Goal: Task Accomplishment & Management: Use online tool/utility

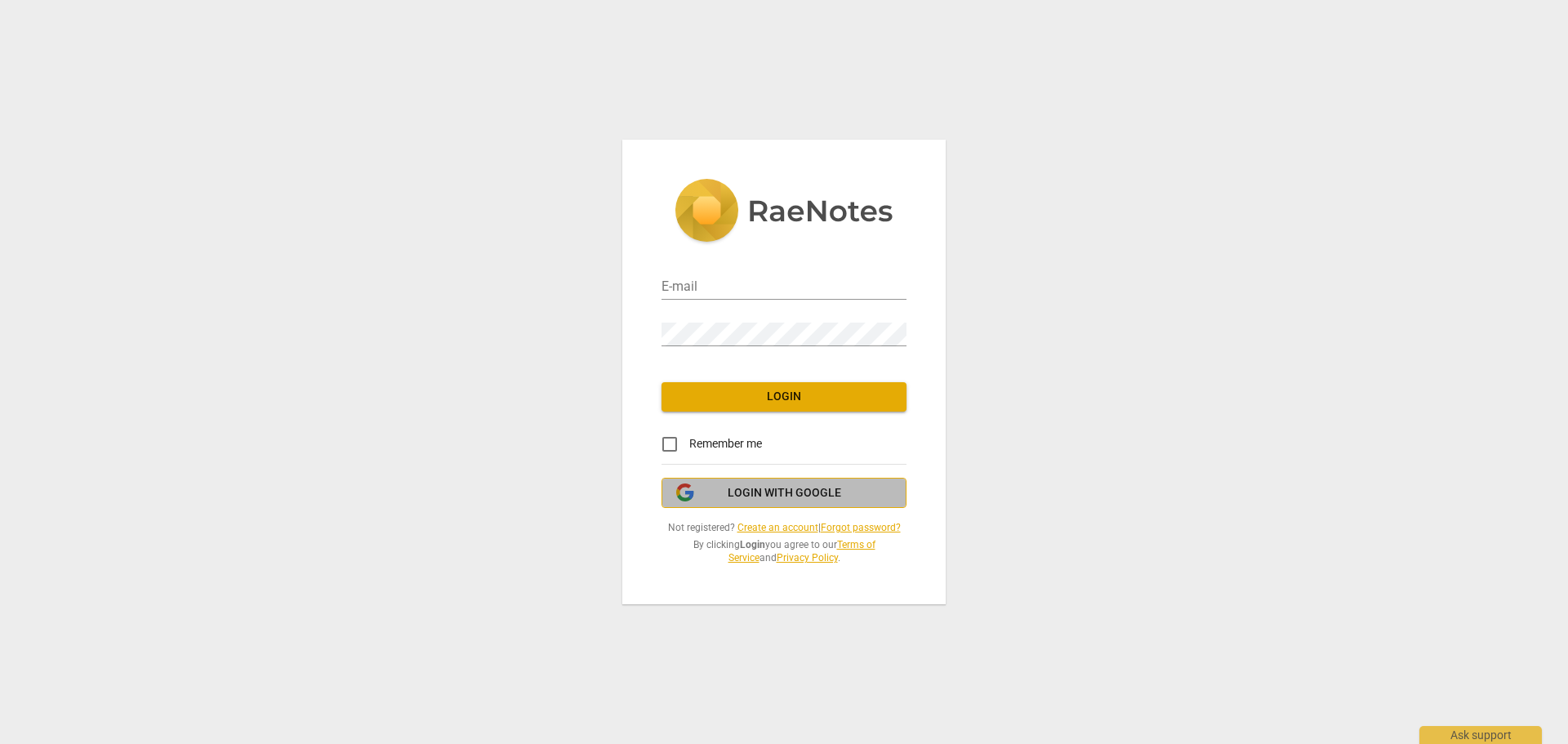
click at [734, 493] on span "Login with Google" at bounding box center [784, 493] width 114 height 17
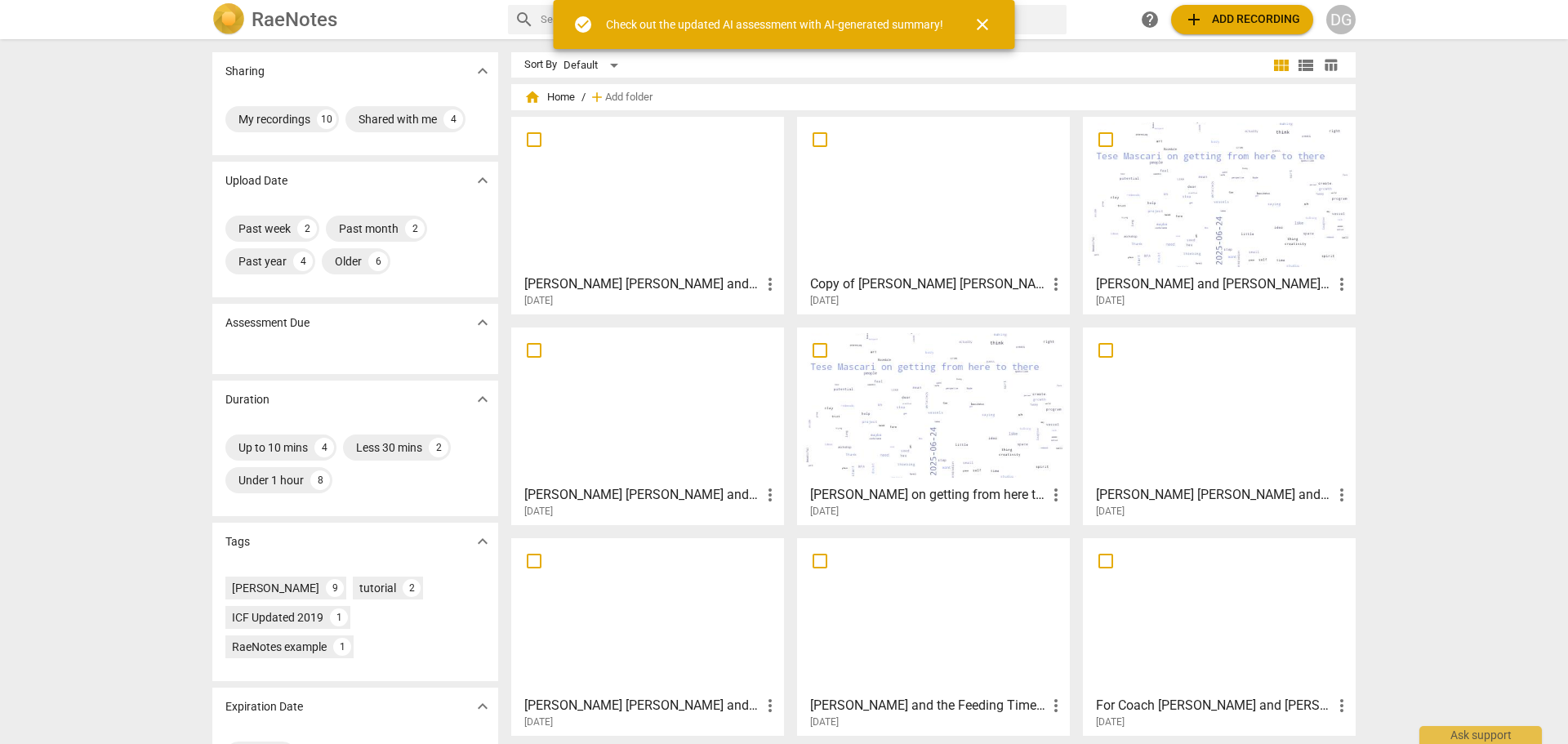
click at [1198, 214] on div at bounding box center [1219, 195] width 261 height 145
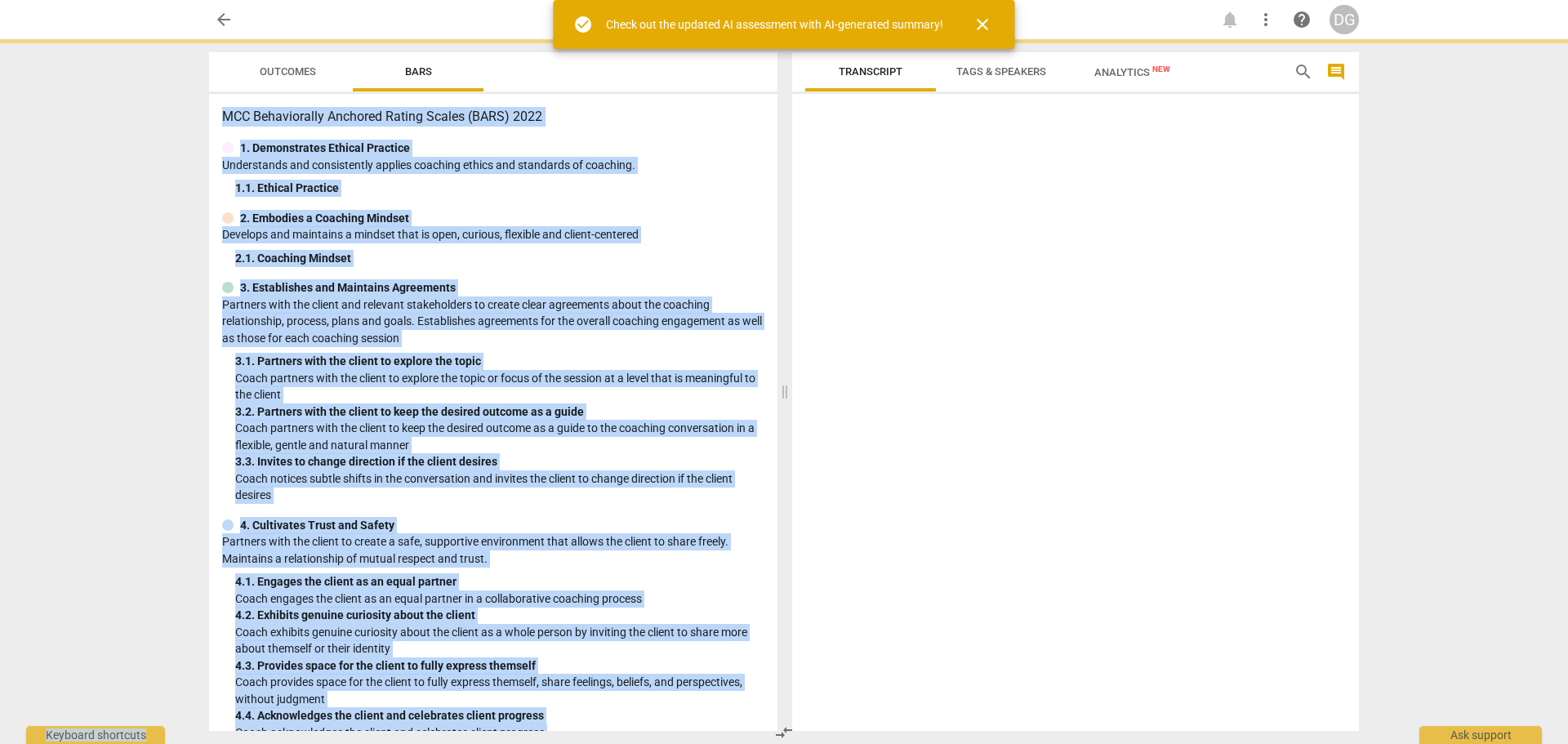
click at [1198, 214] on div at bounding box center [1075, 416] width 567 height 630
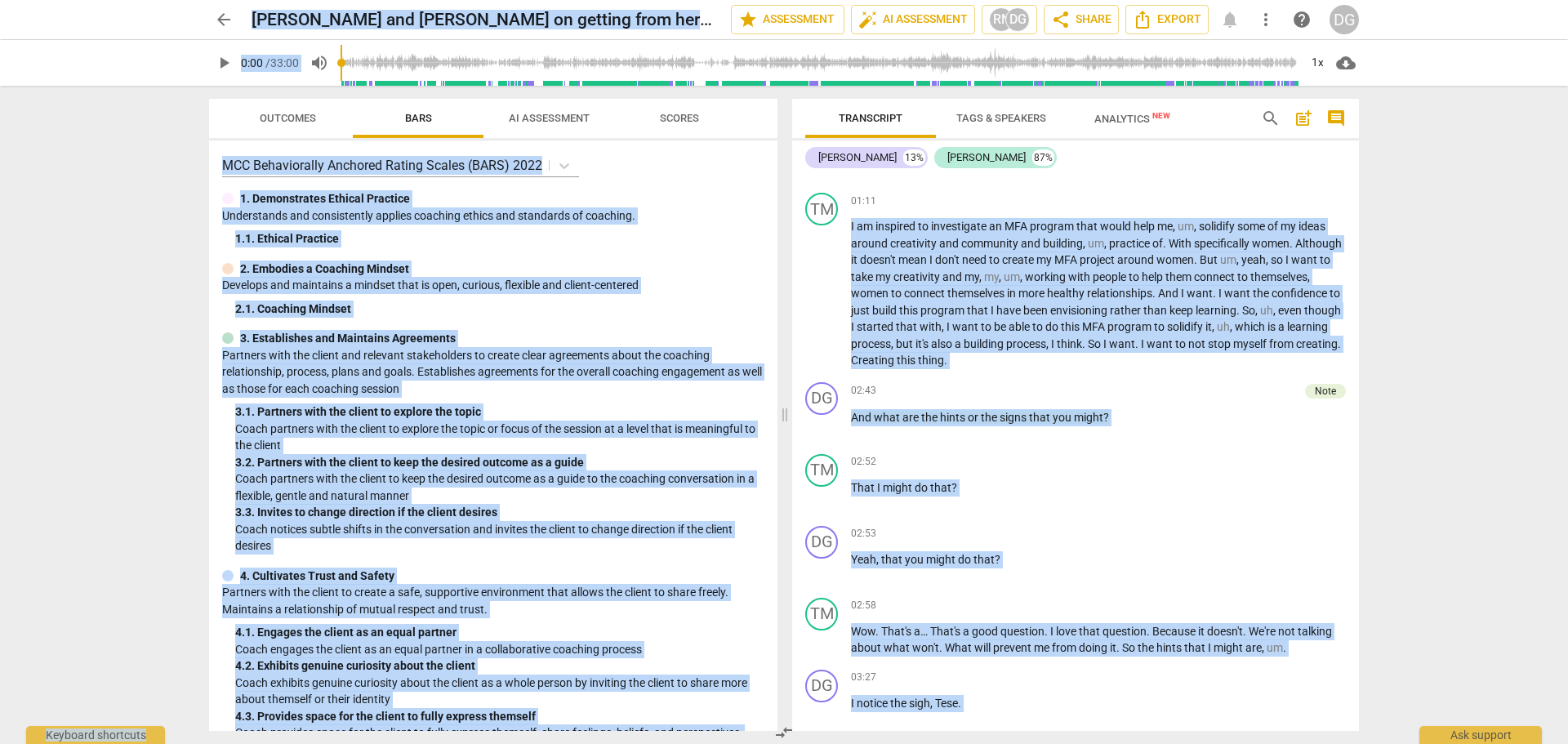
scroll to position [809, 0]
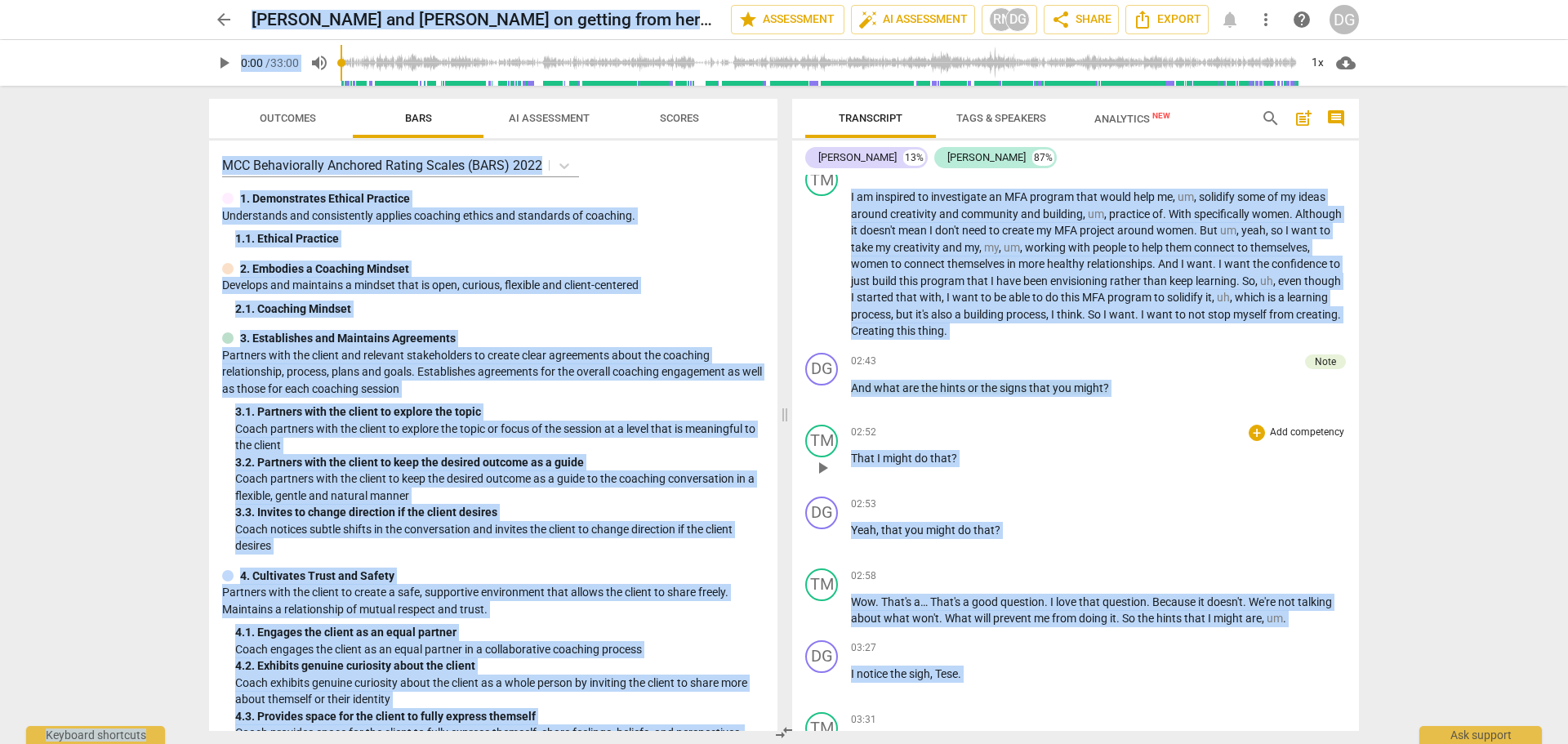
click at [1249, 421] on div "TM play_arrow pause 02:52 + Add competency keyboard_arrow_right That I might do…" at bounding box center [1075, 453] width 567 height 71
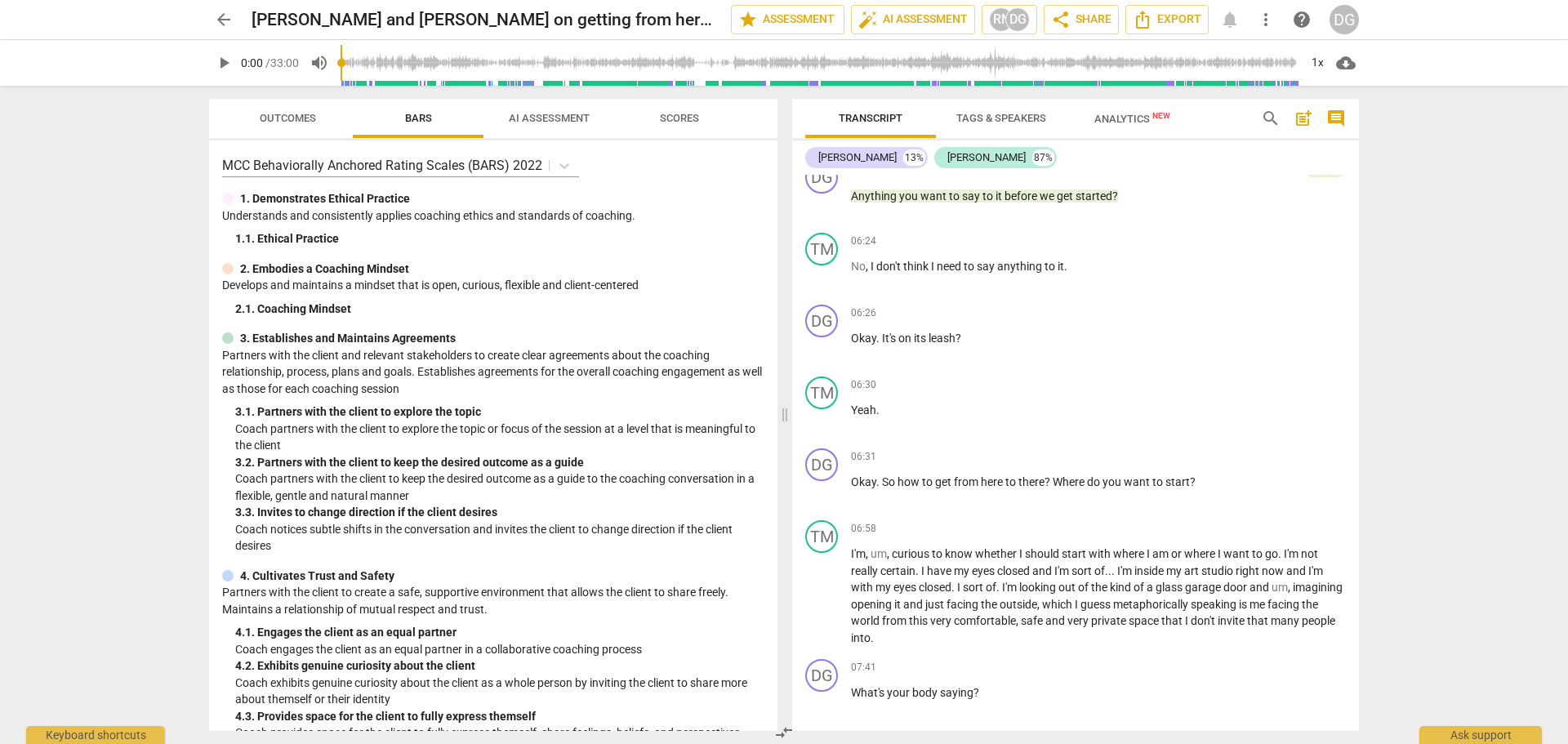
scroll to position [2238, 0]
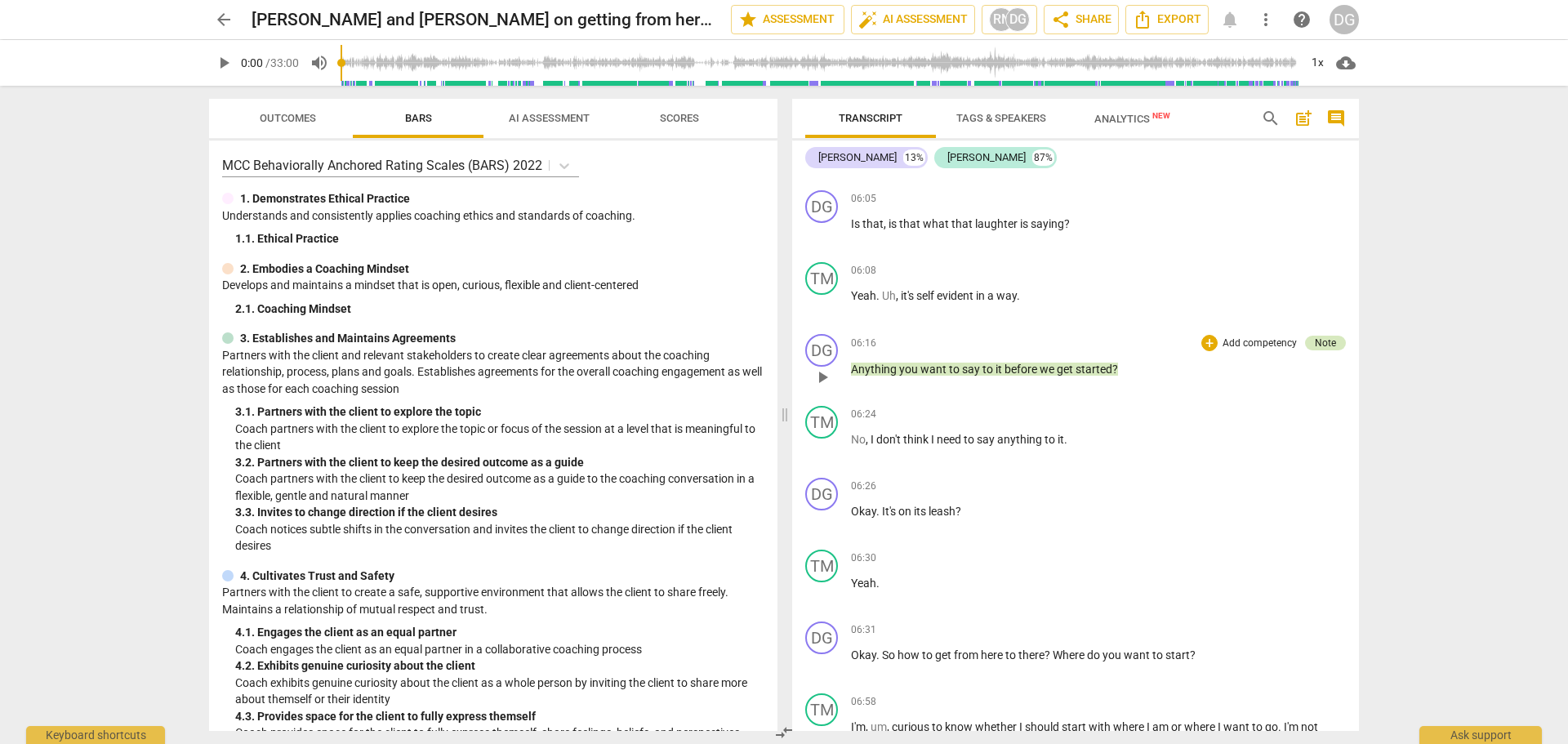
click at [1321, 338] on div "Note" at bounding box center [1325, 343] width 22 height 15
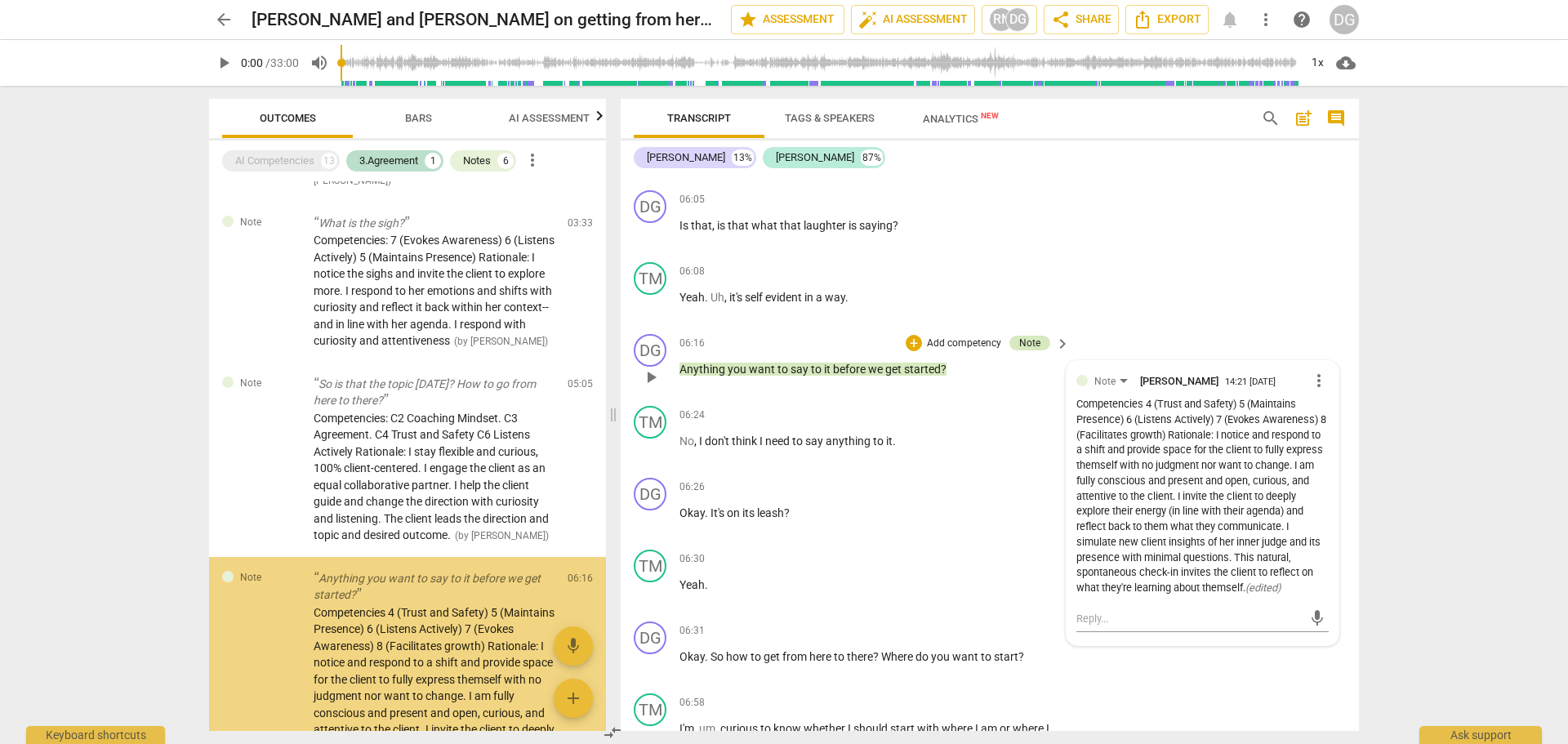
scroll to position [270, 0]
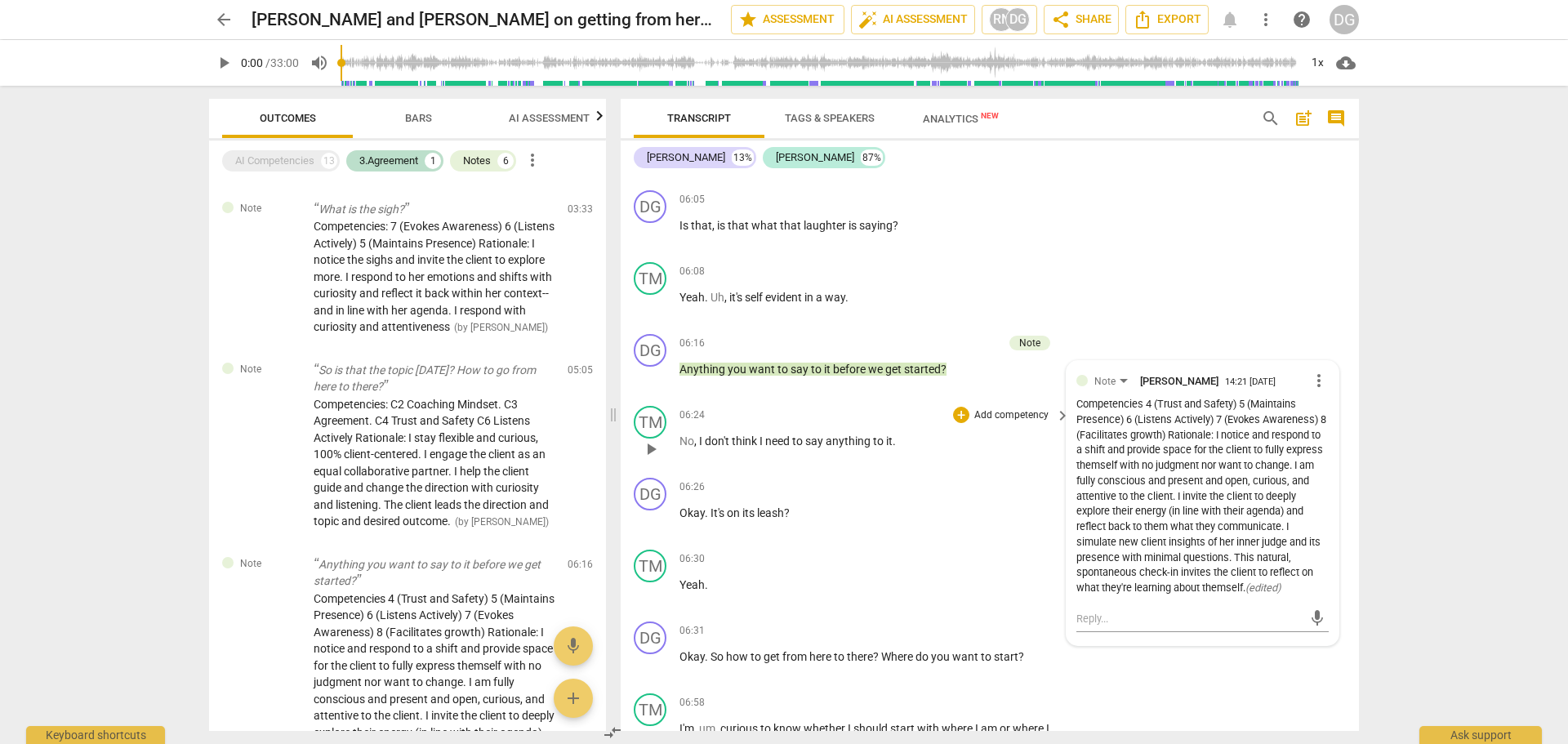
click at [846, 402] on div "TM play_arrow pause 06:24 + Add competency keyboard_arrow_right No , I don't th…" at bounding box center [990, 435] width 738 height 71
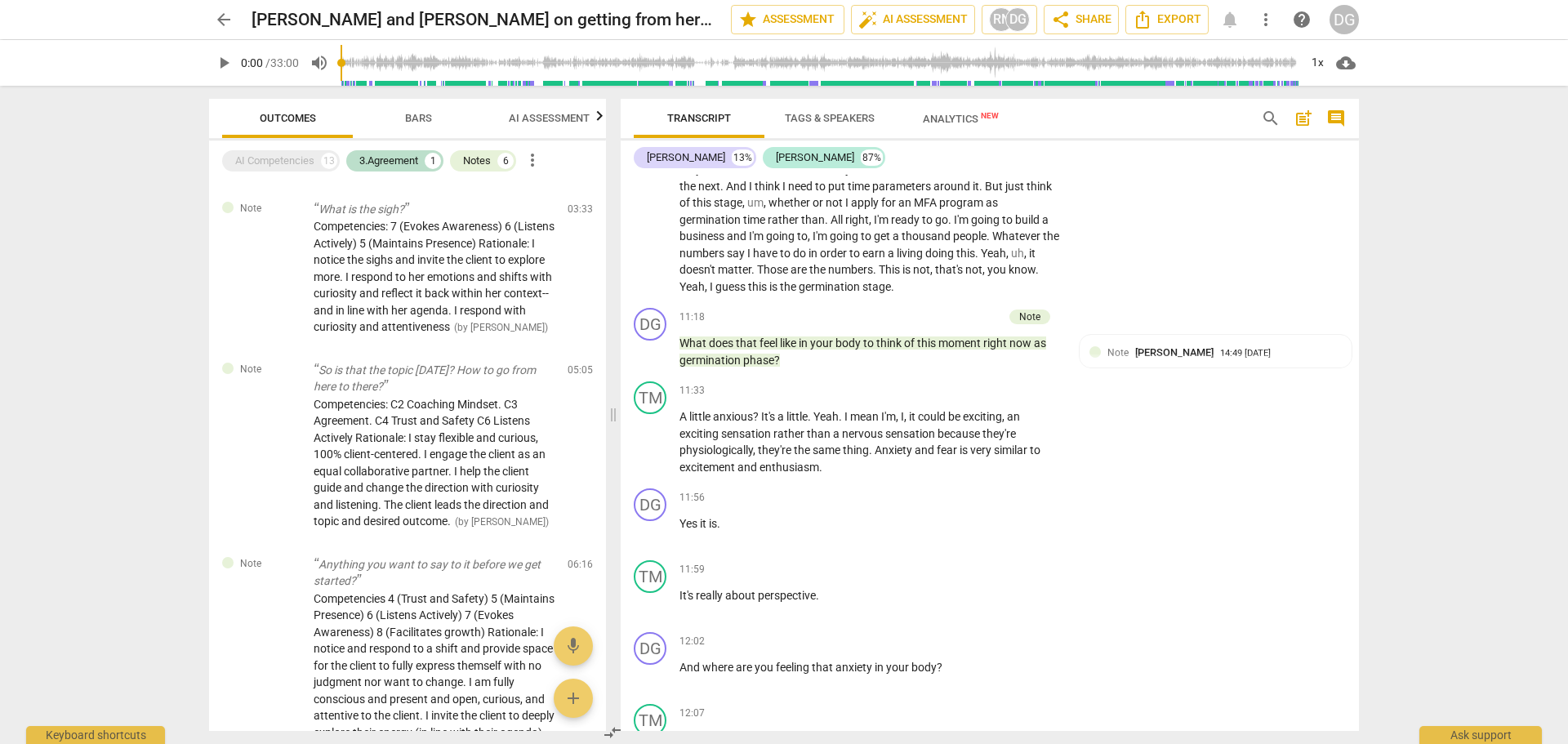
scroll to position [3679, 0]
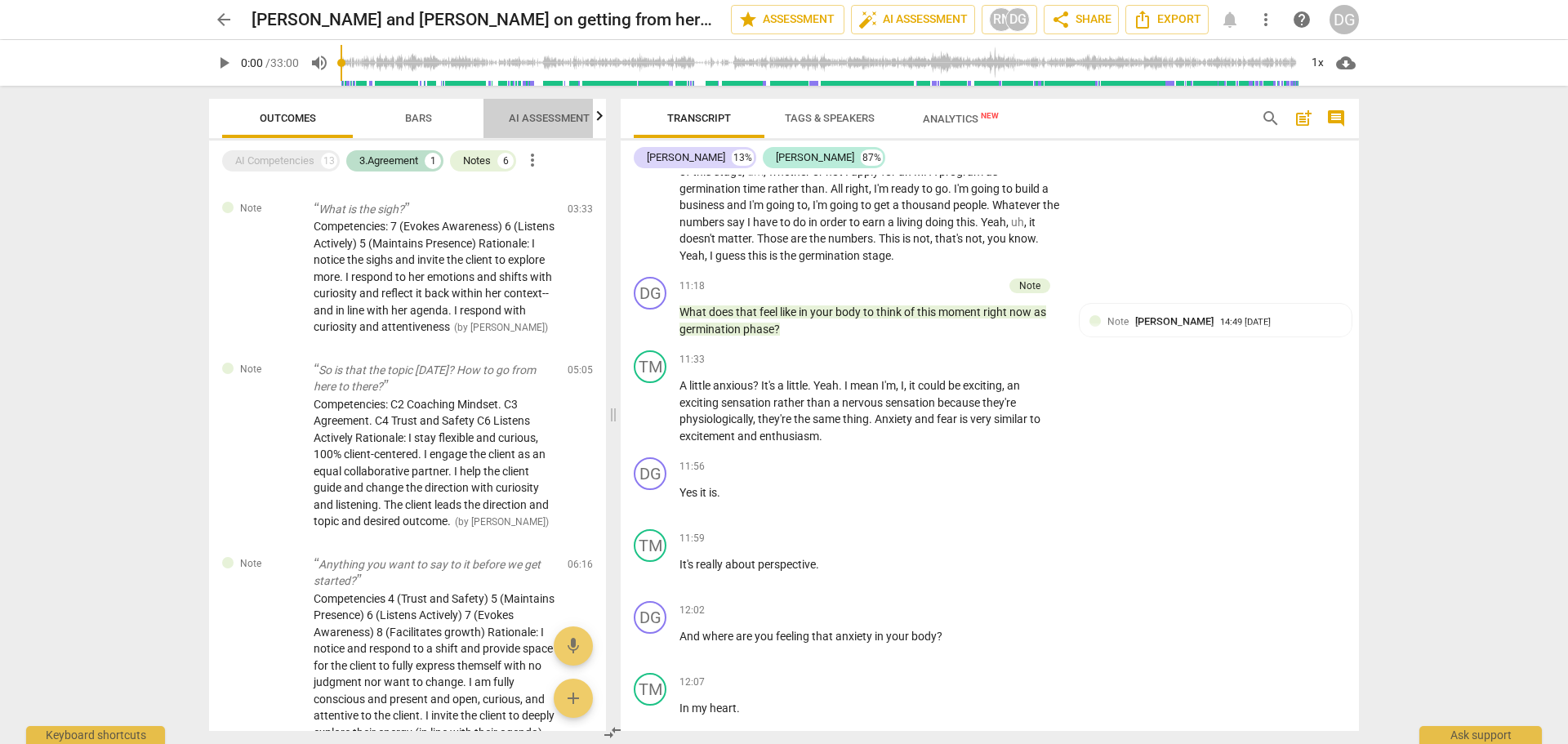
click at [525, 120] on span "AI Assessment" at bounding box center [549, 117] width 81 height 13
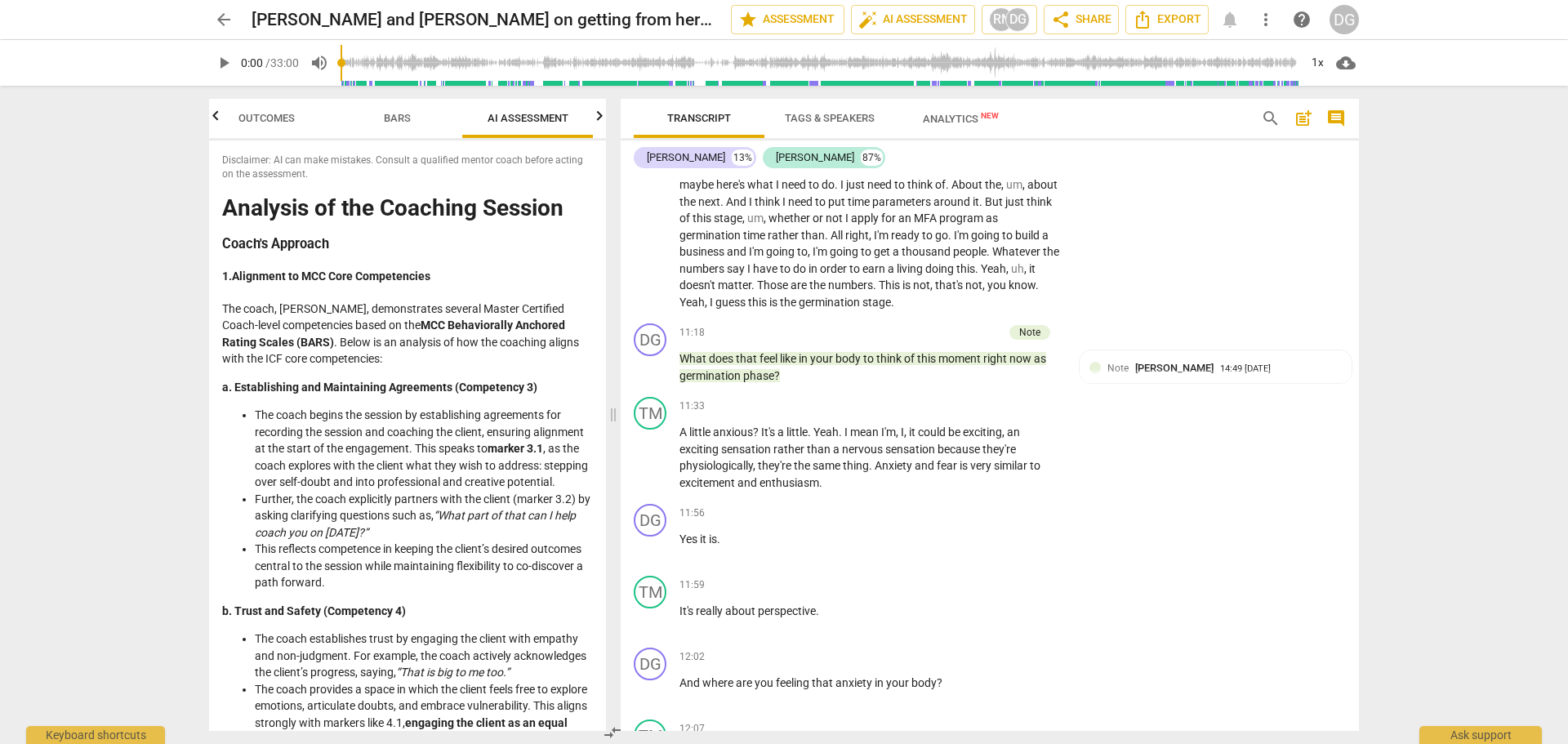
scroll to position [3476, 0]
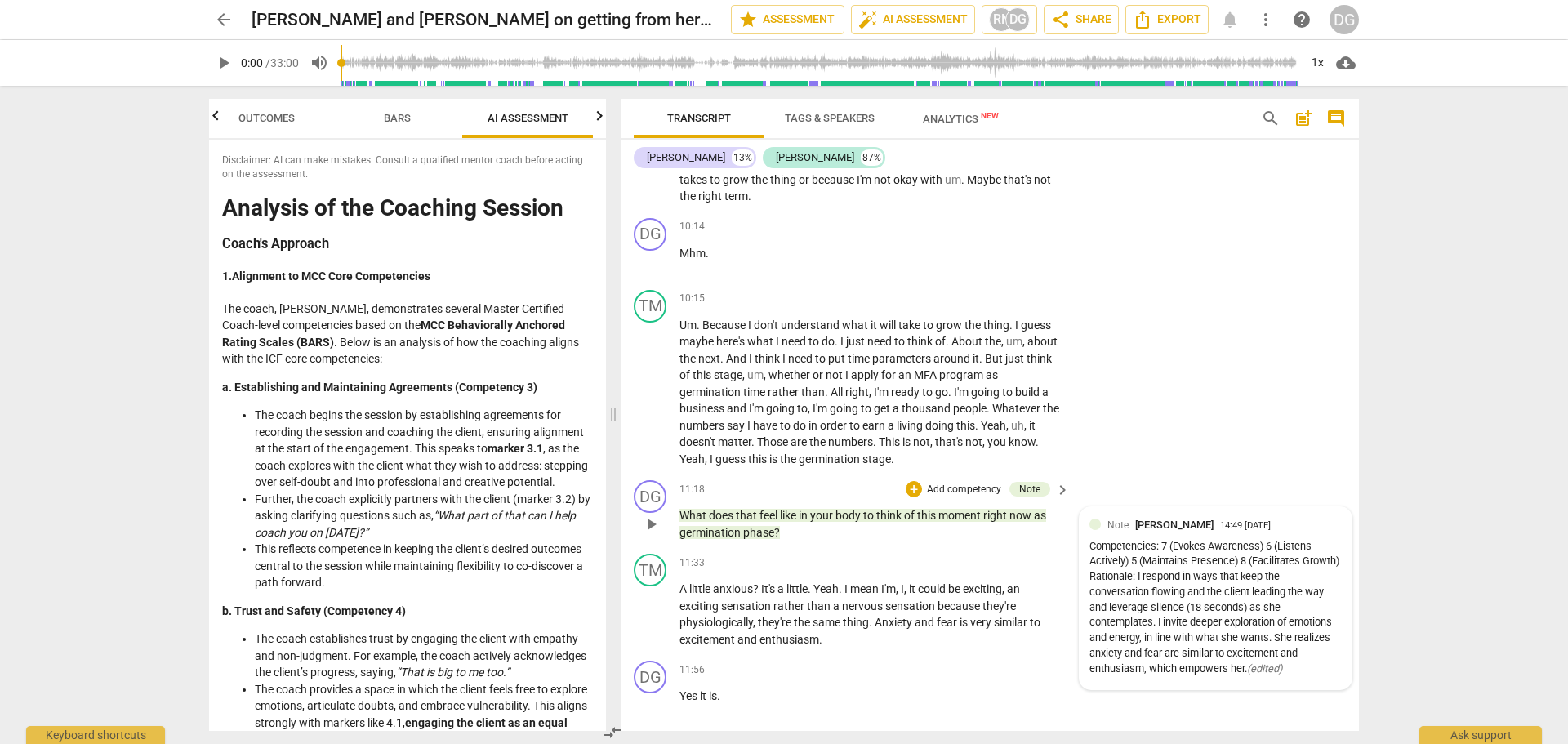
click at [1320, 525] on div "Note [PERSON_NAME] 14:49 [DATE]" at bounding box center [1223, 525] width 234 height 16
click at [1315, 525] on span "more_vert" at bounding box center [1318, 527] width 20 height 20
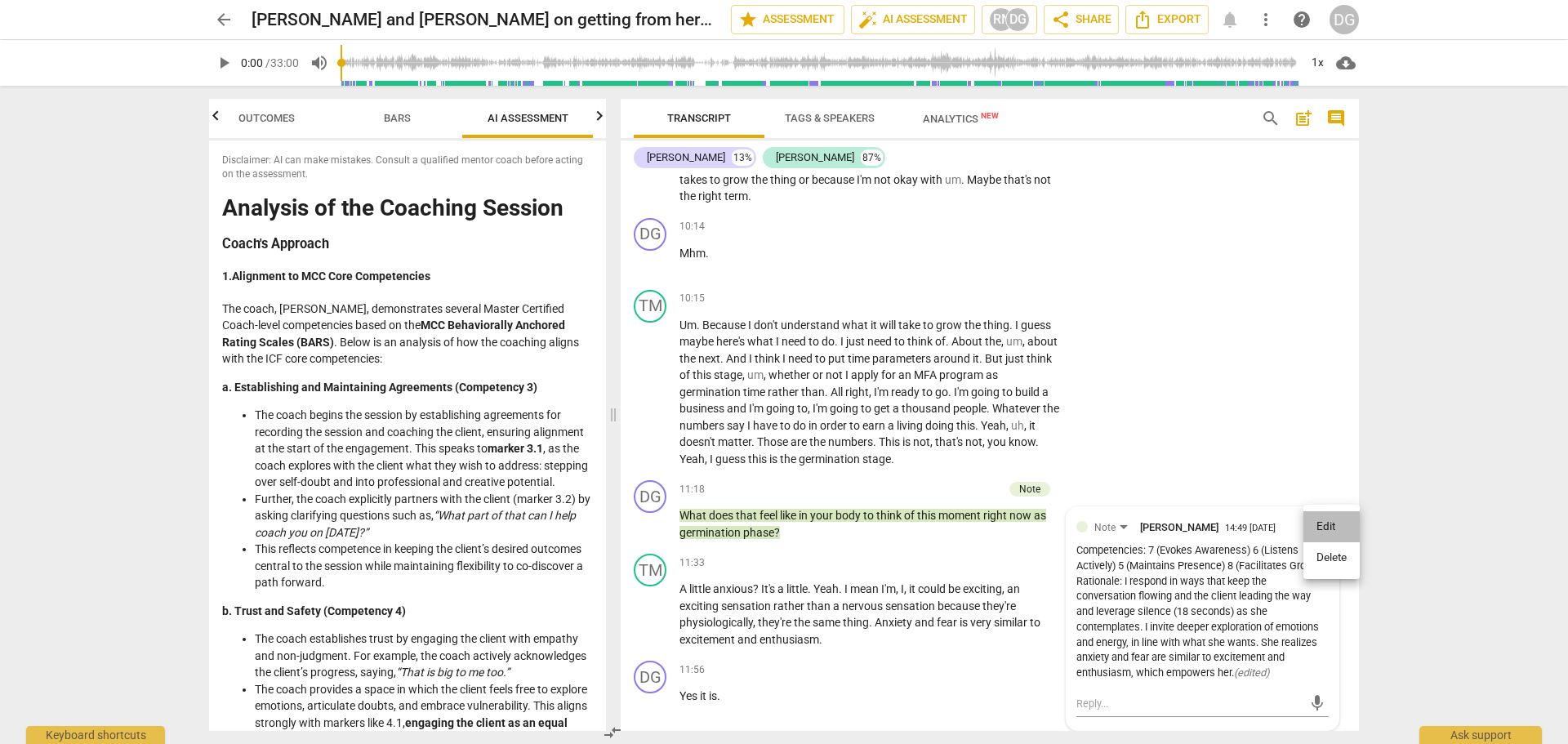
click at [1318, 522] on li "Edit" at bounding box center [1332, 527] width 57 height 31
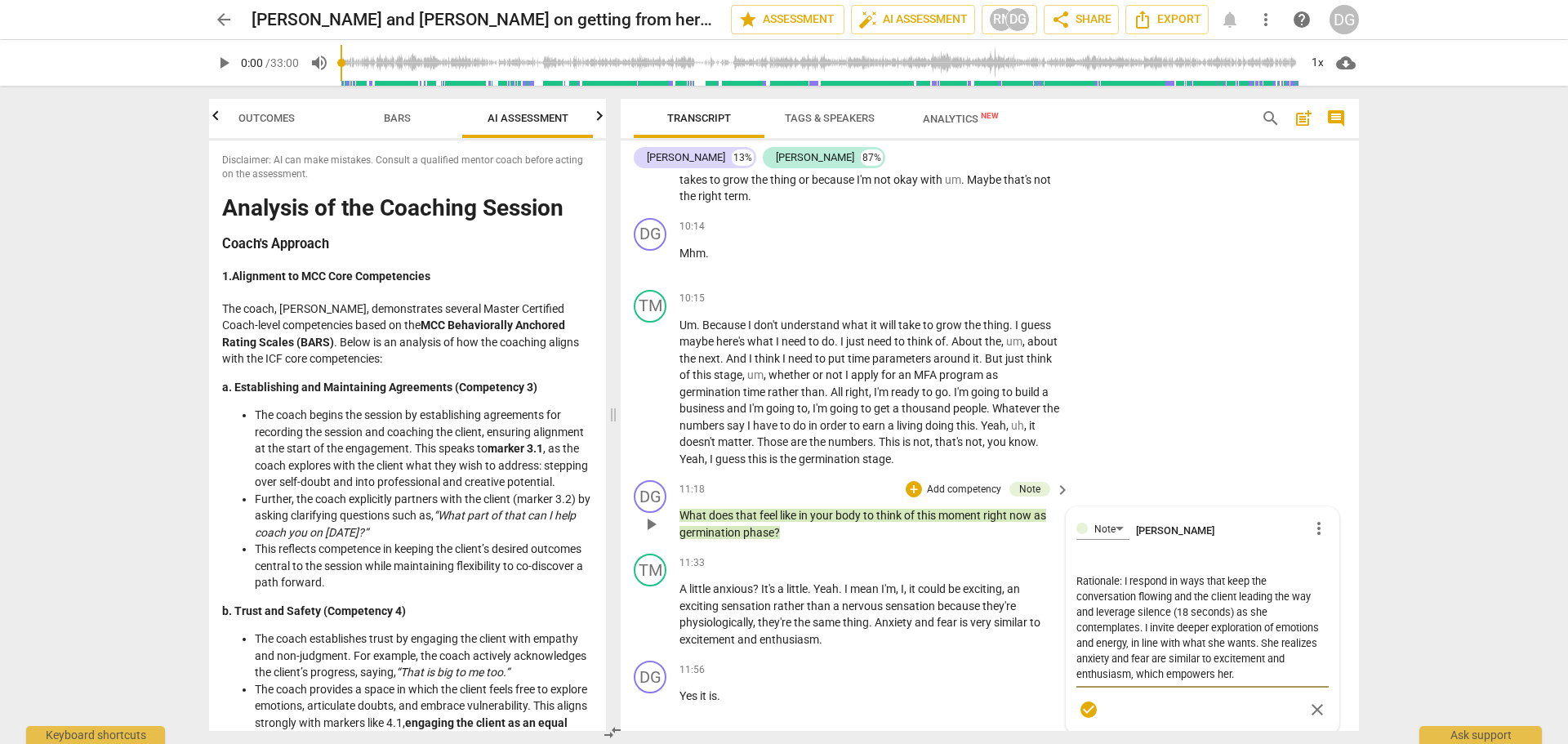
scroll to position [47, 0]
click at [1201, 451] on div "TM play_arrow pause 10:15 + Add competency keyboard_arrow_right Um . Because I …" at bounding box center [990, 378] width 738 height 191
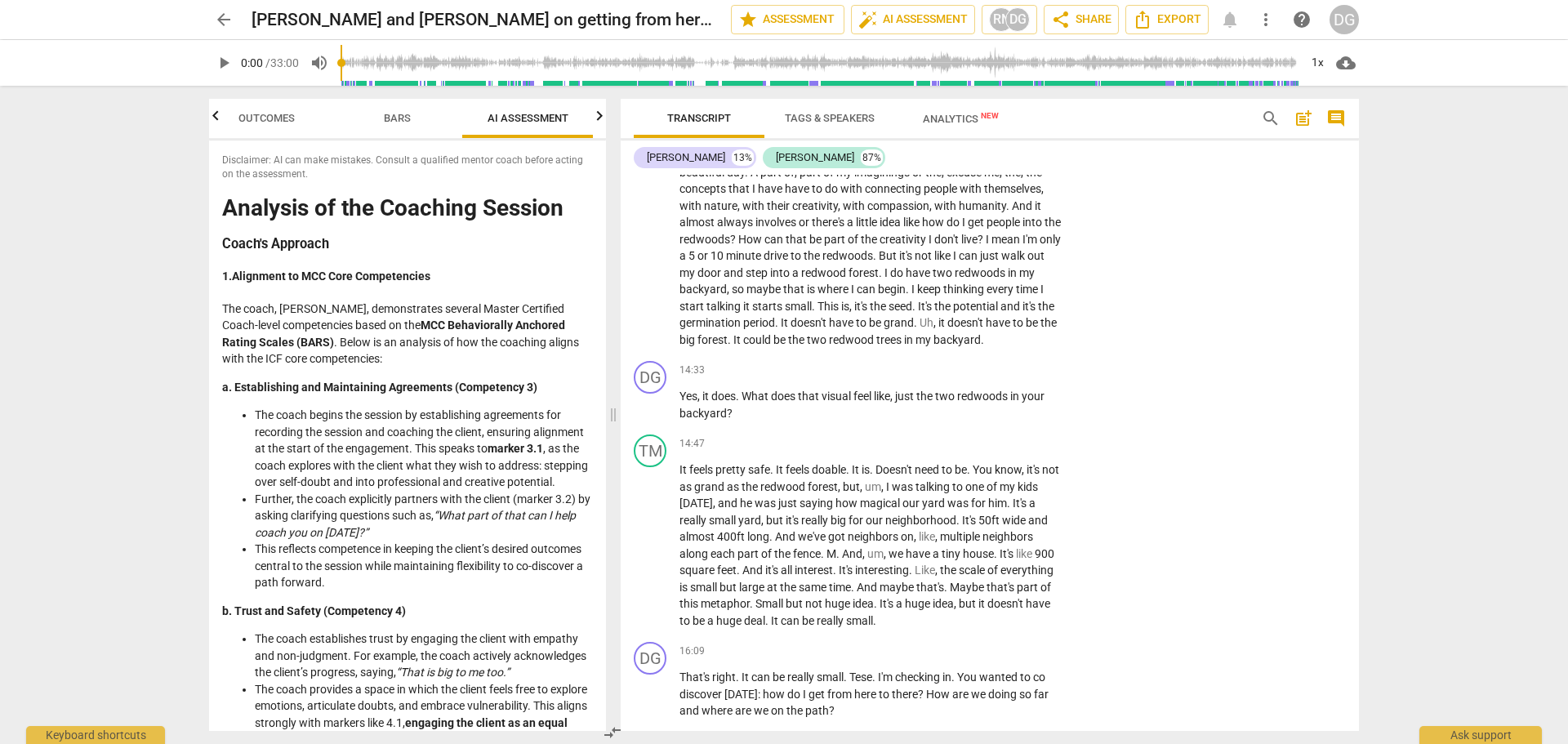
scroll to position [4568, 0]
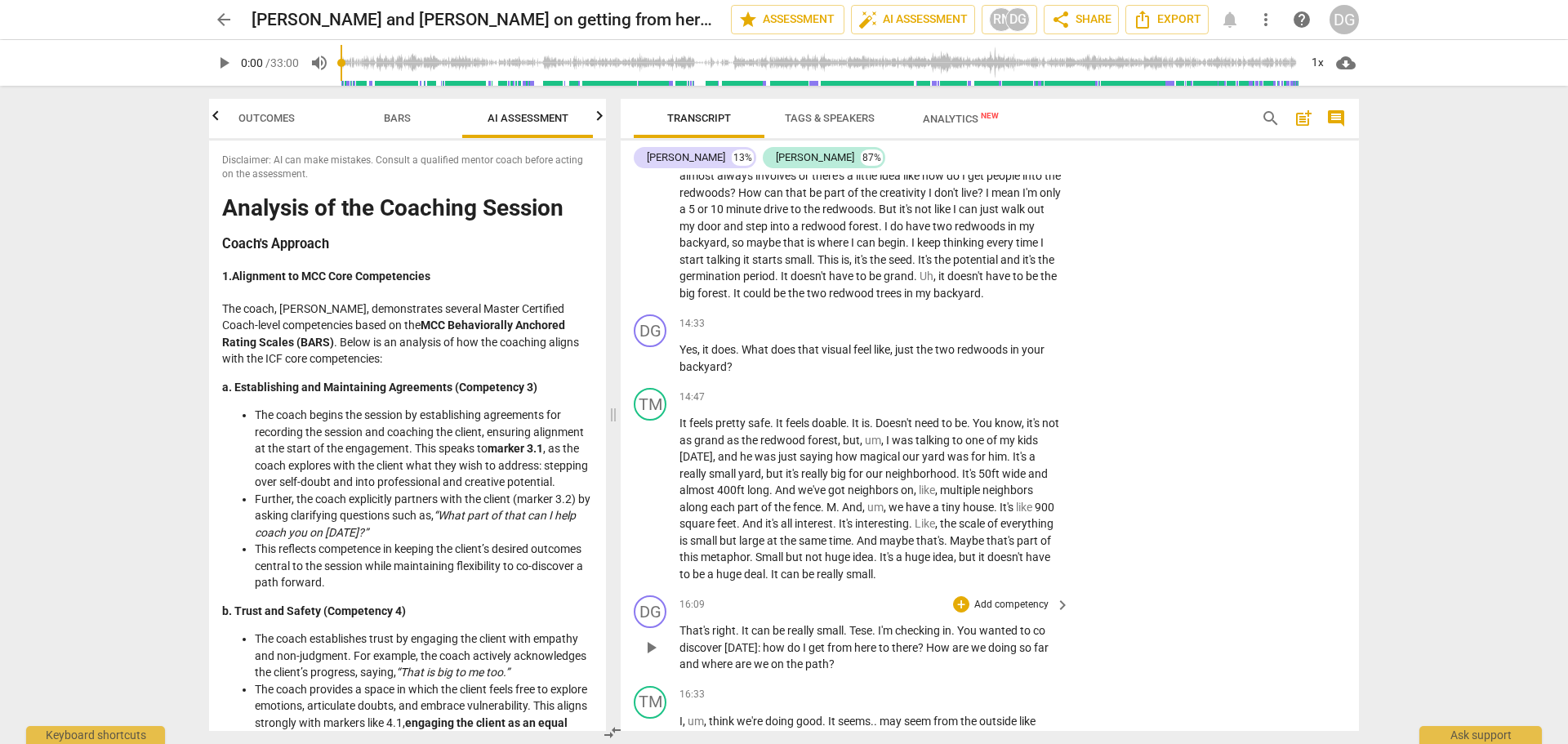
click at [1048, 645] on p "That's right . It can be really small . Tese . I'm checking in . You wanted to …" at bounding box center [870, 648] width 382 height 51
click at [875, 632] on span "." at bounding box center [875, 629] width 6 height 13
click at [1051, 625] on p "That's right . It can be really small . Tese, I'm checking in . You wanted to c…" at bounding box center [870, 648] width 382 height 51
click at [863, 663] on p "That's right . It can be really small . Tese, I'm checking in . You wanted to c…" at bounding box center [870, 648] width 382 height 51
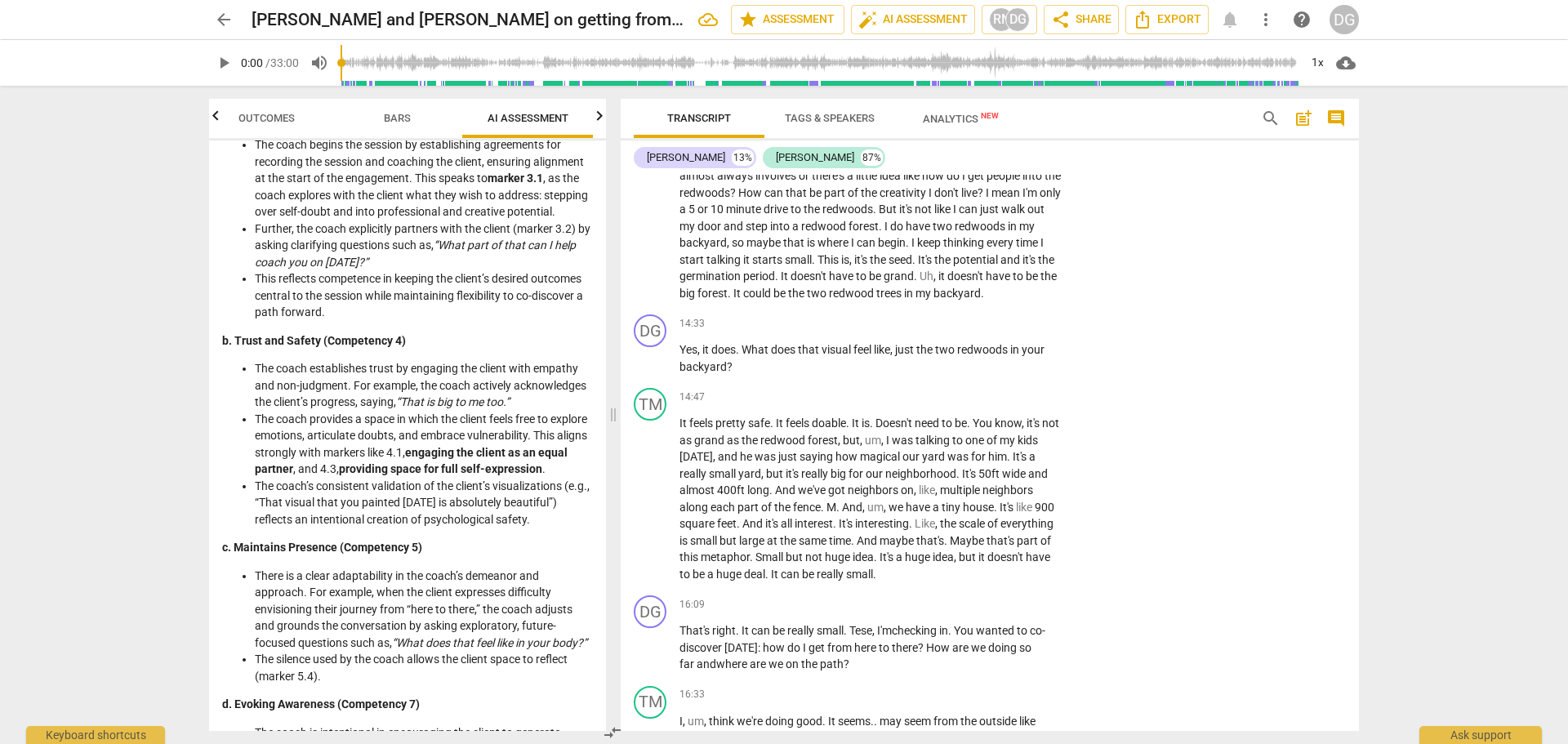
scroll to position [181, 0]
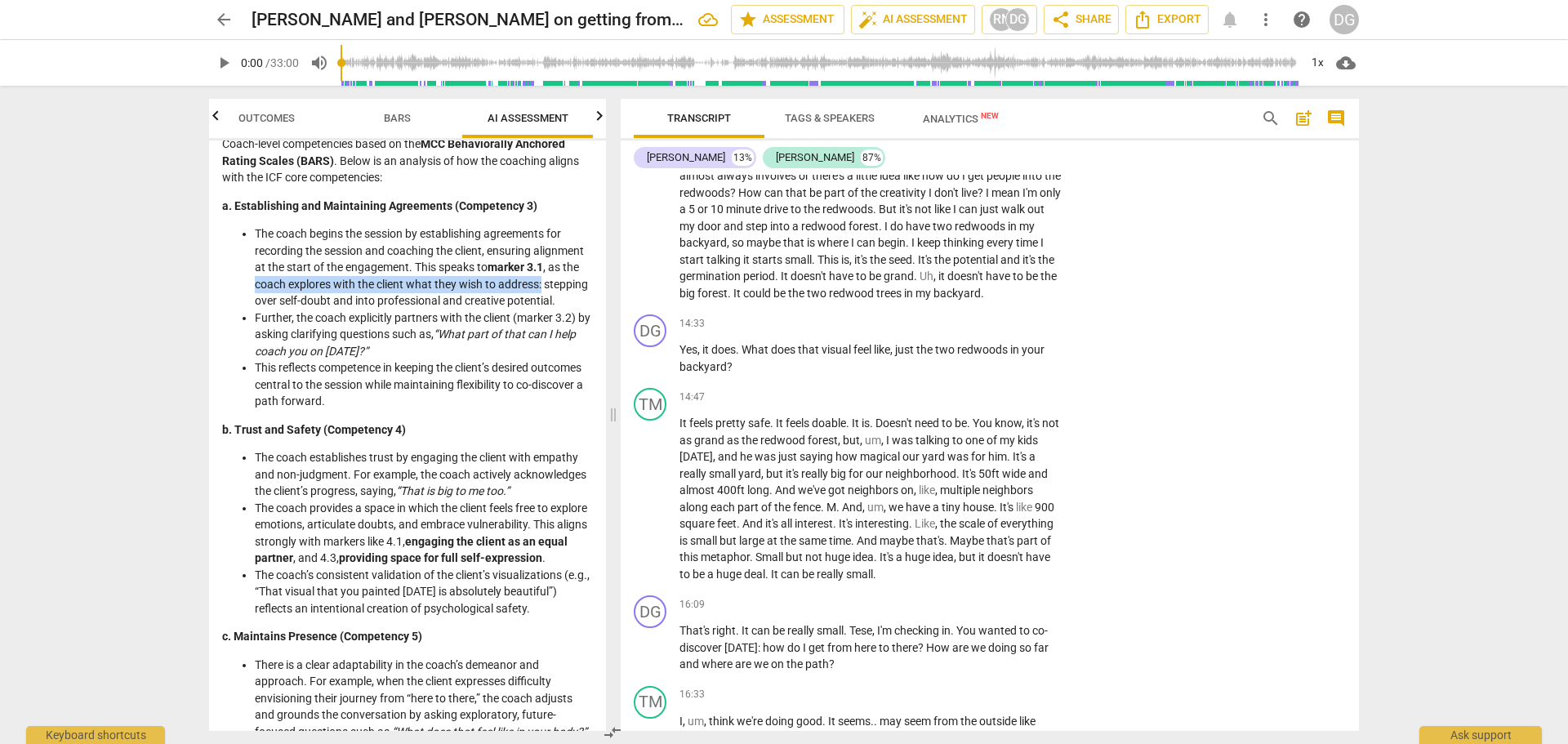
drag, startPoint x: 606, startPoint y: 262, endPoint x: 604, endPoint y: 277, distance: 15.1
click at [604, 277] on div "Outcomes Bars AI Assessment Scores Disclaimer: AI can make mistakes. Consult a …" at bounding box center [403, 415] width 416 height 658
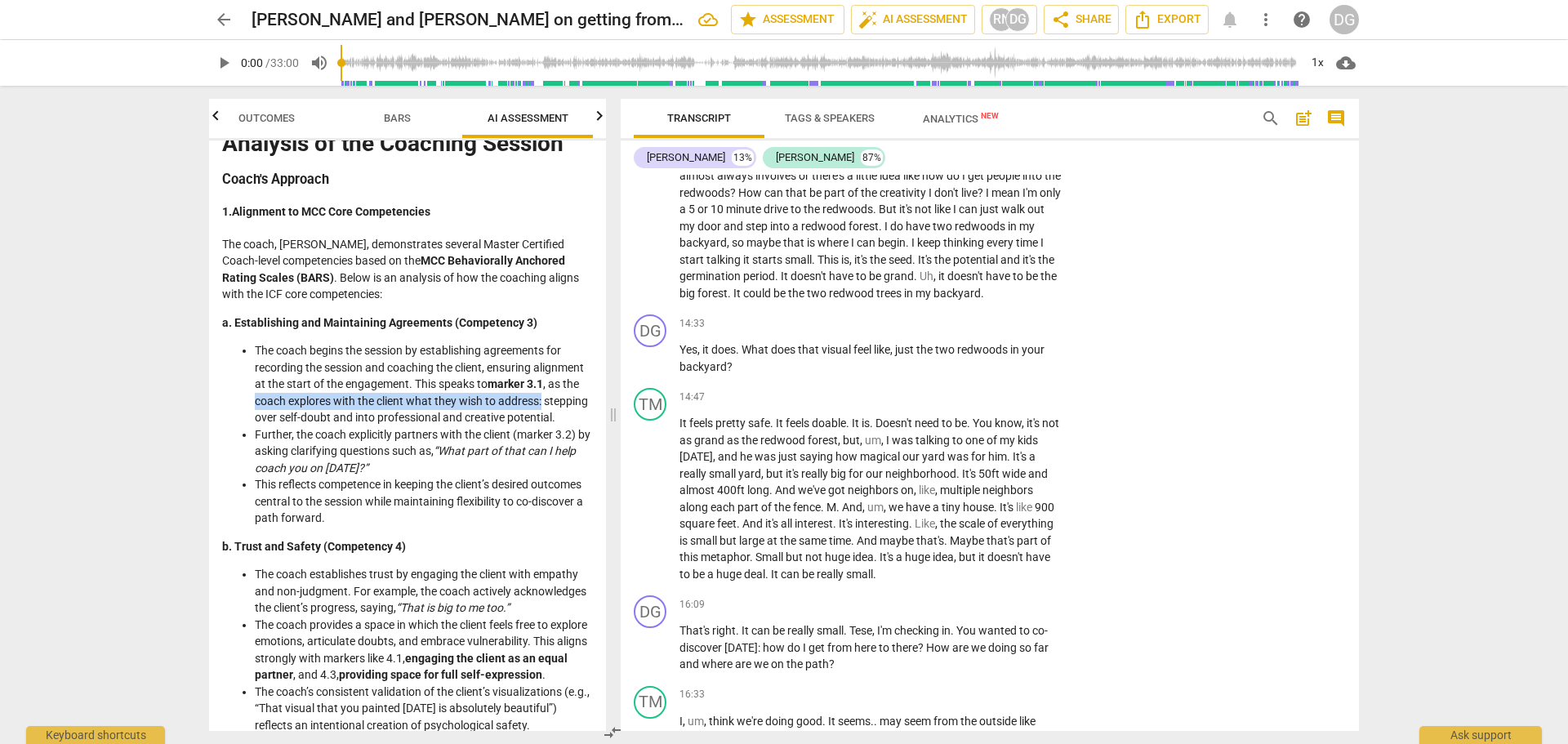
scroll to position [0, 0]
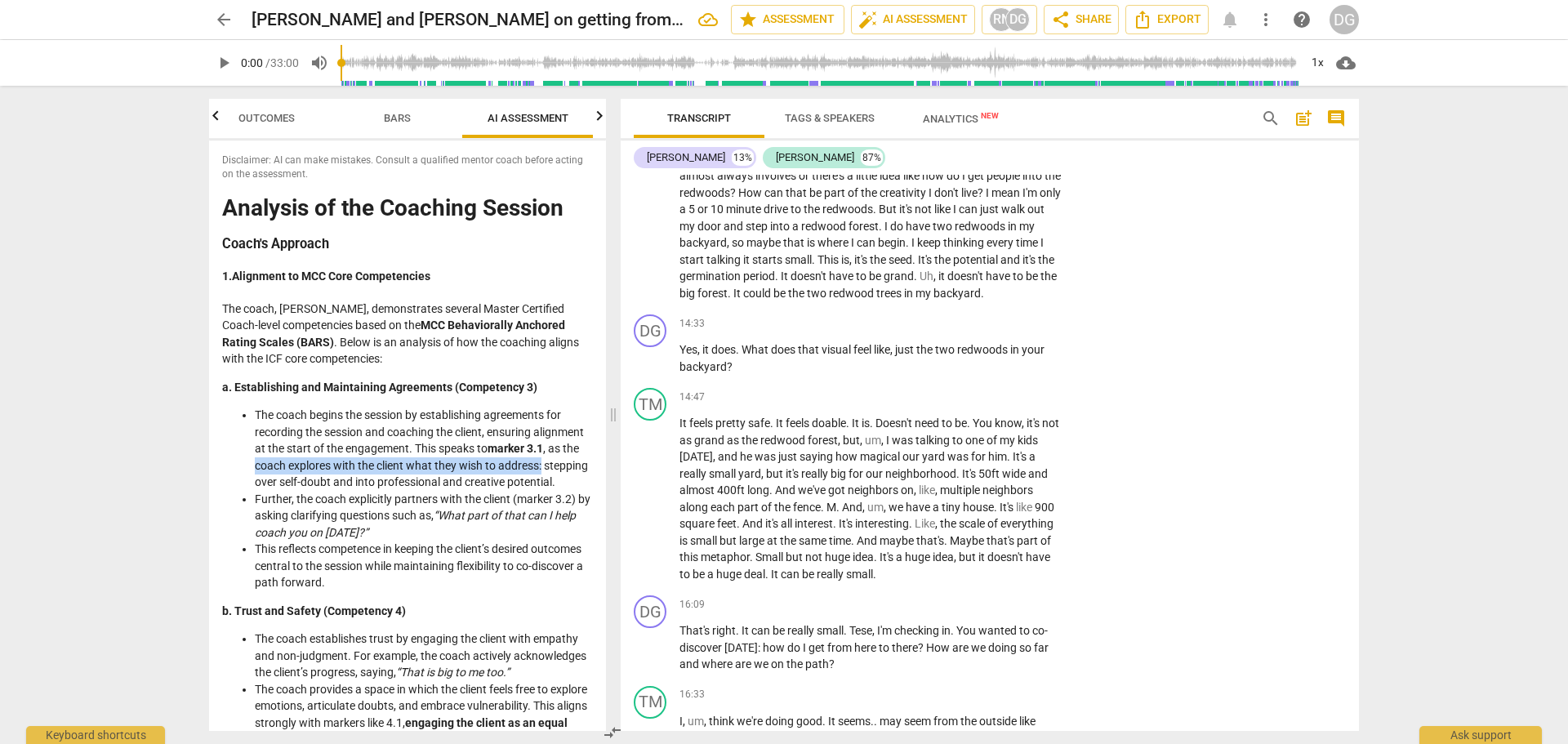
click at [387, 116] on span "Bars" at bounding box center [397, 117] width 27 height 13
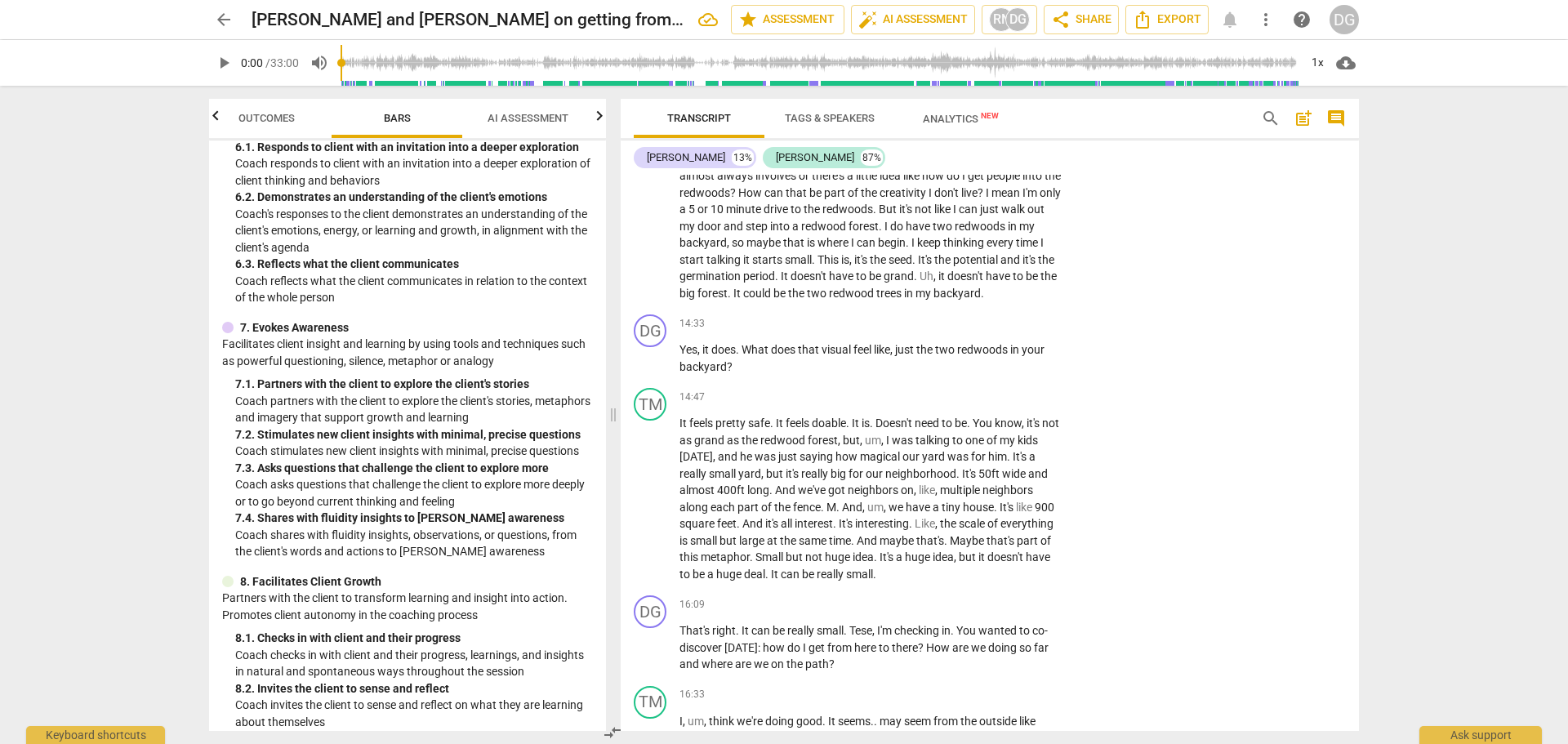
scroll to position [1080, 0]
click at [958, 605] on div "+" at bounding box center [961, 604] width 17 height 17
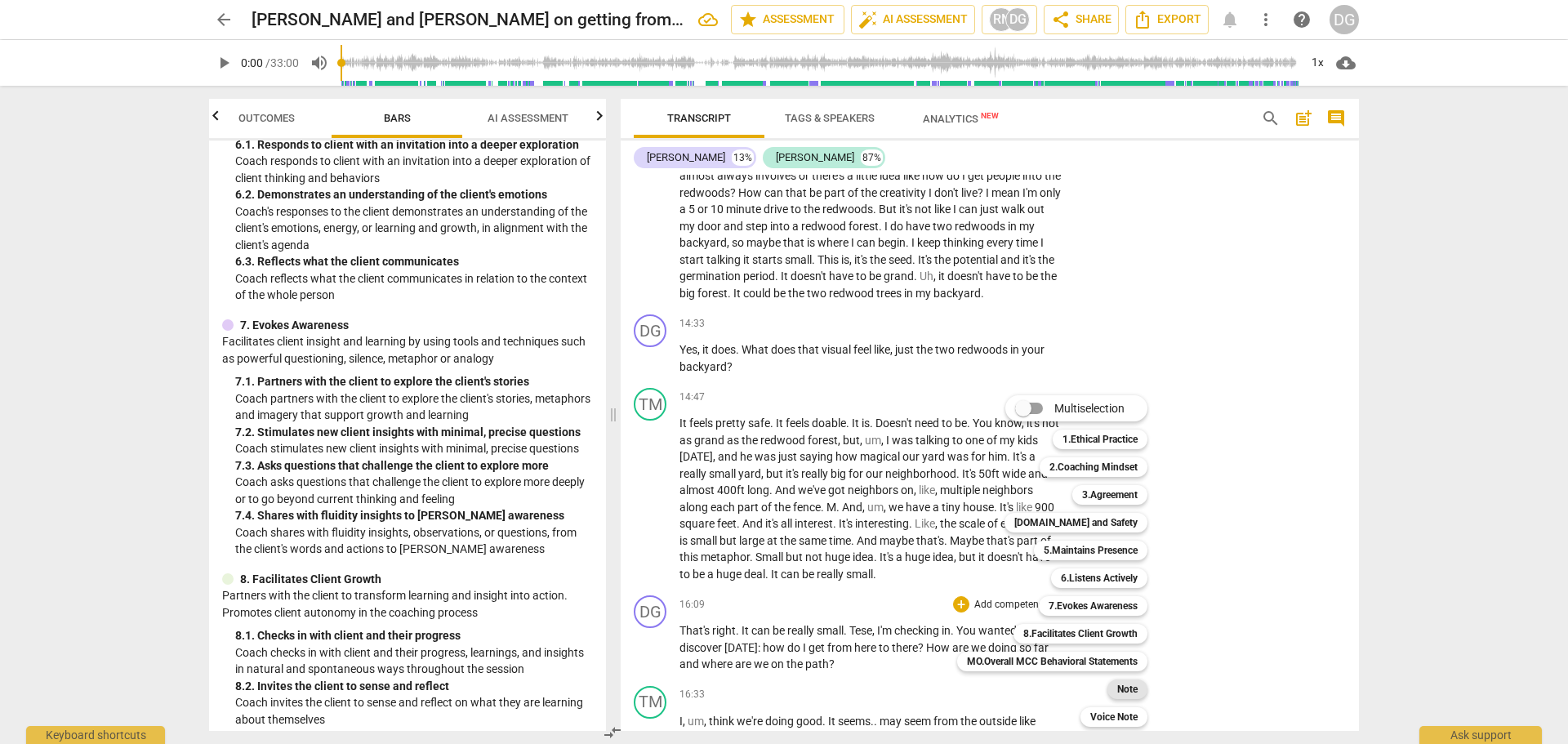
click at [1126, 692] on b "Note" at bounding box center [1127, 689] width 21 height 20
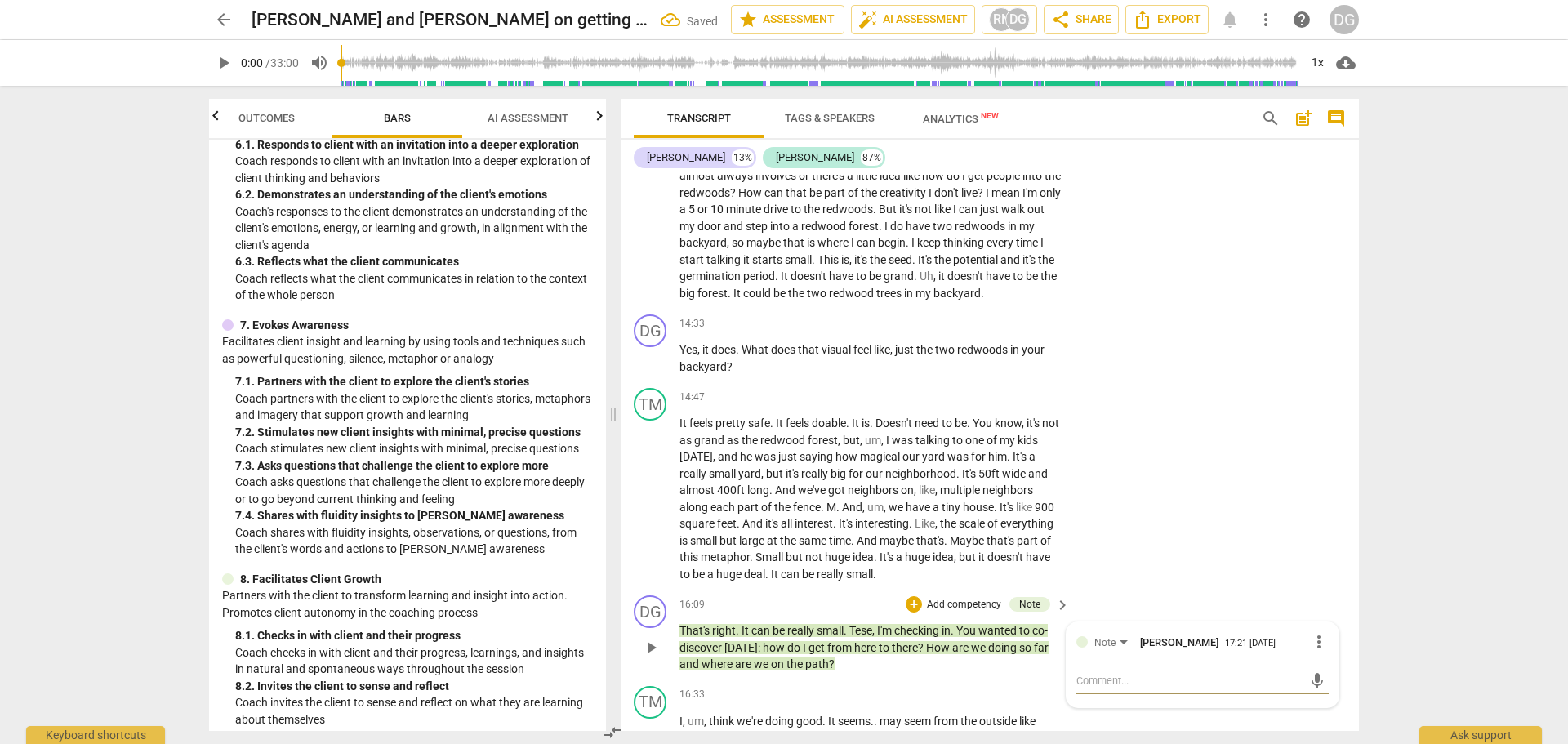
click at [1096, 673] on textarea at bounding box center [1189, 680] width 226 height 16
type textarea "C"
type textarea "Co"
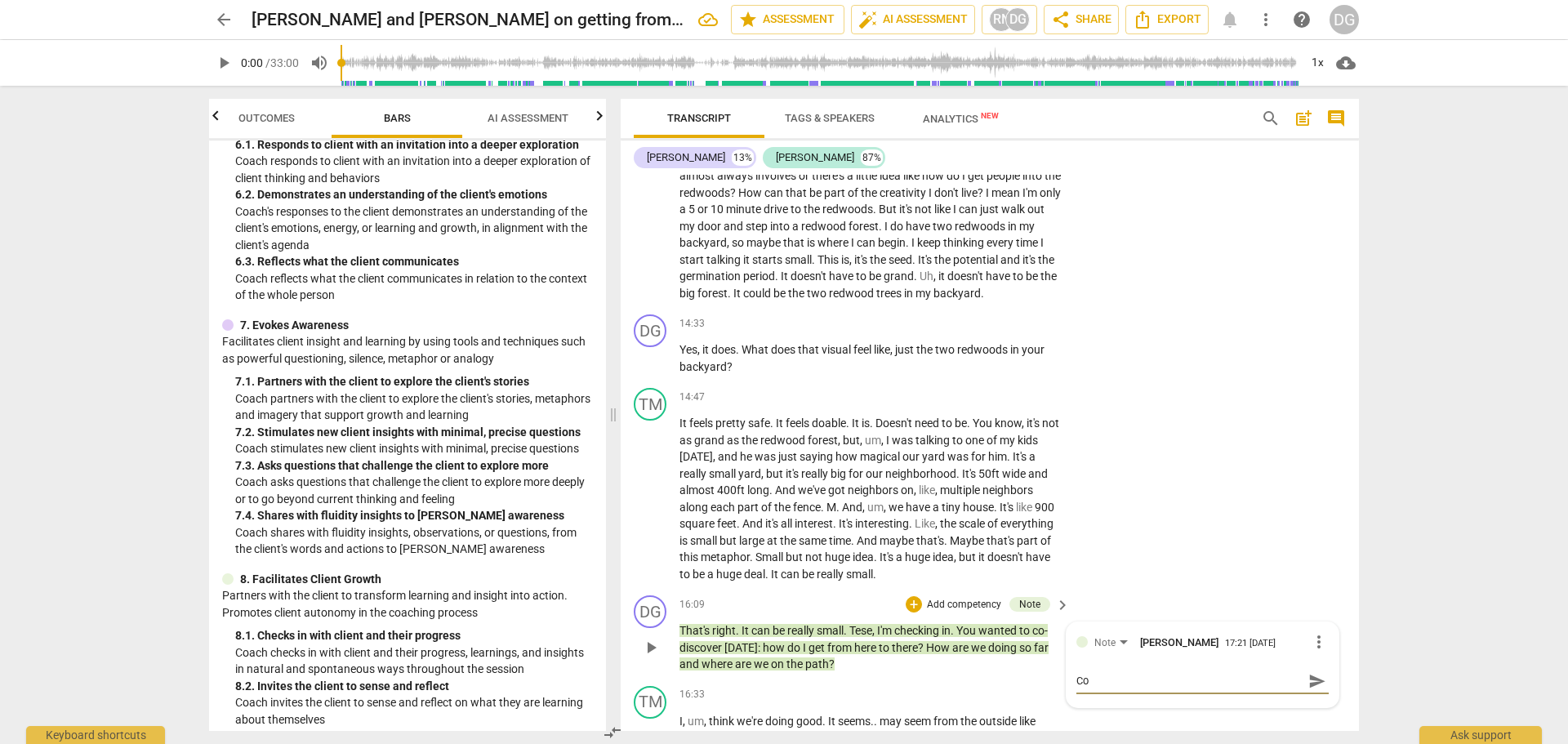
type textarea "Com"
type textarea "Comp"
type textarea "Compe"
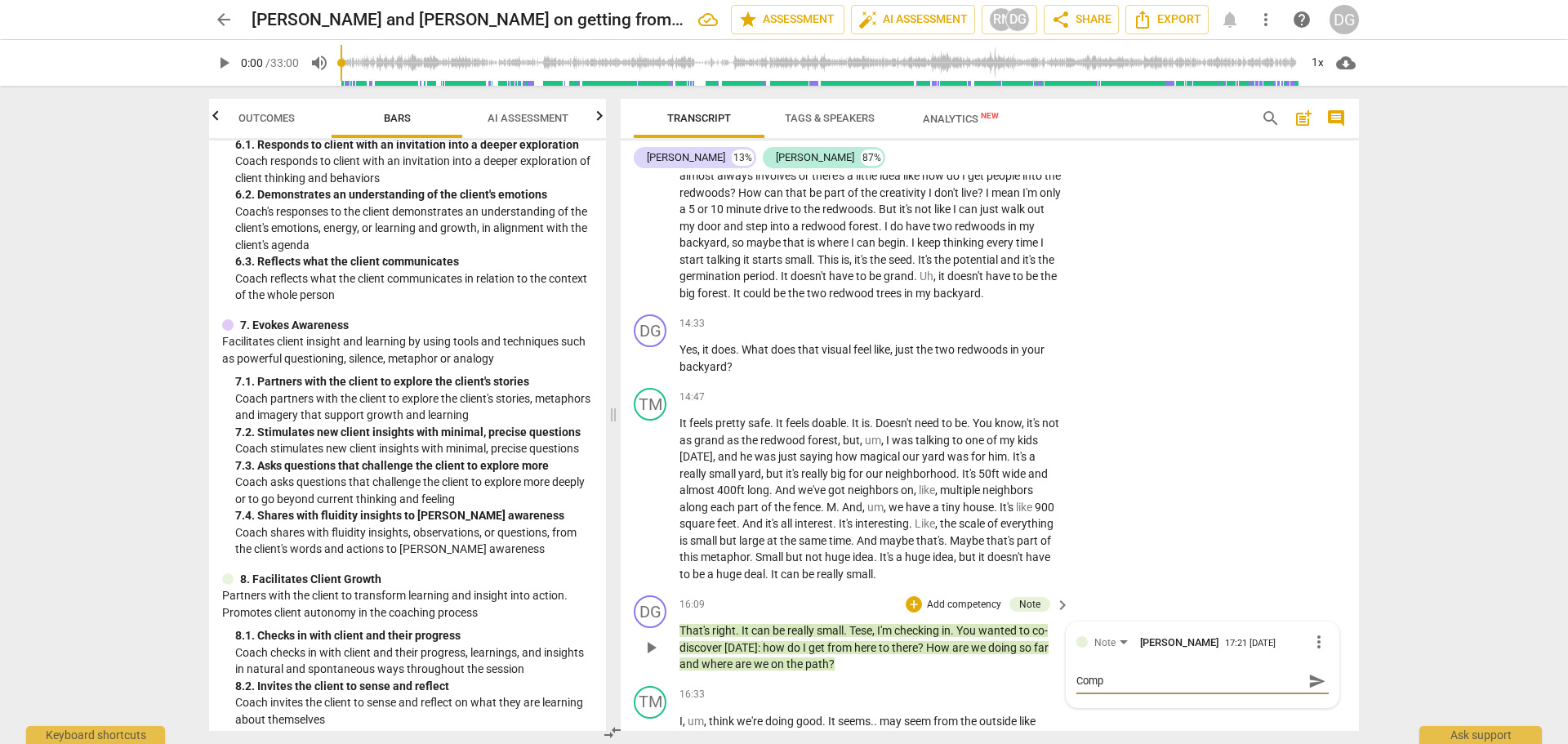
type textarea "Compe"
type textarea "Compet"
type textarea "Compete"
type textarea "Competen"
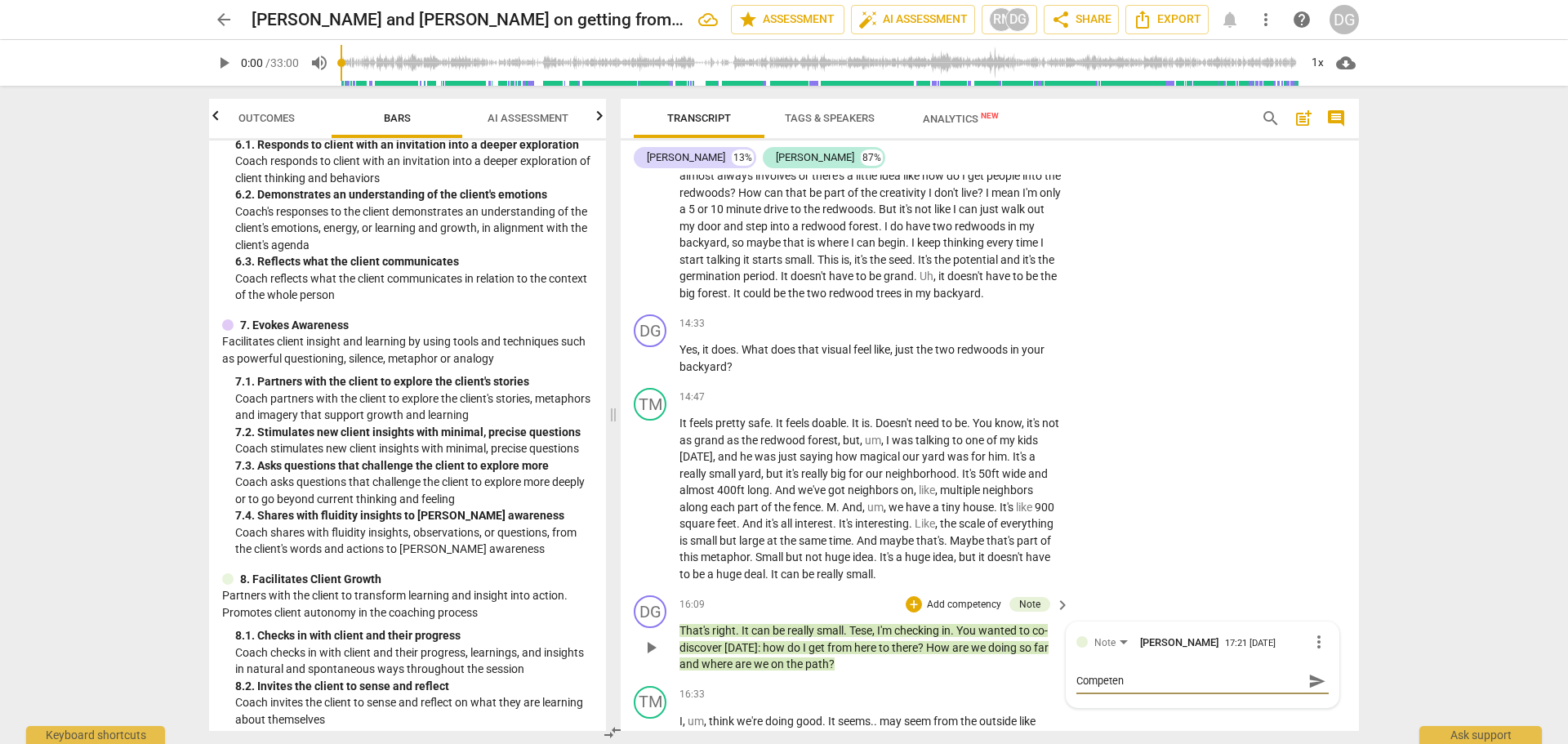
type textarea "Competenc"
type textarea "Competenci"
type textarea "Competencie"
type textarea "Competencies"
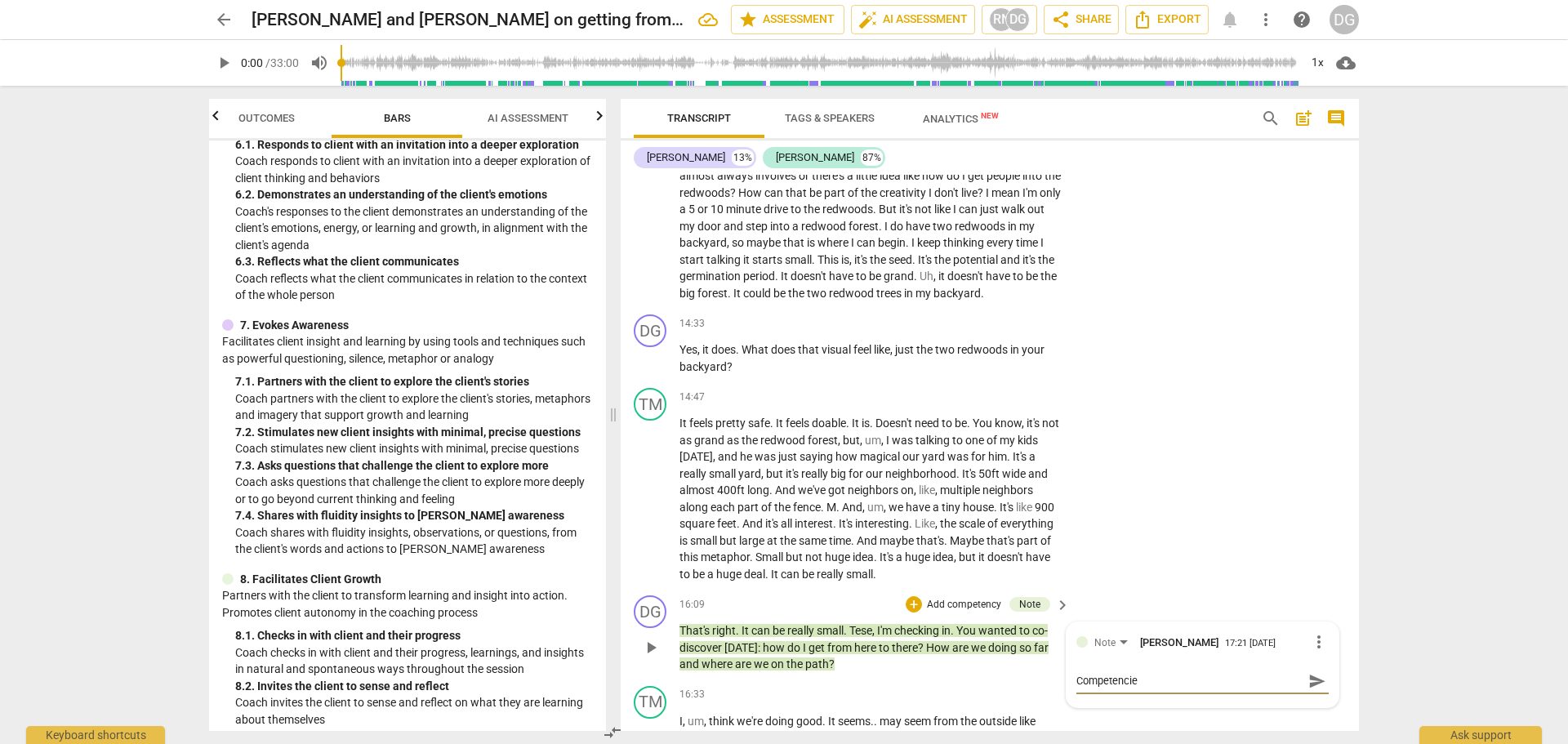
type textarea "Competencies"
type textarea "Competencies:"
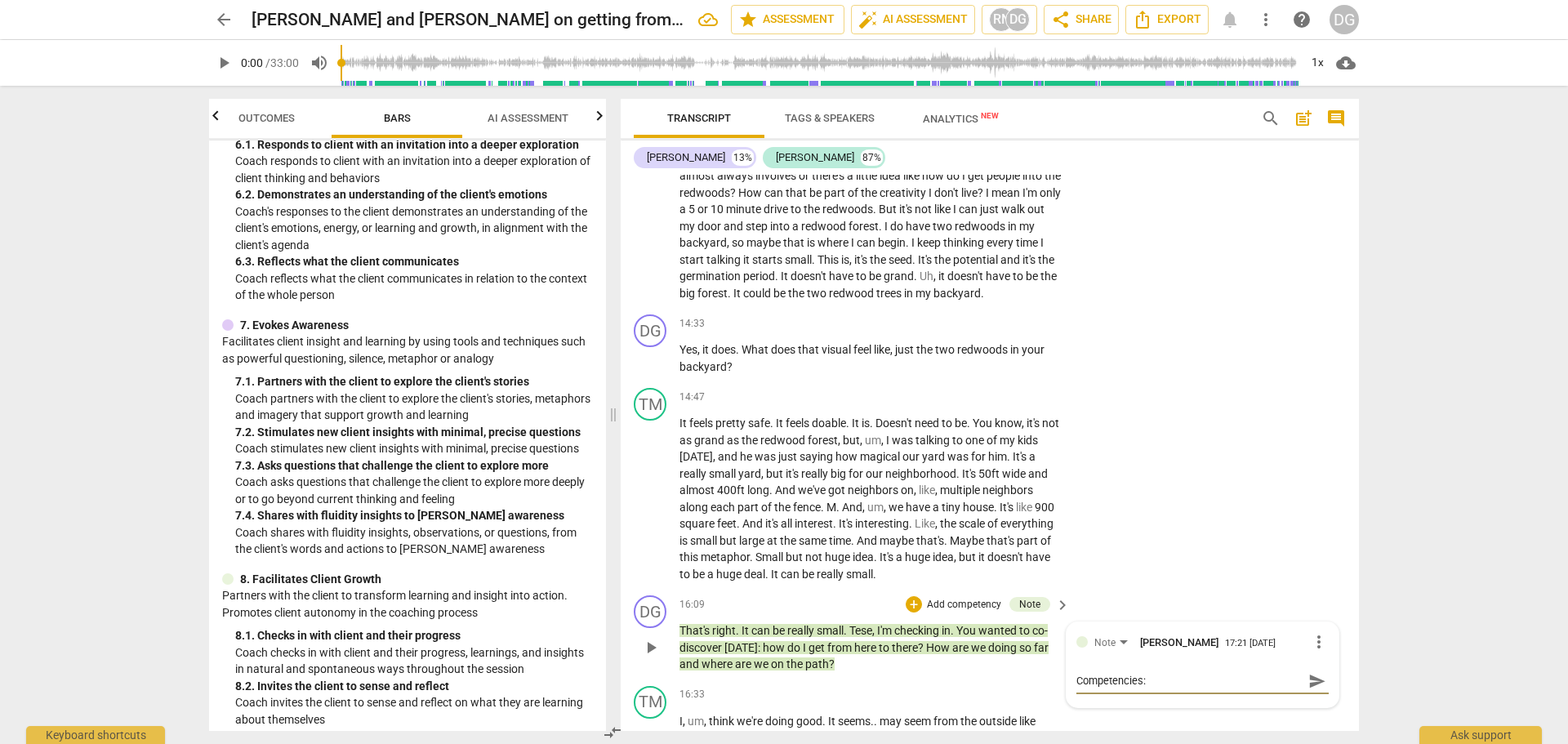
type textarea "Competencies: 8"
type textarea "Competencies: 8 ("
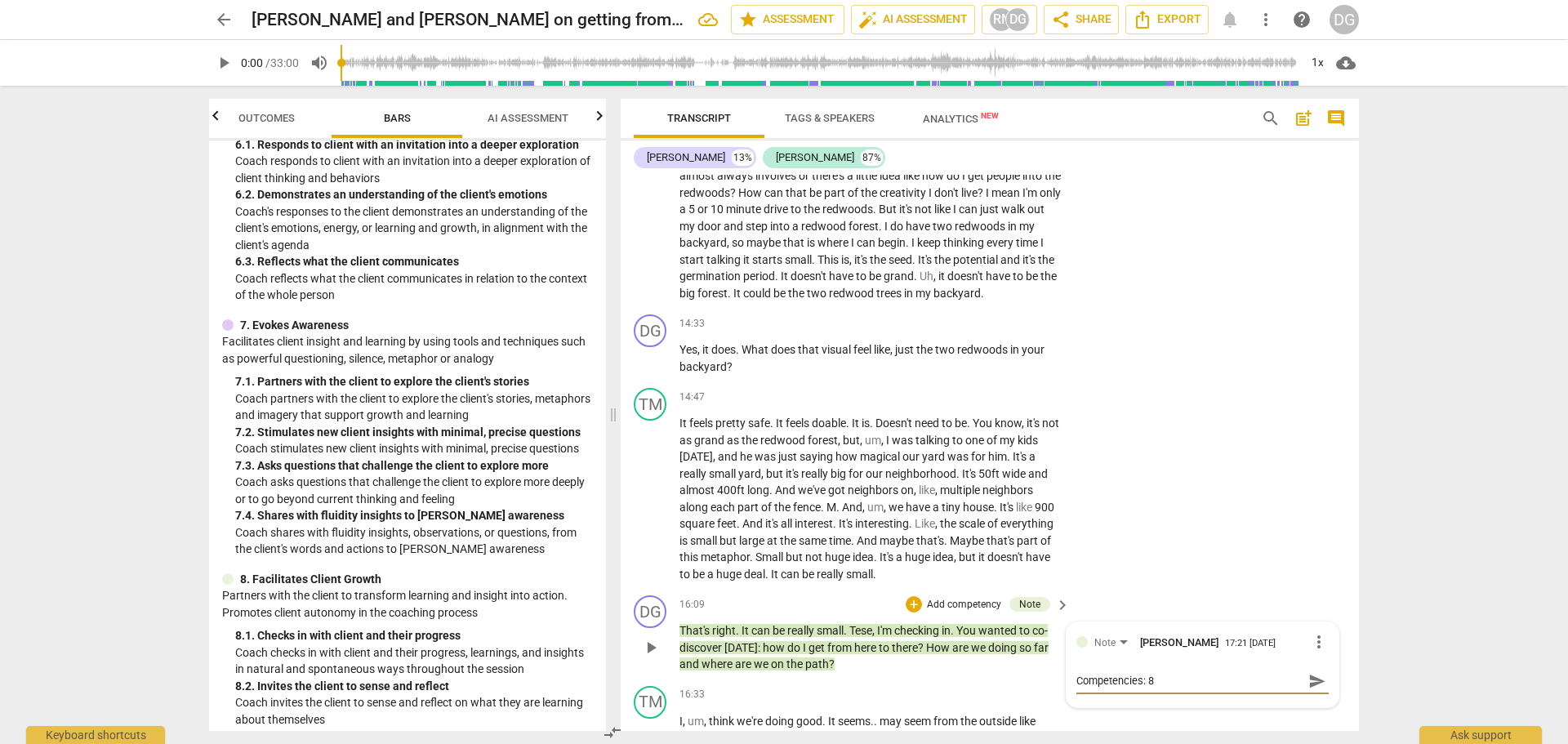
type textarea "Competencies: 8 ("
type textarea "Competencies: 8 (F"
type textarea "Competencies: 8 (Fa"
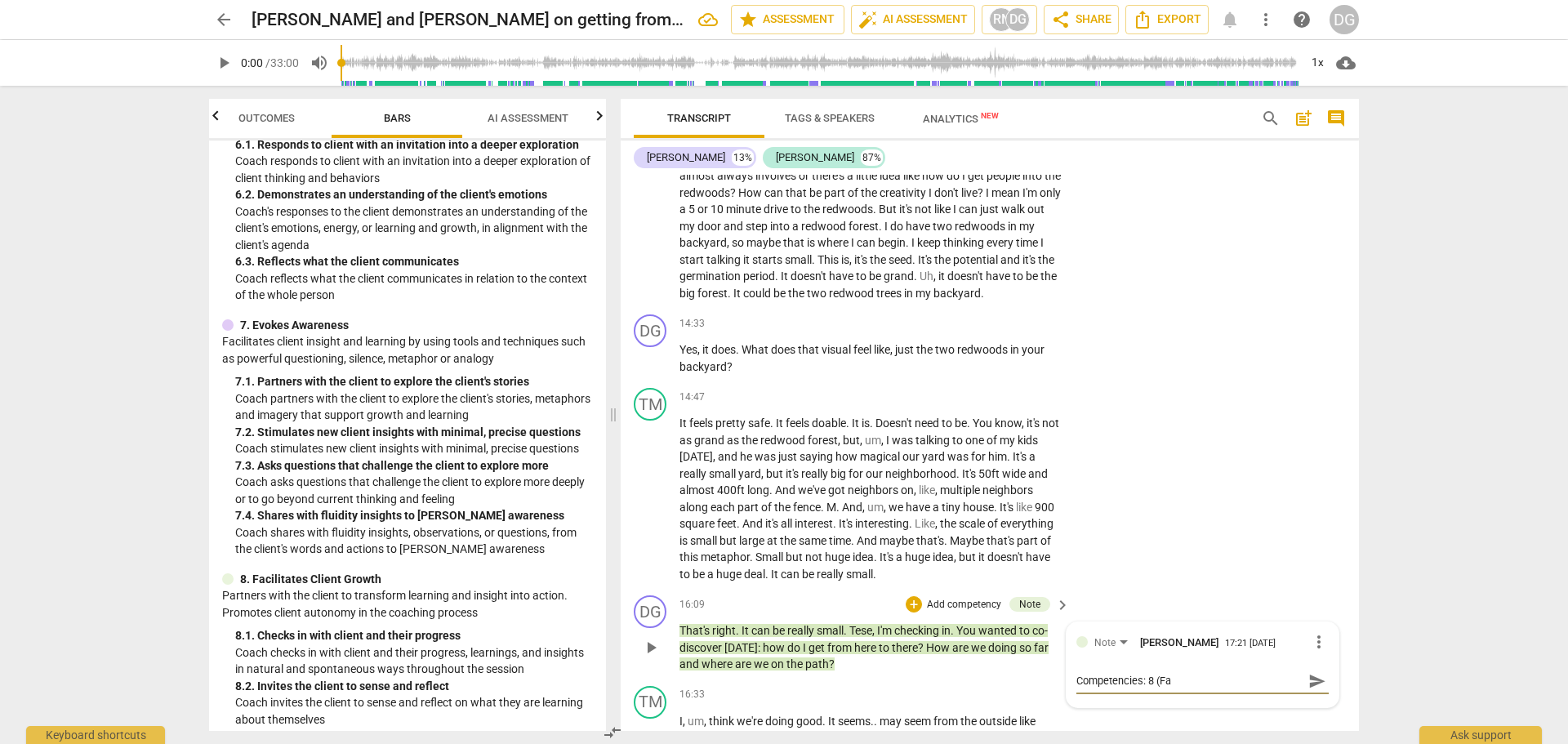
type textarea "Competencies: 8 (Fac"
type textarea "Competencies: 8 (Faci"
type textarea "Competencies: 8 (Facil"
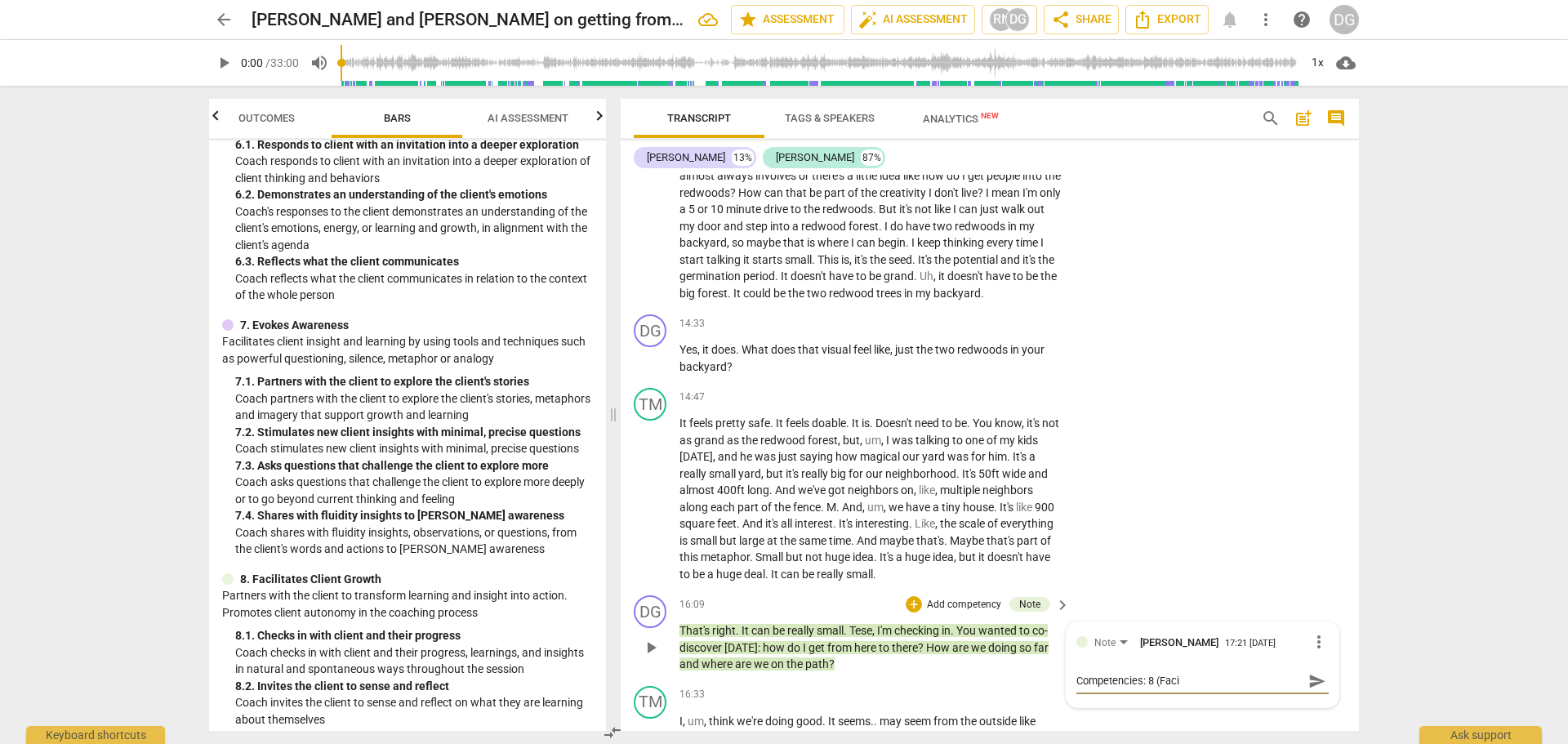
type textarea "Competencies: 8 (Facil"
type textarea "Competencies: 8 (Facili"
type textarea "Competencies: 8 (Facilit"
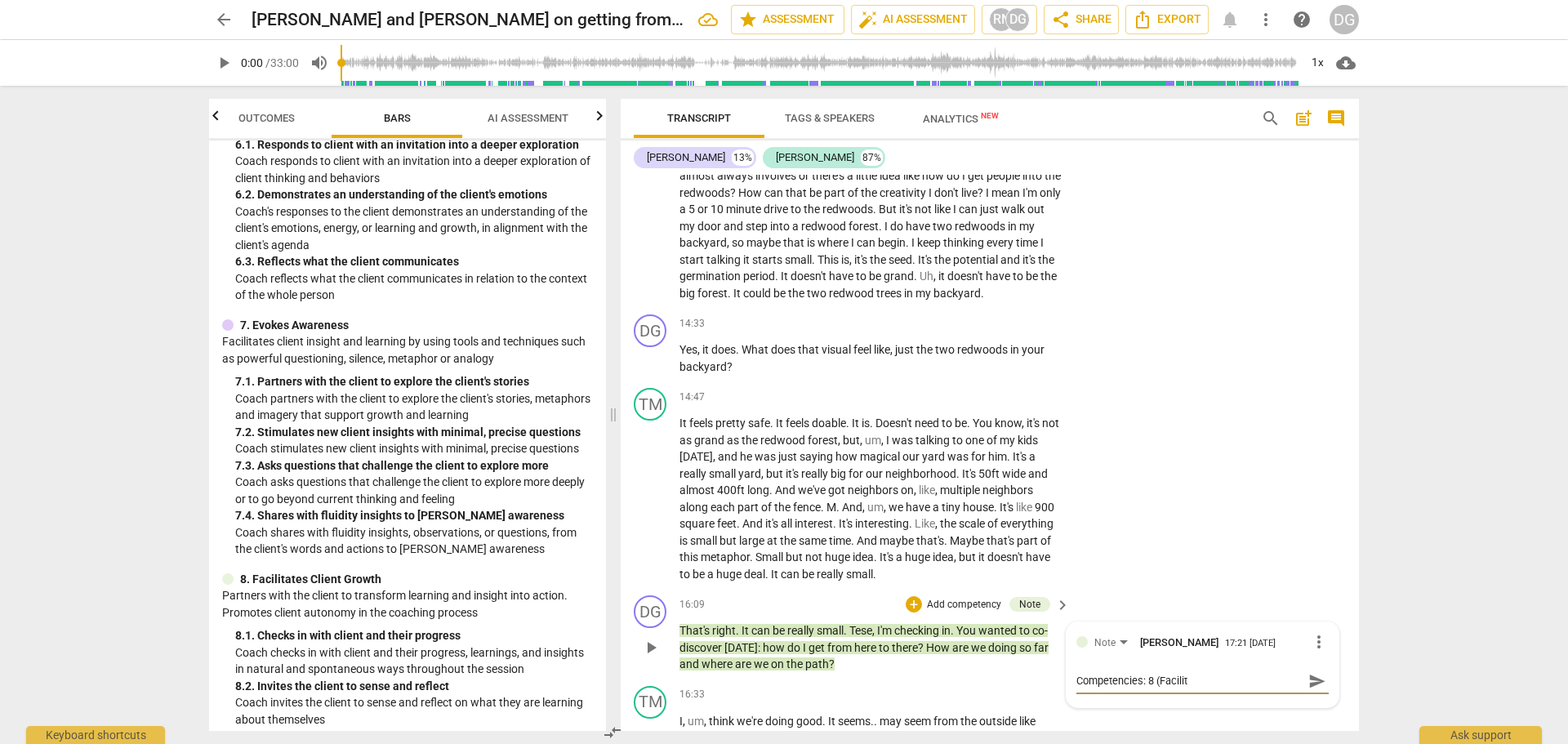
type textarea "Competencies: 8 (Facilita"
type textarea "Competencies: 8 (Facilitat"
type textarea "Competencies: 8 (Facilitate"
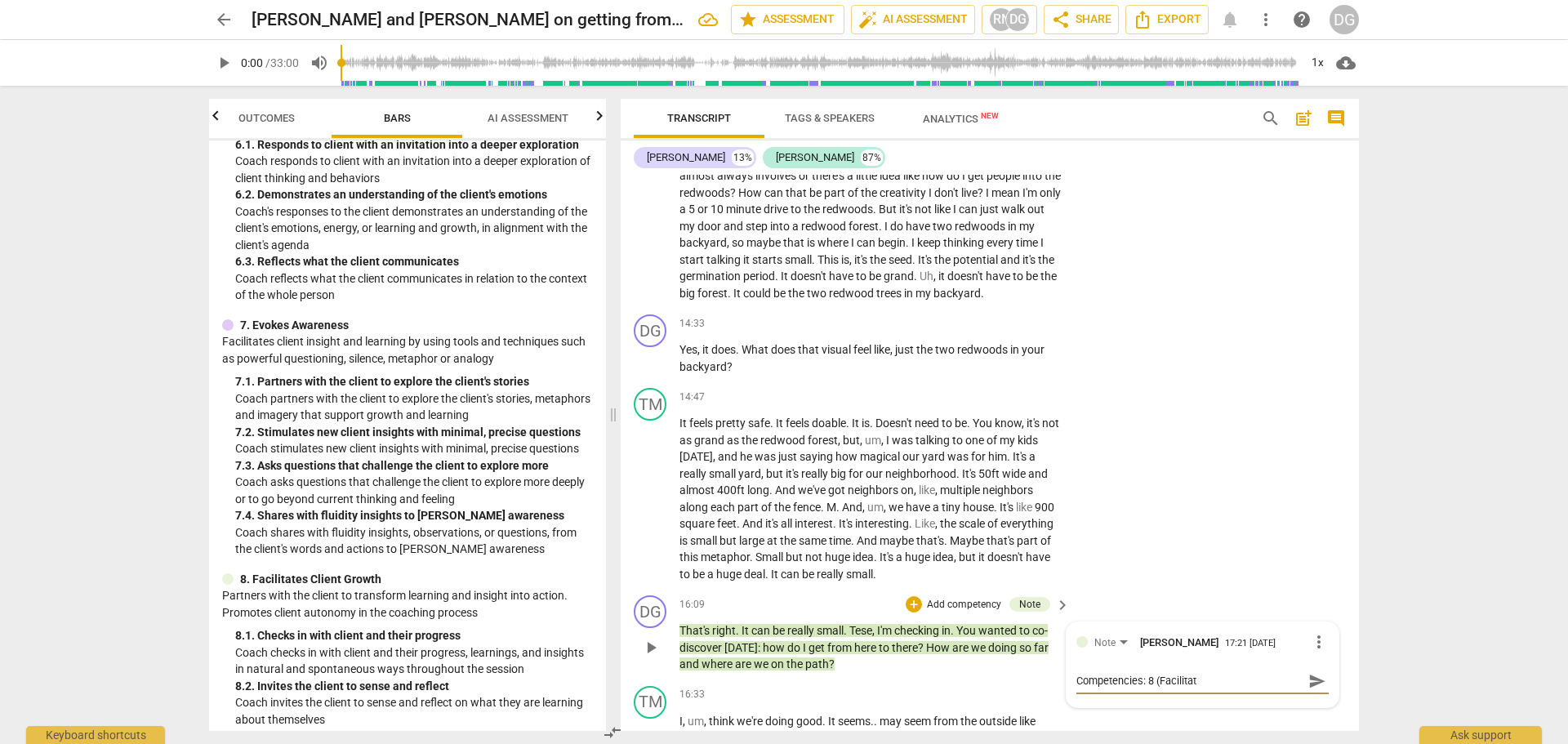
type textarea "Competencies: 8 (Facilitate"
type textarea "Competencies: 8 (Facilitates"
type textarea "Competencies: 8 (Facilitates G"
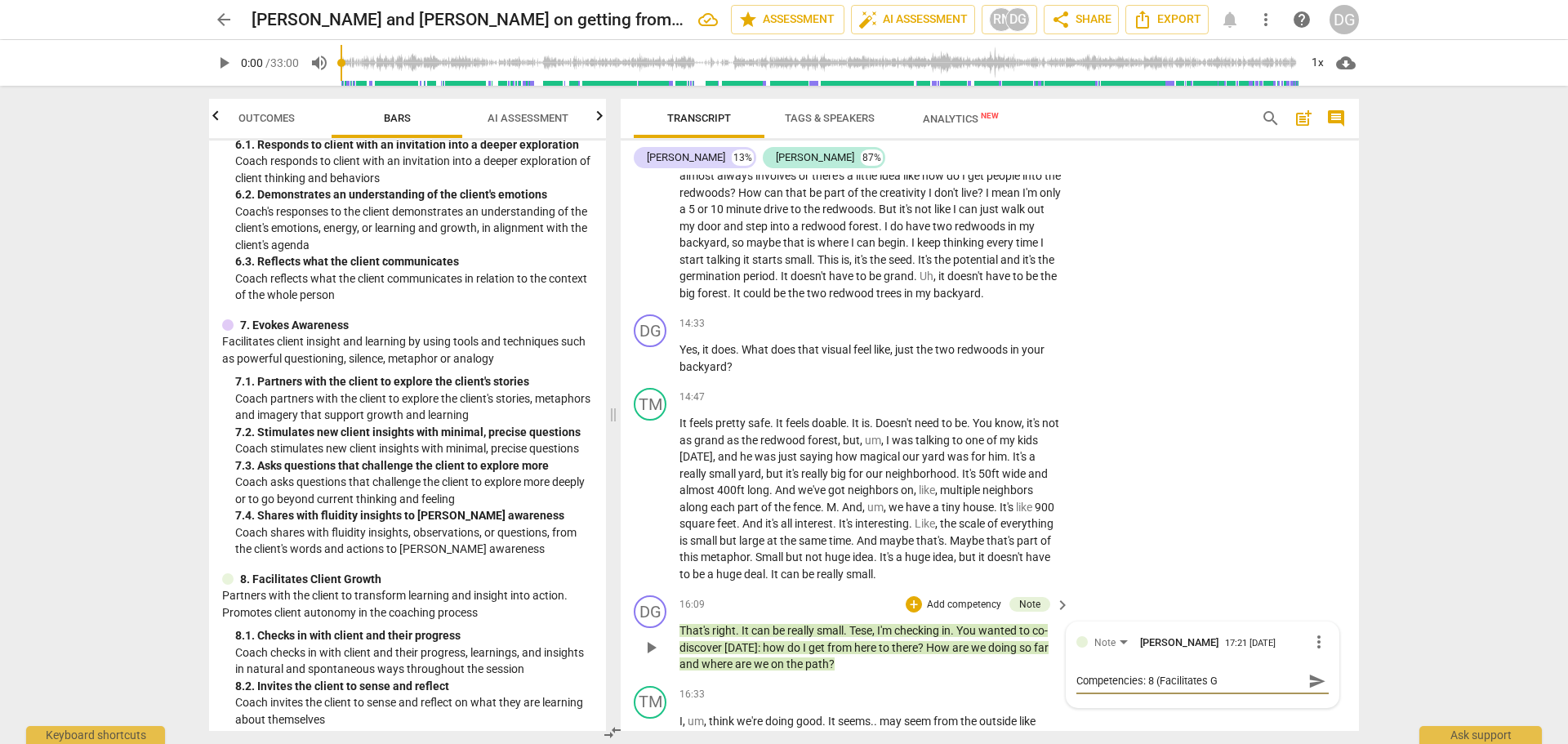
type textarea "Competencies: 8 (Facilitates Gr"
type textarea "Competencies: 8 (Facilitates Gro"
type textarea "Competencies: 8 (Facilitates Grow"
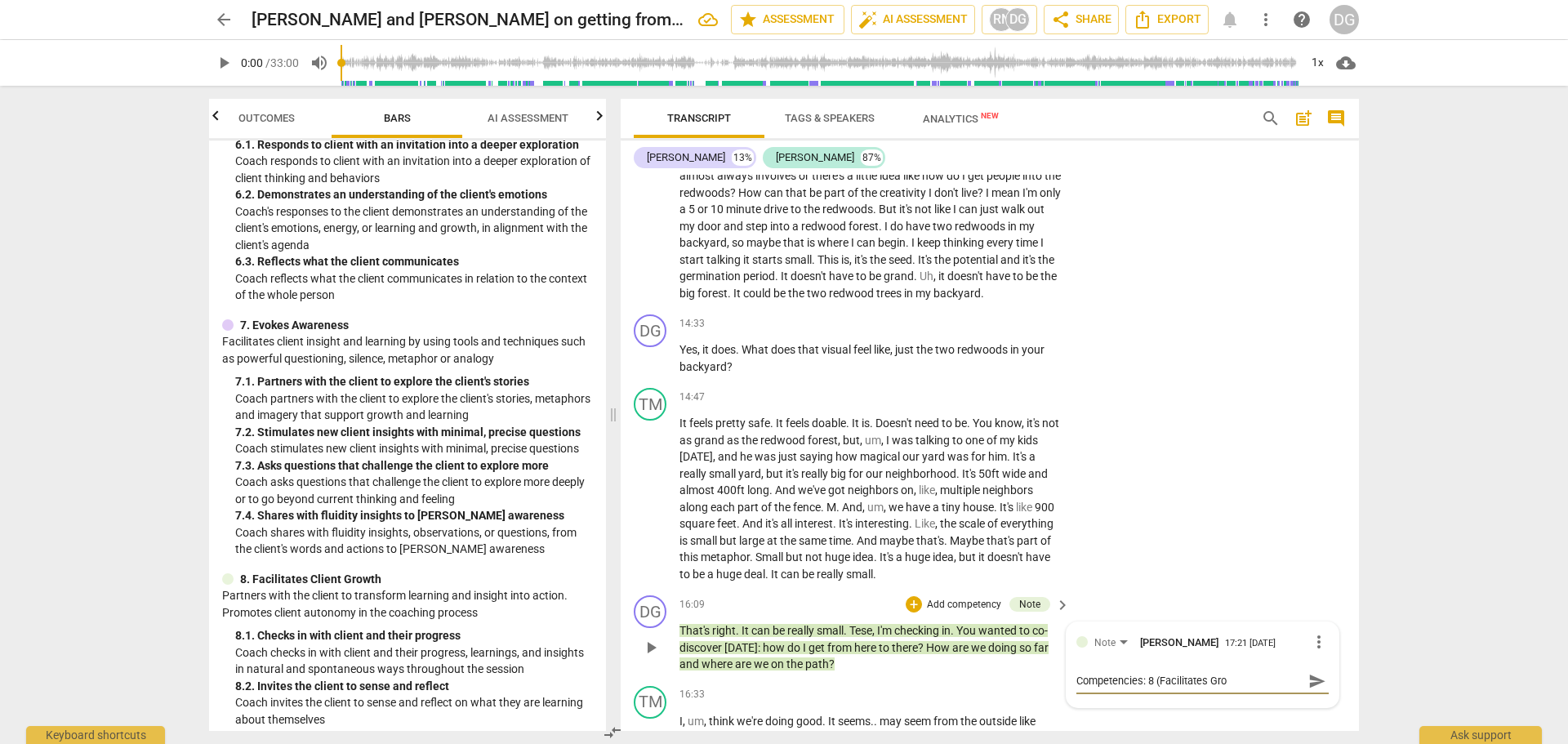
type textarea "Competencies: 8 (Facilitates Grow"
type textarea "Competencies: 8 (Facilitates Growt"
type textarea "Competencies: 8 (Facilitates Growth"
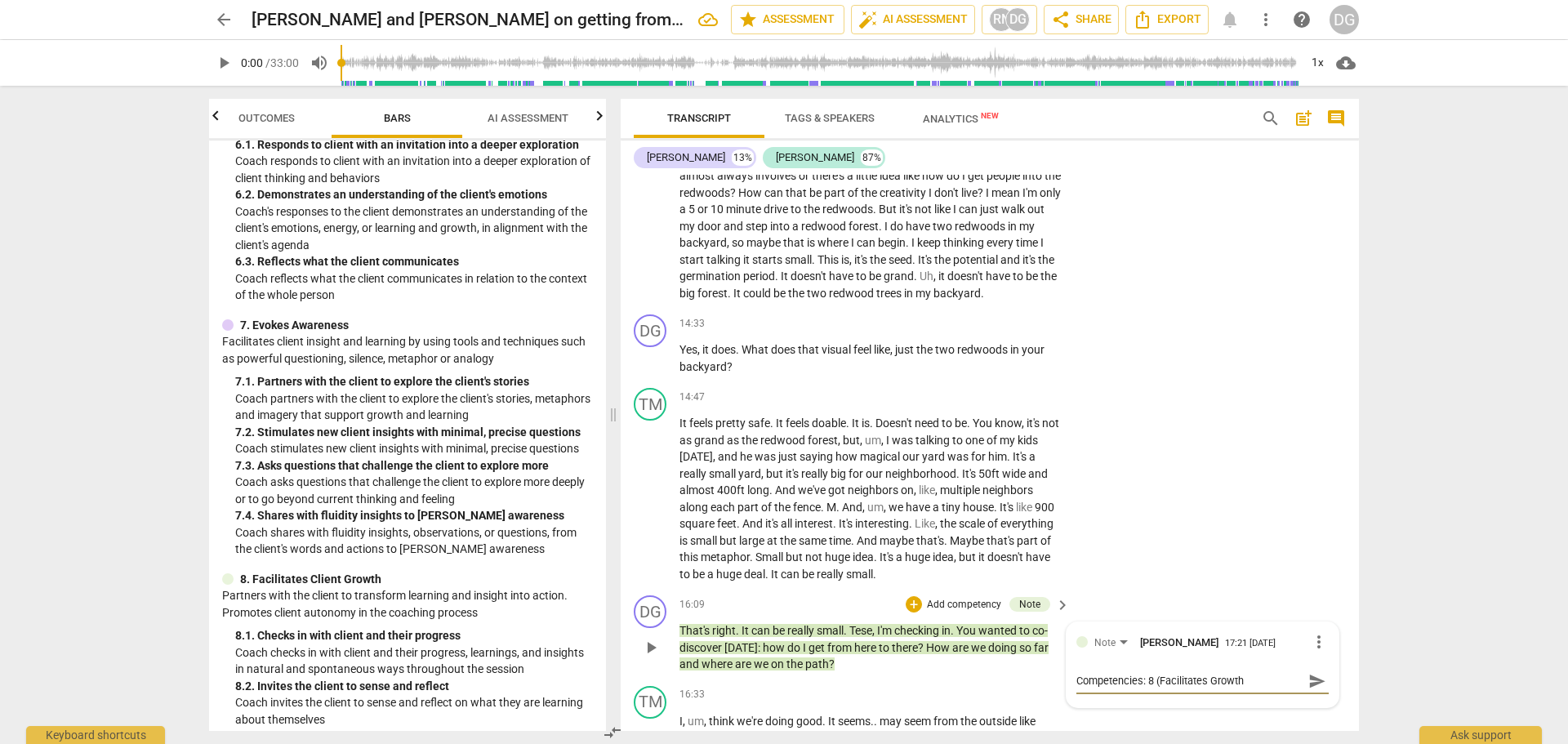
type textarea "Competencies: 8 (Facilitates Growth)"
type textarea "Competencies: 8 (Facilitates Growth) R"
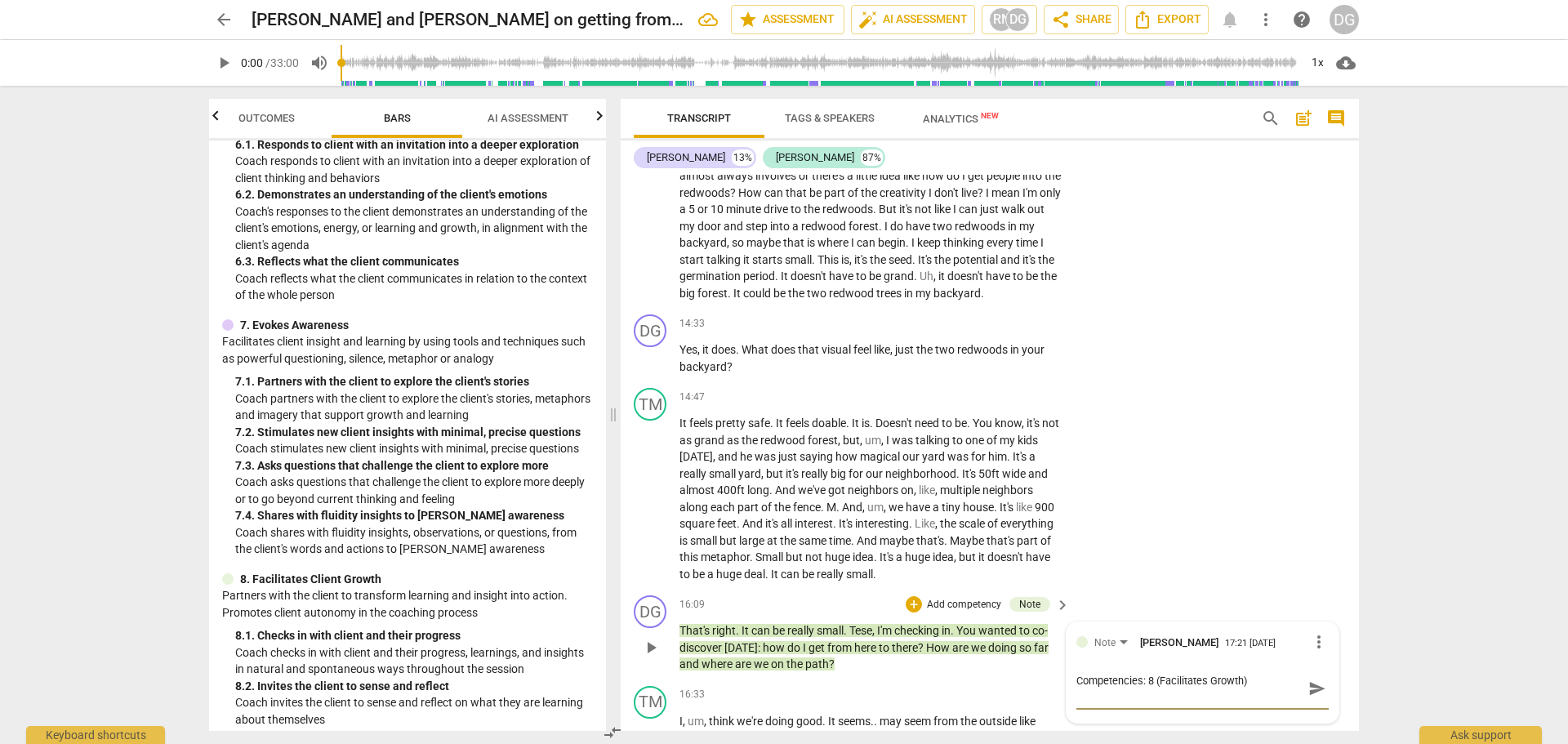
type textarea "Competencies: 8 (Facilitates Growth) R"
type textarea "Competencies: 8 (Facilitates Growth) Ra"
type textarea "Competencies: 8 (Facilitates Growth) Rat"
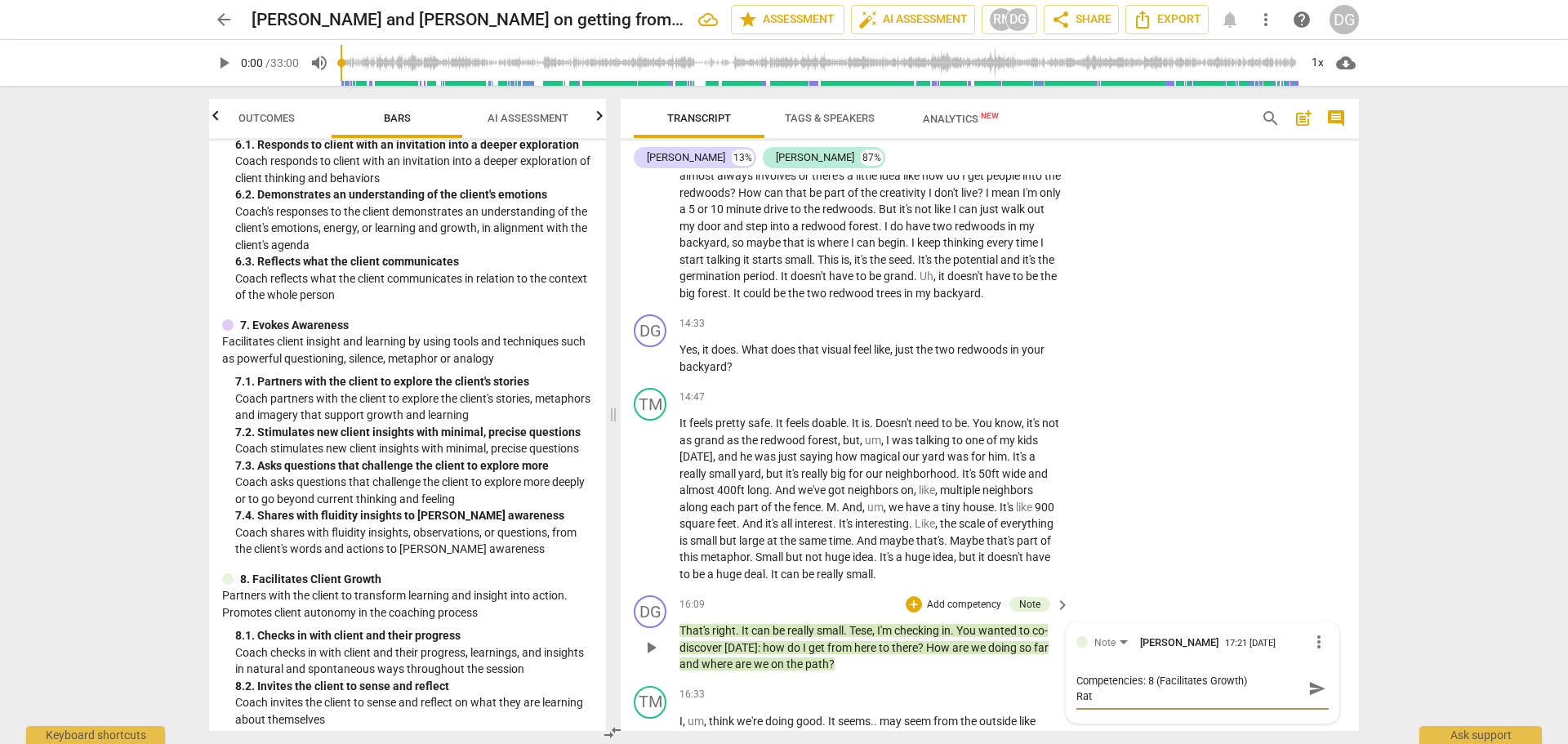
type textarea "Competencies: 8 (Facilitates Growth) Rati"
type textarea "Competencies: 8 (Facilitates Growth) Ratio"
type textarea "Competencies: 8 (Facilitates Growth) Ration"
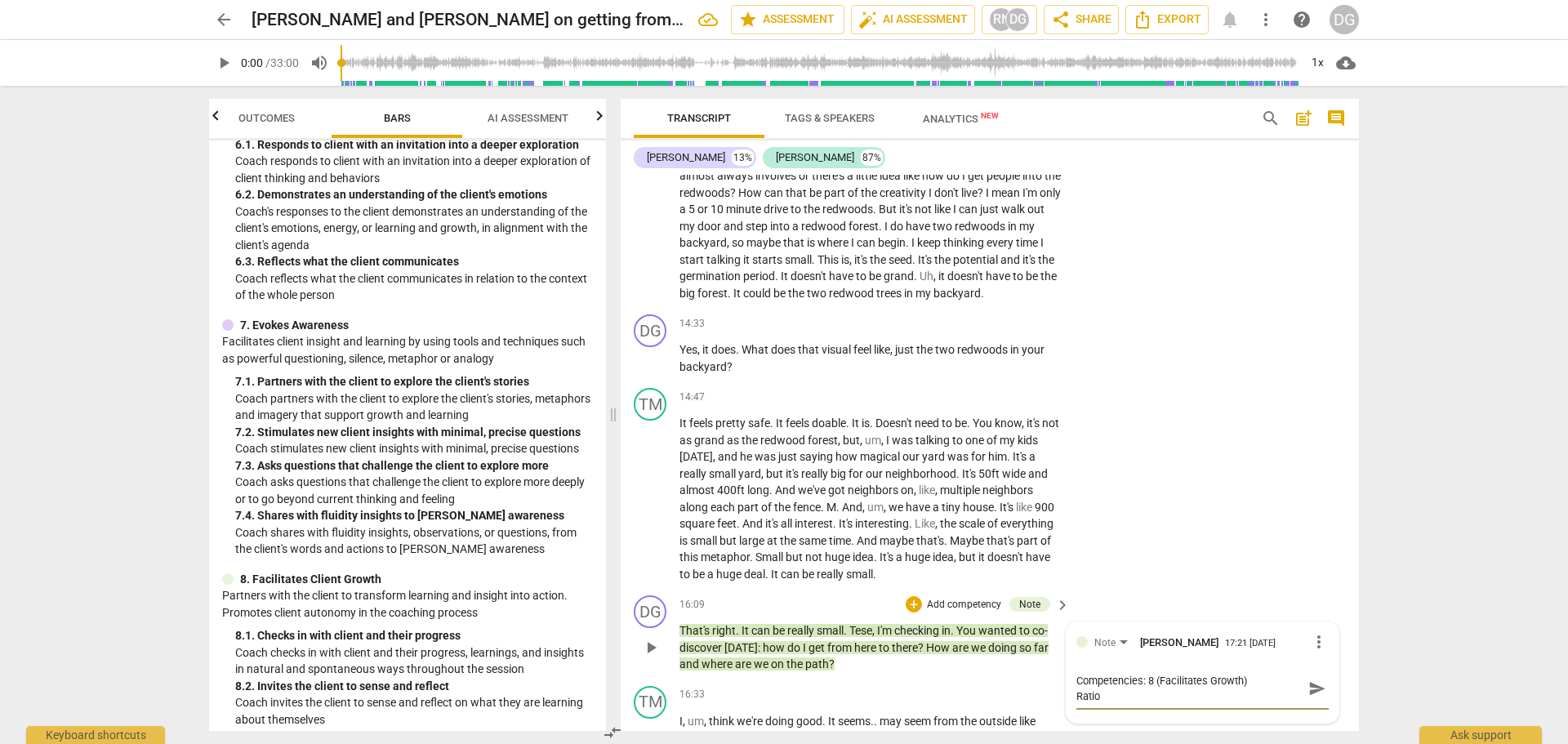
type textarea "Competencies: 8 (Facilitates Growth) Ration"
type textarea "Competencies: 8 (Facilitates Growth) Rationa"
type textarea "Competencies: 8 (Facilitates Growth) Rational"
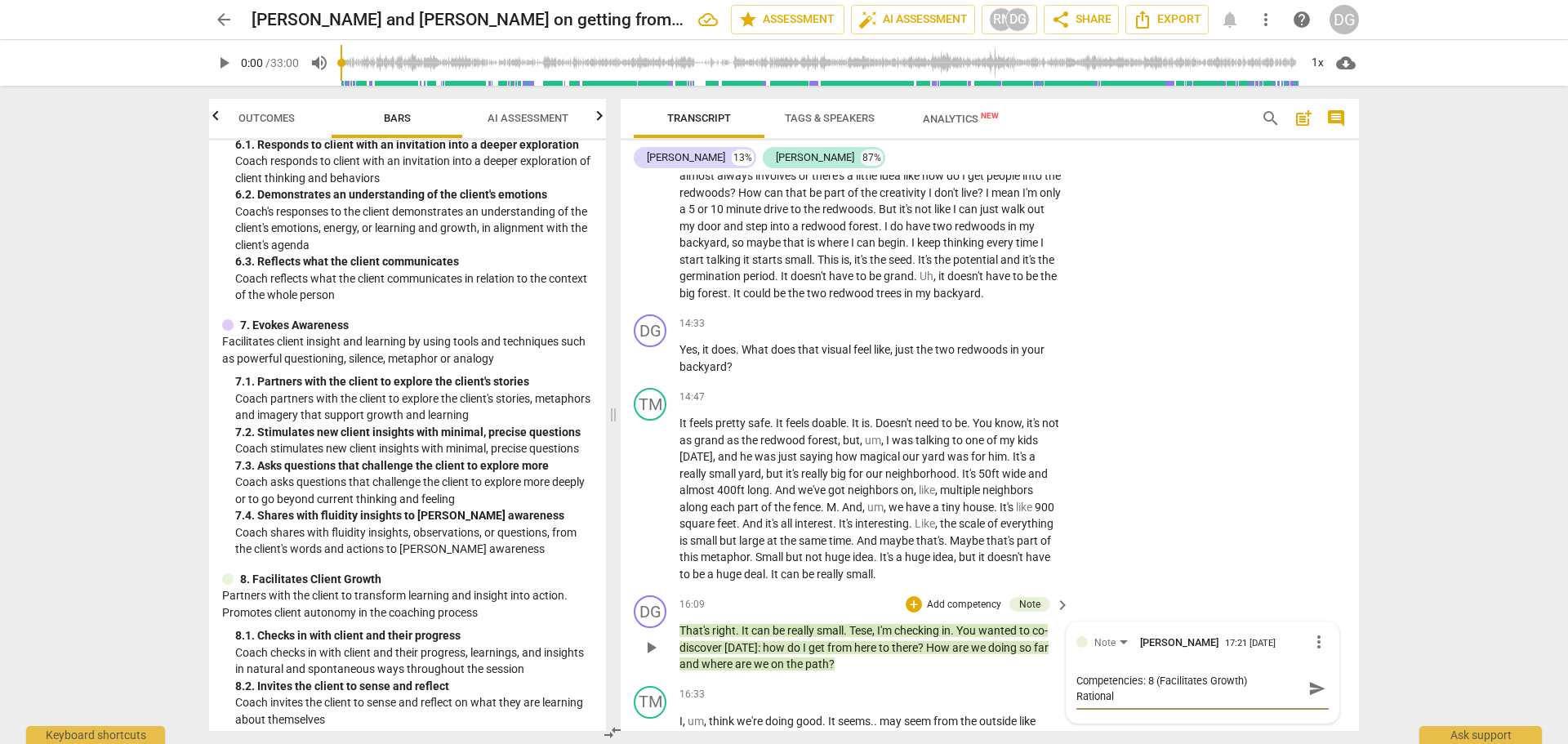
type textarea "Competencies: 8 (Facilitates Growth) Rationale"
type textarea "Competencies: 8 (Facilitates Growth) Rationale:"
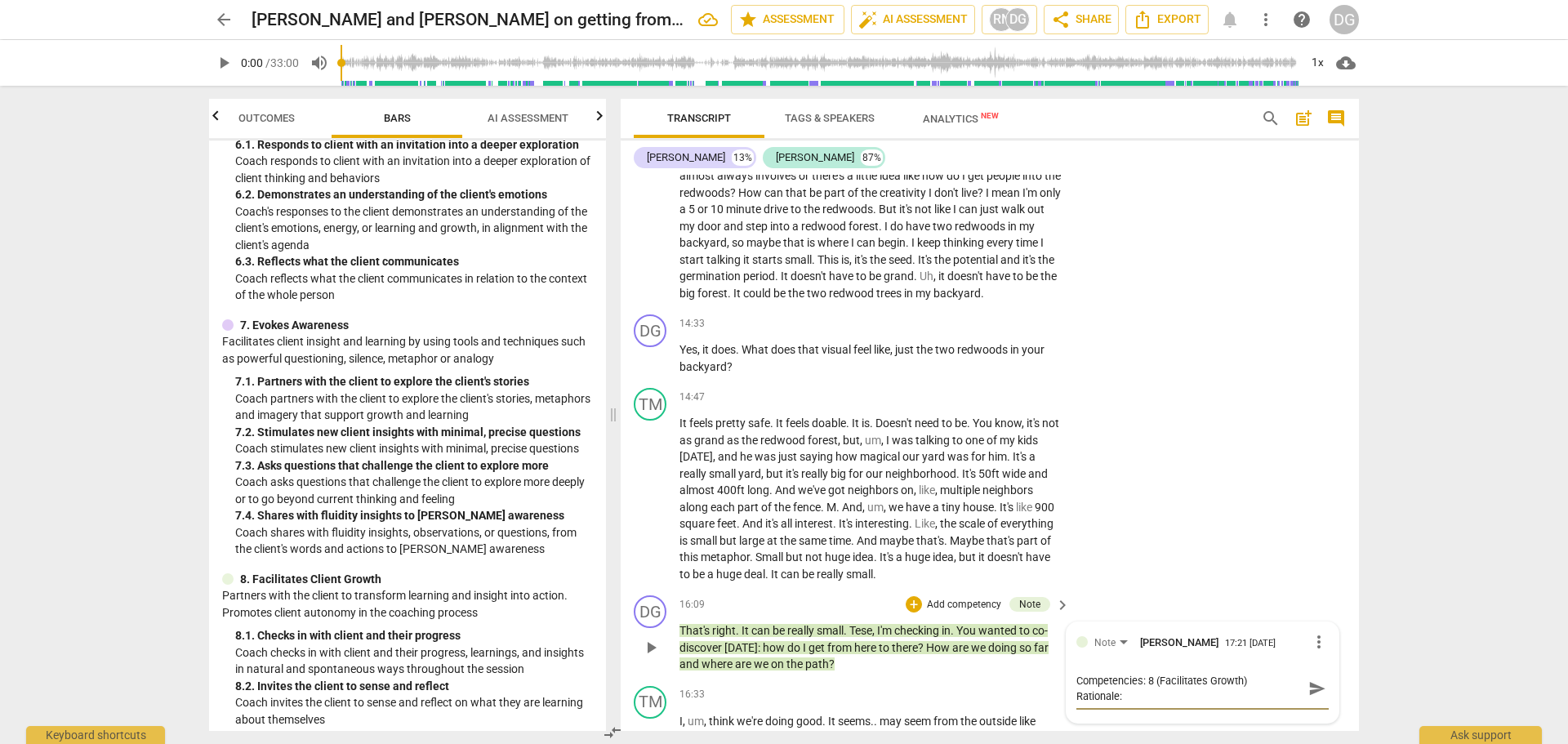
type textarea "Competencies: 8 (Facilitates Growth) Rationale:"
type textarea "Competencies: 8 (Facilitates Growth) Rationale: I"
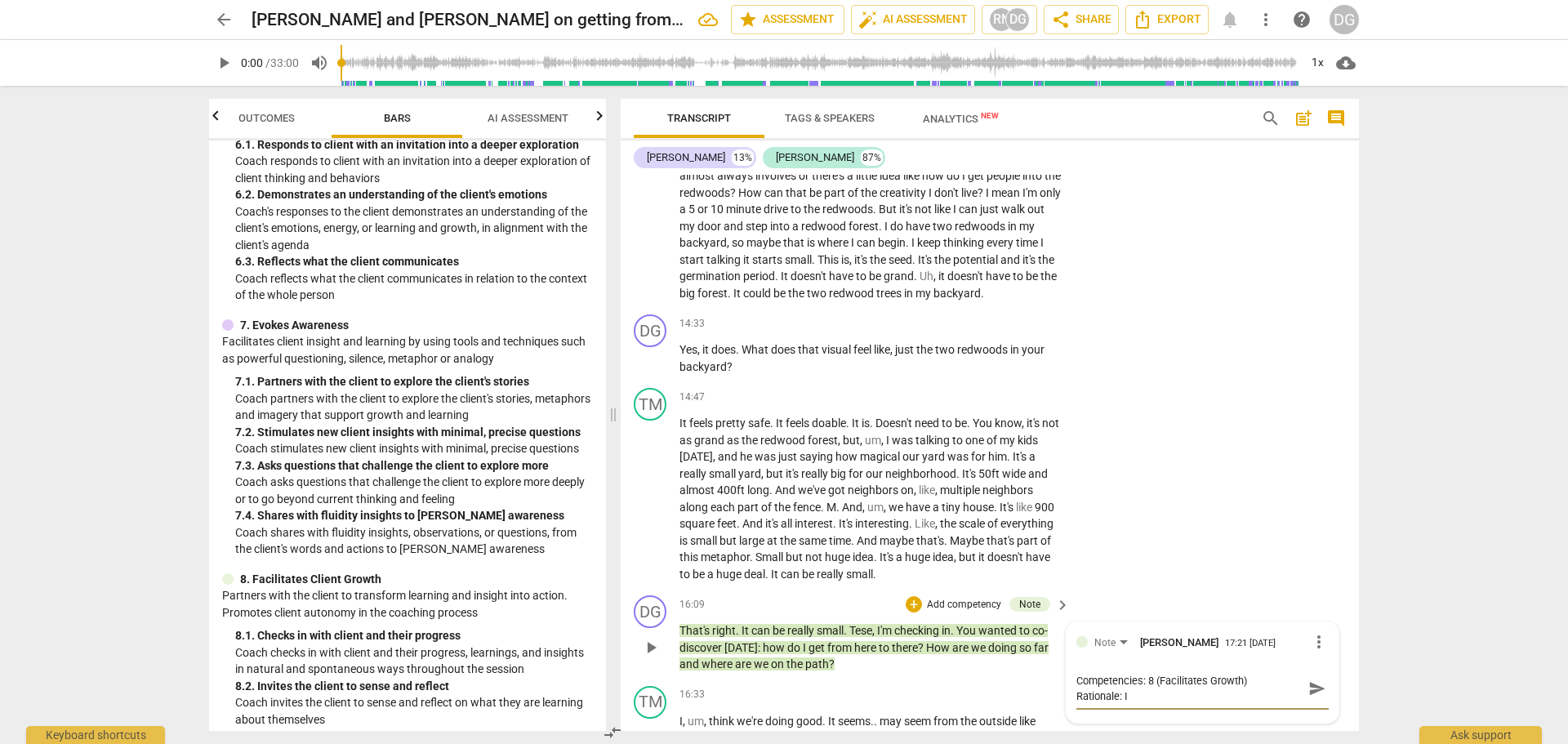
type textarea "Competencies: 8 (Facilitates Growth) Rationale: I c"
type textarea "Competencies: 8 (Facilitates Growth) Rationale: I ch"
type textarea "Competencies: 8 (Facilitates Growth) Rationale: I che"
type textarea "Competencies: 8 (Facilitates Growth) Rationale: I chec"
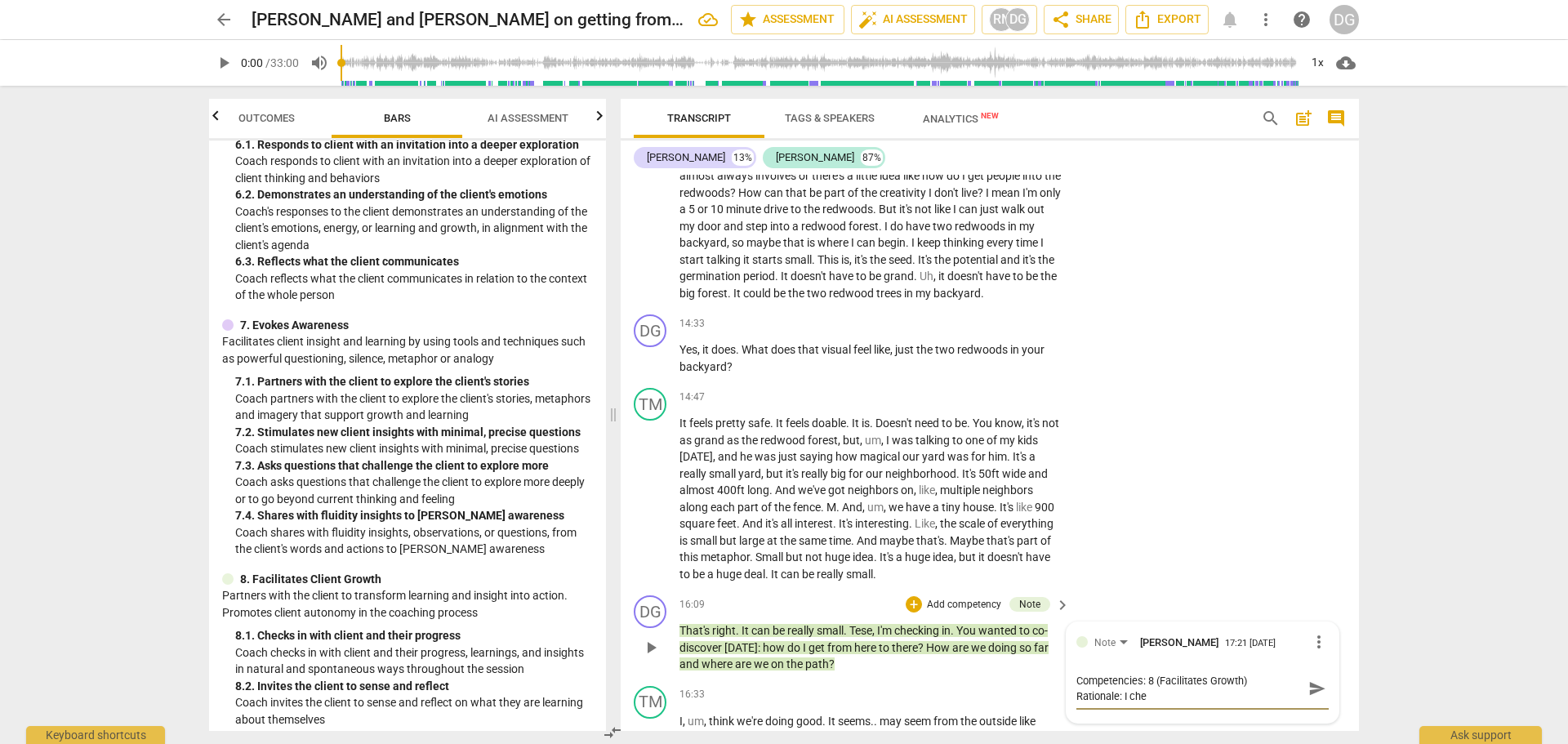
type textarea "Competencies: 8 (Facilitates Growth) Rationale: I chec"
type textarea "Competencies: 8 (Facilitates Growth) Rationale: I check"
type textarea "Competencies: 8 (Facilitates Growth) Rationale: I check i"
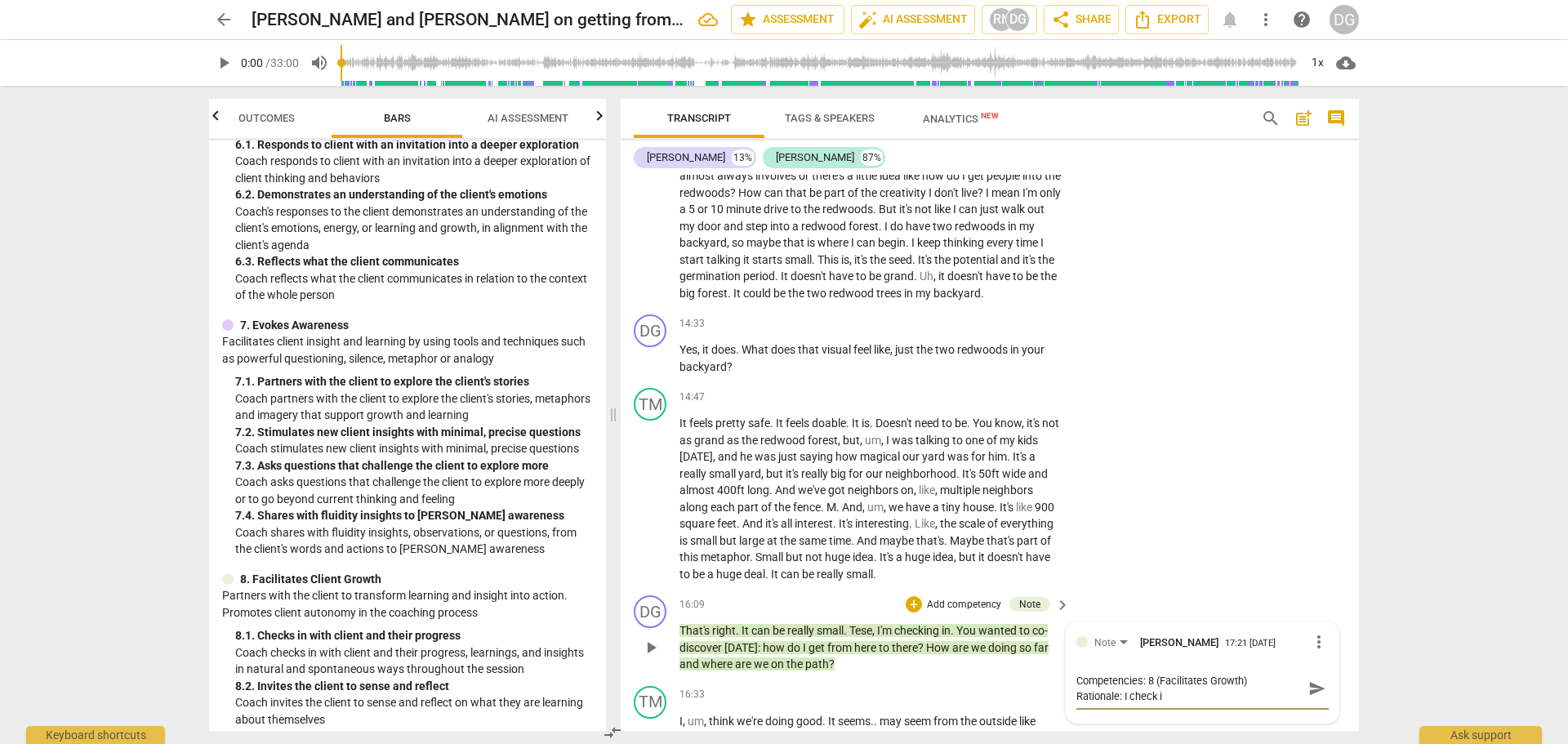
type textarea "Competencies: 8 (Facilitates Growth) Rationale: I check in"
type textarea "Competencies: 8 (Facilitates Growth) Rationale: I check in o"
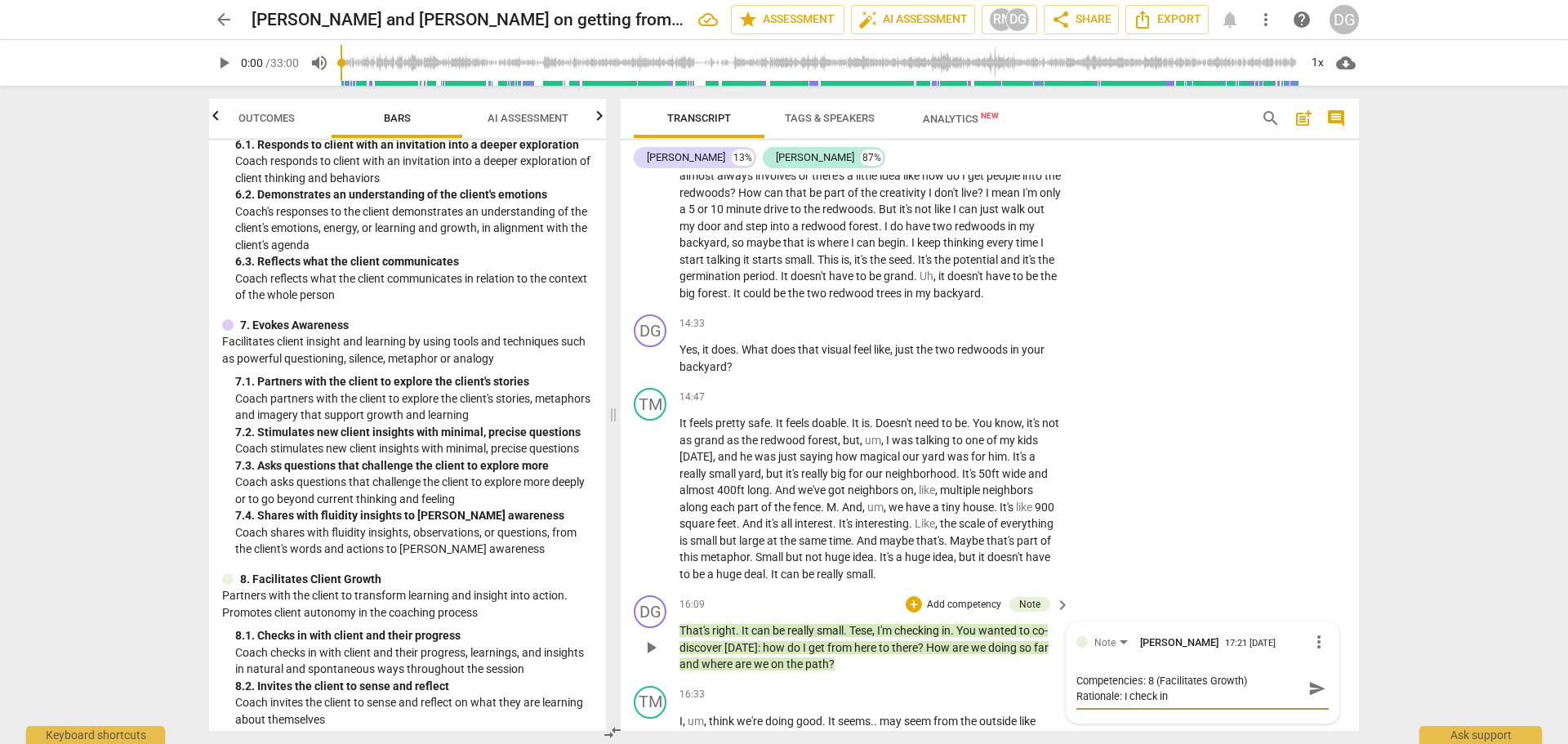
type textarea "Competencies: 8 (Facilitates Growth) Rationale: I check in o"
type textarea "Competencies: 8 (Facilitates Growth) Rationale: I check in on"
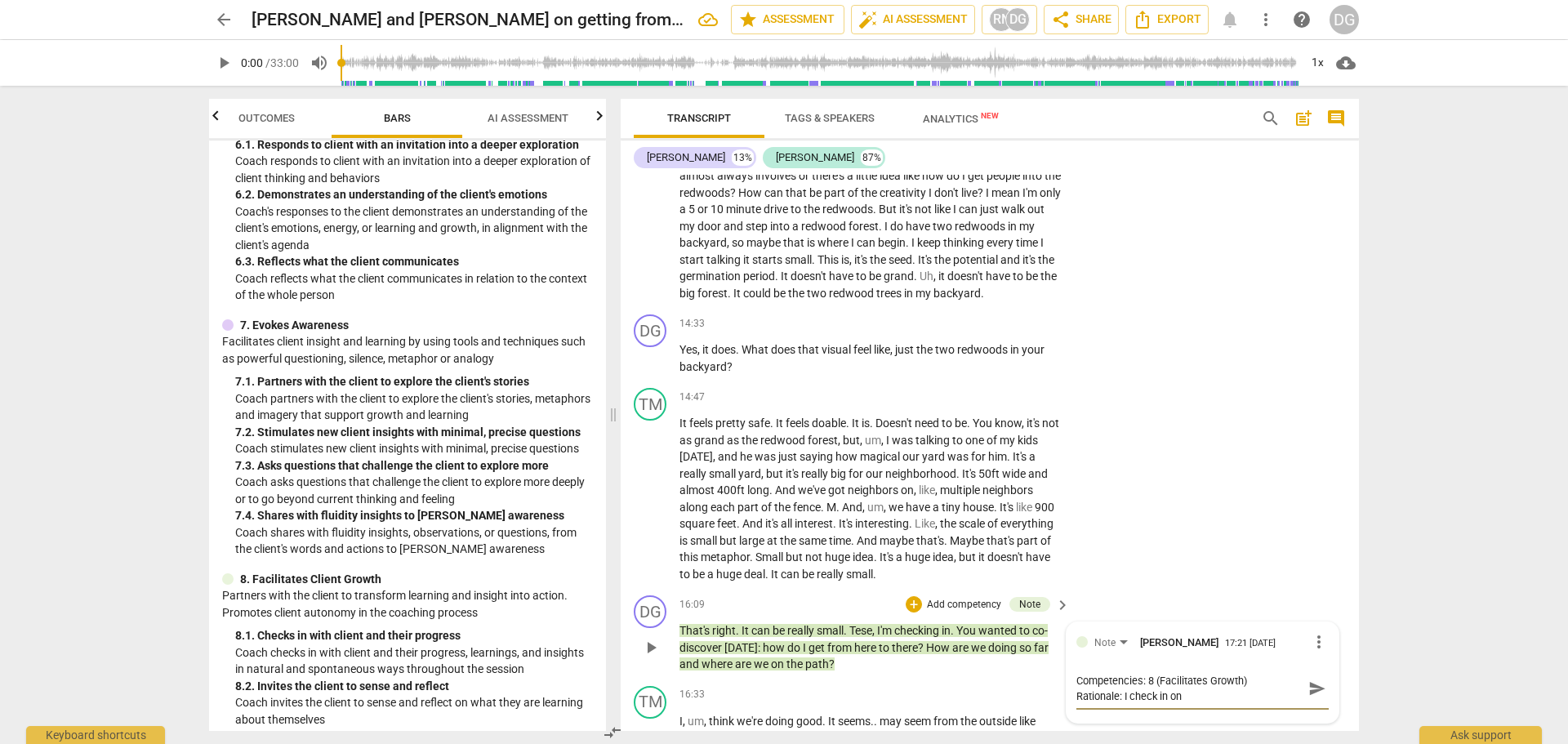
type textarea "Competencies: 8 (Facilitates Growth) Rationale: I check in on p"
type textarea "Competencies: 8 (Facilitates Growth) Rationale: I check in on pr"
type textarea "Competencies: 8 (Facilitates Growth) Rationale: I check in on pro"
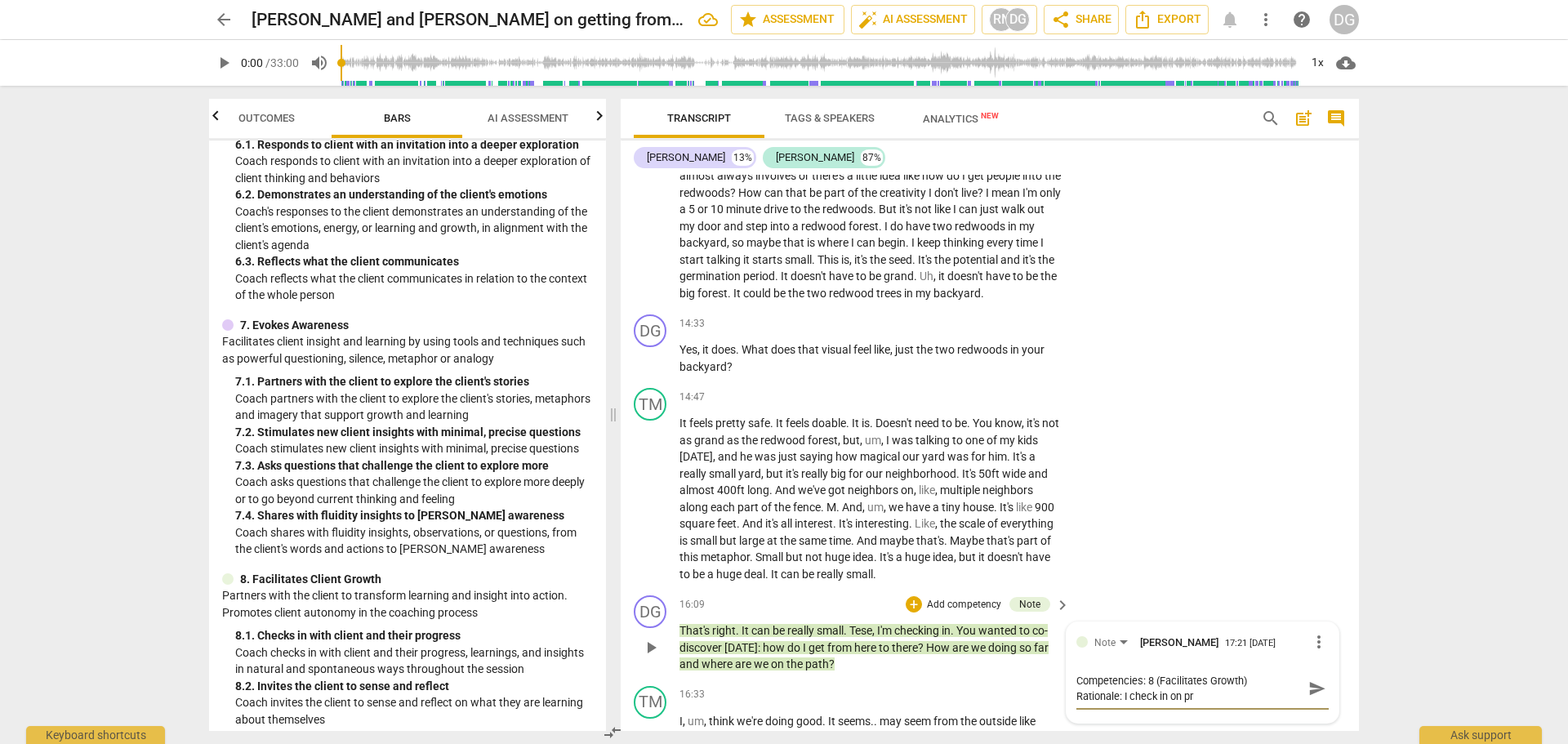
type textarea "Competencies: 8 (Facilitates Growth) Rationale: I check in on pro"
type textarea "Competencies: 8 (Facilitates Growth) Rationale: I check in on prog"
type textarea "Competencies: 8 (Facilitates Growth) Rationale: I check in on progr"
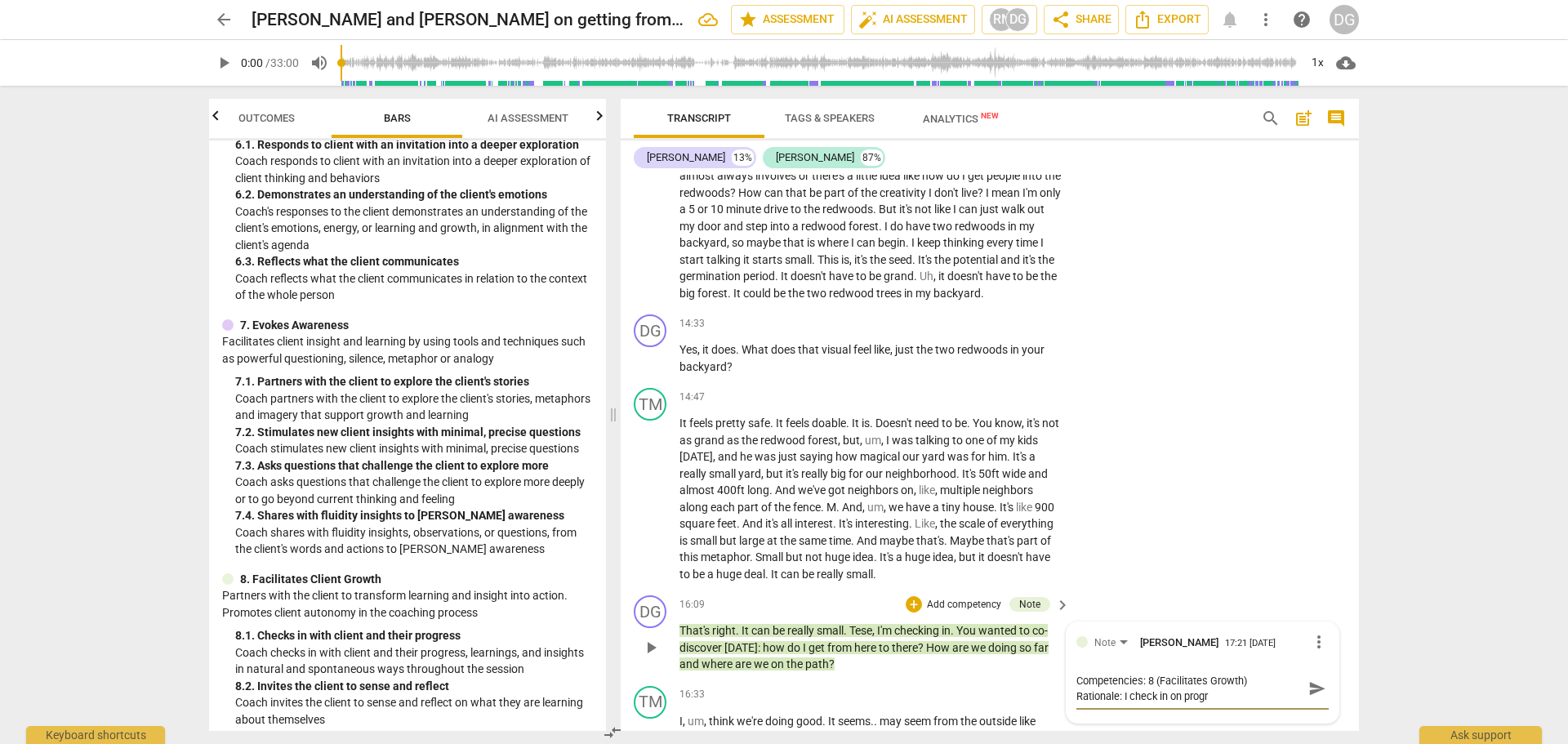
type textarea "Competencies: 8 (Facilitates Growth) Rationale: I check in on progre"
type textarea "Competencies: 8 (Facilitates Growth) Rationale: I check in on progres"
type textarea "Competencies: 8 (Facilitates Growth) Rationale: I check in on progress"
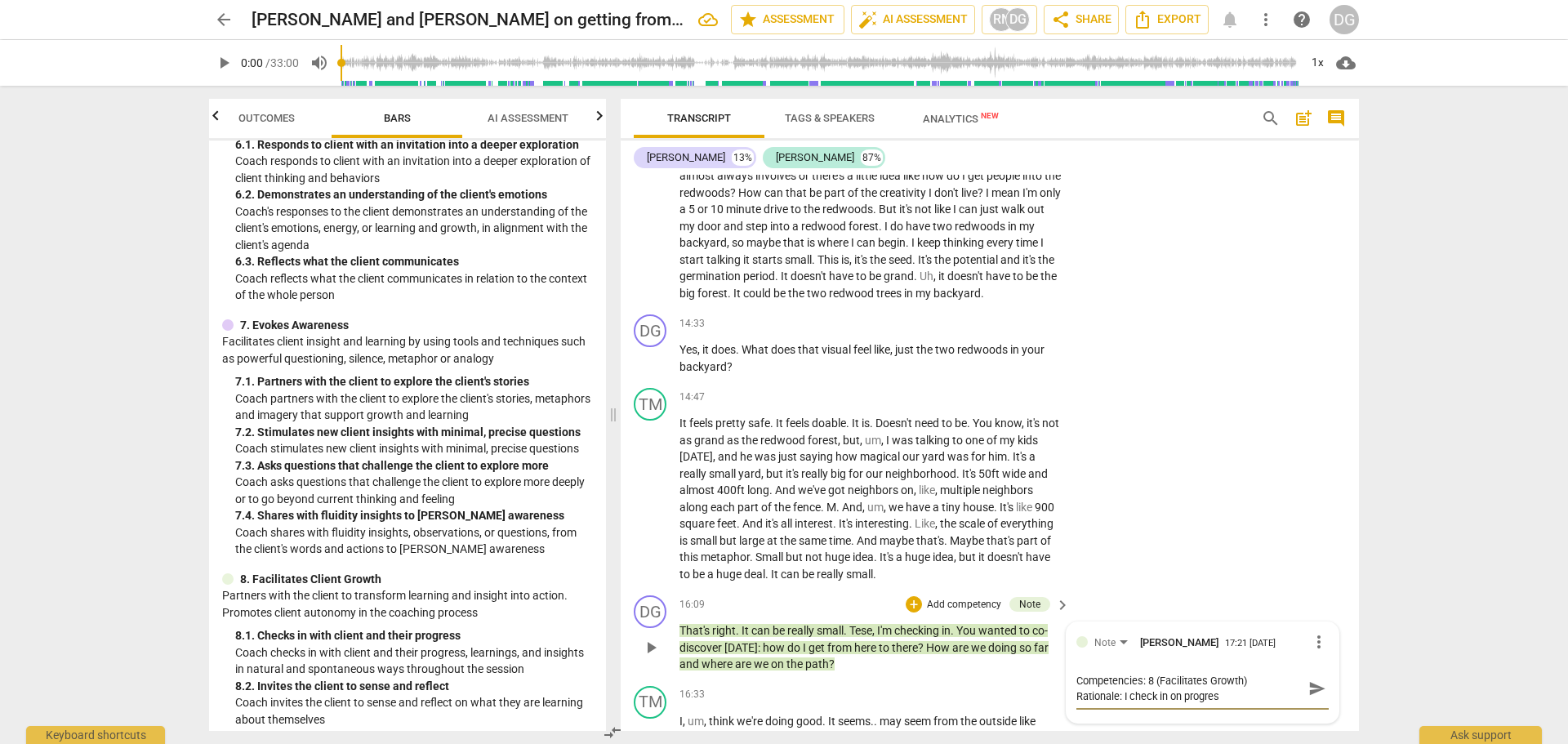
type textarea "Competencies: 8 (Facilitates Growth) Rationale: I check in on progress"
type textarea "Competencies: 8 (Facilitates Growth) Rationale: I check in on progress w"
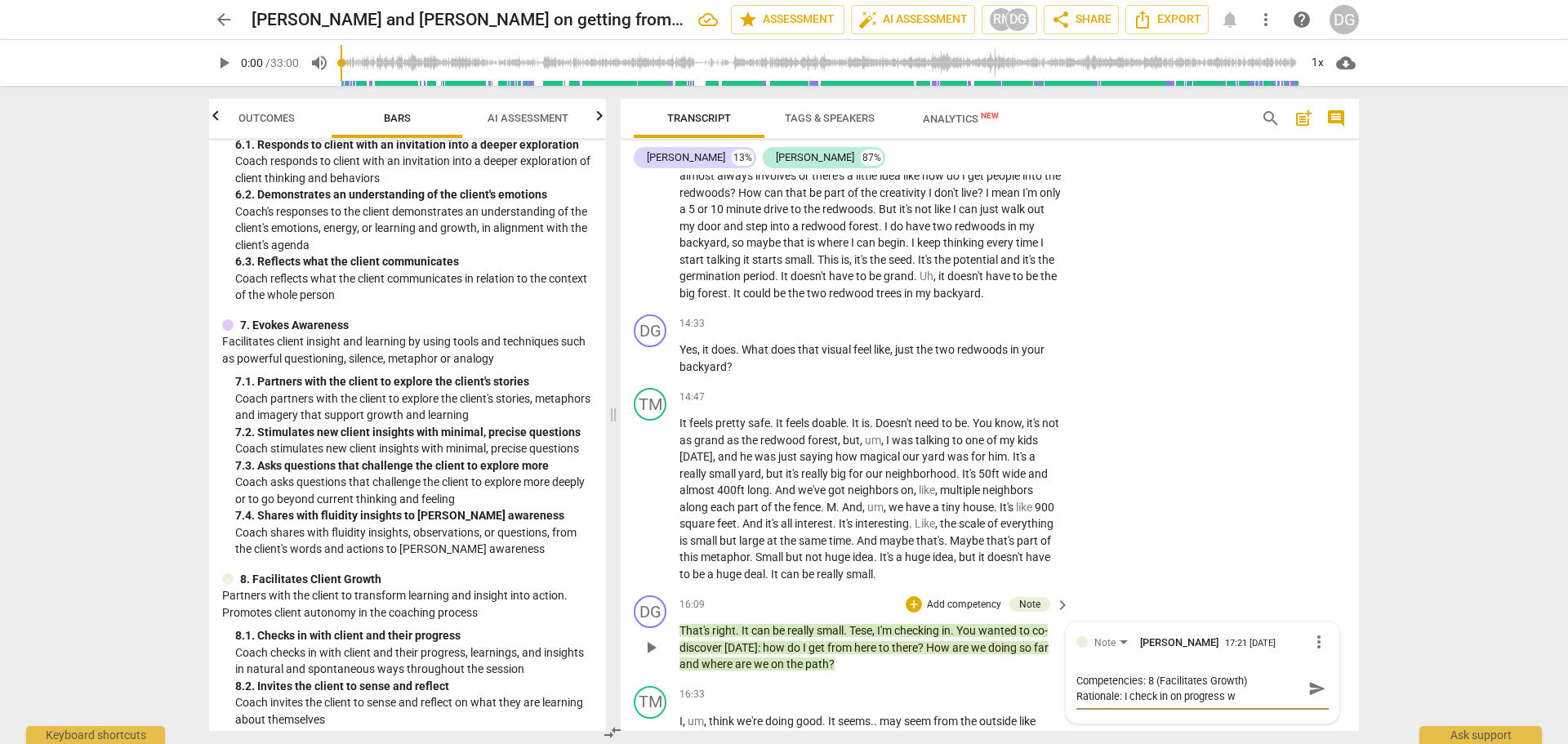
type textarea "Competencies: 8 (Facilitates Growth) Rationale: I check in on progress wh"
type textarea "Competencies: 8 (Facilitates Growth) Rationale: I check in on progress whe"
type textarea "Competencies: 8 (Facilitates Growth) Rationale: I check in on progress whet"
type textarea "Competencies: 8 (Facilitates Growth) Rationale: I check in on progress wheth"
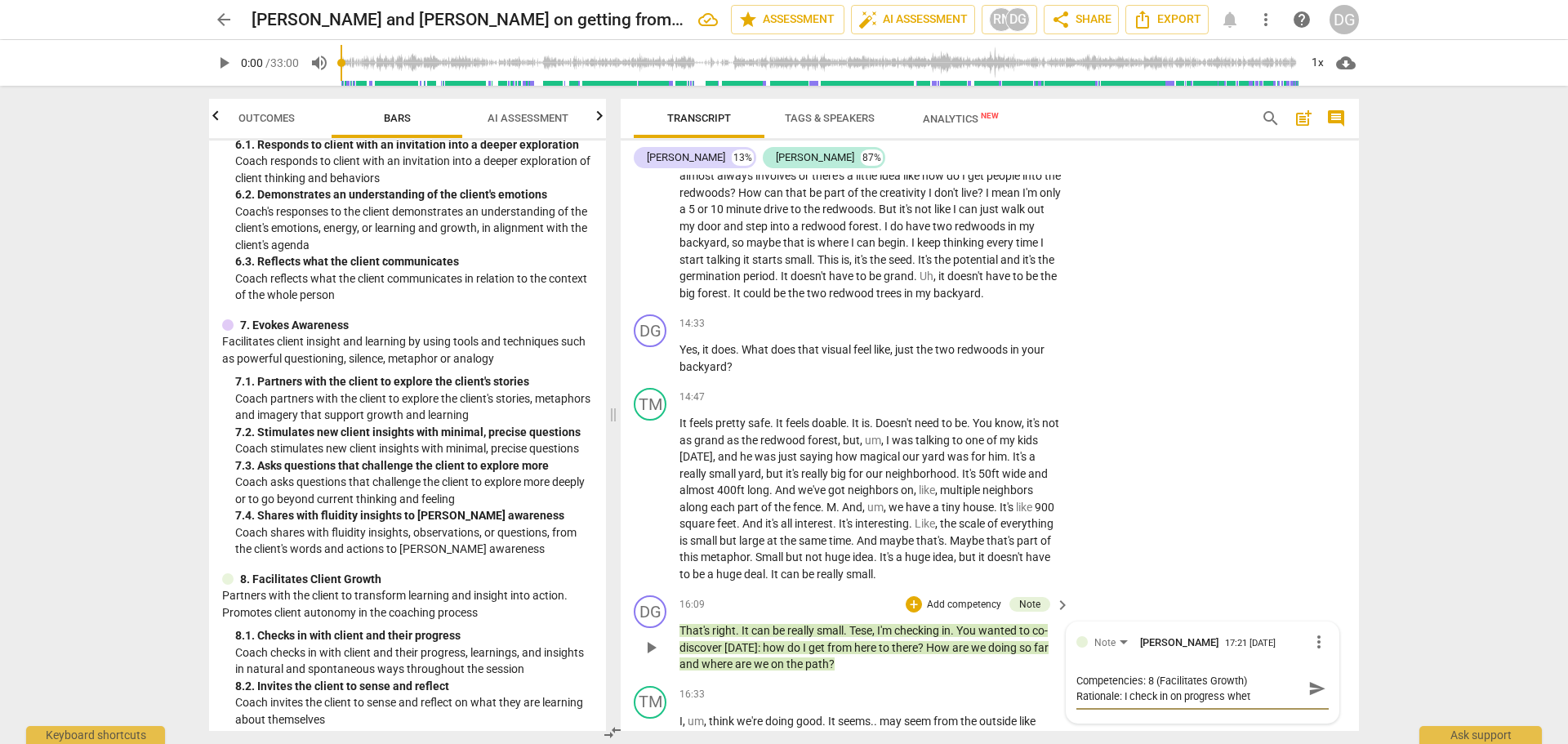
type textarea "Competencies: 8 (Facilitates Growth) Rationale: I check in on progress wheth"
type textarea "Competencies: 8 (Facilitates Growth) Rationale: I check in on progress whethe"
type textarea "Competencies: 8 (Facilitates Growth) Rationale: I check in on progress whether"
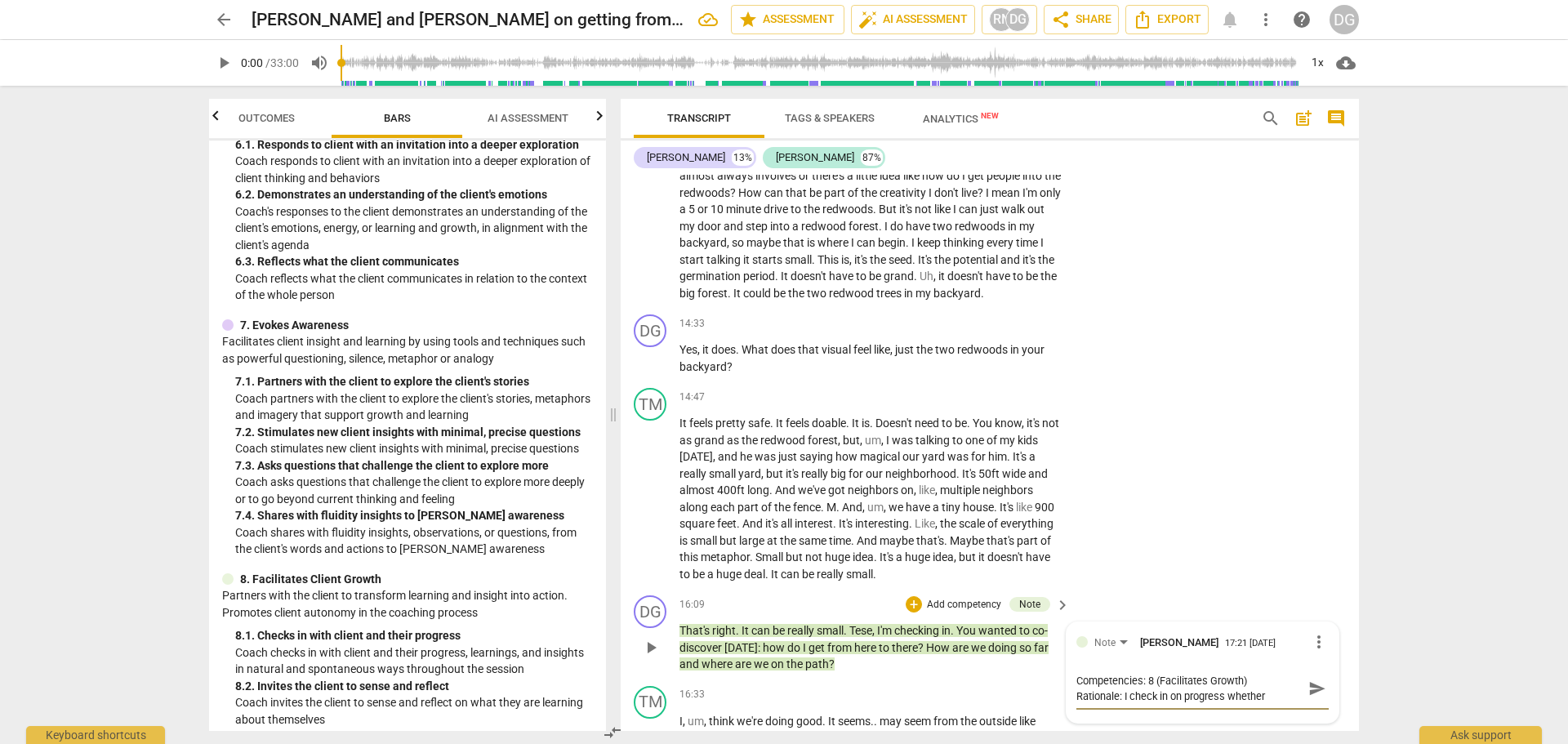
type textarea "Competencies: 8 (Facilitates Growth) Rationale: I check in on progress whether"
type textarea "Competencies: 8 (Facilitates Growth) Rationale: I check in on progress whether w"
type textarea "Competencies: 8 (Facilitates Growth) Rationale: I check in on progress whether …"
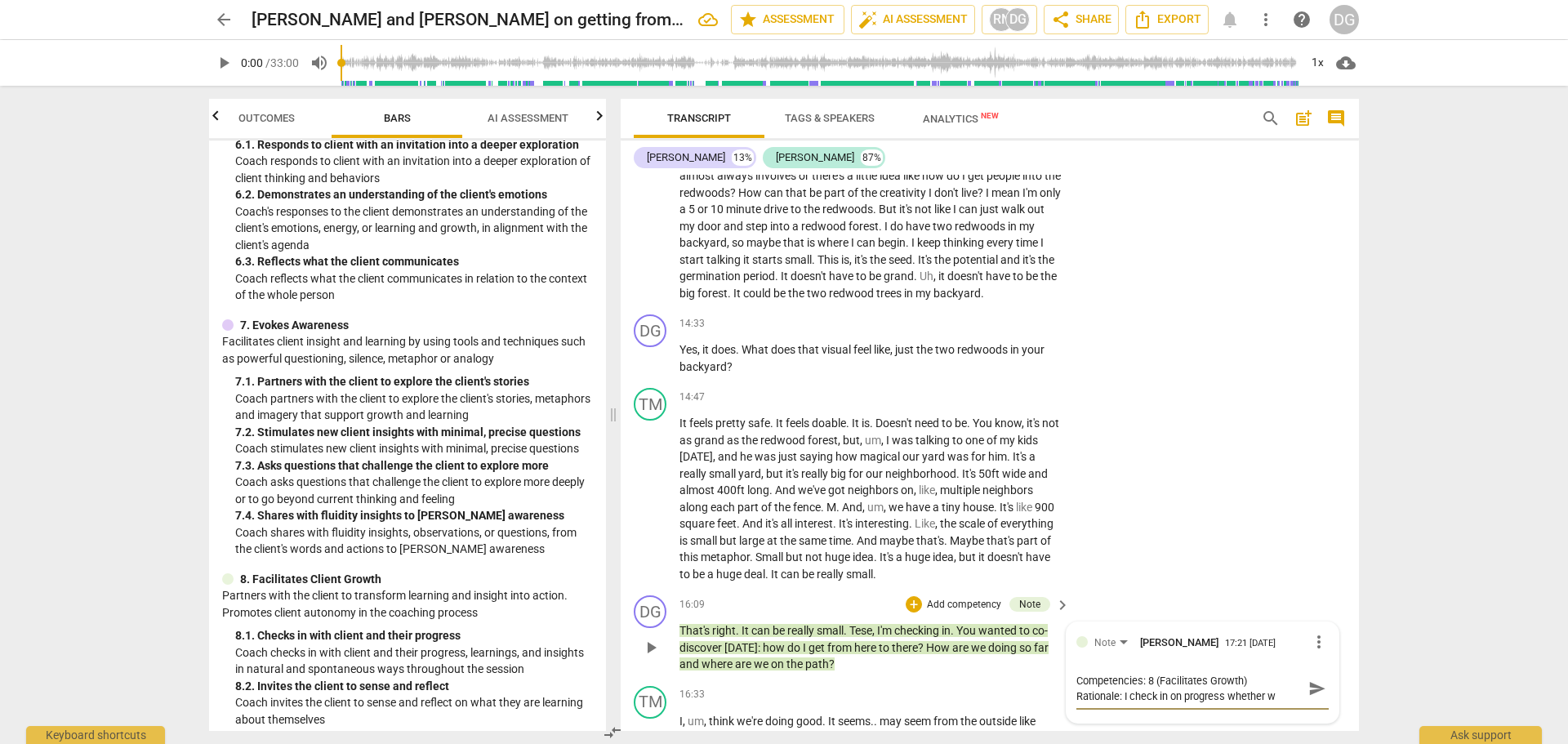
type textarea "Competencies: 8 (Facilitates Growth) Rationale: I check in on progress whether …"
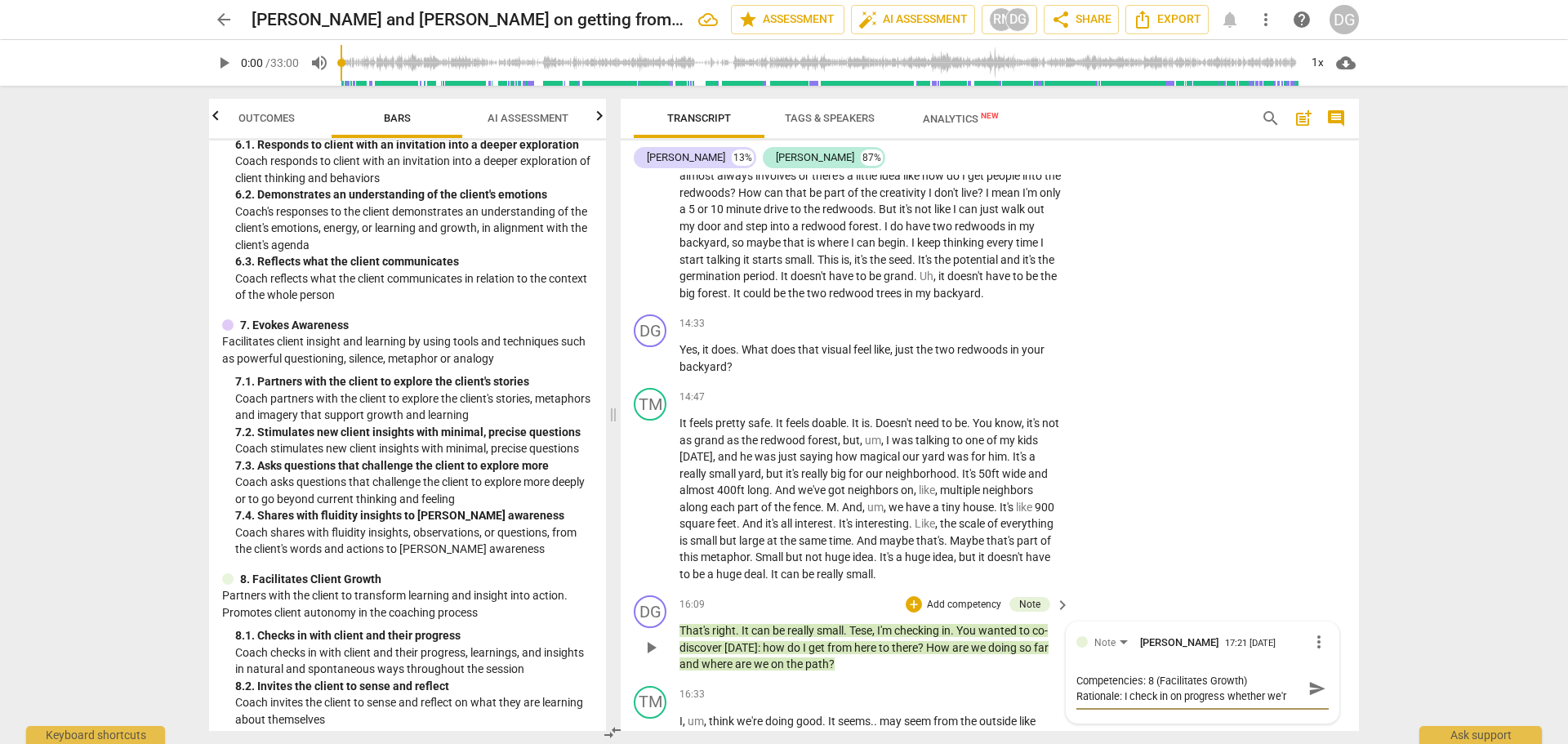
type textarea "Competencies: 8 (Facilitates Growth) Rationale: I check in on progress whether …"
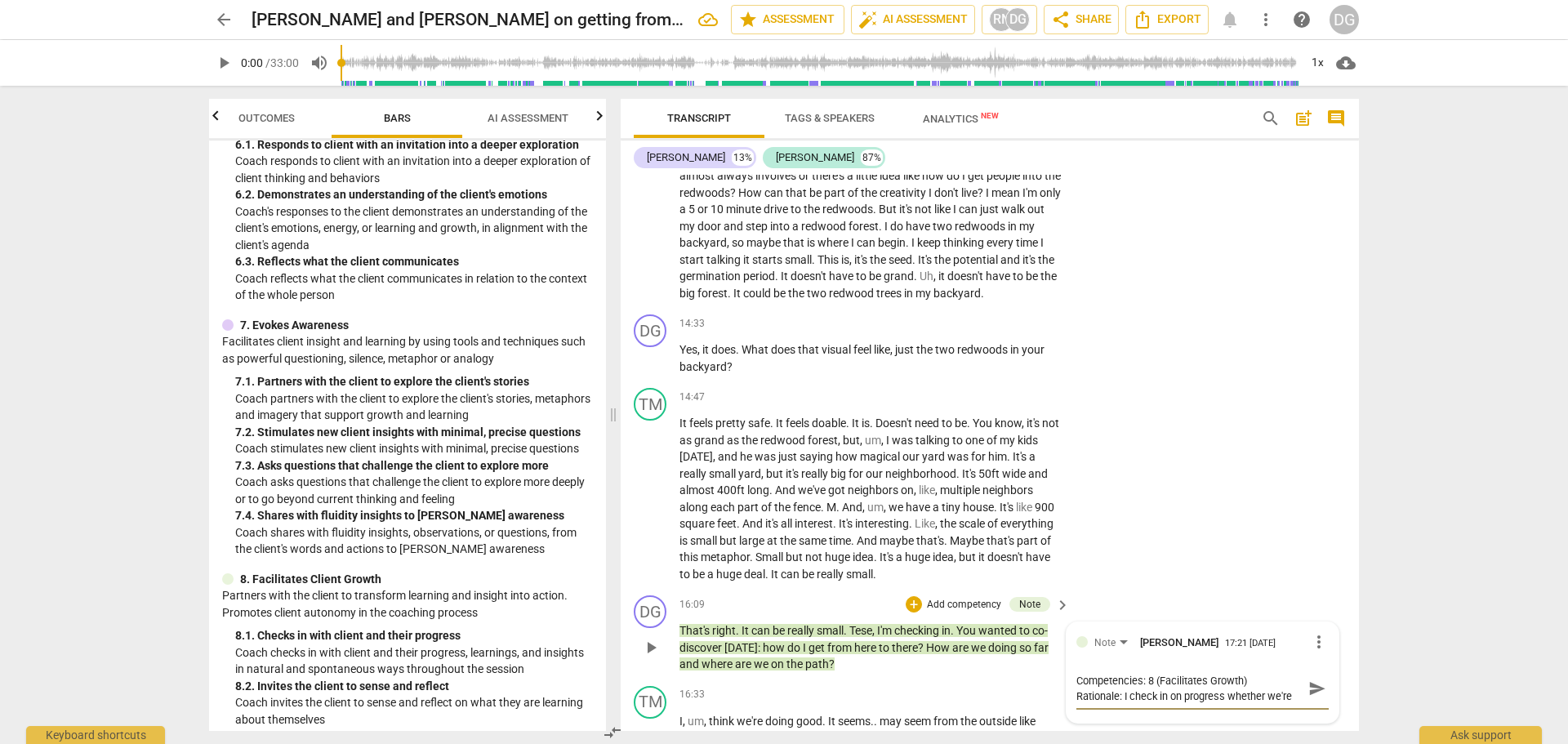
type textarea "Competencies: 8 (Facilitates Growth) Rationale: I check in on progress whether …"
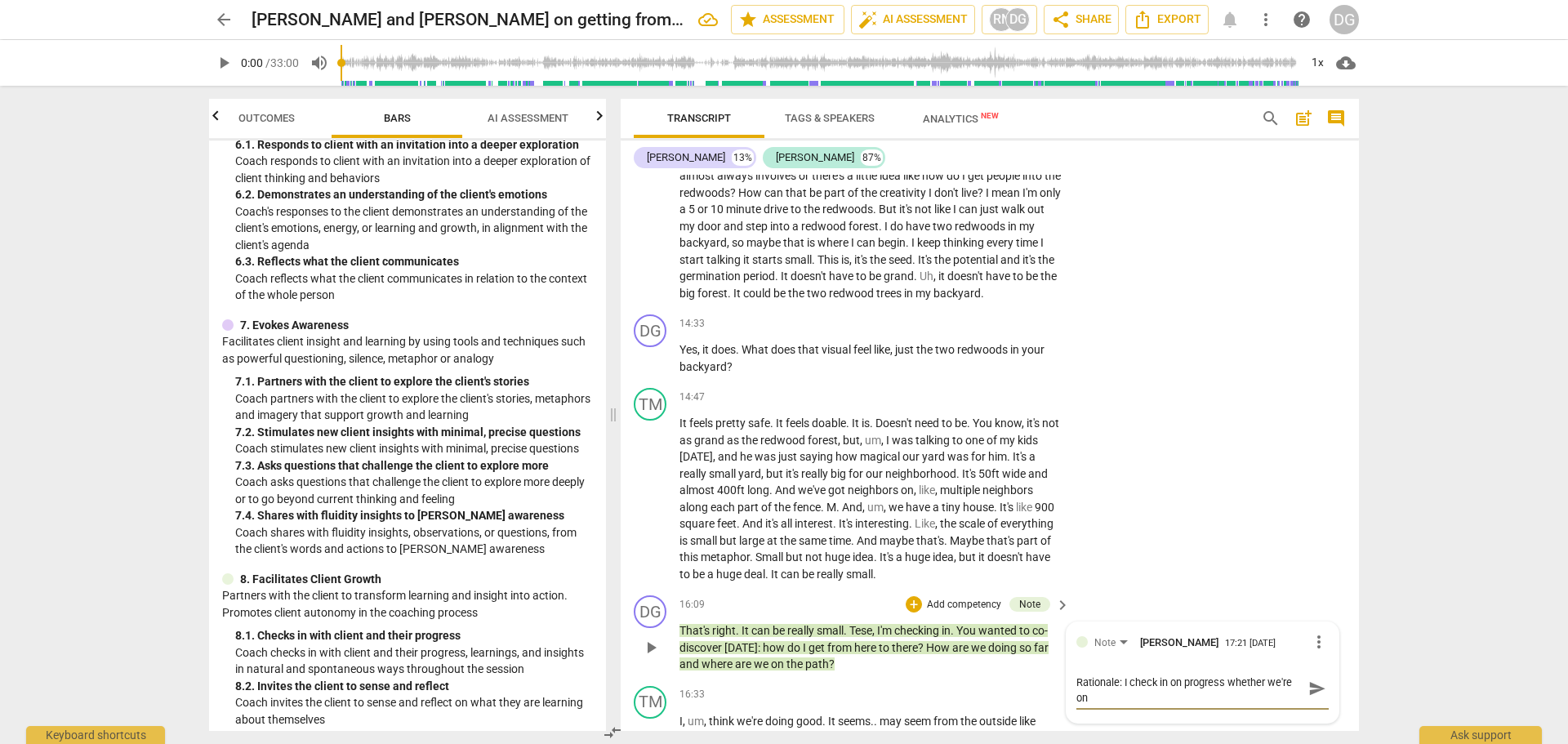
type textarea "Competencies: 8 (Facilitates Growth) Rationale: I check in on progress whether …"
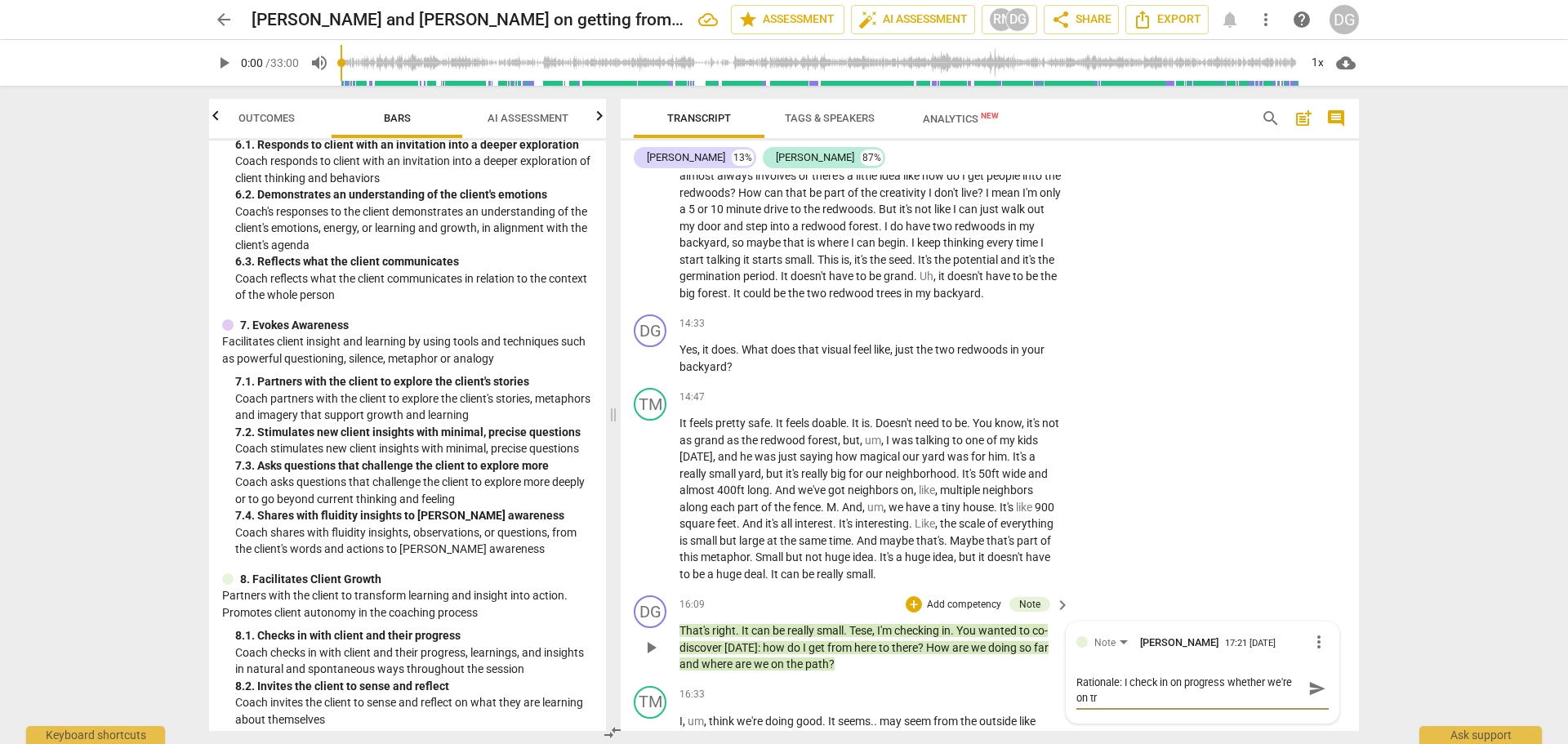
type textarea "Competencies: 8 (Facilitates Growth) Rationale: I check in on progress whether …"
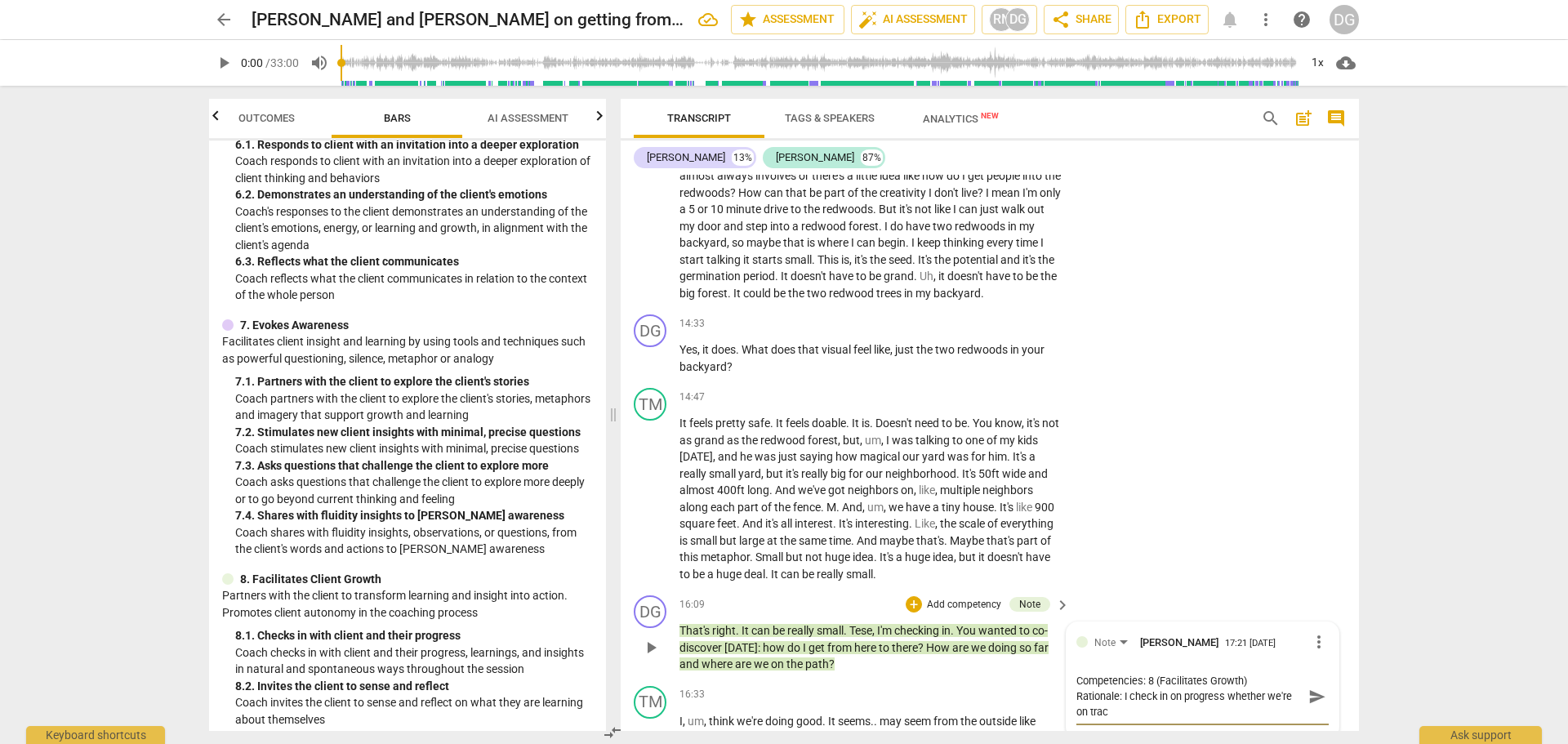
type textarea "Competencies: 8 (Facilitates Growth) Rationale: I check in on progress whether …"
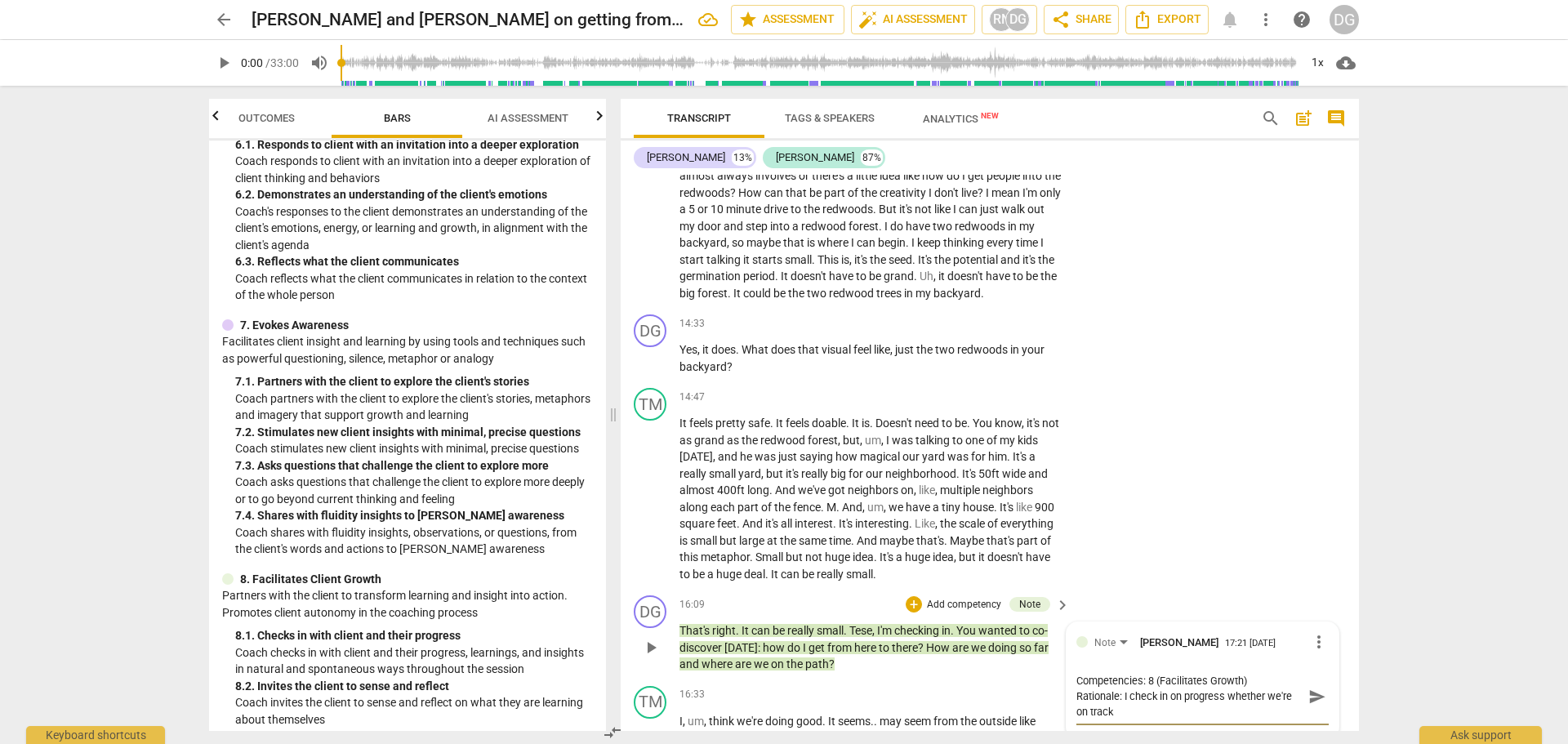
type textarea "Competencies: 8 (Facilitates Growth) Rationale: I check in on progress whether …"
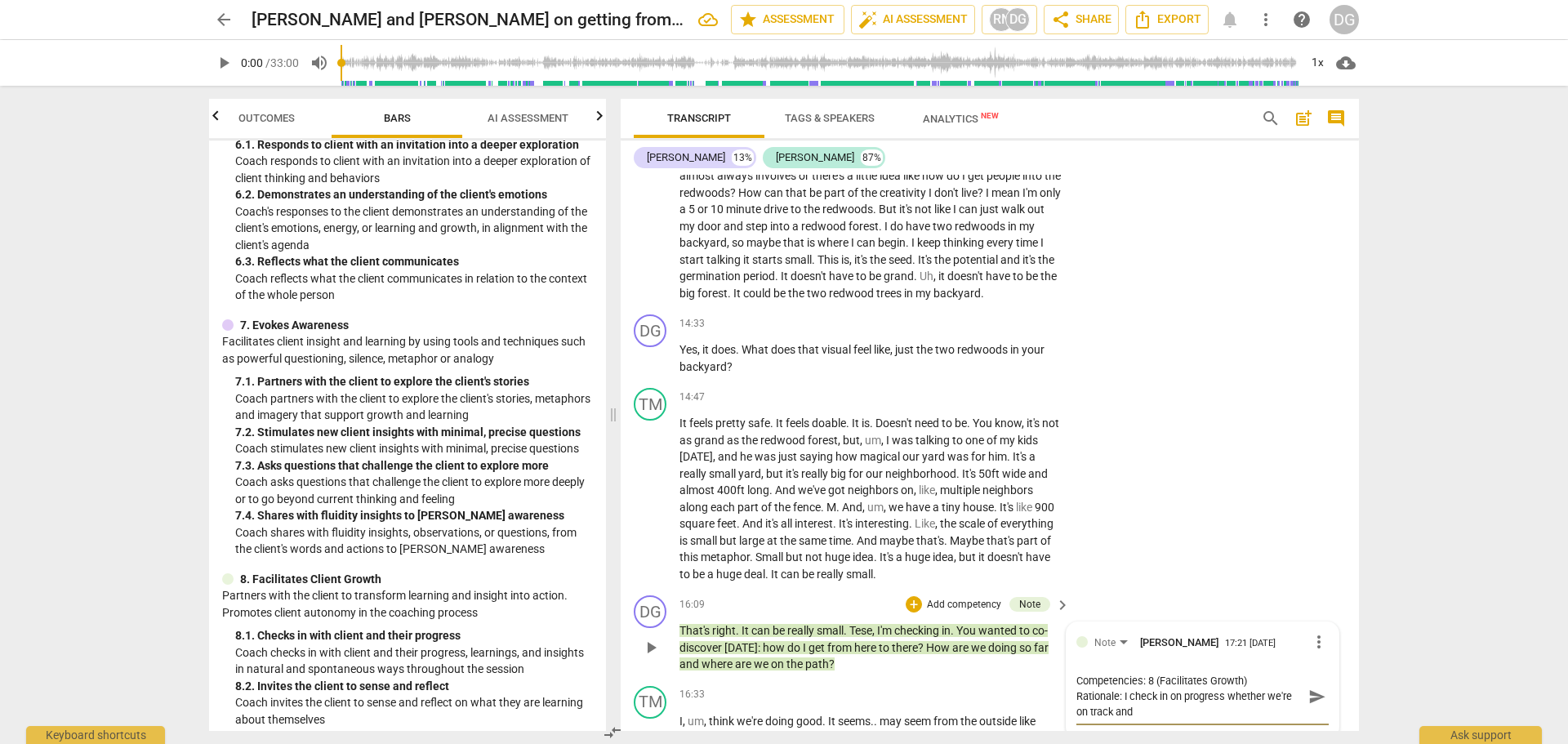
type textarea "Competencies: 8 (Facilitates Growth) Rationale: I check in on progress whether …"
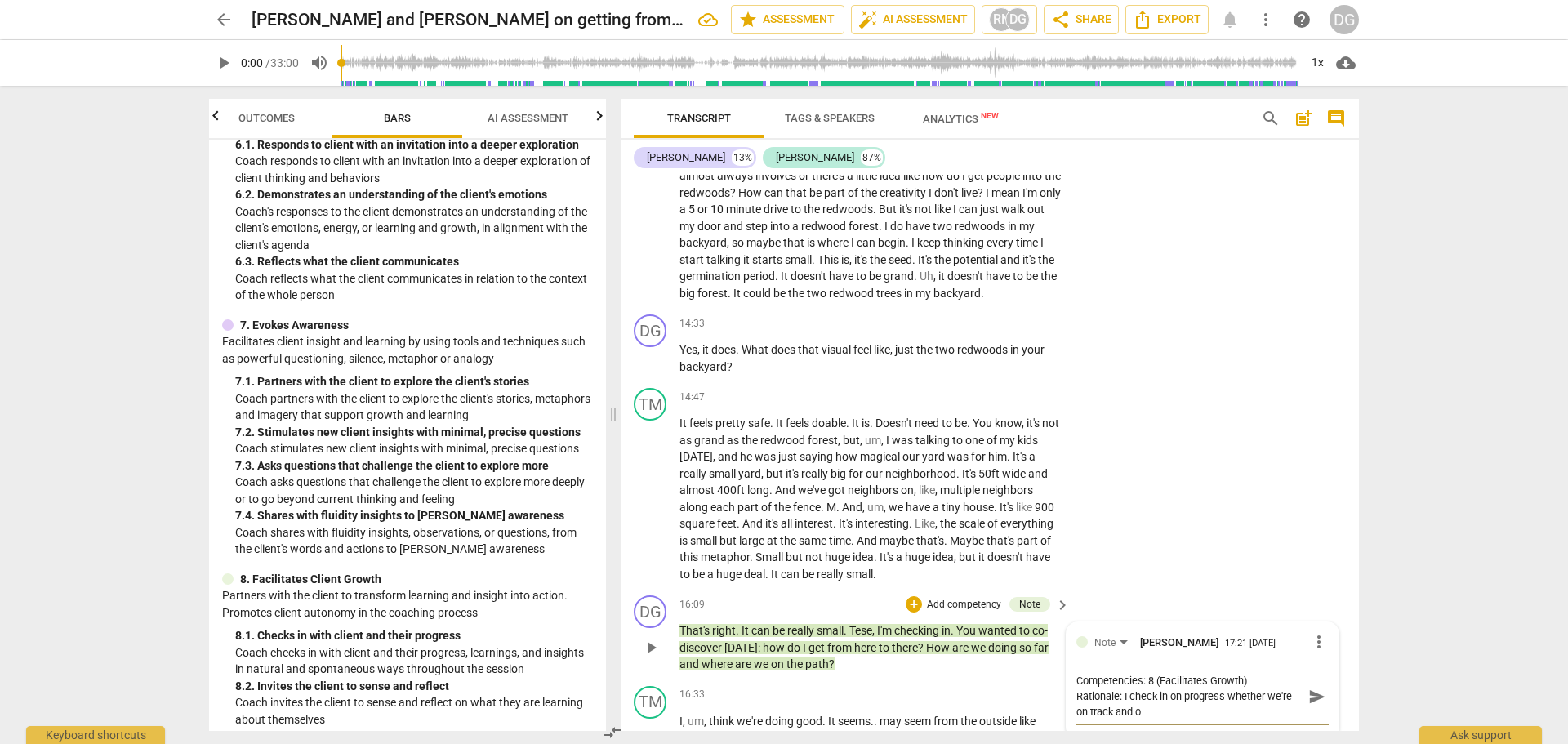
type textarea "Competencies: 8 (Facilitates Growth) Rationale: I check in on progress whether …"
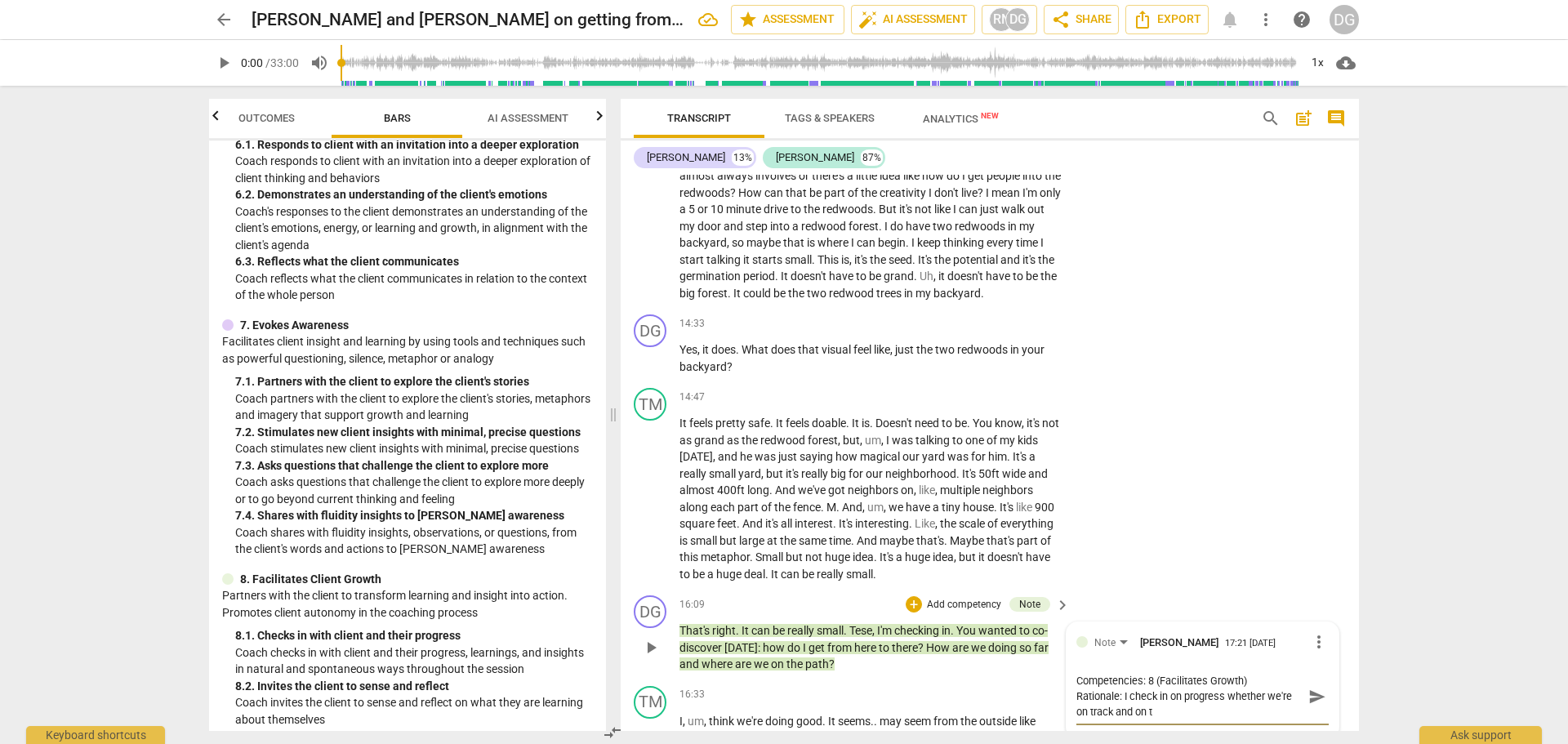
type textarea "Competencies: 8 (Facilitates Growth) Rationale: I check in on progress whether …"
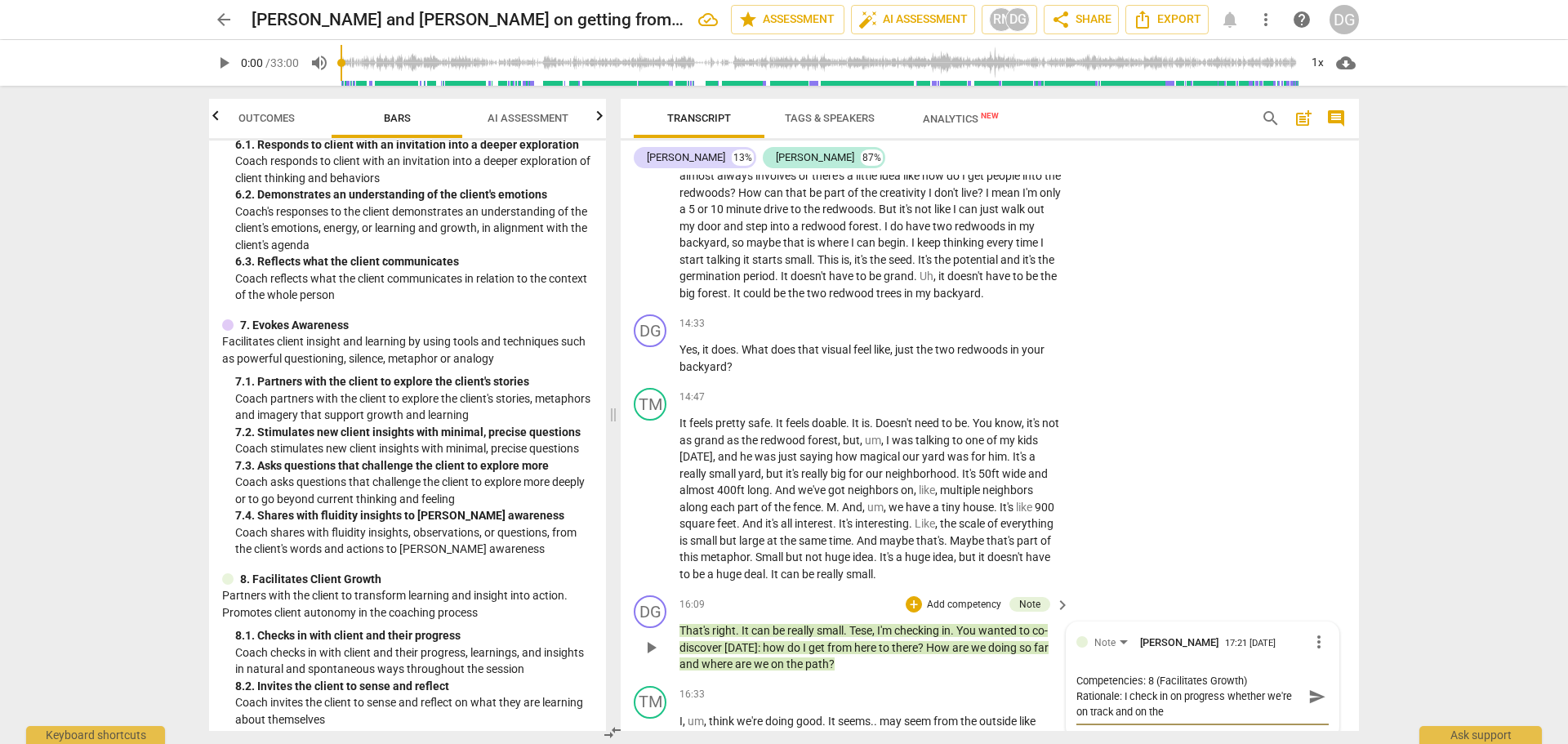
type textarea "Competencies: 8 (Facilitates Growth) Rationale: I check in on progress whether …"
click at [1225, 689] on textarea "Competencies: 8 (Facilitates Growth) Rationale: I check in on progress whether …" at bounding box center [1189, 696] width 226 height 47
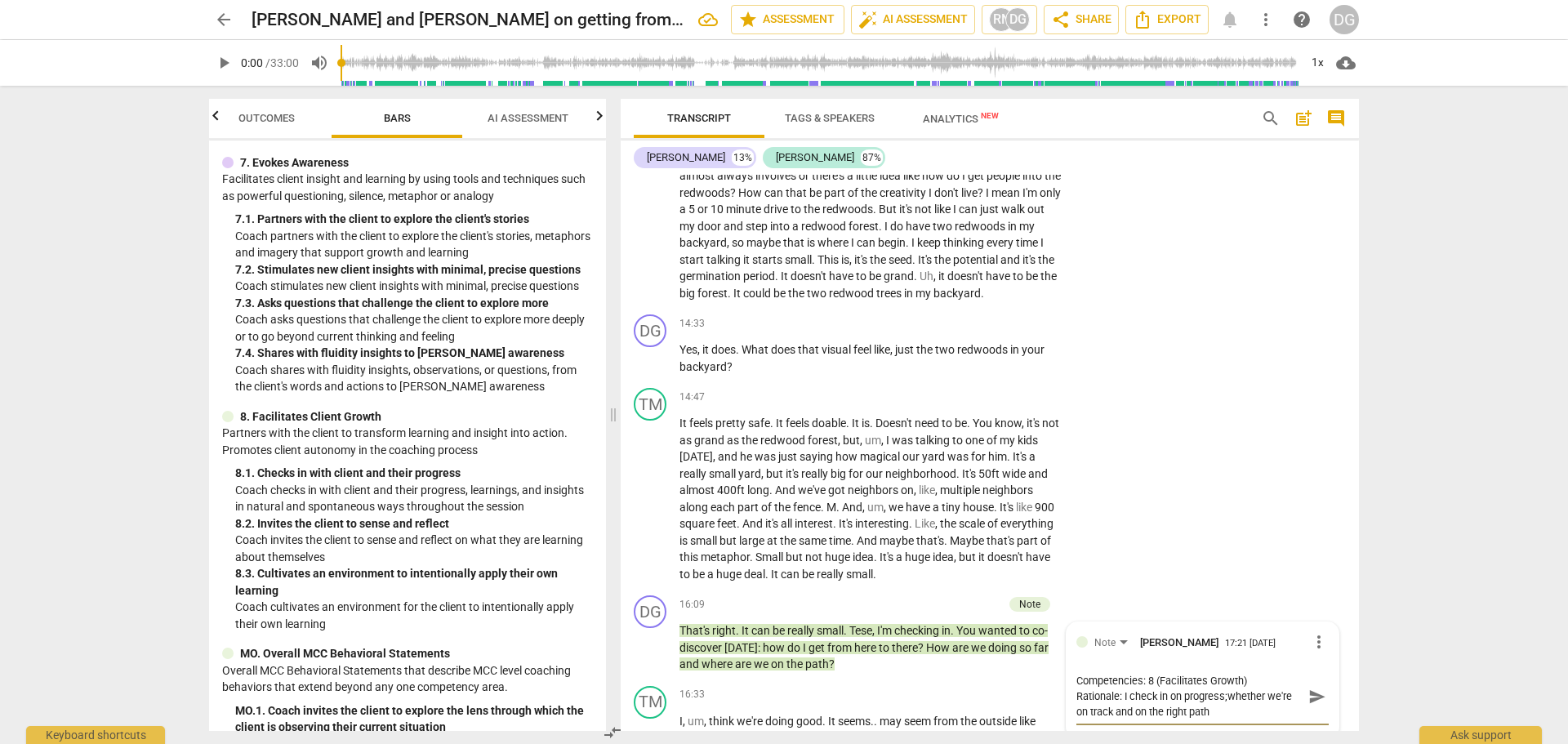
scroll to position [1249, 0]
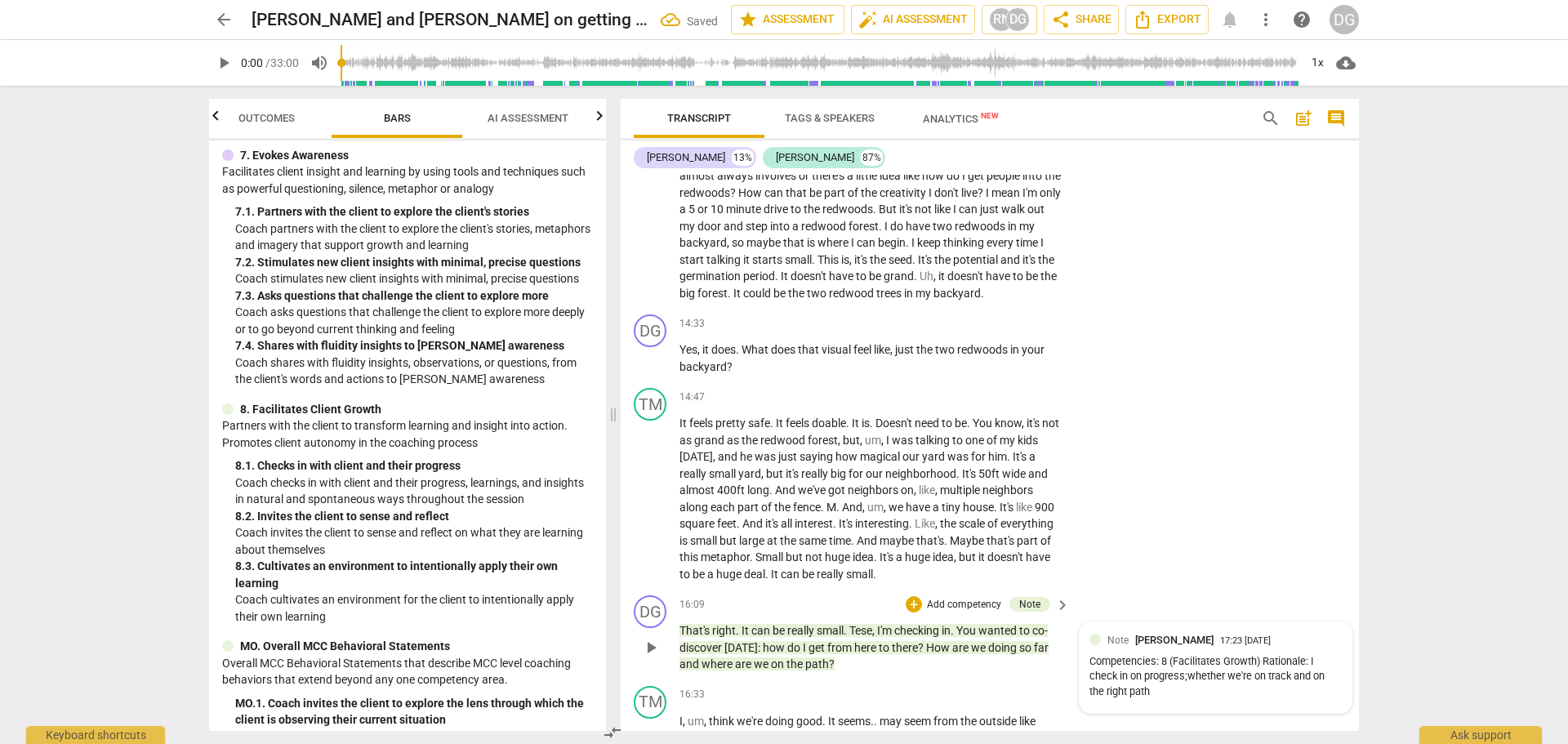
click at [1185, 674] on div "Competencies: 8 (Facilitates Growth) Rationale: I check in on progress;whether …" at bounding box center [1216, 676] width 253 height 46
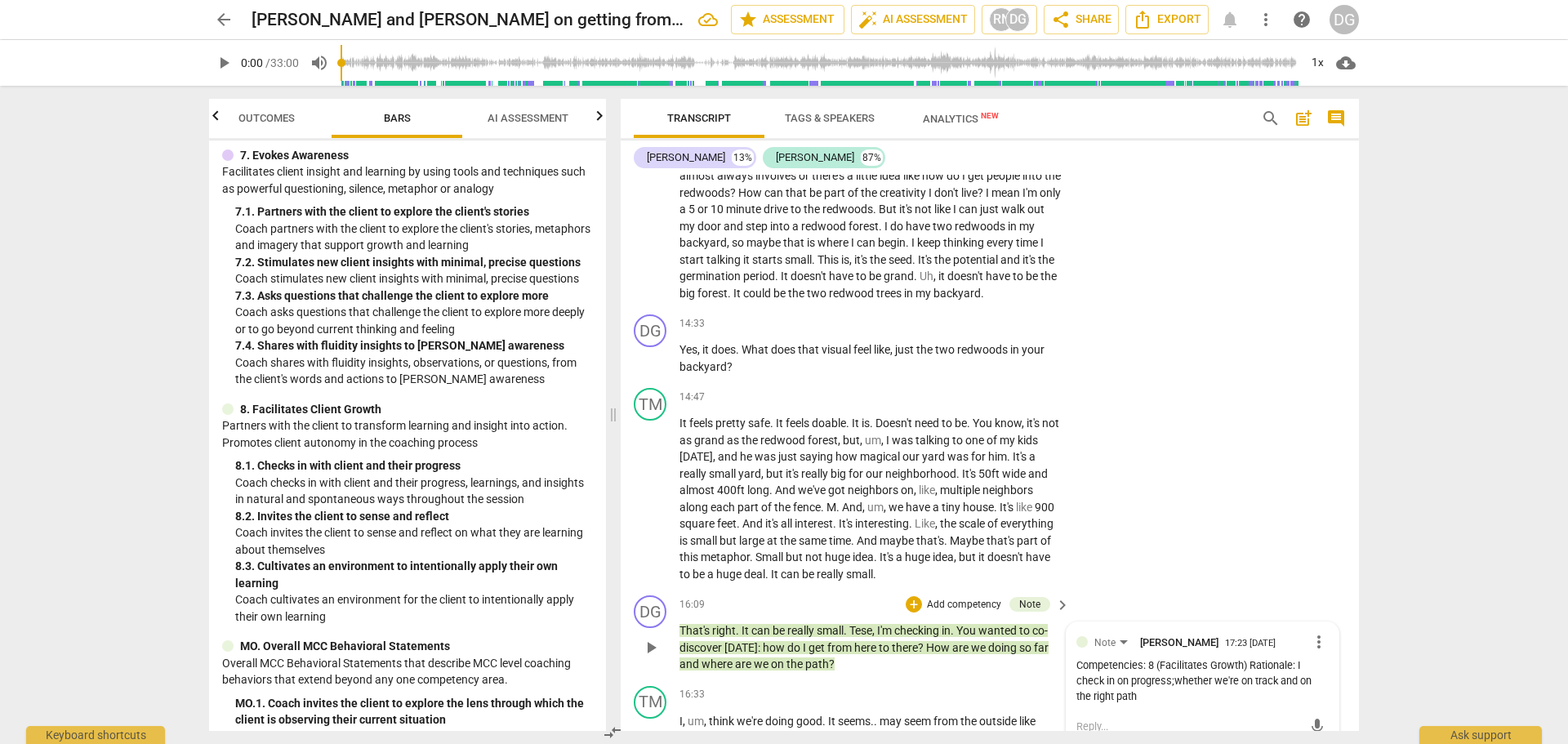
click at [1173, 679] on div "Competencies: 8 (Facilitates Growth) Rationale: I check in on progress;whether …" at bounding box center [1203, 680] width 253 height 46
click at [1312, 643] on span "more_vert" at bounding box center [1318, 642] width 20 height 20
click at [1314, 634] on li "Edit" at bounding box center [1332, 642] width 57 height 31
click at [1233, 698] on textarea "Competencies: 8 (Facilitates Growth) Rationale: I check in on progress;whether …" at bounding box center [1203, 696] width 253 height 47
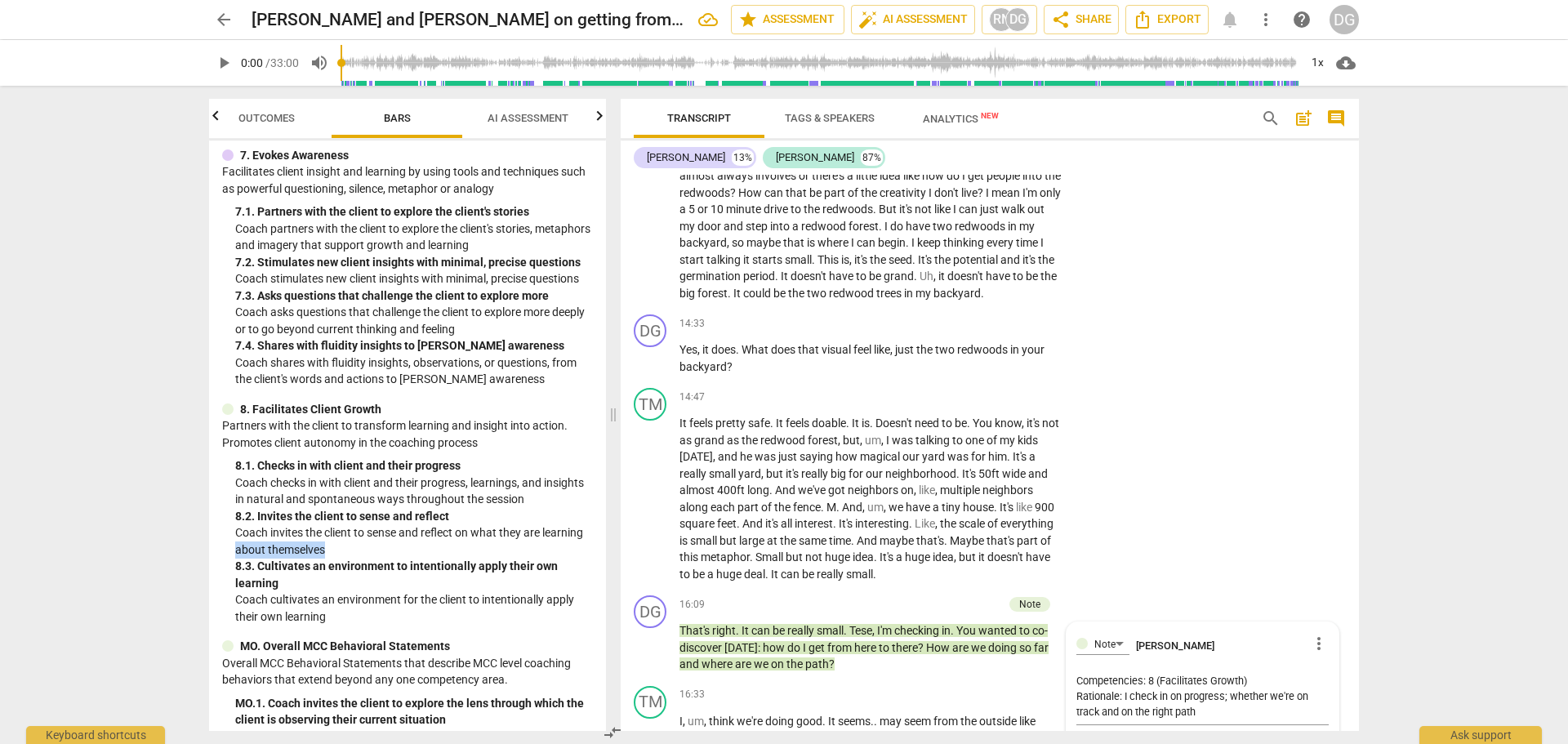
drag, startPoint x: 599, startPoint y: 570, endPoint x: 603, endPoint y: 547, distance: 23.3
click at [603, 547] on div "MCC Behaviorally Anchored Rating Scales (BARS) 2022 1. Demonstrates Ethical Pra…" at bounding box center [407, 435] width 396 height 590
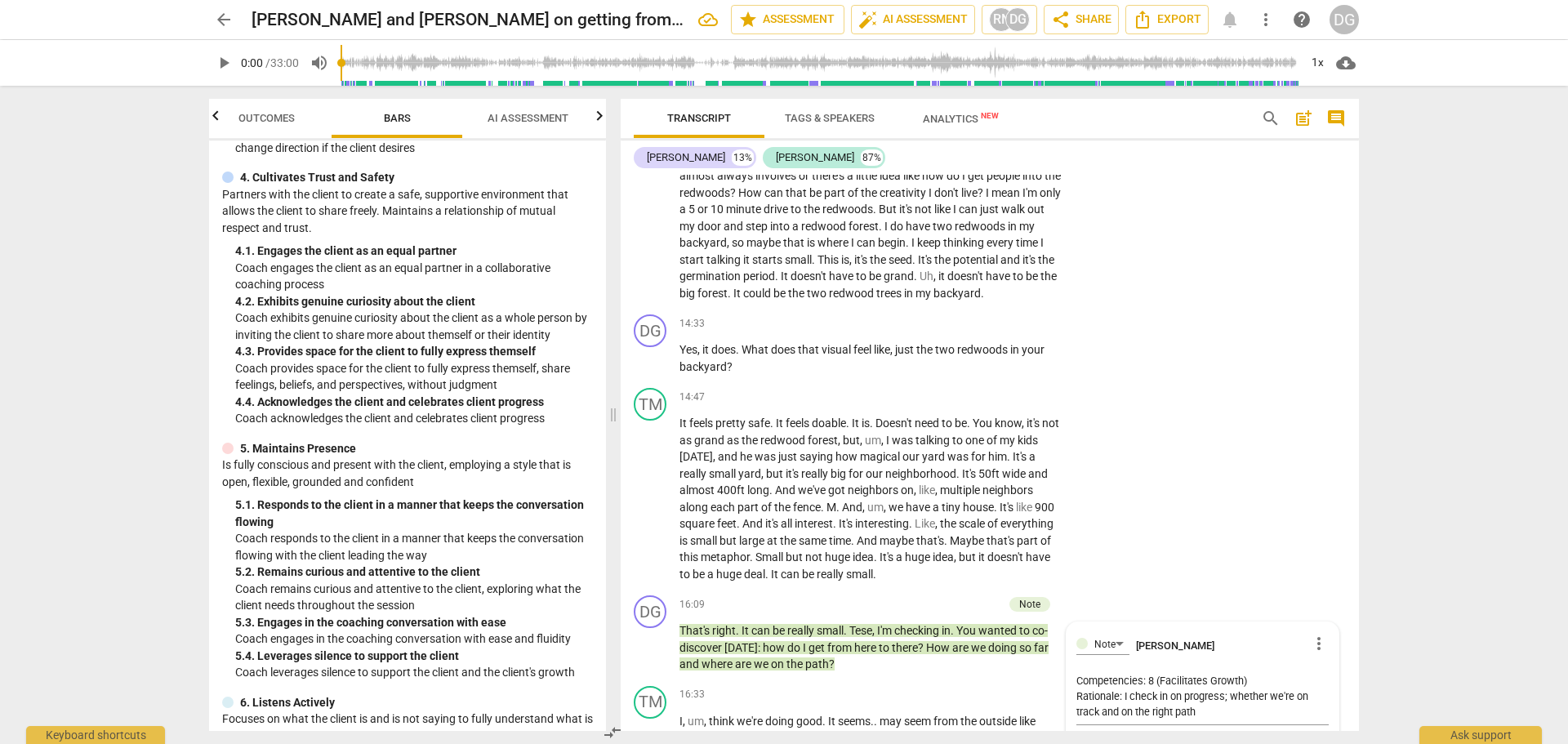
scroll to position [445, 0]
click at [1252, 674] on textarea "Competencies: 8 (Facilitates Growth) Rationale: I check in on progress; whether…" at bounding box center [1203, 696] width 253 height 47
click at [1234, 722] on textarea "Competencies: 8 (Facilitates Growth) 4 (Cultivates Trust and Safety) Rationale:…" at bounding box center [1203, 703] width 253 height 62
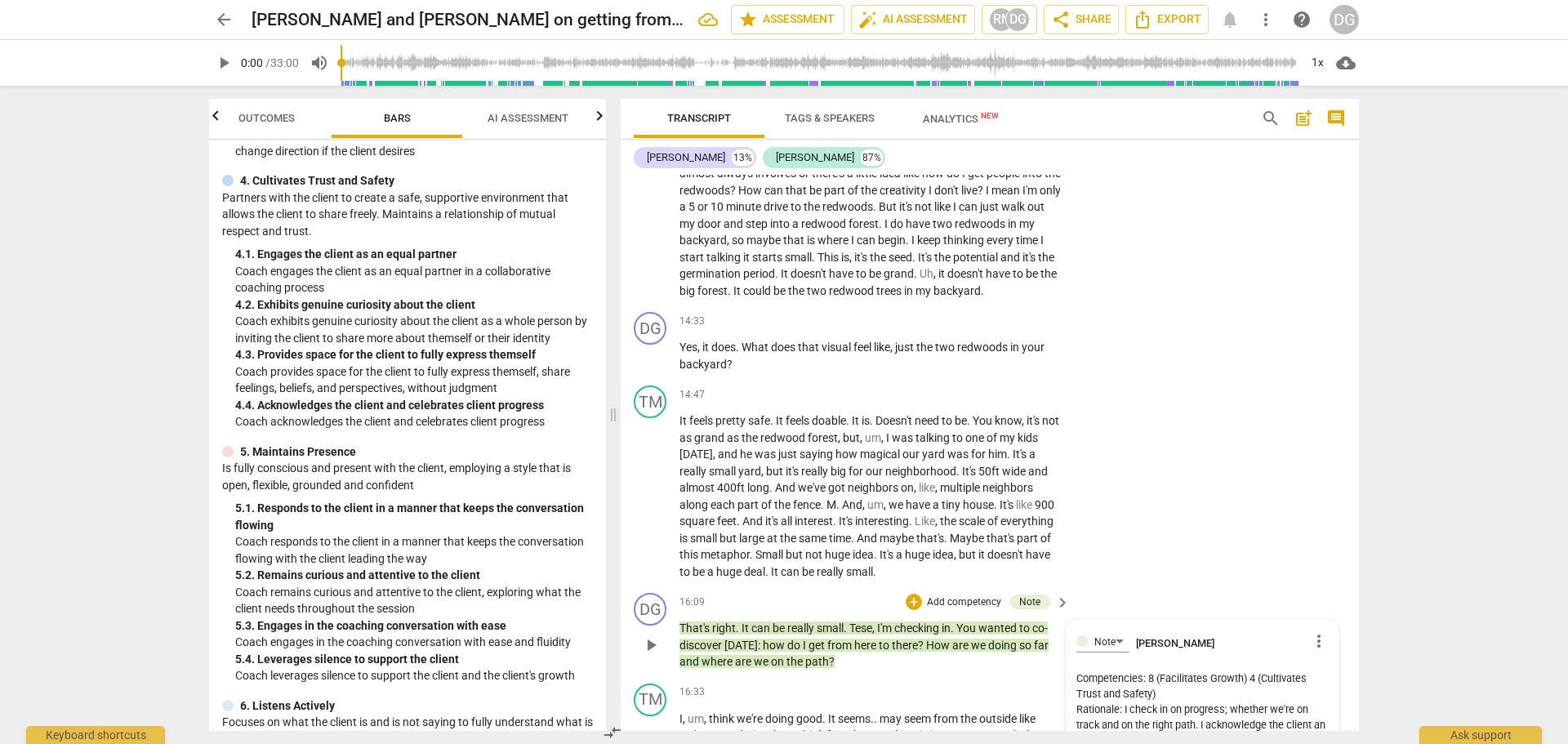
scroll to position [4585, 0]
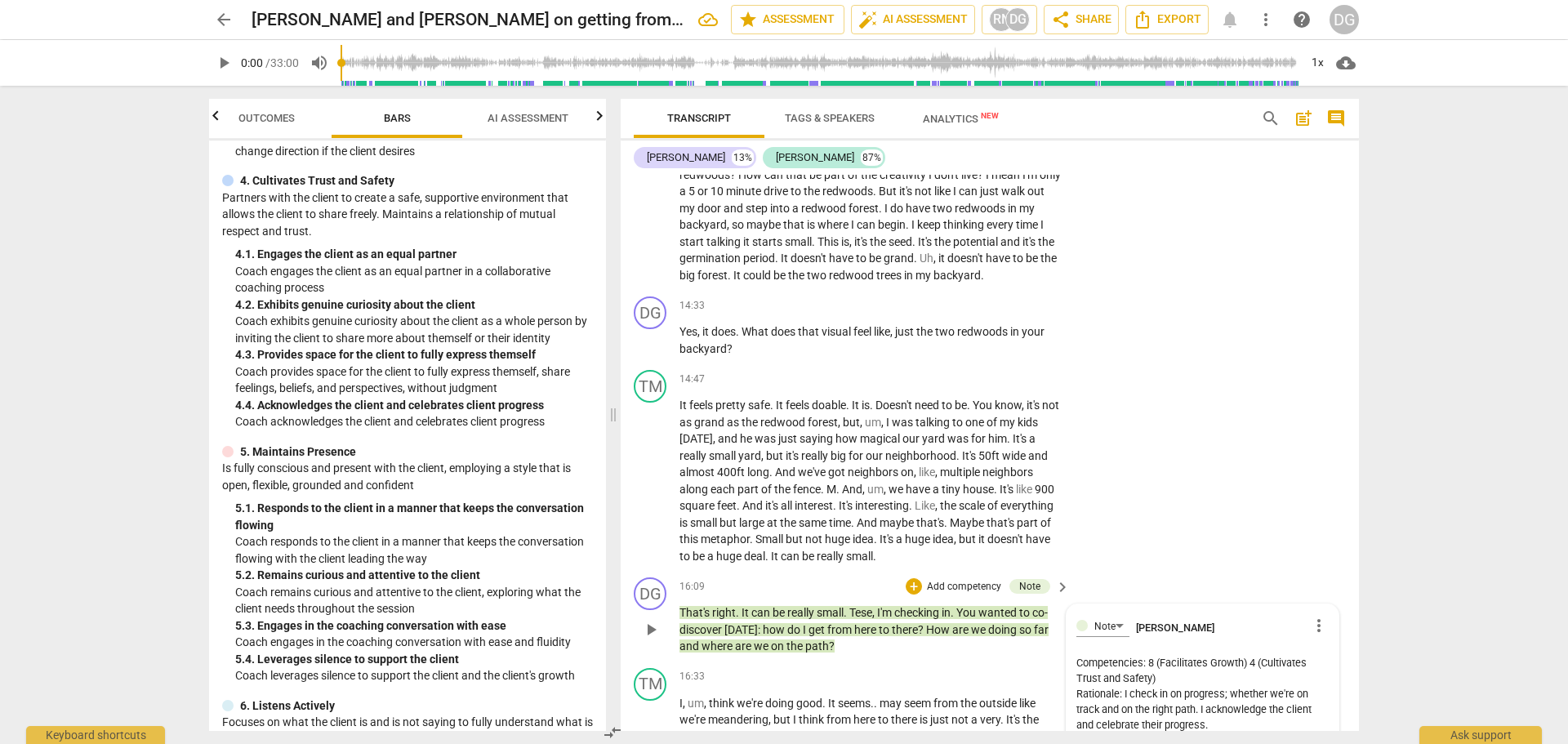
click at [1170, 674] on textarea "Competencies: 8 (Facilitates Growth) 4 (Cultivates Trust and Safety) Rationale:…" at bounding box center [1203, 693] width 253 height 77
click at [1220, 724] on textarea "Competencies: 8 (Facilitates Growth) 4 (Cultivates Trust and Safety) 5 (Maintai…" at bounding box center [1203, 693] width 253 height 77
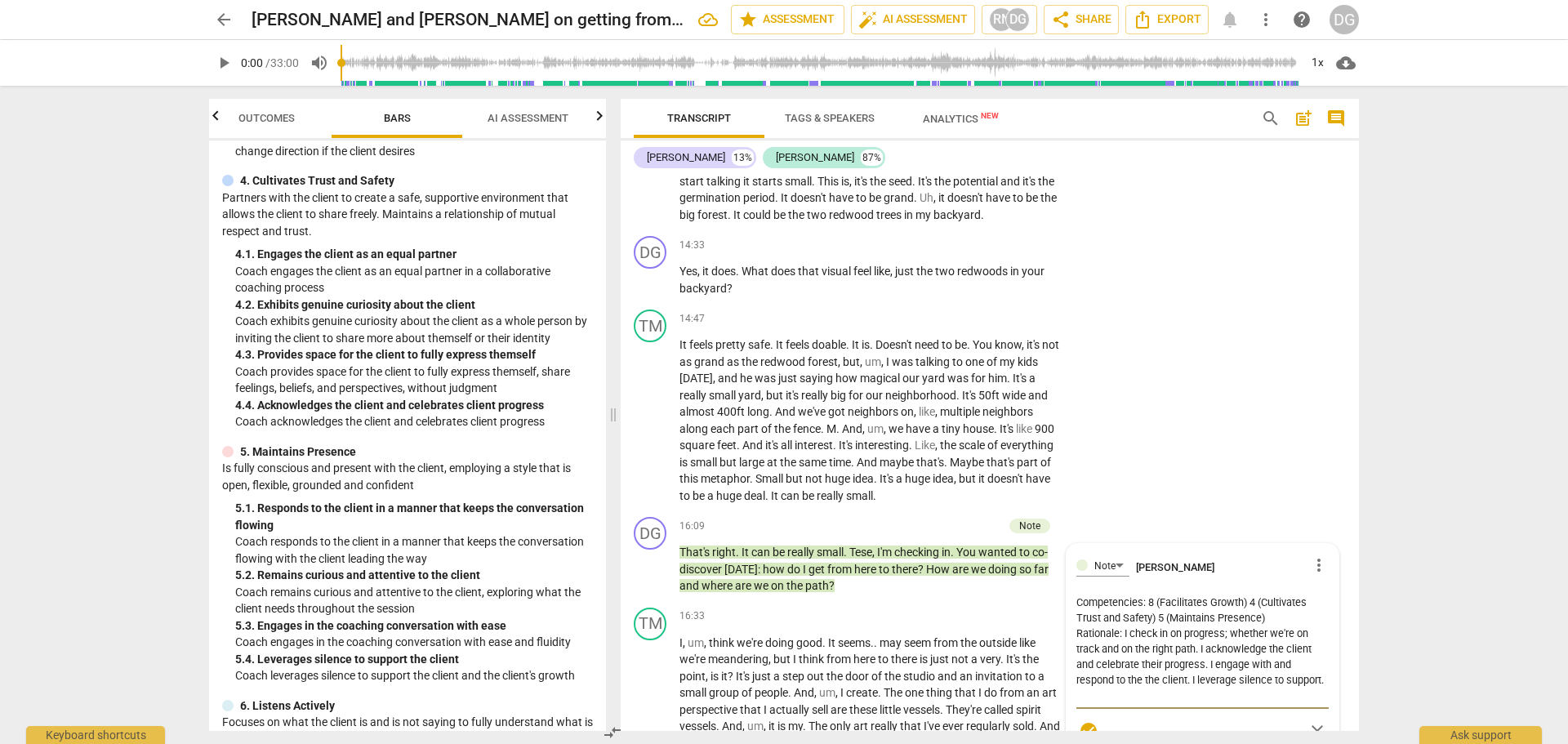
scroll to position [4709, 0]
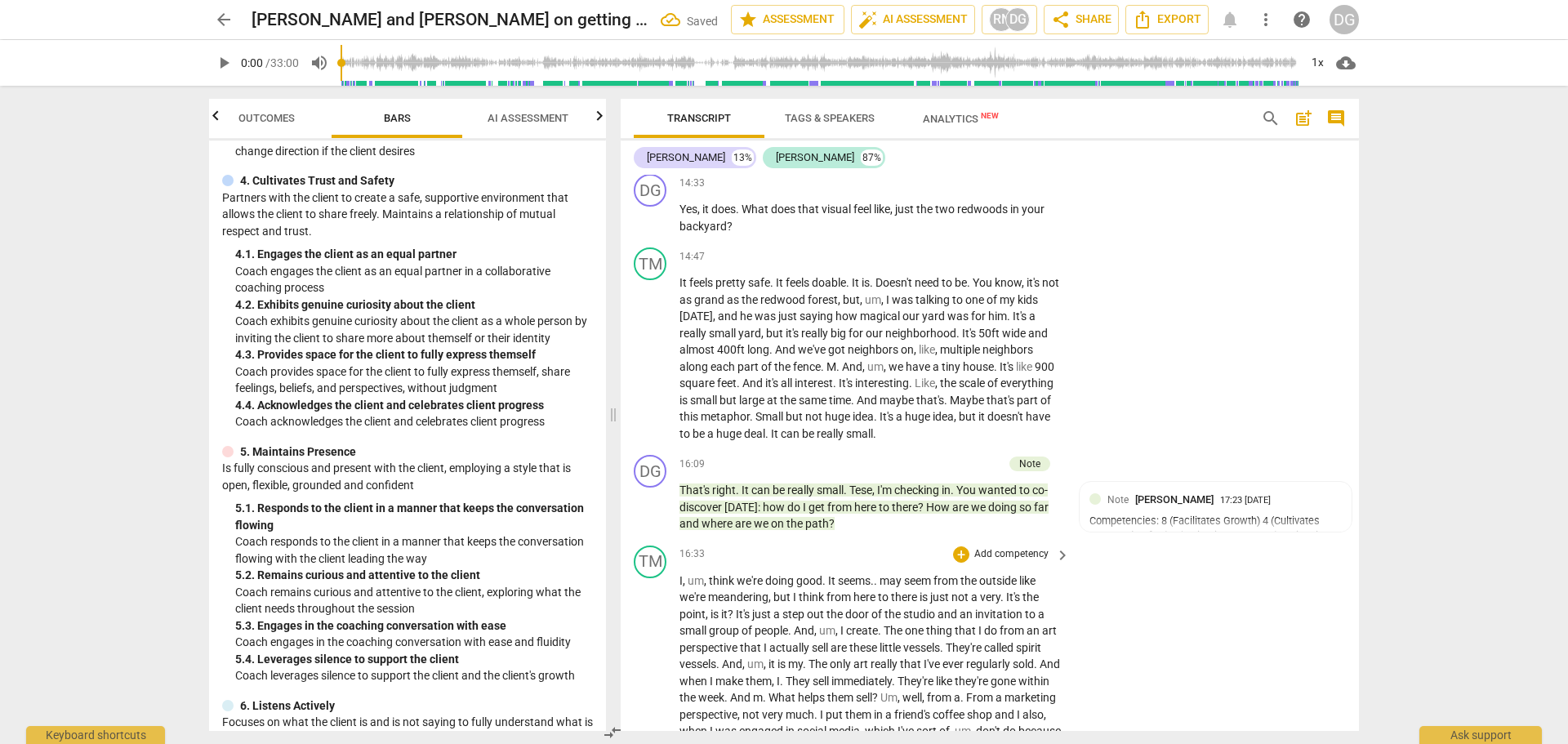
click at [1003, 594] on span "." at bounding box center [1003, 596] width 6 height 13
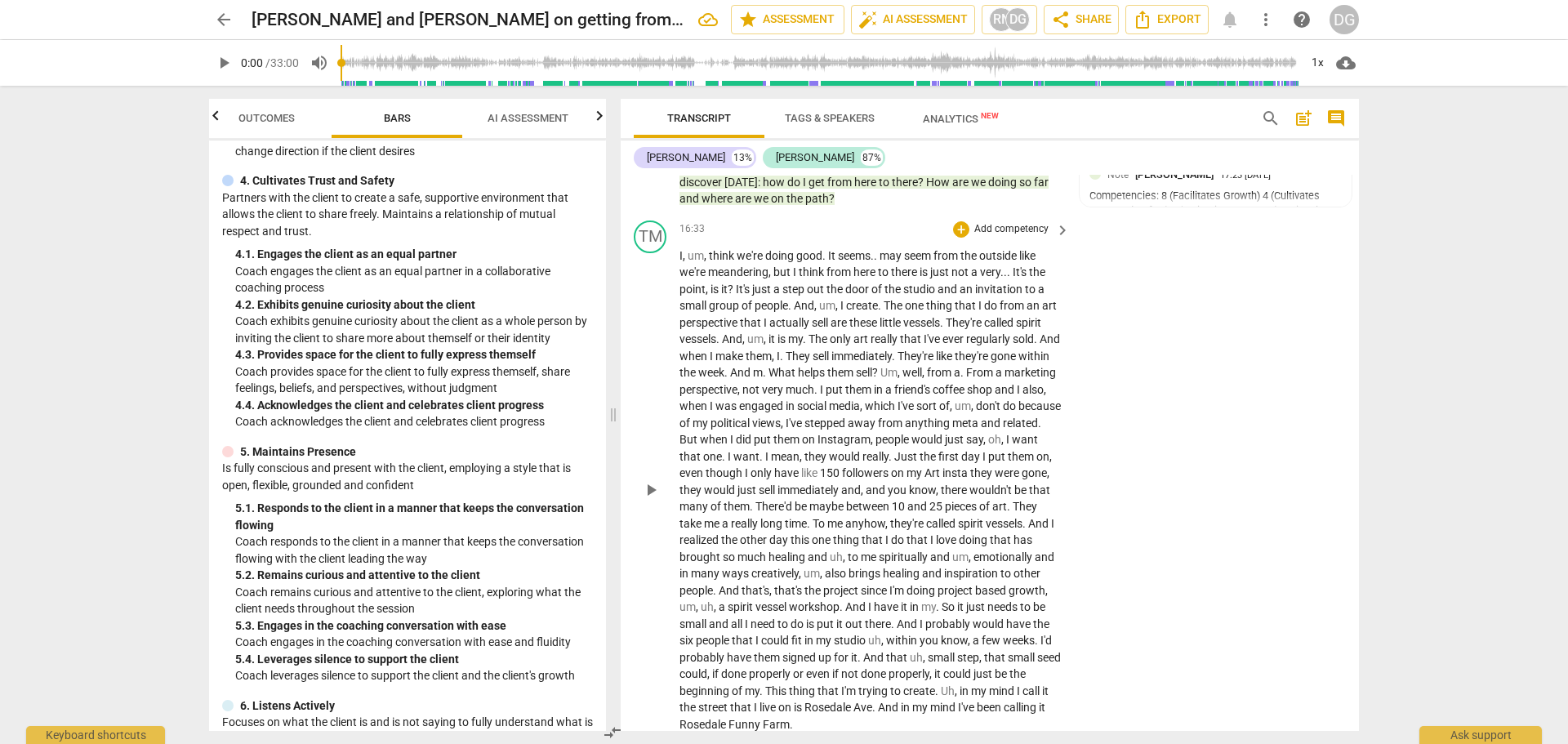
scroll to position [5361, 0]
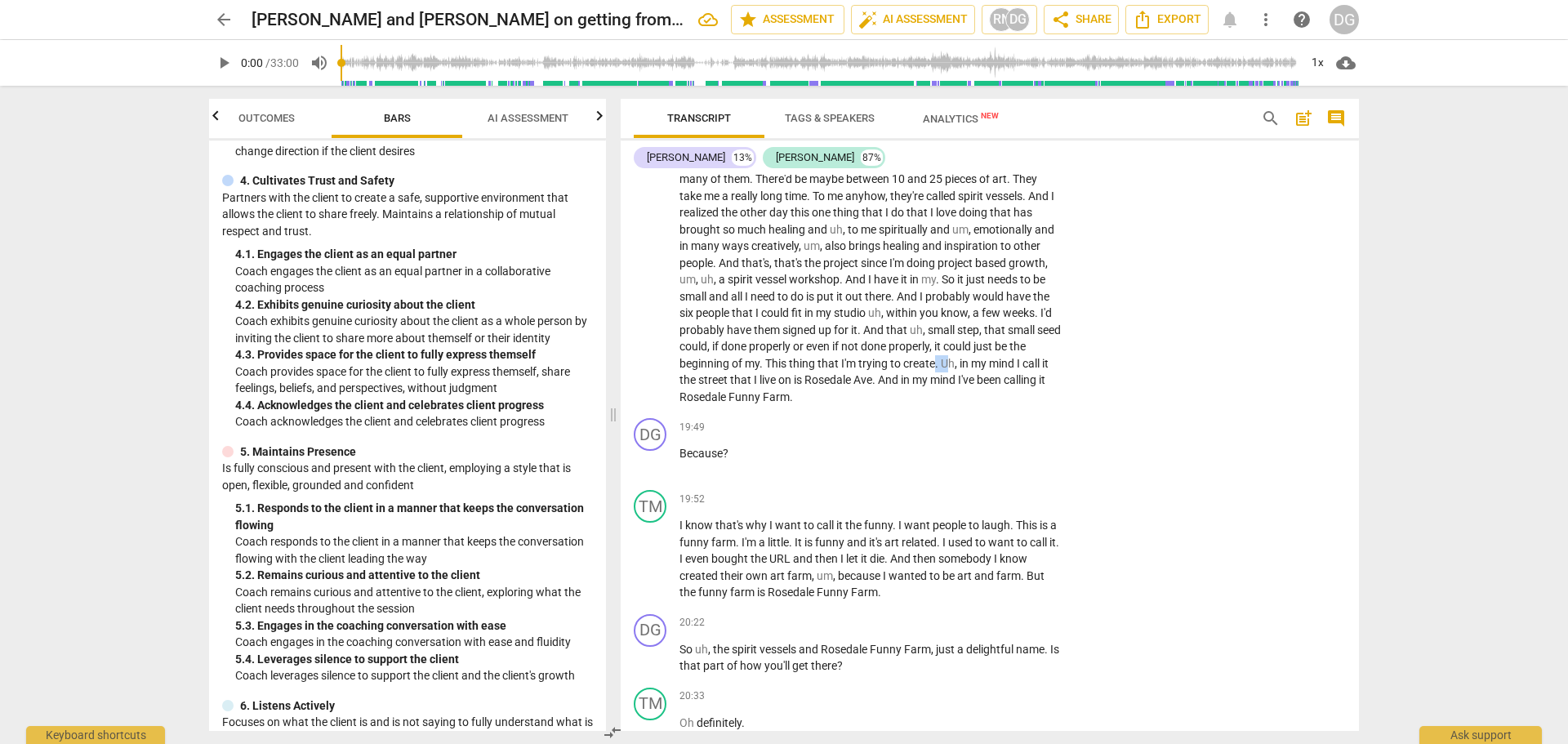
drag, startPoint x: 797, startPoint y: 379, endPoint x: 811, endPoint y: 379, distance: 14.0
click at [811, 379] on p "I , um , think we're doing good . It seems . . may seem from the outside like w…" at bounding box center [870, 163] width 382 height 486
click at [830, 438] on div "19:49 + Add competency keyboard_arrow_right Because ?" at bounding box center [875, 447] width 392 height 59
click at [873, 664] on p "So uh , the spirit vessels and Rosedale Funny Farm , just a delightful name . I…" at bounding box center [870, 658] width 382 height 33
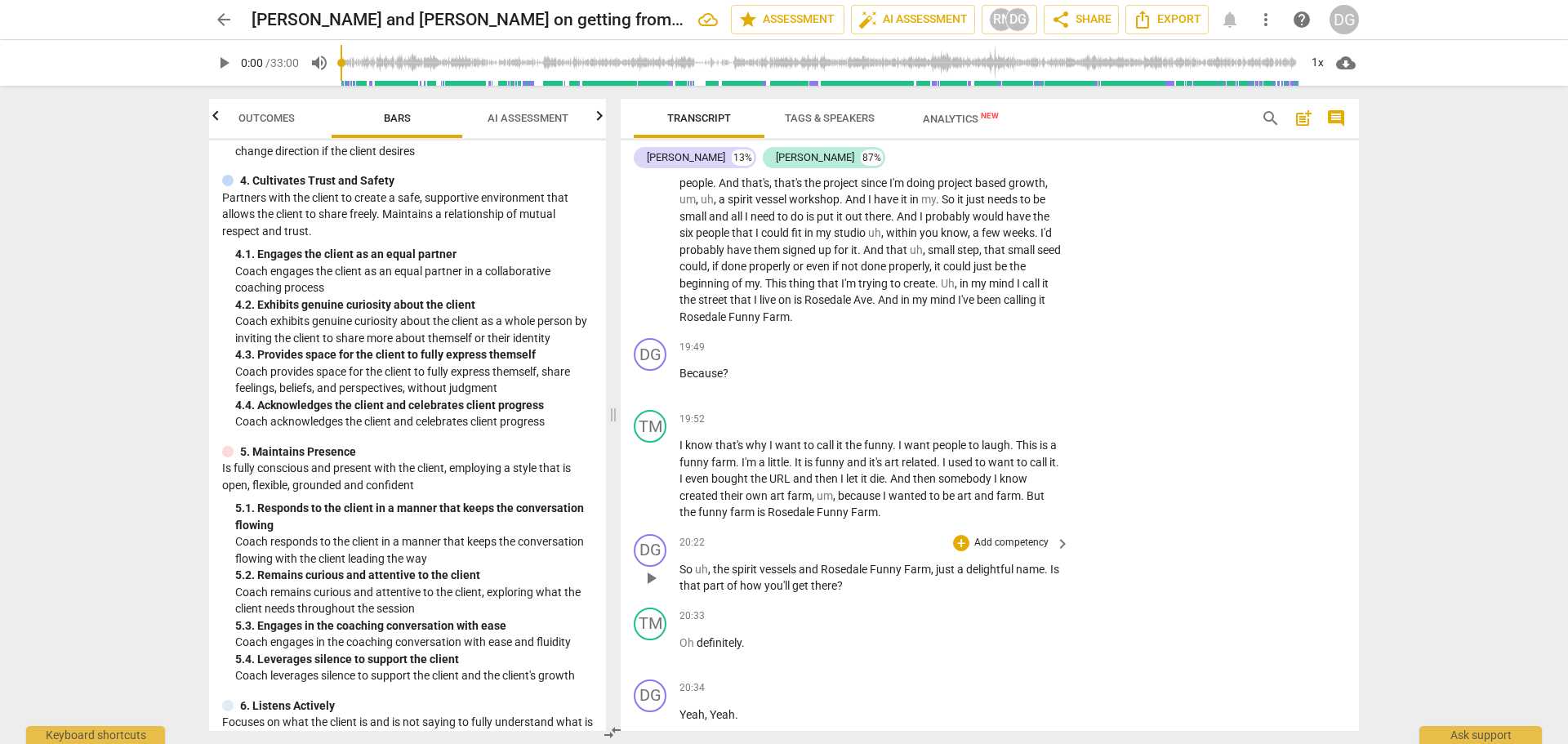
scroll to position [5410, 0]
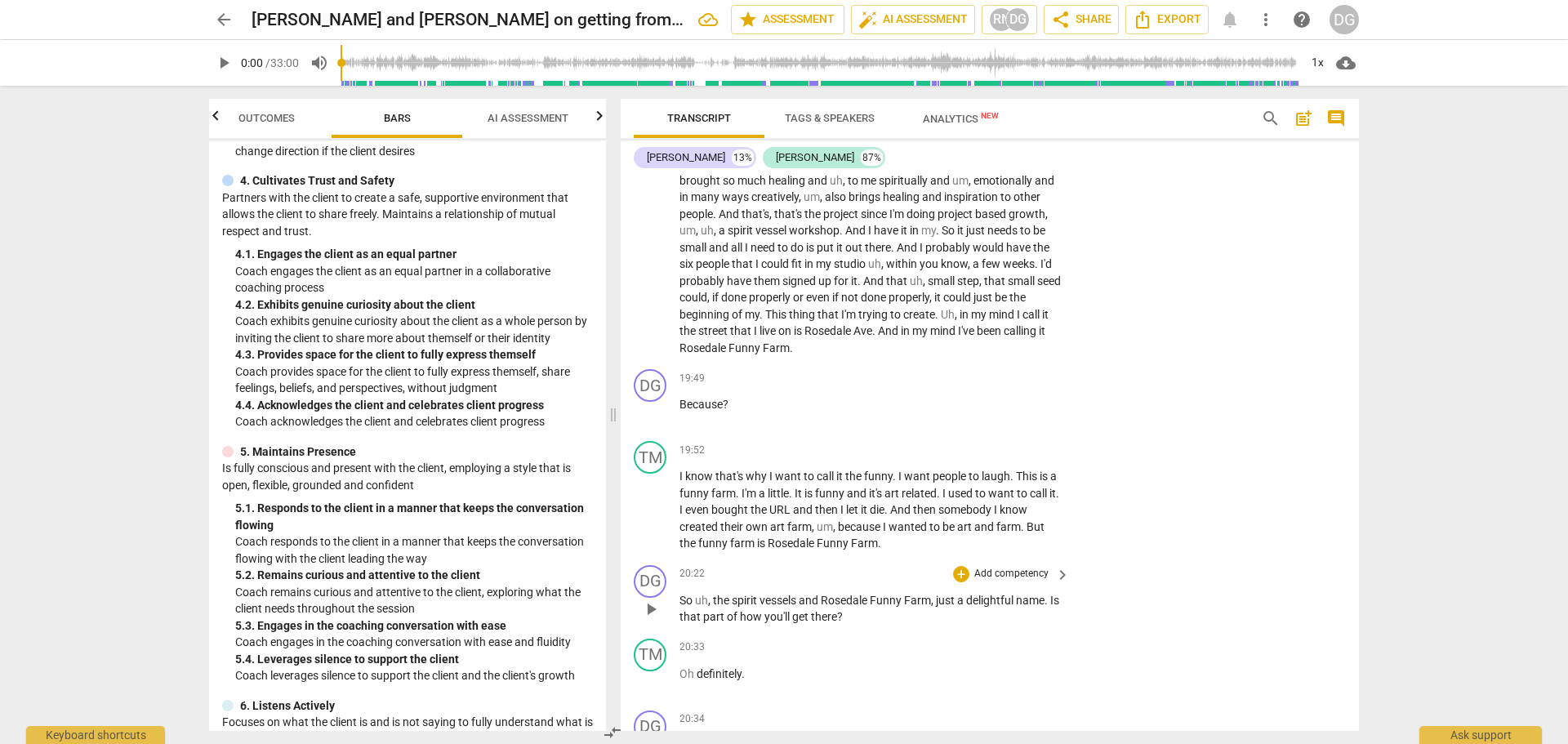
click at [1042, 343] on p "I , um , think we're doing good . It seems . . may seem from the outside like w…" at bounding box center [870, 114] width 382 height 486
click at [682, 411] on span "Because" at bounding box center [701, 403] width 43 height 13
click at [712, 483] on span "know" at bounding box center [700, 476] width 30 height 13
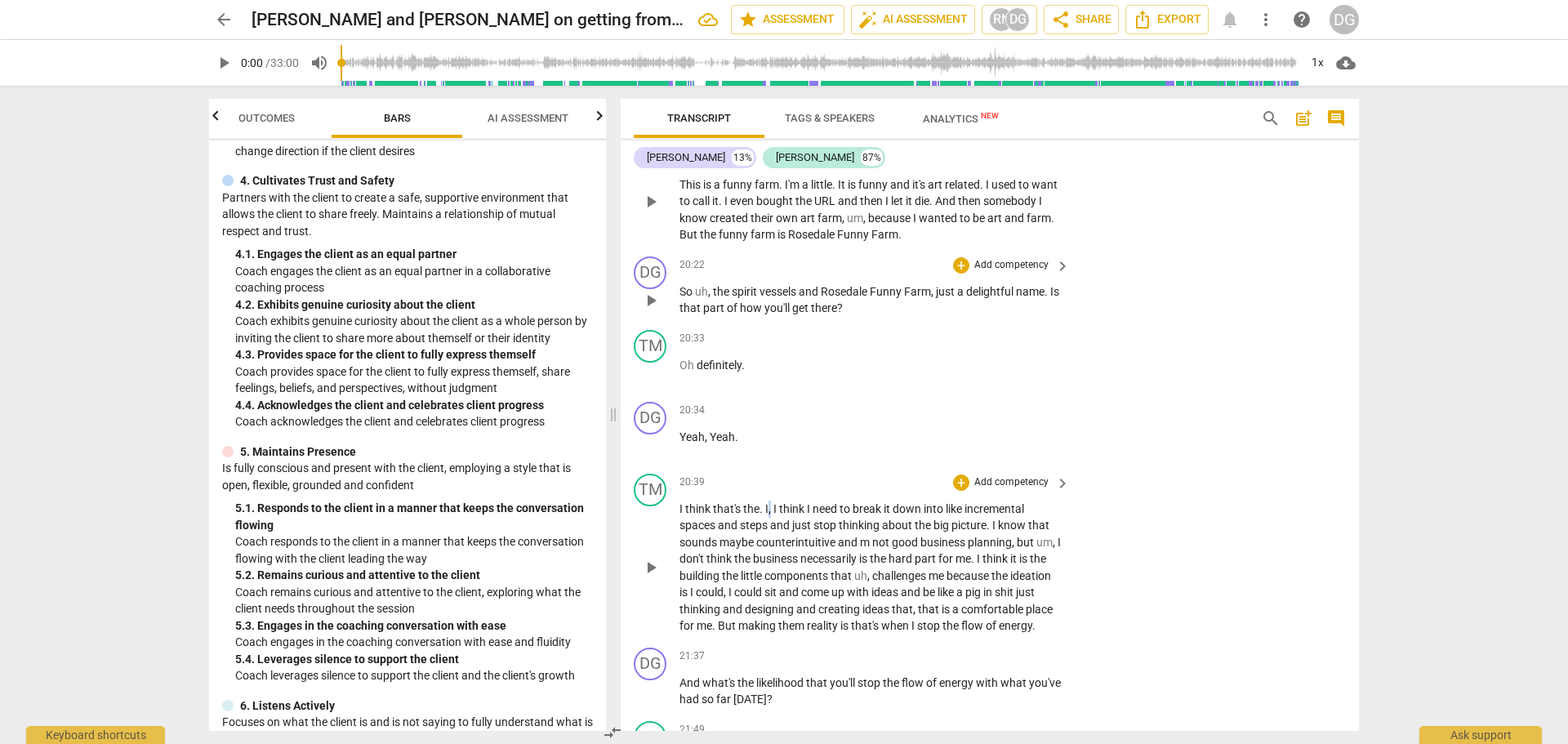
click at [772, 515] on span "," at bounding box center [770, 508] width 5 height 13
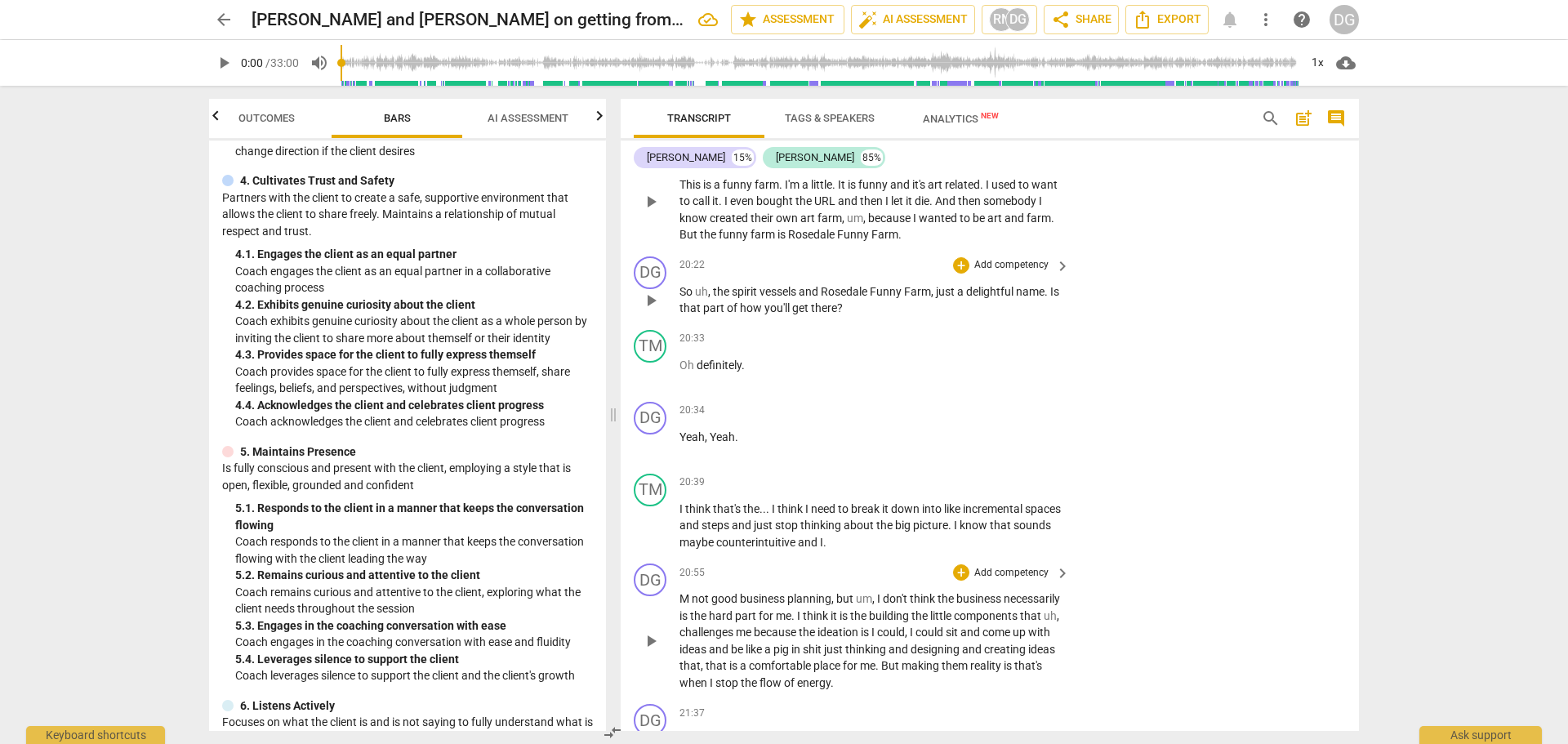
drag, startPoint x: 678, startPoint y: 614, endPoint x: 776, endPoint y: 657, distance: 107.0
click at [776, 657] on div "DG play_arrow pause 20:55 + Add competency keyboard_arrow_right M not good busi…" at bounding box center [990, 627] width 738 height 140
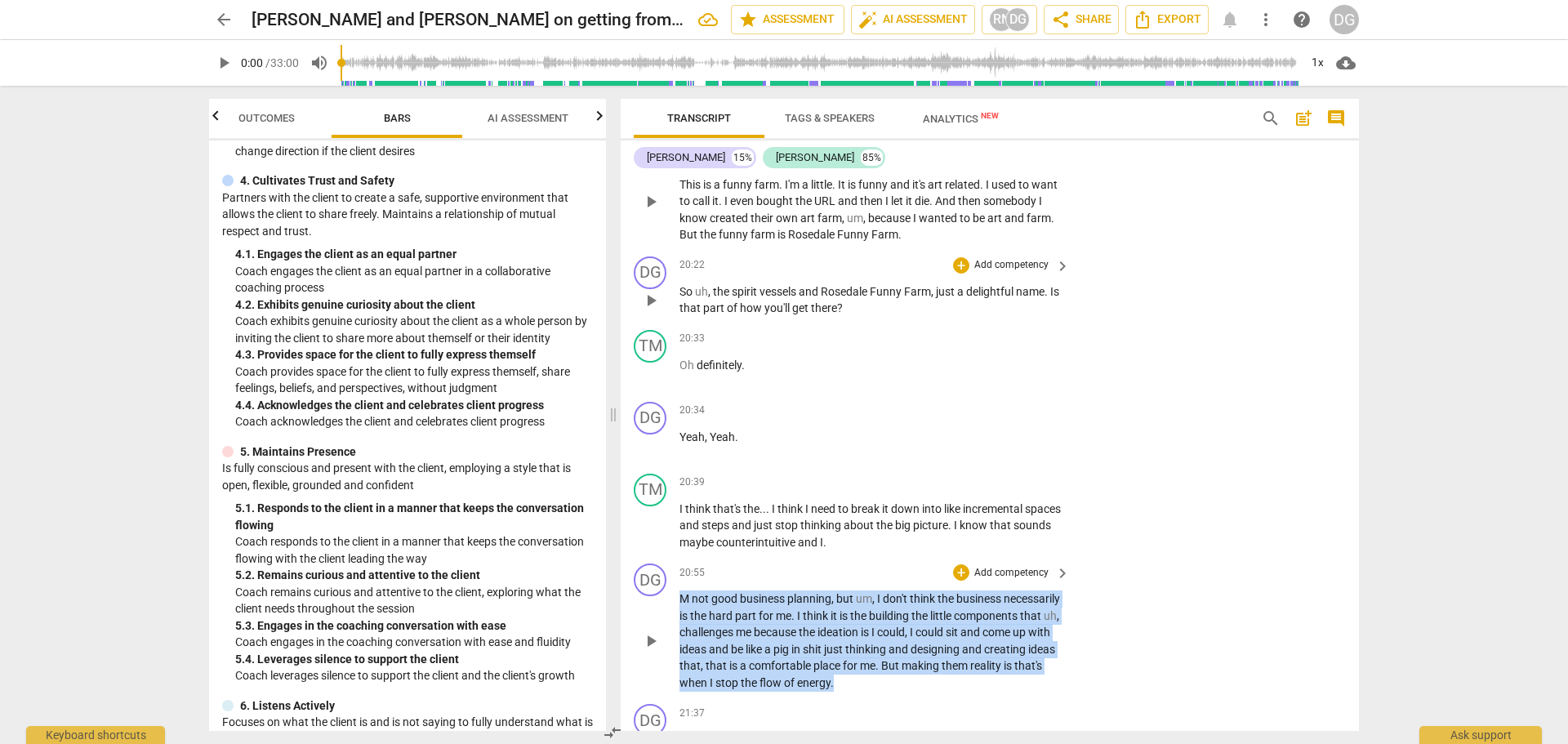
drag, startPoint x: 978, startPoint y: 695, endPoint x: 652, endPoint y: 614, distance: 335.9
click at [652, 614] on div "DG play_arrow pause 20:55 + Add competency keyboard_arrow_right M not good busi…" at bounding box center [990, 627] width 738 height 140
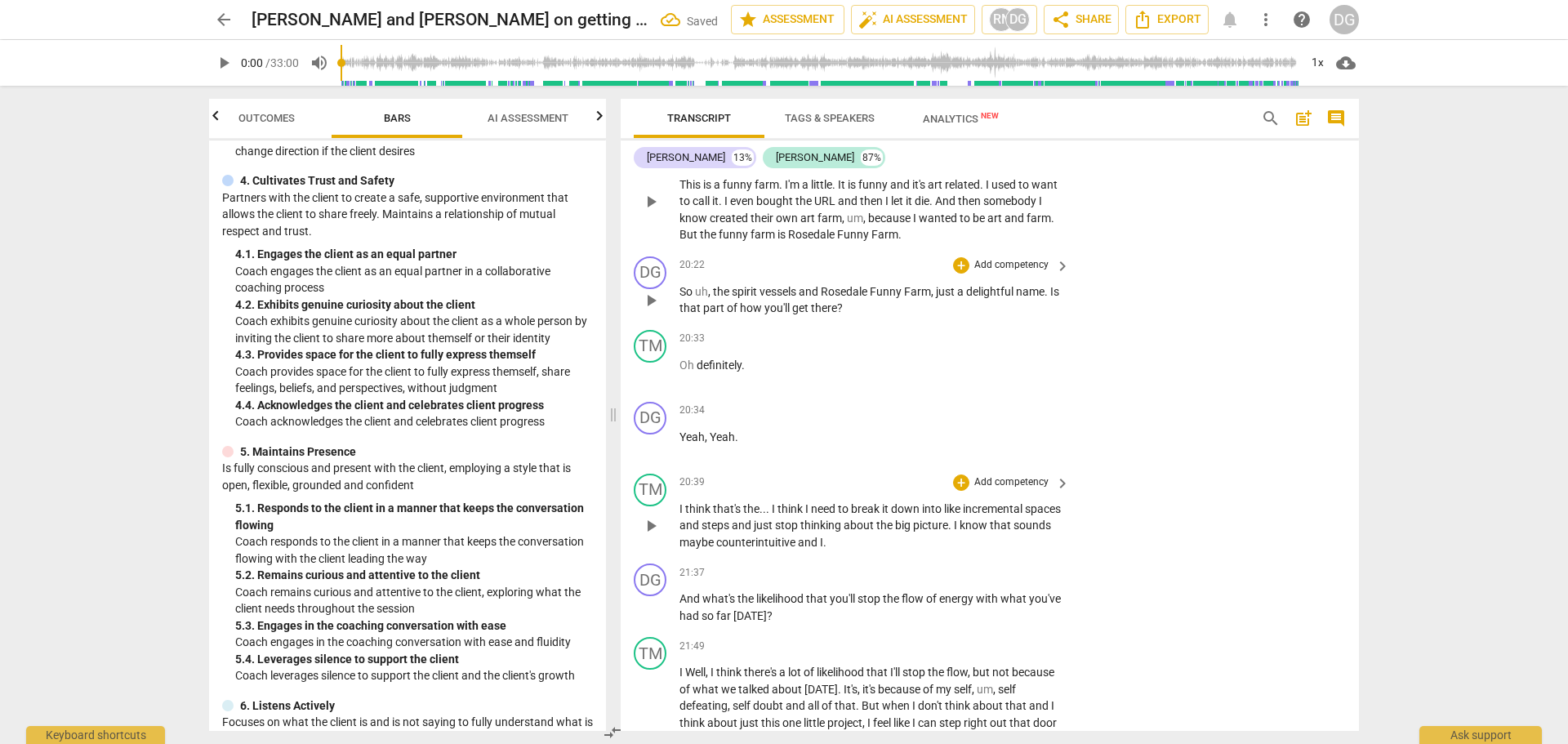
click at [868, 551] on p "I think that's the . . . I think I need to break it down into like incremental …" at bounding box center [870, 526] width 382 height 51
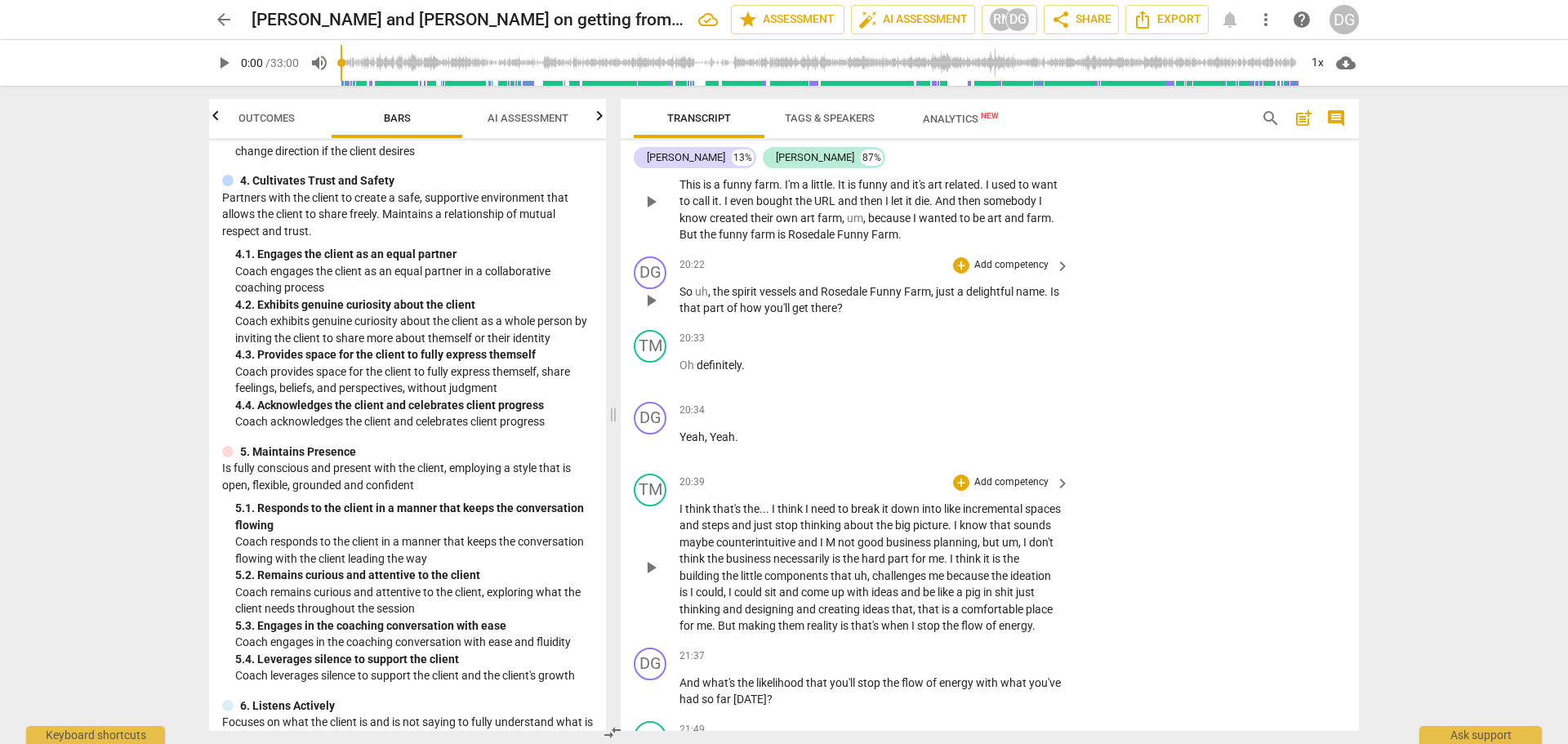
click at [868, 556] on span "I M not good business planning, but um, I don't think the business necessarily …" at bounding box center [866, 583] width 374 height 97
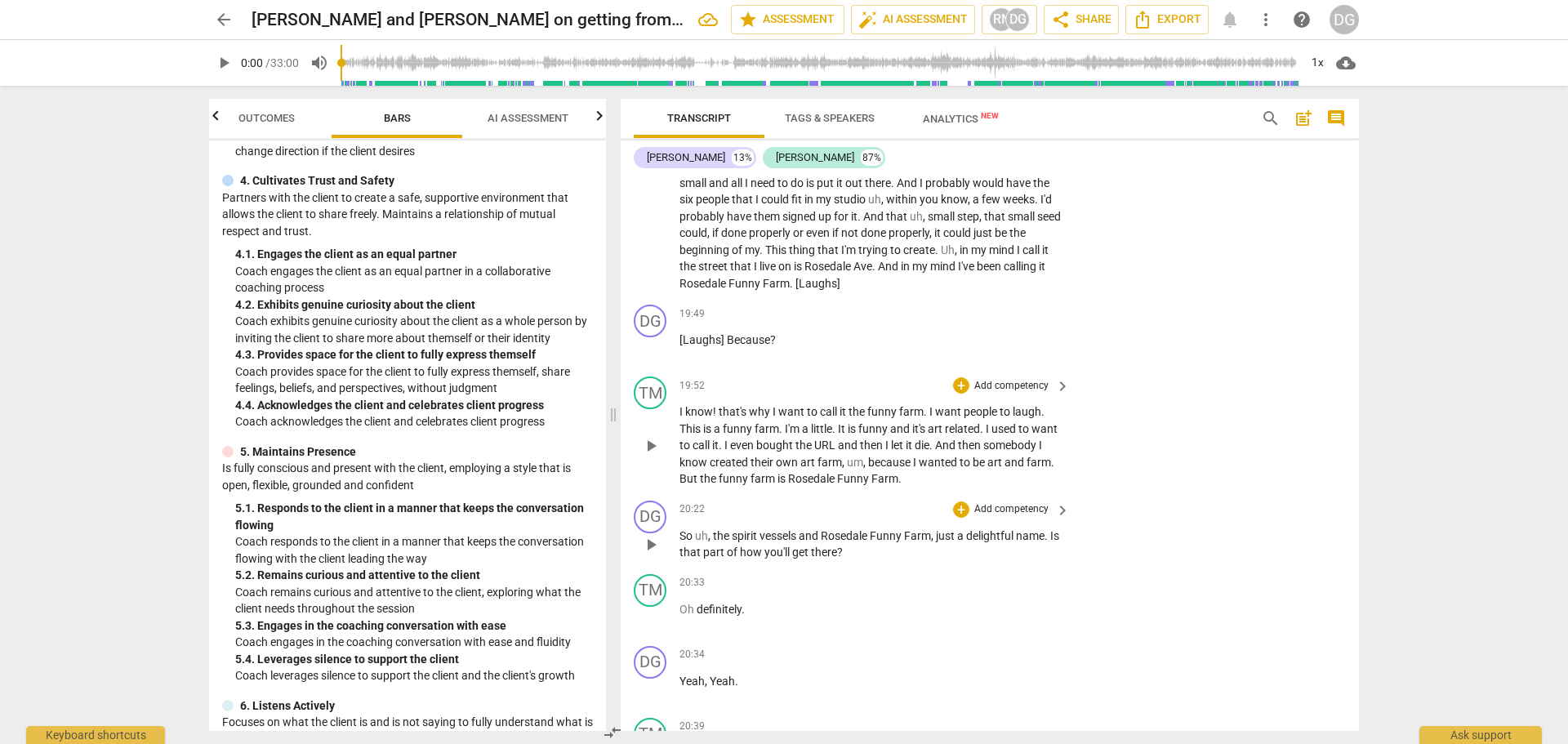
scroll to position [5412, 0]
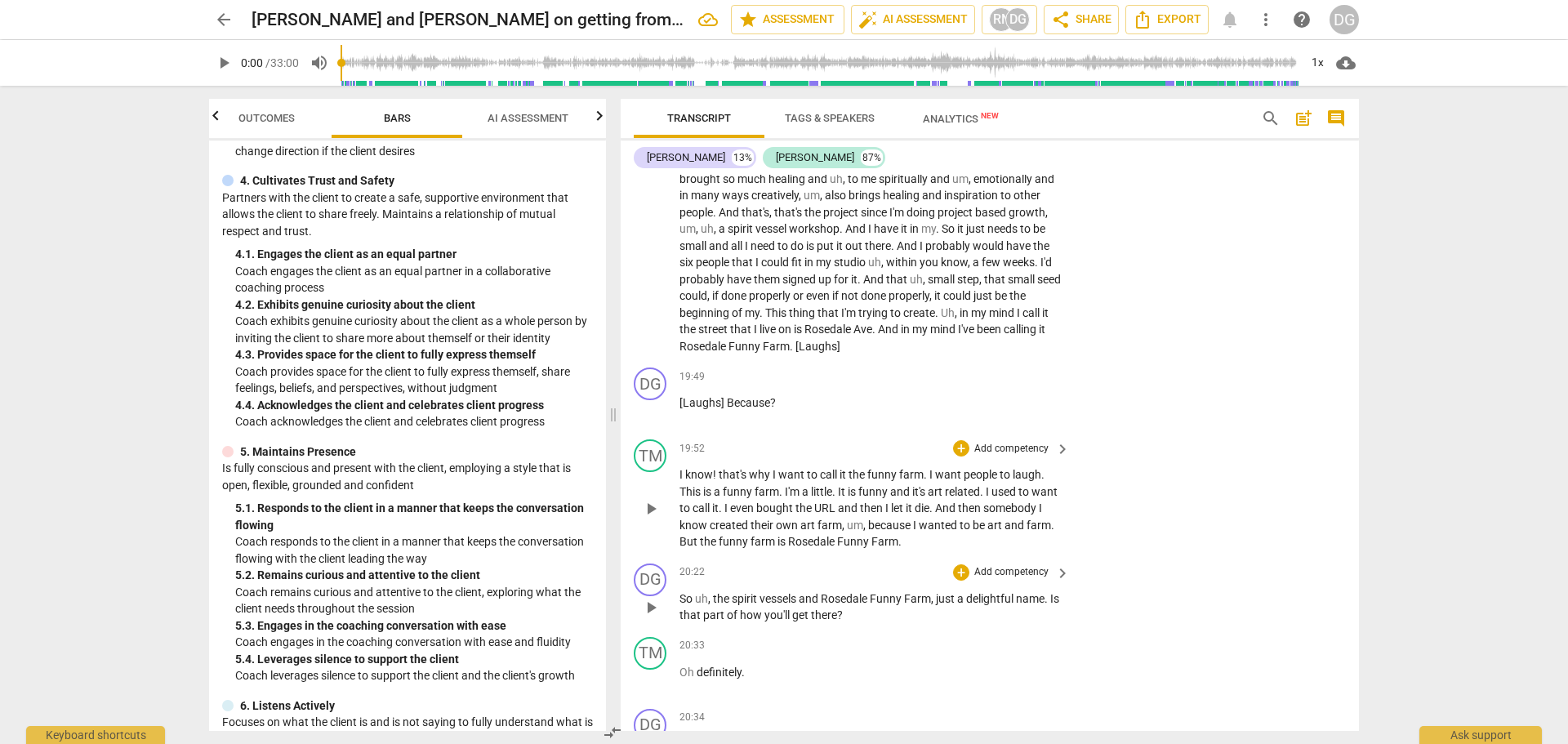
click at [741, 355] on p "I , um , think we're doing good . It seems . . may seem from the outside like w…" at bounding box center [870, 113] width 382 height 486
click at [782, 411] on p "[Laughs] Because ?" at bounding box center [870, 403] width 382 height 18
click at [727, 355] on p "I , um , think we're doing good . It seems . . may seem from the outside like w…" at bounding box center [870, 113] width 382 height 486
click at [954, 385] on div "+" at bounding box center [961, 376] width 17 height 17
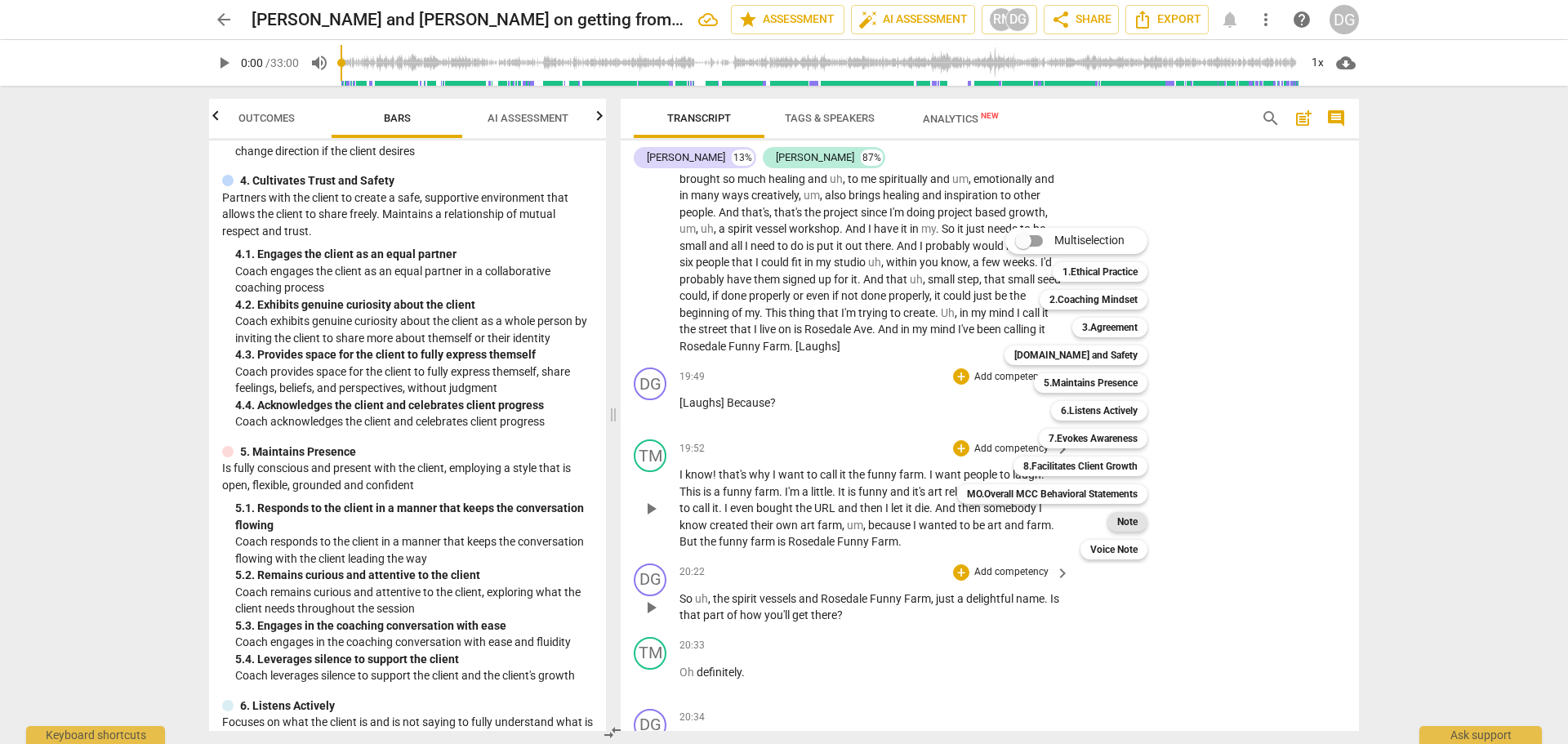
click at [1130, 522] on b "Note" at bounding box center [1127, 522] width 21 height 20
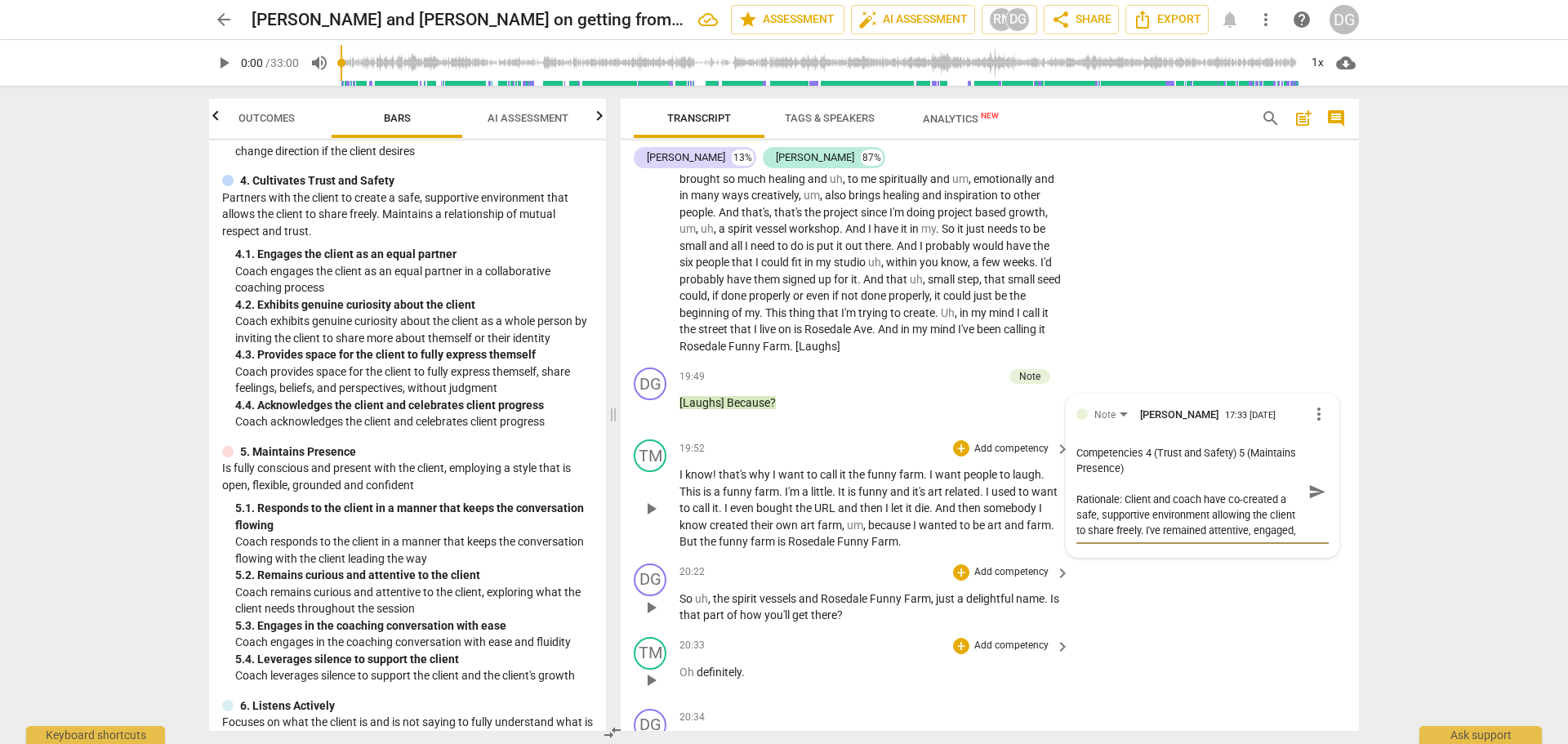
scroll to position [15, 0]
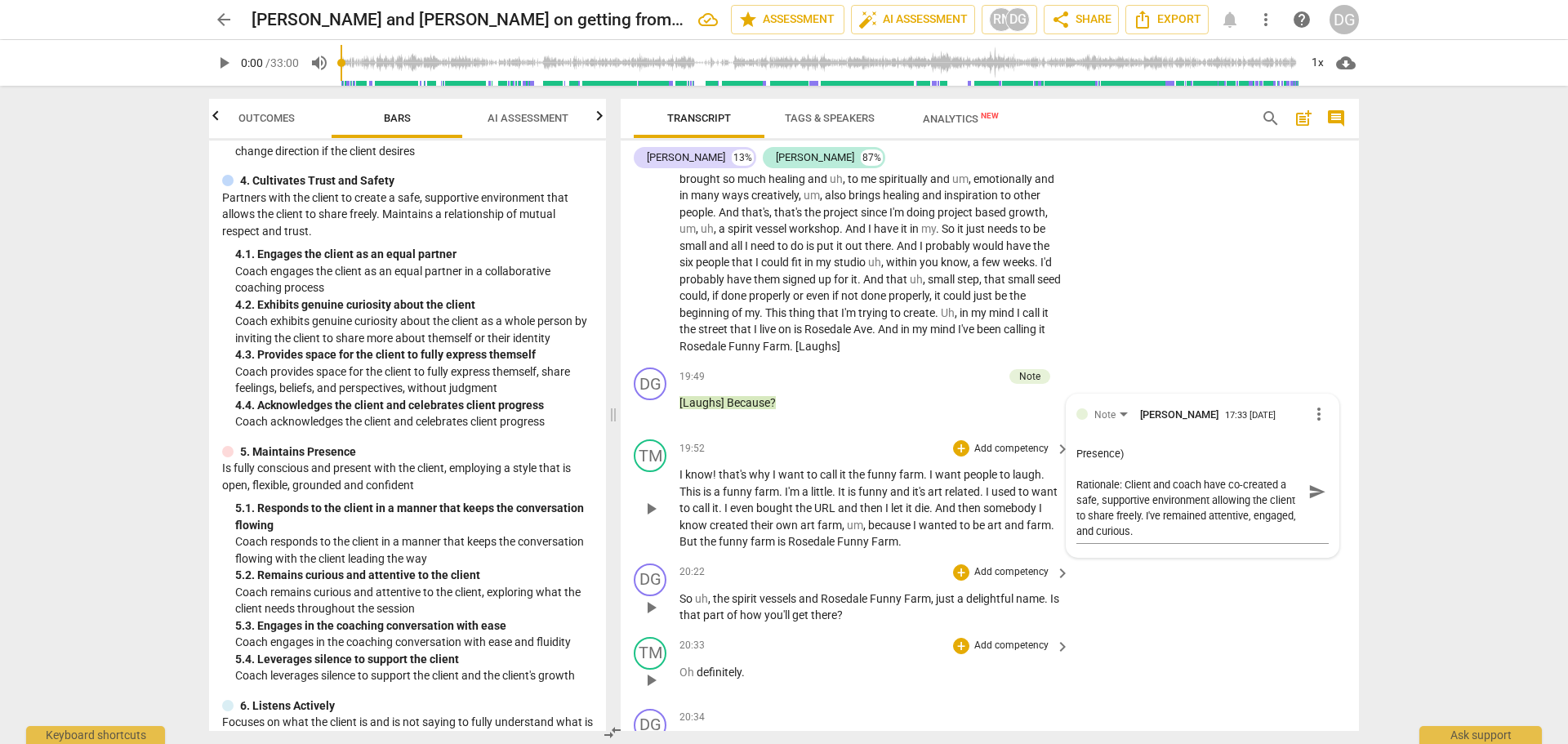
click at [1188, 658] on div "TM play_arrow pause 20:33 + Add competency keyboard_arrow_right Oh definitely ." at bounding box center [990, 666] width 738 height 71
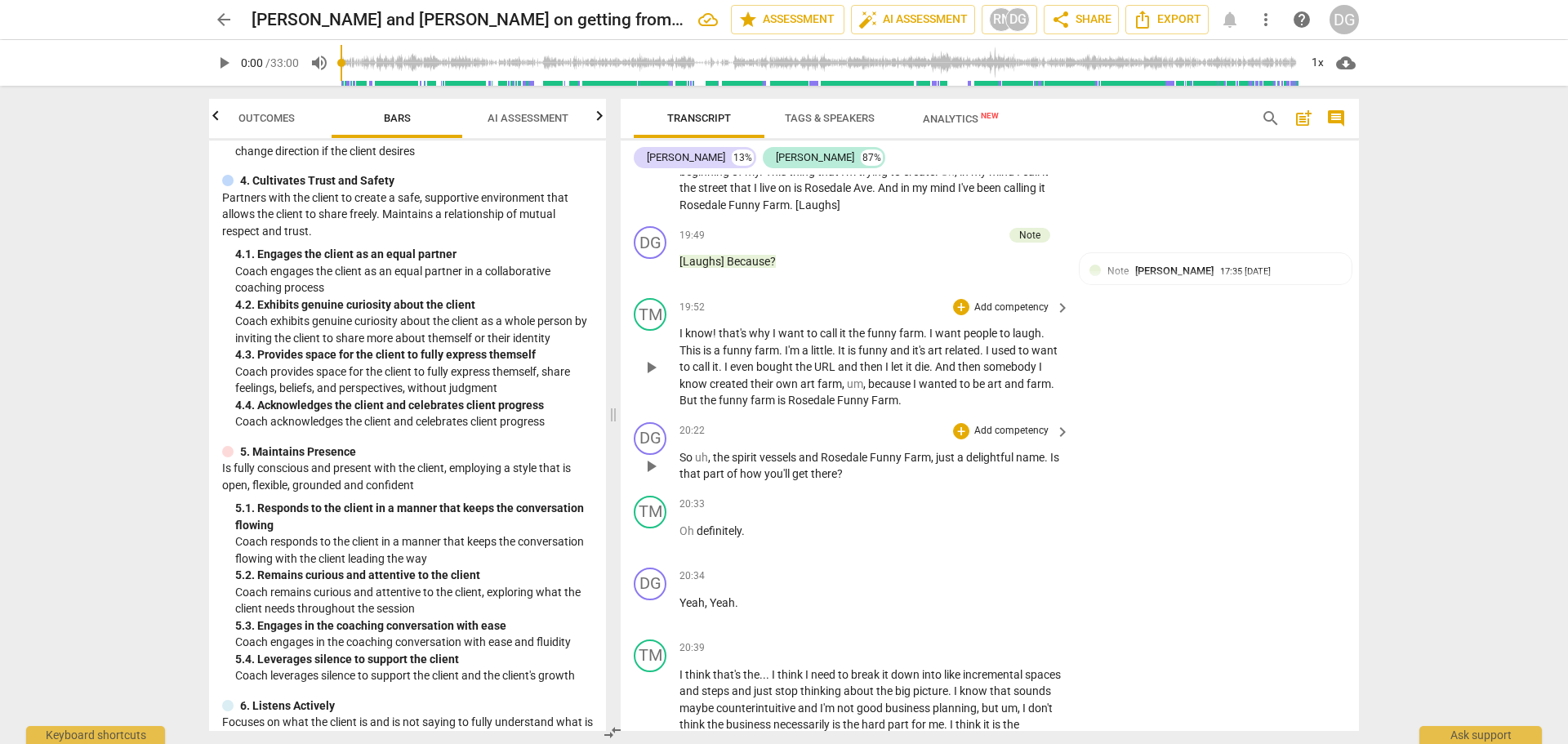
scroll to position [5568, 0]
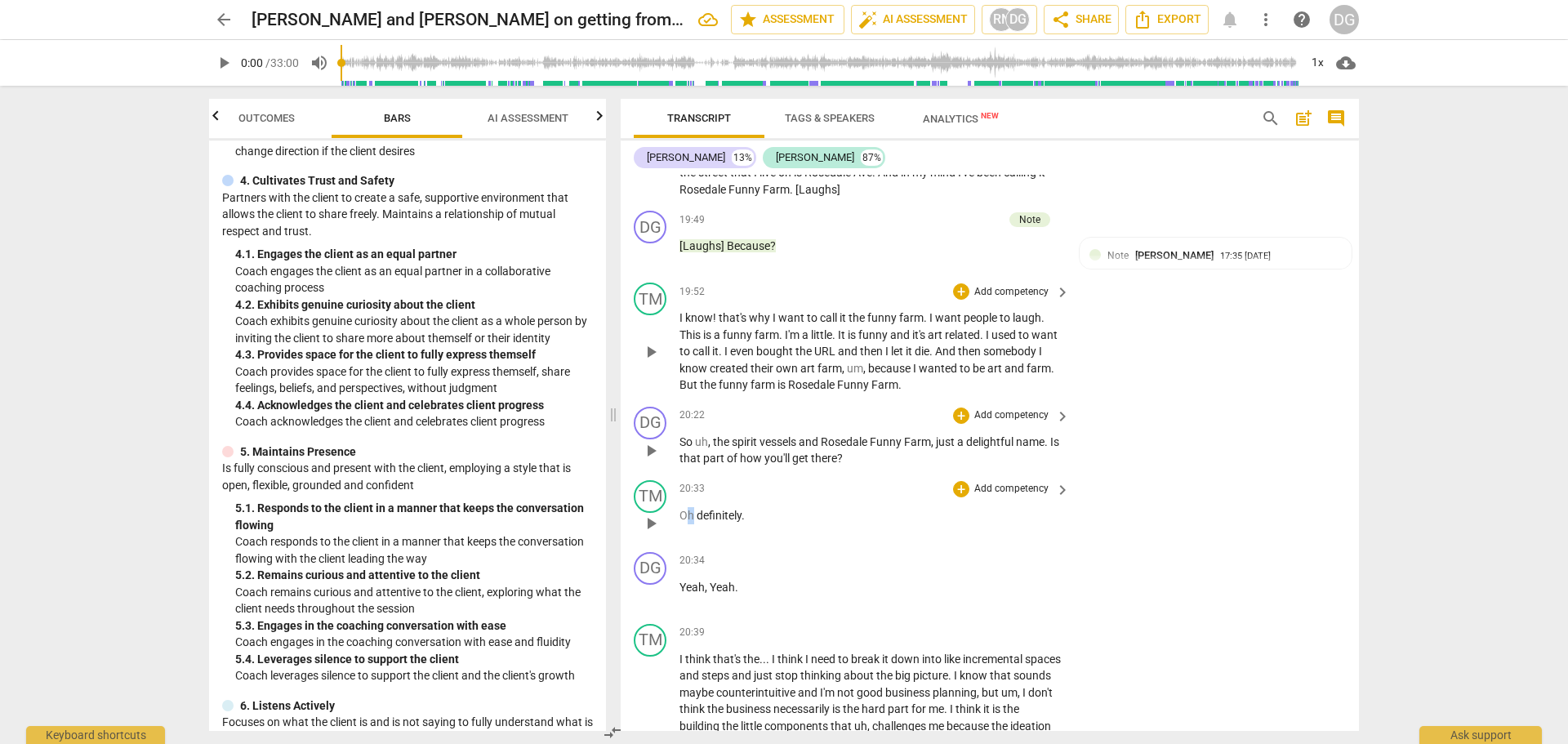
click at [694, 523] on div "20:33 + Add competency keyboard_arrow_right Oh definitely ." at bounding box center [875, 510] width 392 height 59
drag, startPoint x: 744, startPoint y: 606, endPoint x: 705, endPoint y: 607, distance: 39.0
click at [705, 596] on p "Yeah , Yeah ." at bounding box center [870, 588] width 382 height 18
click at [682, 666] on span "I" at bounding box center [682, 659] width 6 height 13
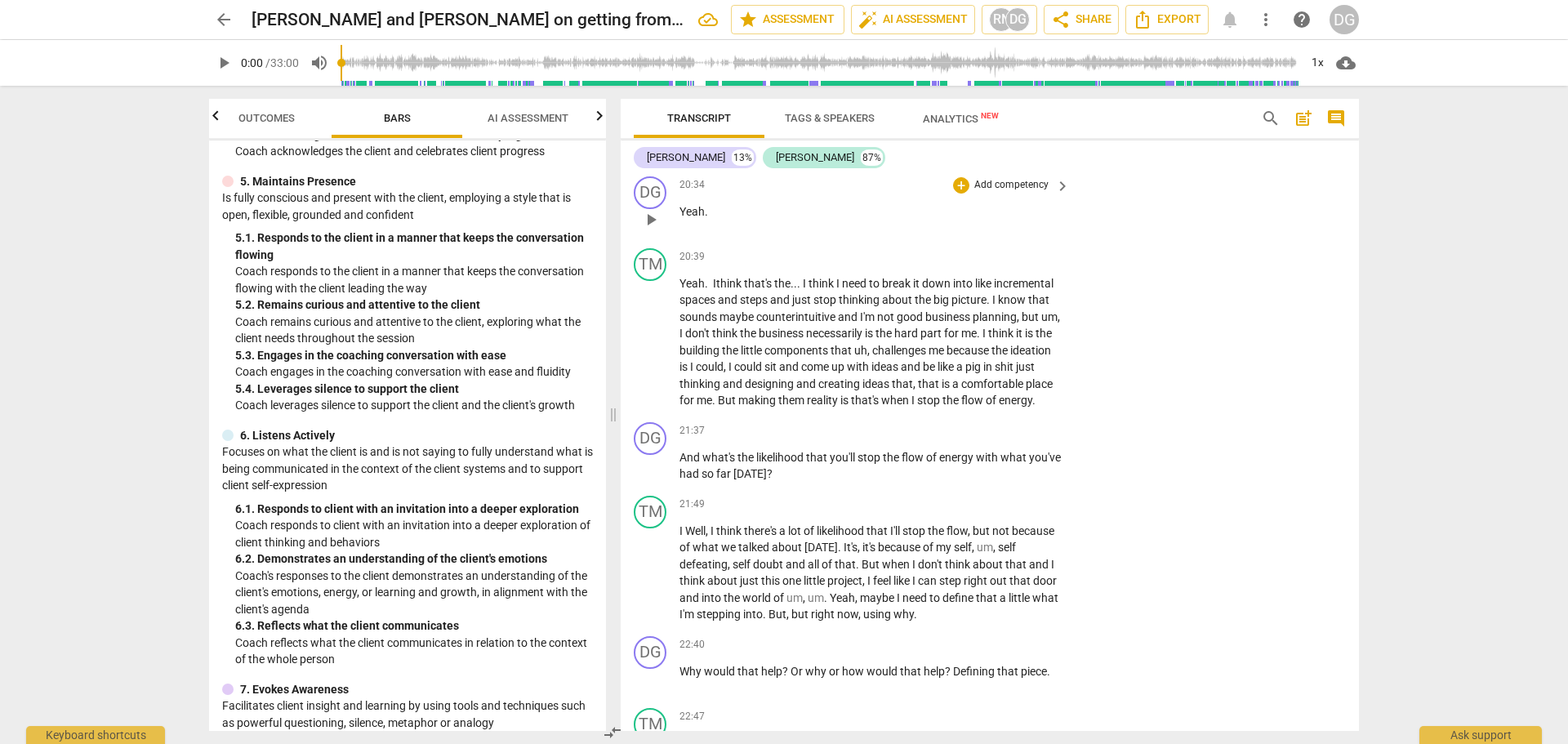
scroll to position [719, 0]
click at [958, 440] on div "+" at bounding box center [961, 431] width 17 height 17
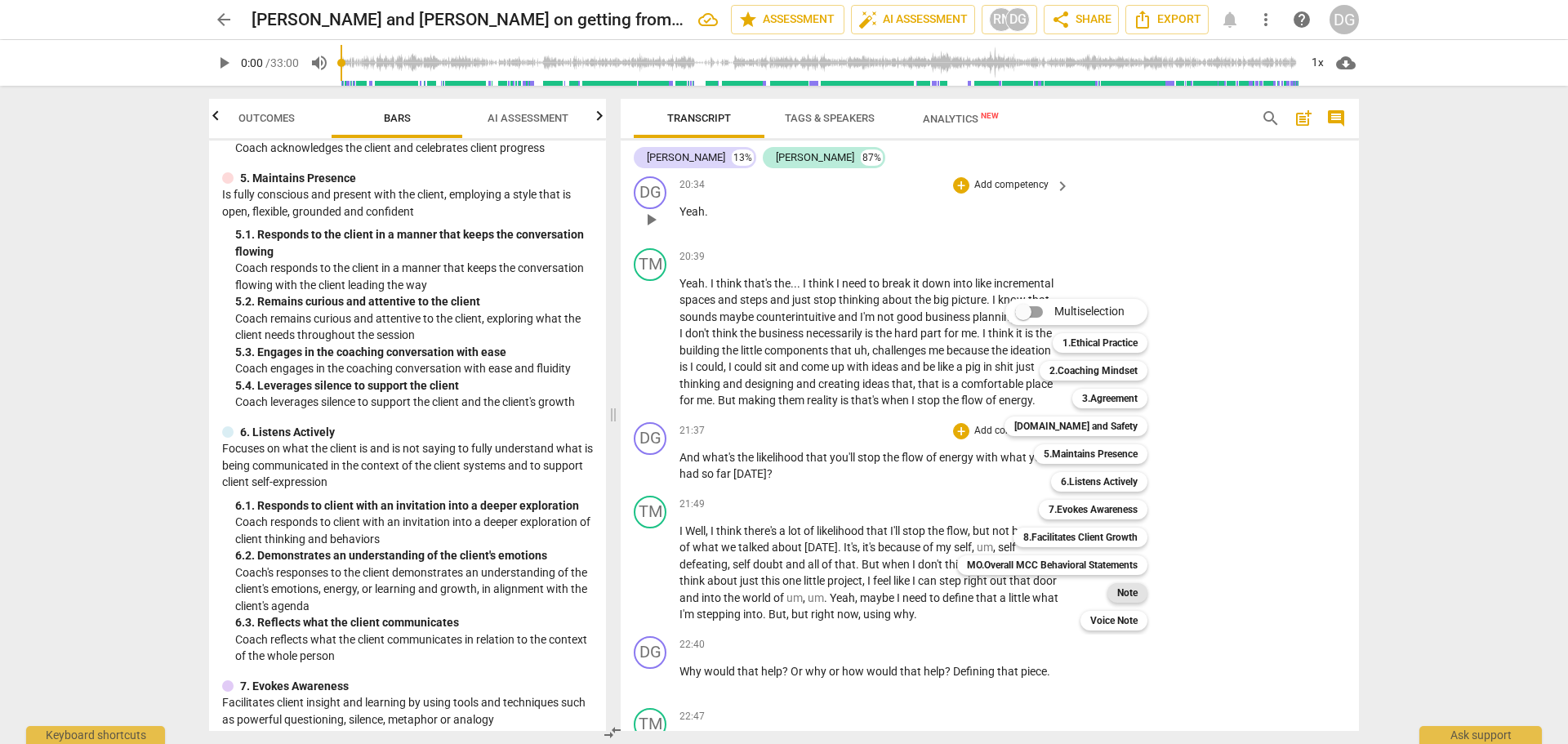
click at [1128, 600] on b "Note" at bounding box center [1127, 593] width 21 height 20
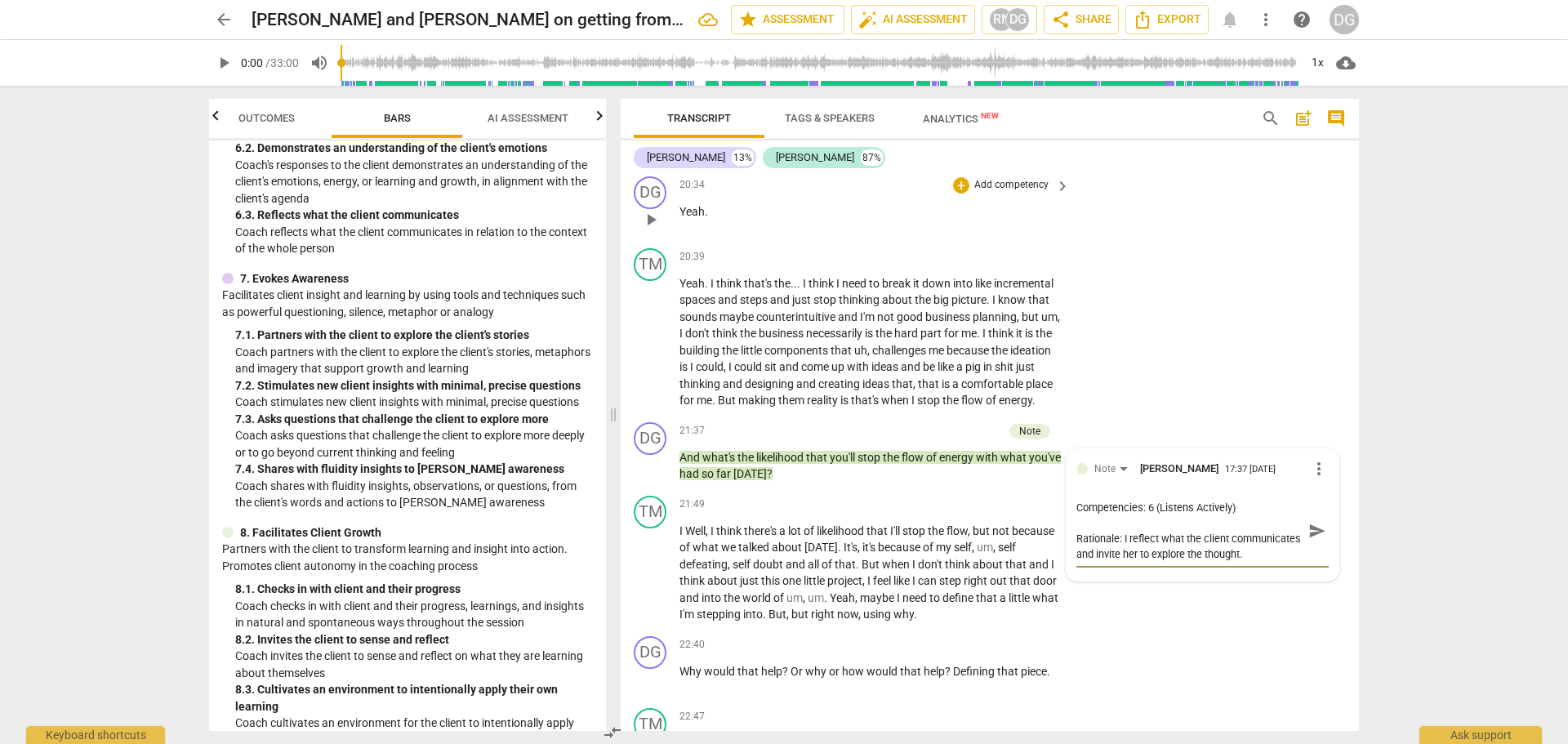
scroll to position [1129, 0]
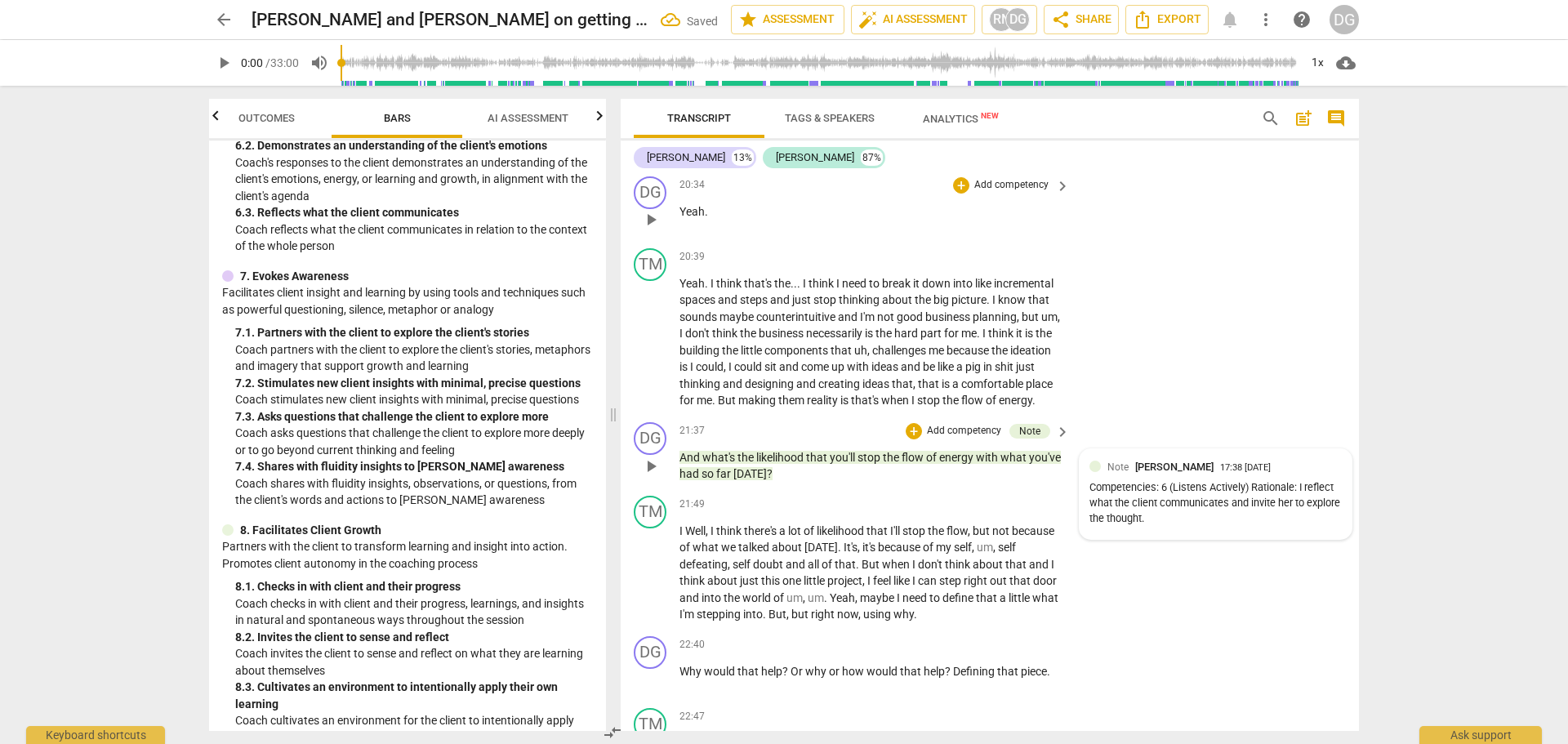
click at [1214, 526] on div "Competencies: 6 (Listens Actively) Rationale: I reflect what the client communi…" at bounding box center [1216, 503] width 253 height 46
click at [1253, 531] on div "Competencies: 6 (Listens Actively) Rationale: I reflect what the client communi…" at bounding box center [1203, 508] width 253 height 46
click at [1313, 479] on span "more_vert" at bounding box center [1318, 469] width 20 height 20
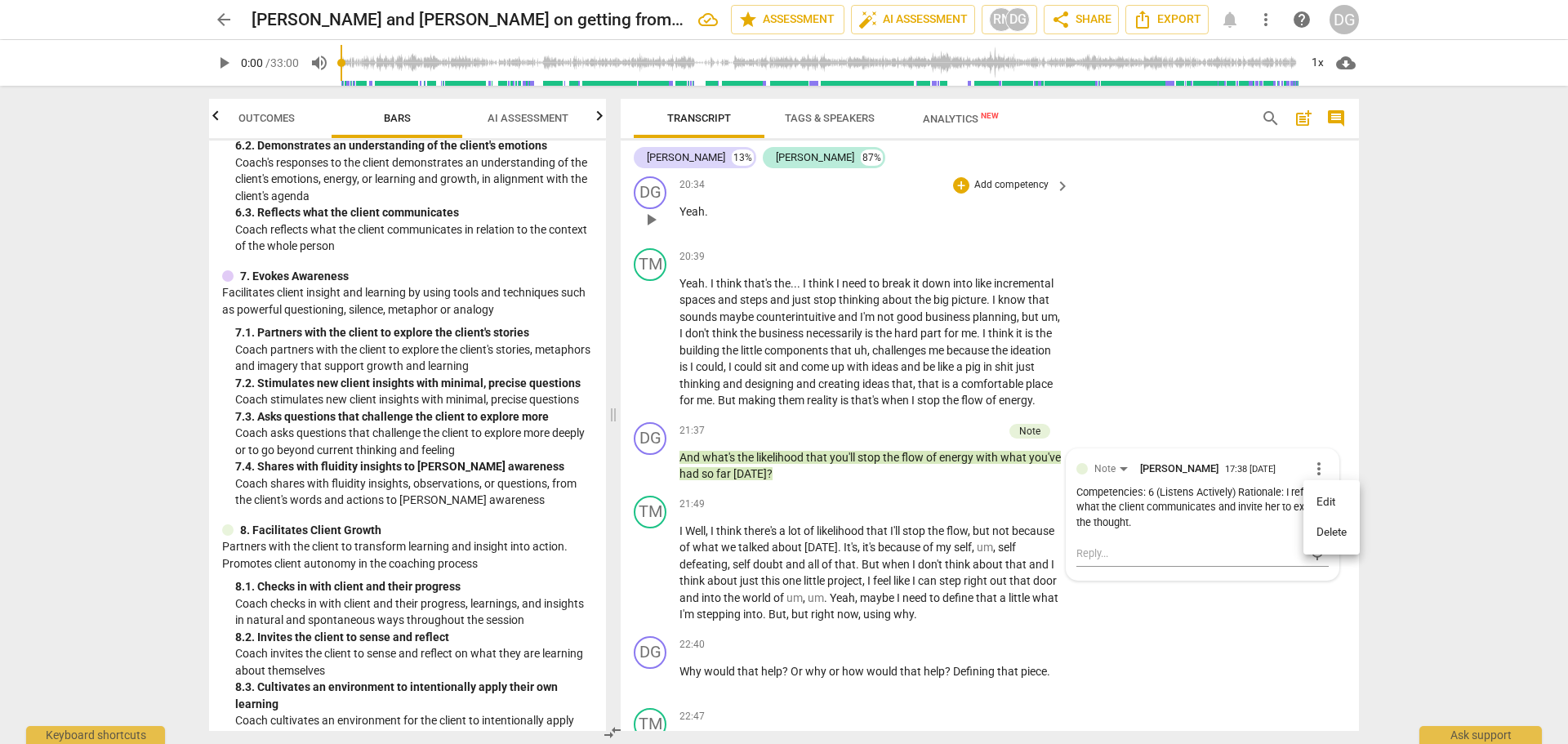
click at [1323, 496] on li "Edit" at bounding box center [1332, 502] width 57 height 31
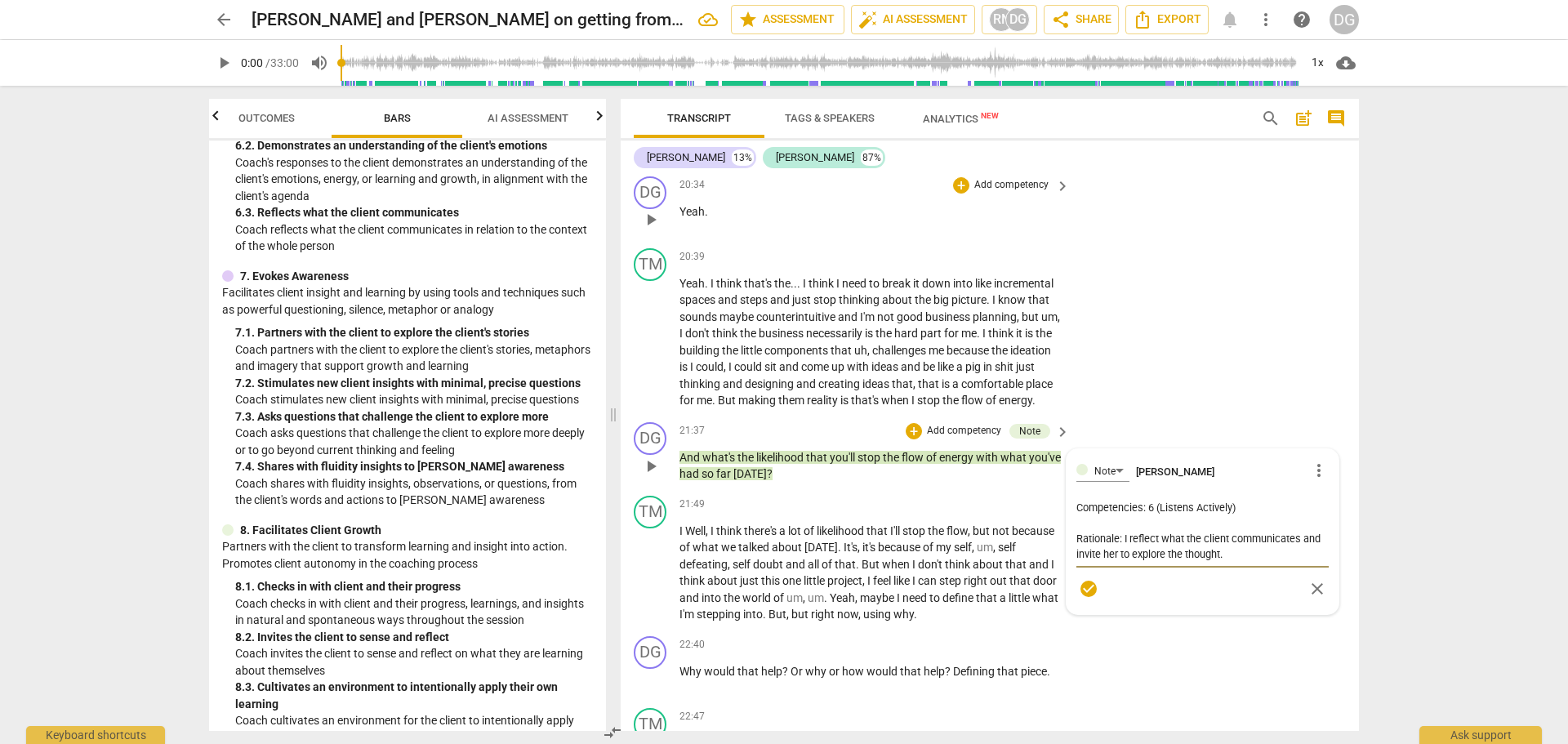
click at [1248, 544] on textarea "Competencies: 6 (Listens Actively) Rationale: I reflect what the client communi…" at bounding box center [1203, 531] width 253 height 62
click at [1258, 578] on textarea "Competencies: 6 (Listens Actively) 8 (Facilitates Growth) Rationale: I reflect …" at bounding box center [1203, 538] width 253 height 77
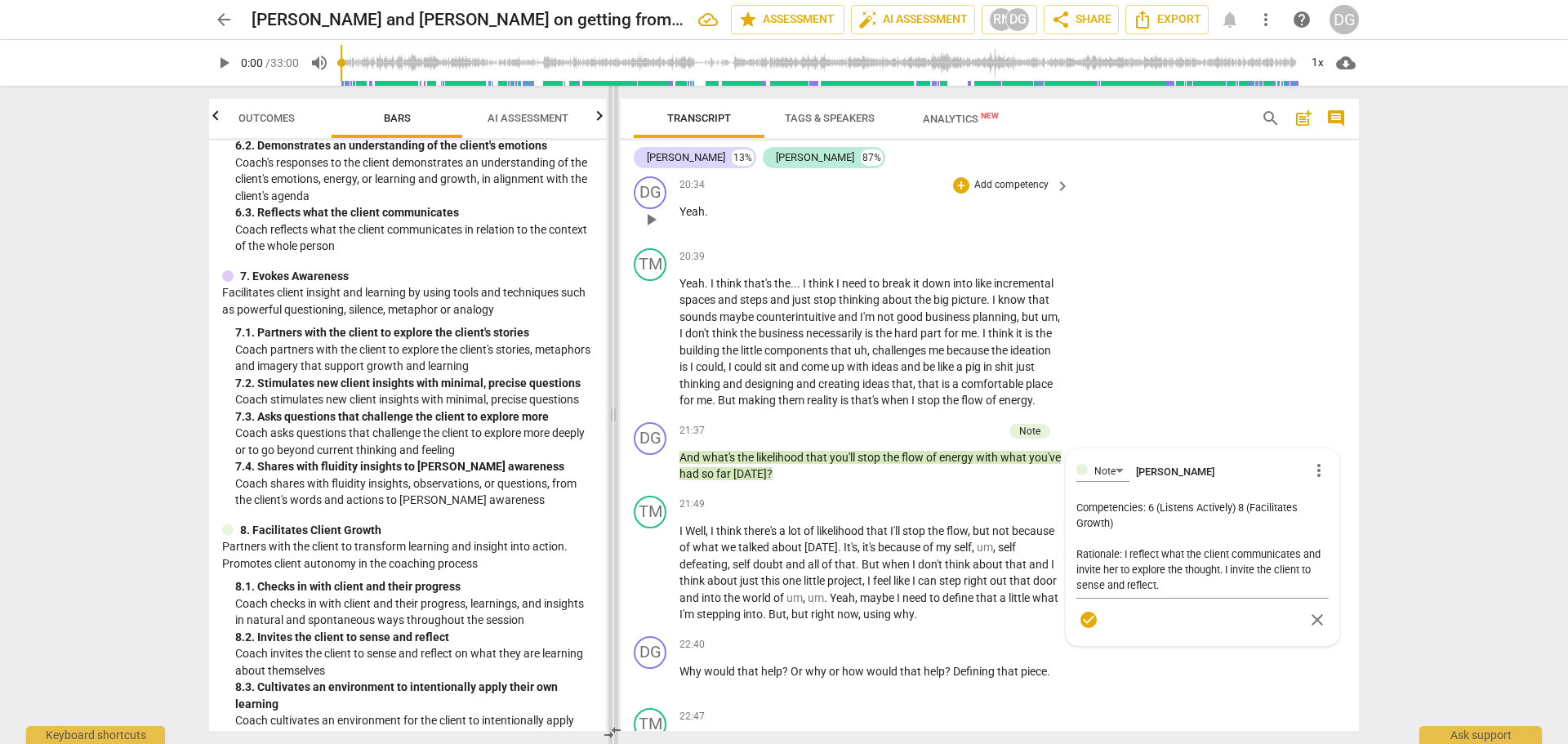
click at [612, 555] on span at bounding box center [614, 415] width 10 height 658
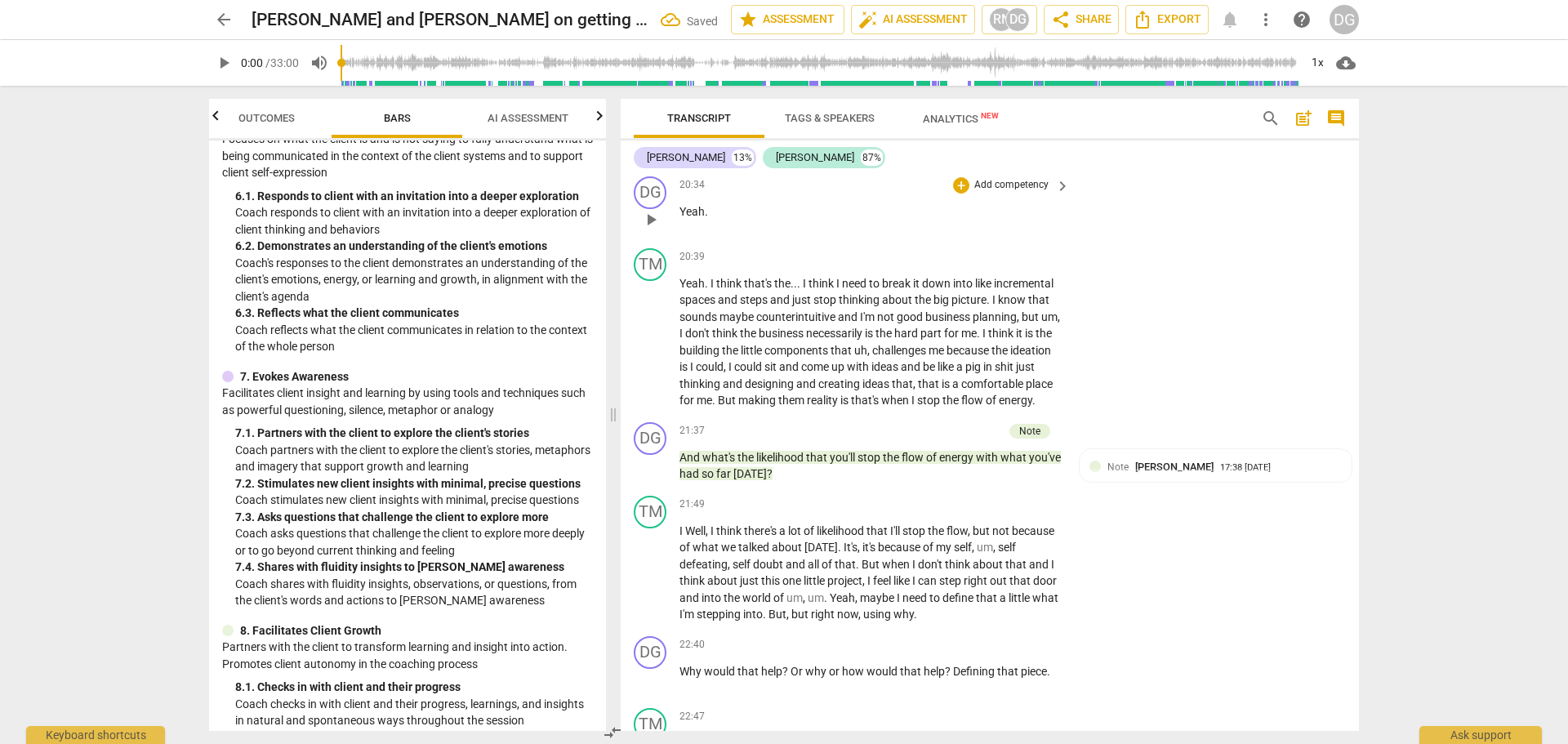
scroll to position [1029, 0]
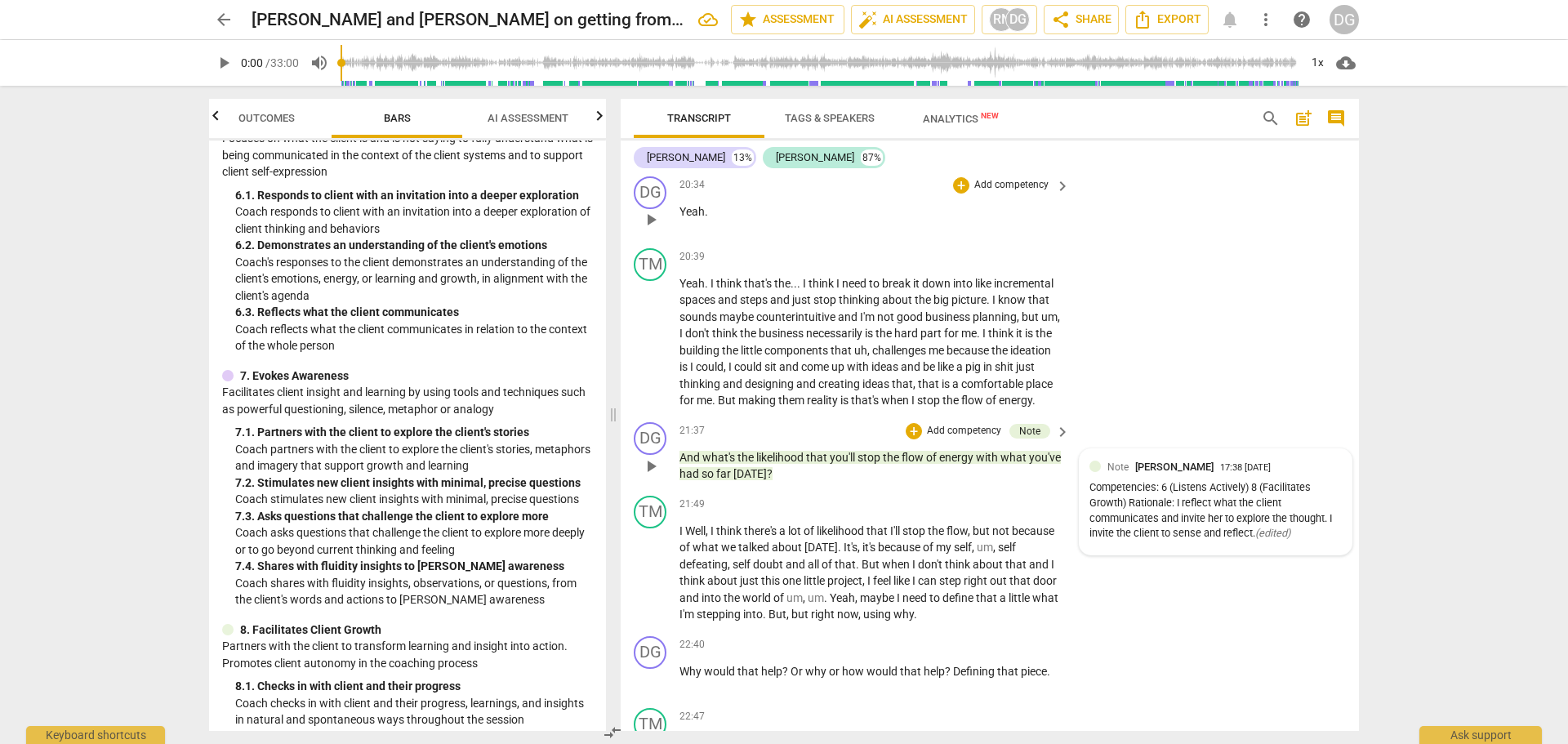
click at [1305, 507] on div "Note [PERSON_NAME] 17:38 [DATE] Competencies: 6 (Listens Actively) 8 (Facilitat…" at bounding box center [1216, 502] width 253 height 86
click at [1314, 479] on span "more_vert" at bounding box center [1318, 469] width 20 height 20
click at [1326, 495] on li "Edit" at bounding box center [1332, 502] width 57 height 31
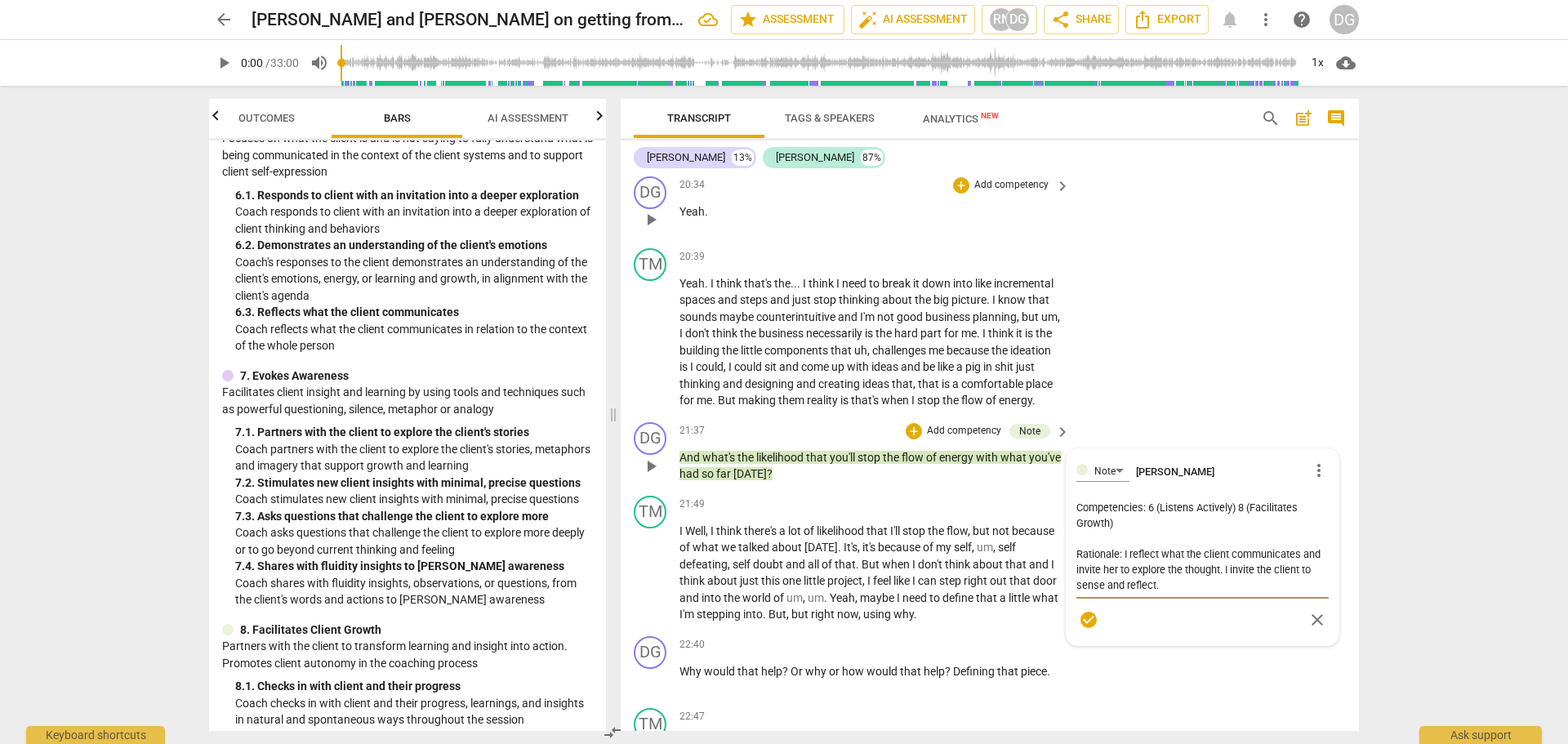
click at [1179, 560] on textarea "Competencies: 6 (Listens Actively) 8 (Facilitates Growth) Rationale: I reflect …" at bounding box center [1203, 546] width 253 height 93
click at [1178, 593] on textarea "Competencies: 6 (Listens Actively) 8 (Facilitates Growth) 7 (Evokes Awareness) …" at bounding box center [1203, 546] width 253 height 93
click at [1259, 416] on div "TM play_arrow pause 20:39 + Add competency keyboard_arrow_right Yeah . I think …" at bounding box center [990, 329] width 738 height 174
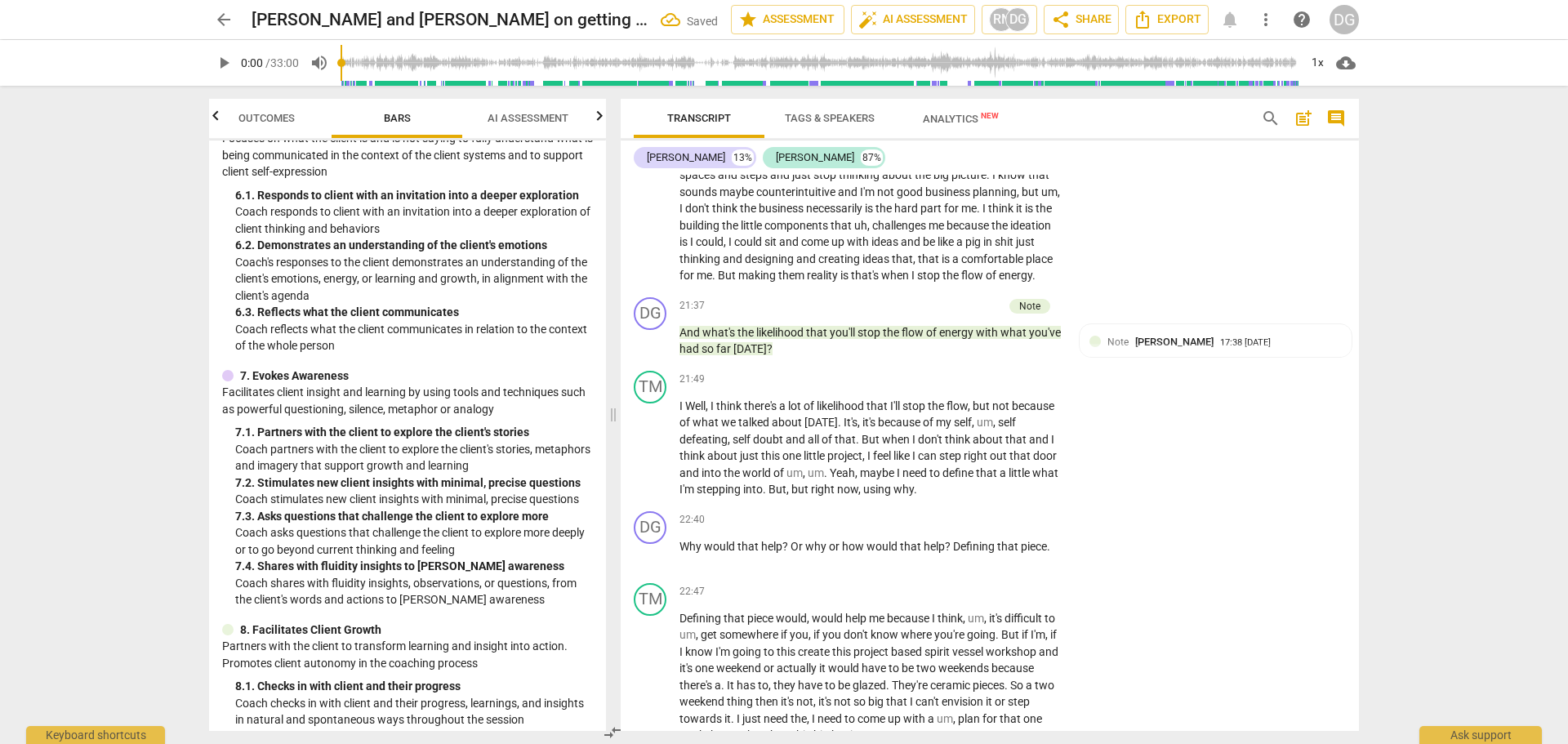
scroll to position [6101, 0]
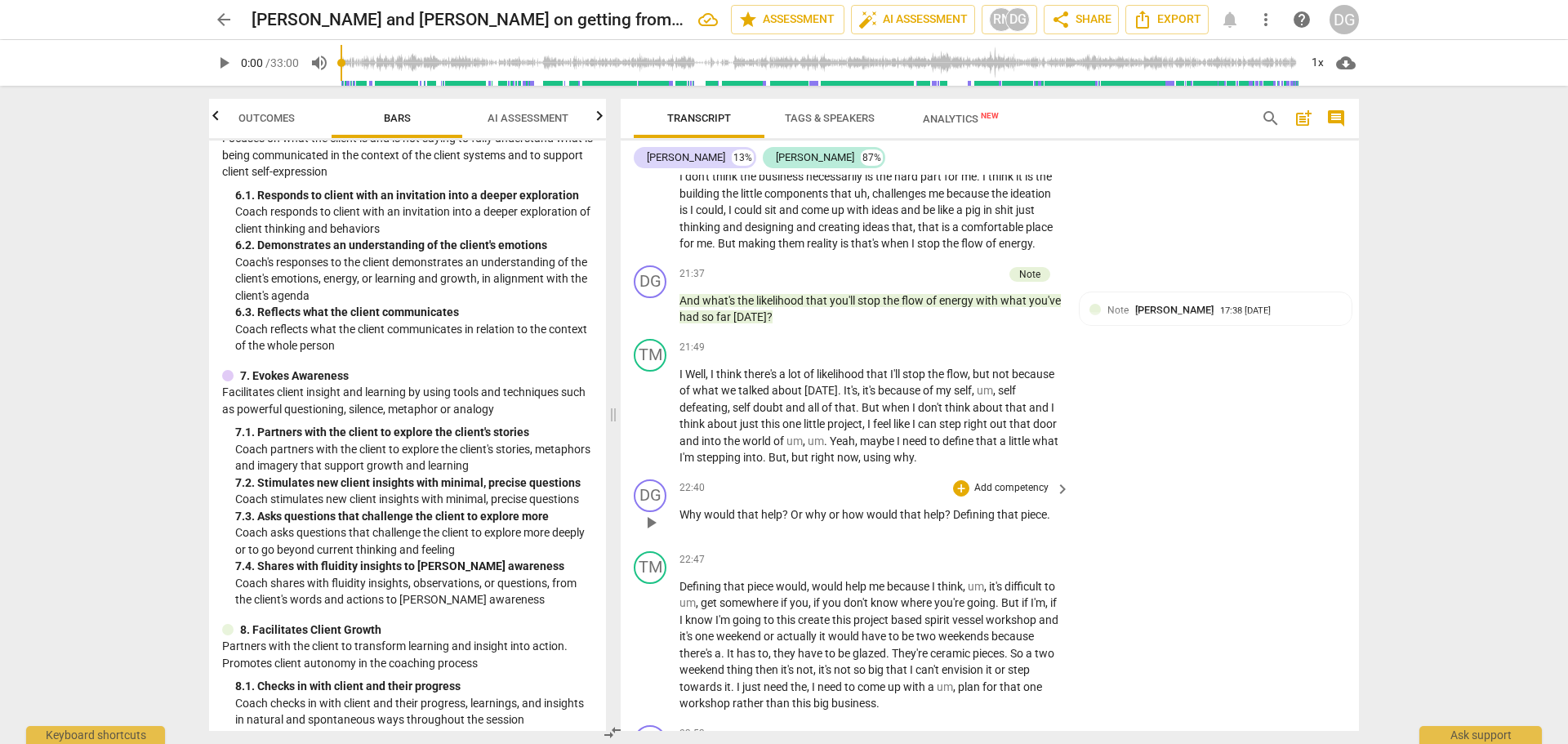
click at [1053, 524] on p "Why would that help ? Or why or how would that help ? Defining that piece ." at bounding box center [870, 515] width 382 height 18
drag, startPoint x: 1353, startPoint y: 511, endPoint x: 1355, endPoint y: 527, distance: 16.1
click at [1355, 527] on div "DG play_arrow pause 00:01 + Add competency keyboard_arrow_right Good morning , …" at bounding box center [990, 453] width 738 height 556
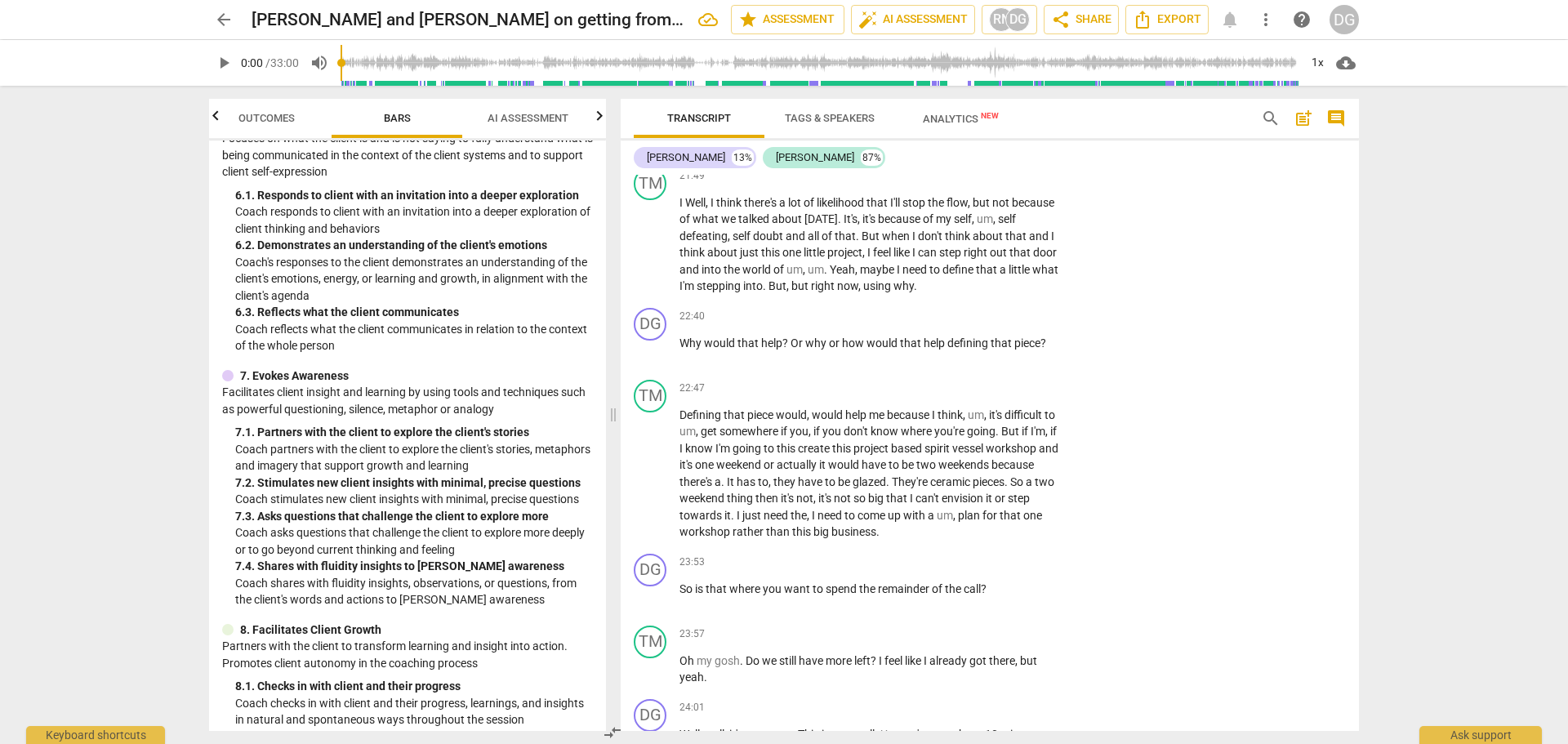
scroll to position [6288, 0]
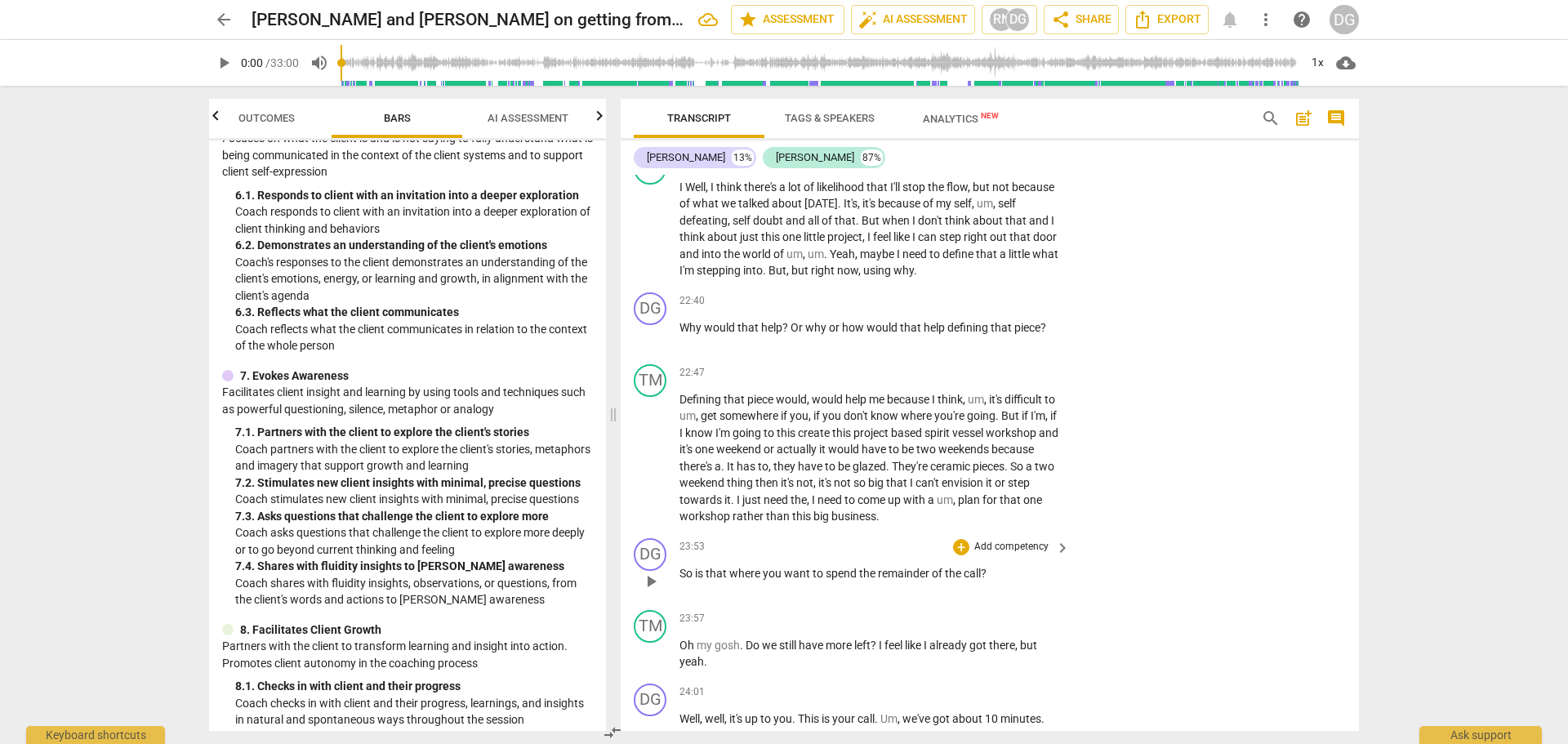
click at [994, 582] on p "So is that where you want to spend the remainder of the call ?" at bounding box center [870, 574] width 382 height 18
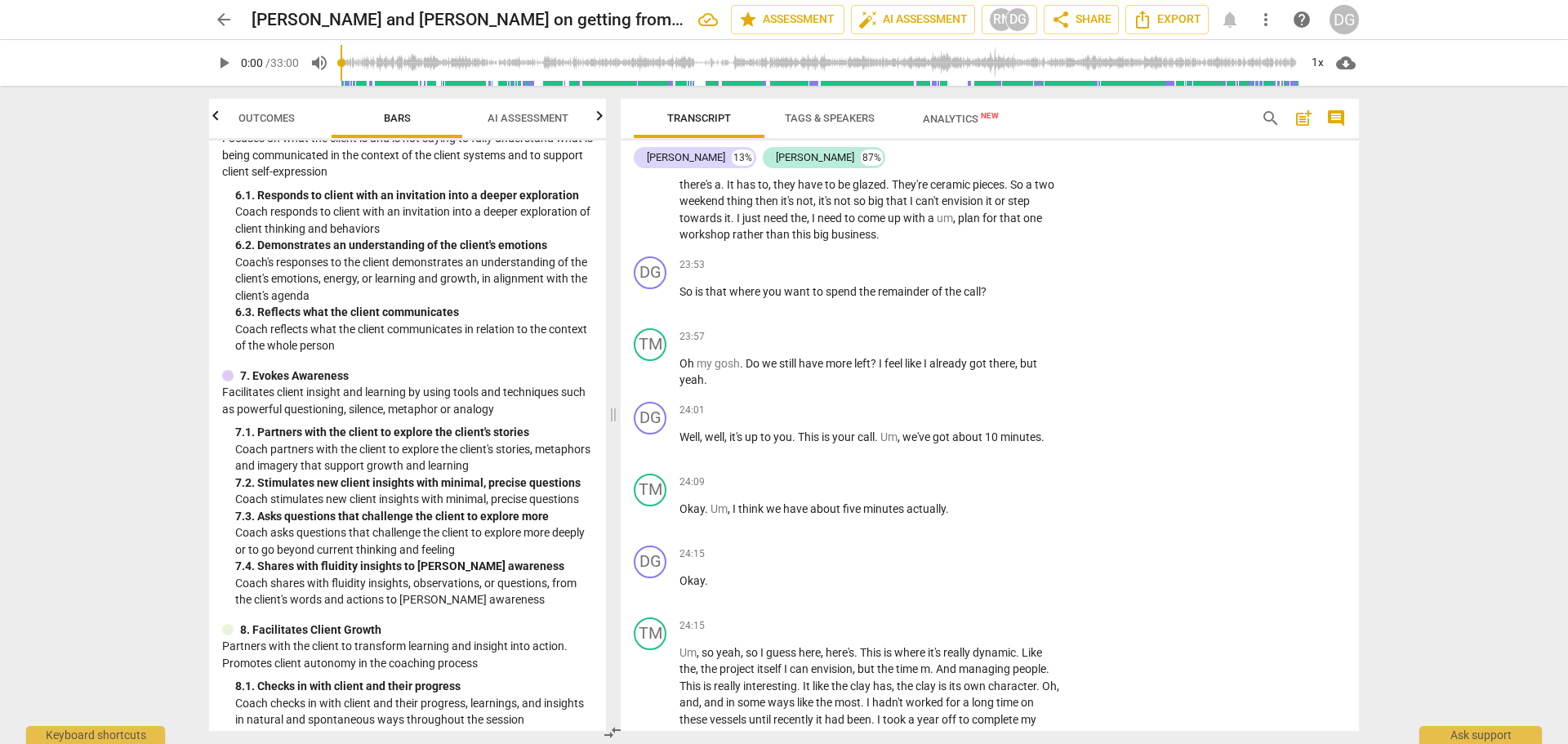
scroll to position [6585, 0]
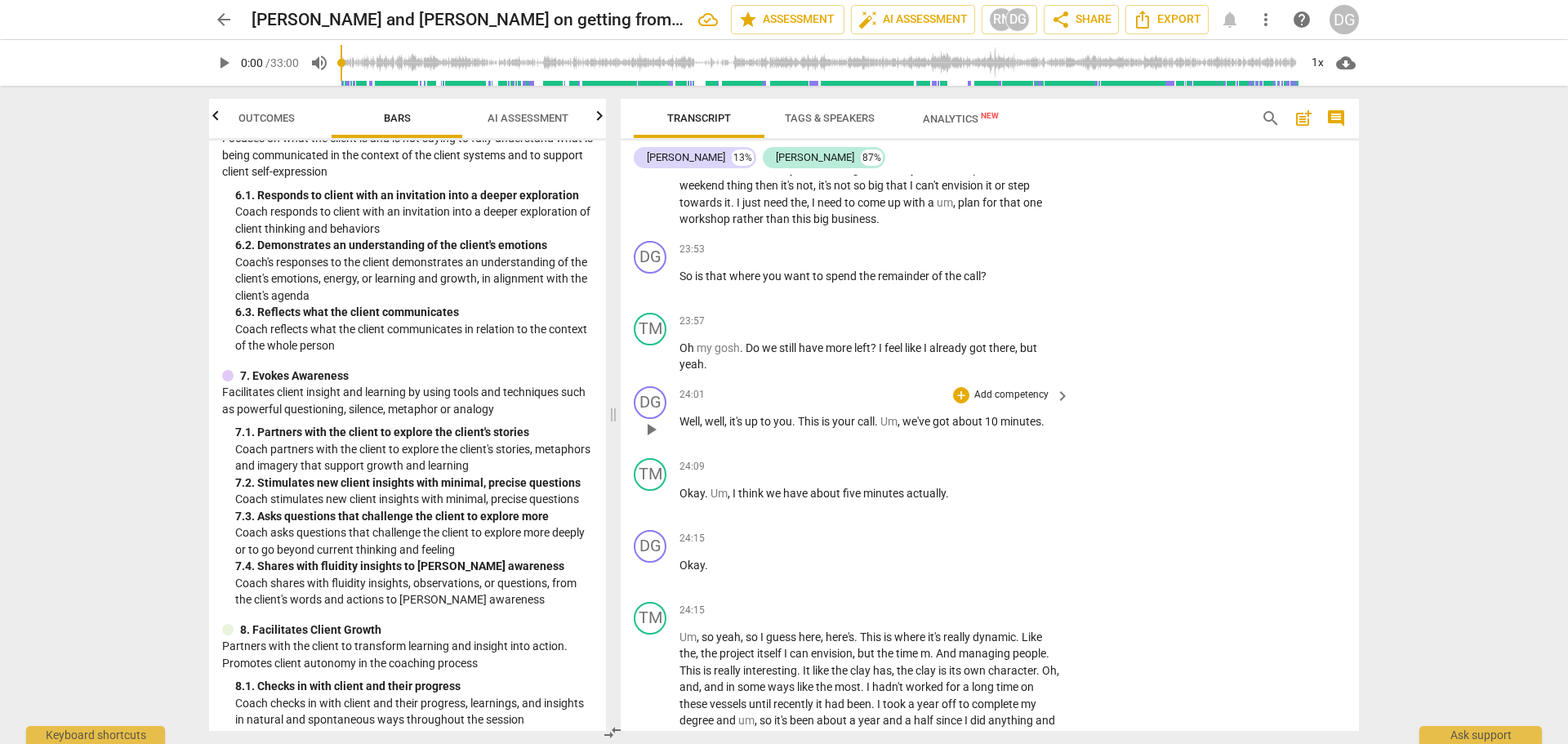
click at [1025, 402] on p "Add competency" at bounding box center [1011, 395] width 77 height 15
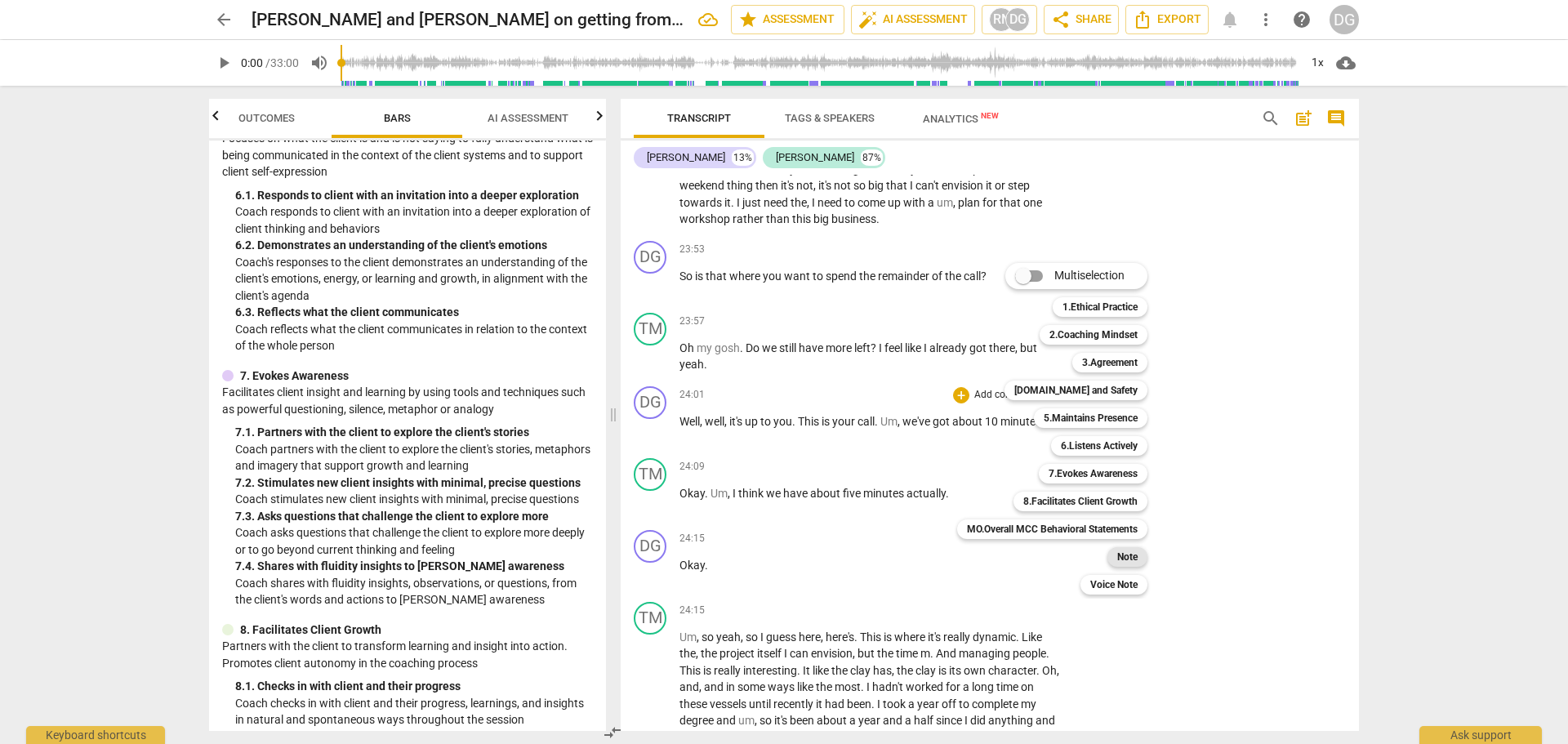
click at [1130, 555] on b "Note" at bounding box center [1127, 557] width 21 height 20
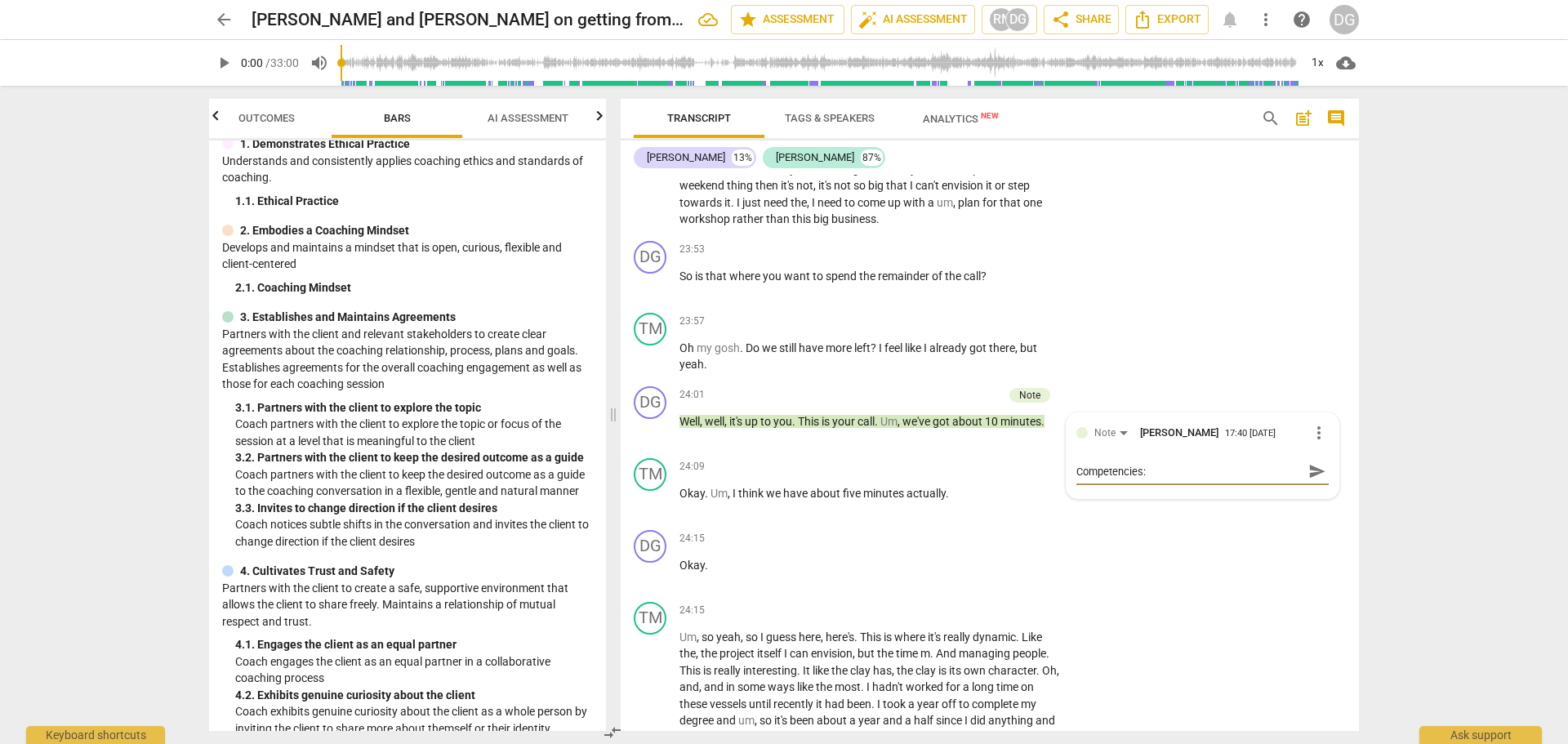
scroll to position [62, 0]
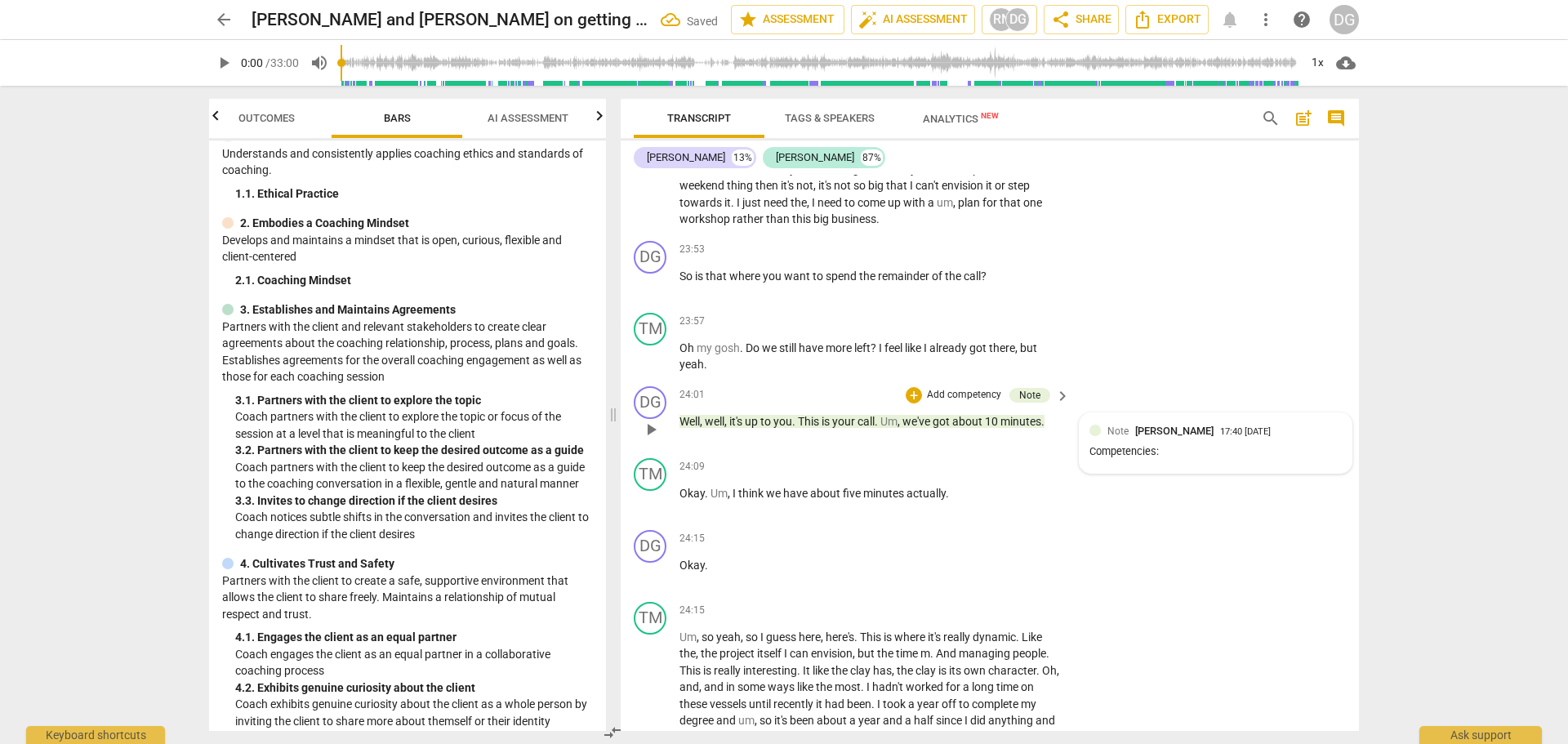
click at [1180, 460] on div "Competencies:" at bounding box center [1216, 452] width 253 height 16
click at [1158, 465] on div "Competencies:" at bounding box center [1203, 457] width 253 height 16
click at [1140, 465] on div "Competencies:" at bounding box center [1203, 457] width 253 height 16
click at [1145, 465] on div "Competencies:" at bounding box center [1203, 457] width 253 height 16
click at [1312, 442] on span "more_vert" at bounding box center [1318, 433] width 20 height 20
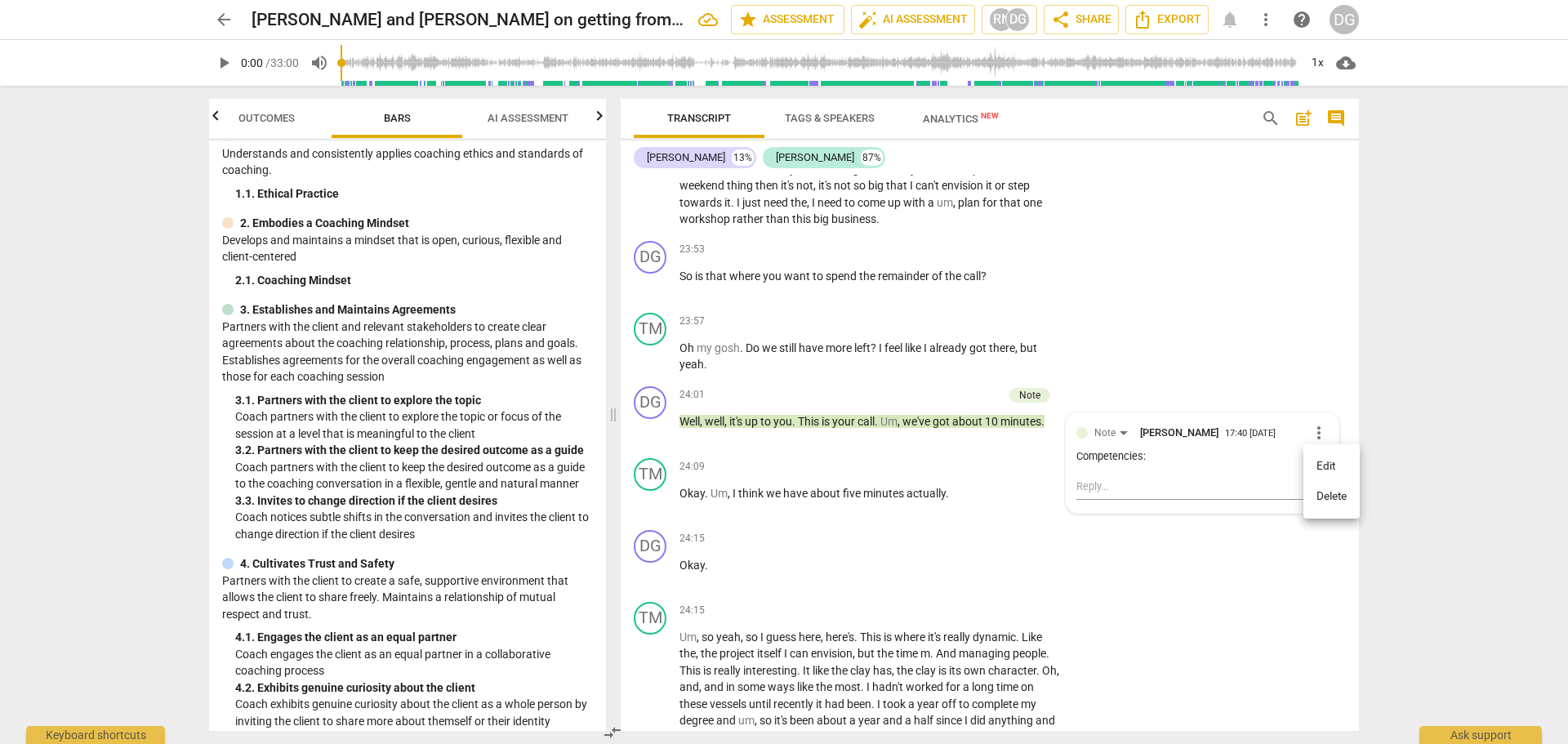
click at [1311, 468] on li "Edit" at bounding box center [1332, 467] width 57 height 31
click at [1153, 480] on textarea "Competencies:" at bounding box center [1203, 472] width 253 height 16
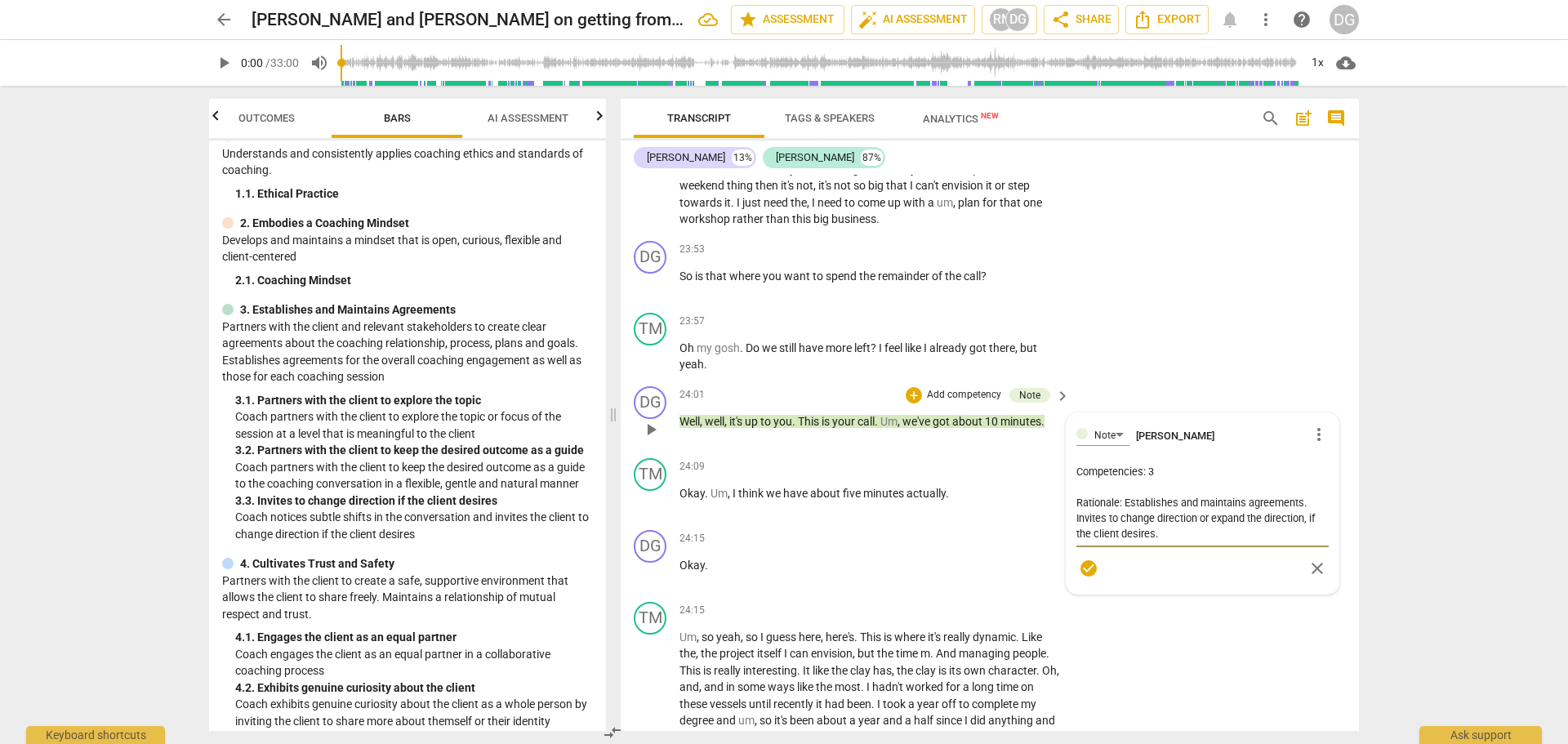
click at [1163, 503] on textarea "Competencies: 3 Rationale: Establishes and maintains agreements. Invites to cha…" at bounding box center [1203, 502] width 253 height 77
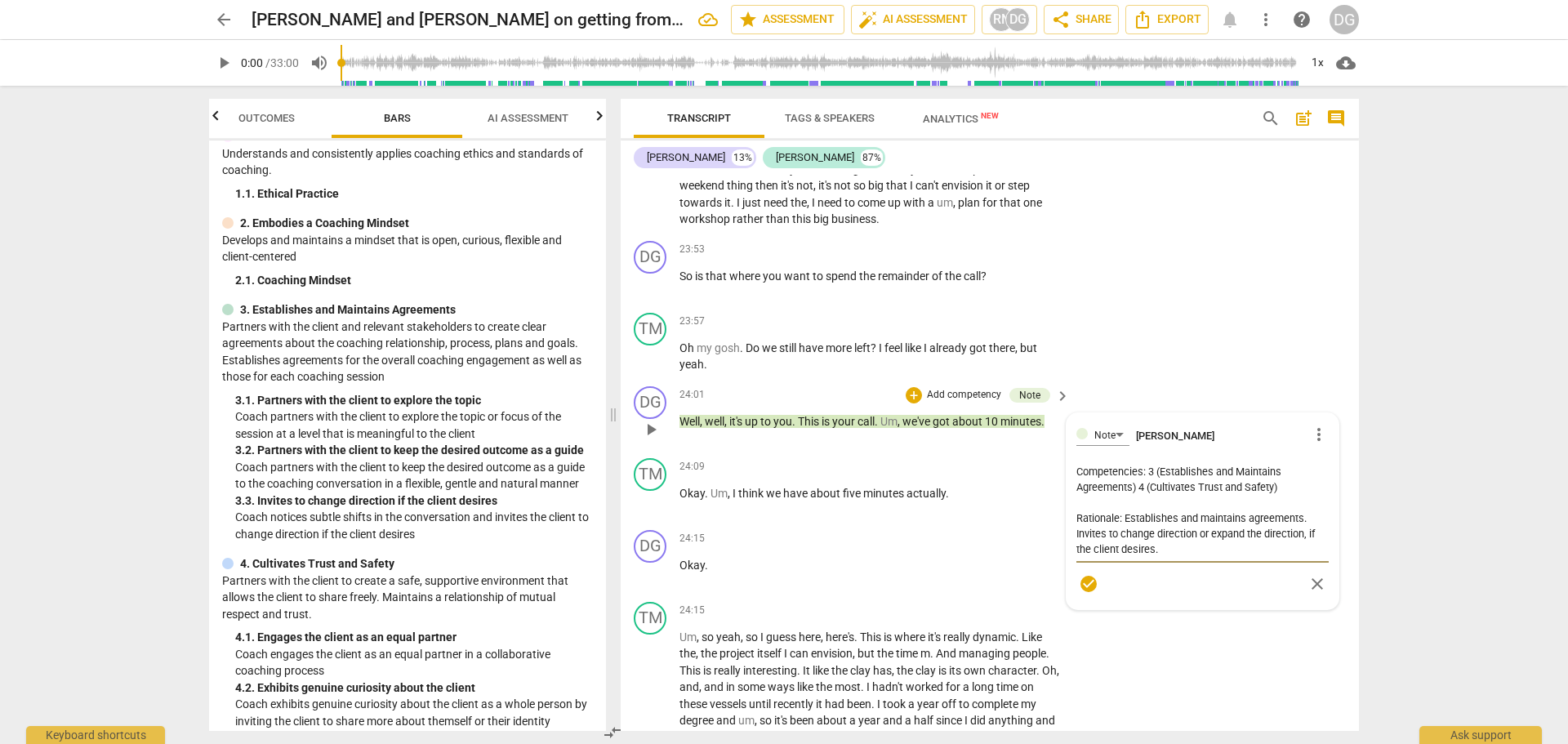
click at [1171, 557] on textarea "Competencies: 3 (Establishes and Maintains Agreements) 4 (Cultivates Trust and …" at bounding box center [1203, 510] width 253 height 93
click at [1124, 551] on textarea "Competencies: 3 (Establishes and Maintains Agreements) 4 (Cultivates Trust and …" at bounding box center [1203, 510] width 253 height 93
click at [1319, 541] on textarea "Competencies: 3 (Establishes and Maintains Agreements) 4 (Cultivates Trust and …" at bounding box center [1203, 502] width 253 height 77
click at [1167, 379] on div "TM play_arrow pause 23:57 + Add competency keyboard_arrow_right Oh my gosh . Do…" at bounding box center [990, 343] width 738 height 73
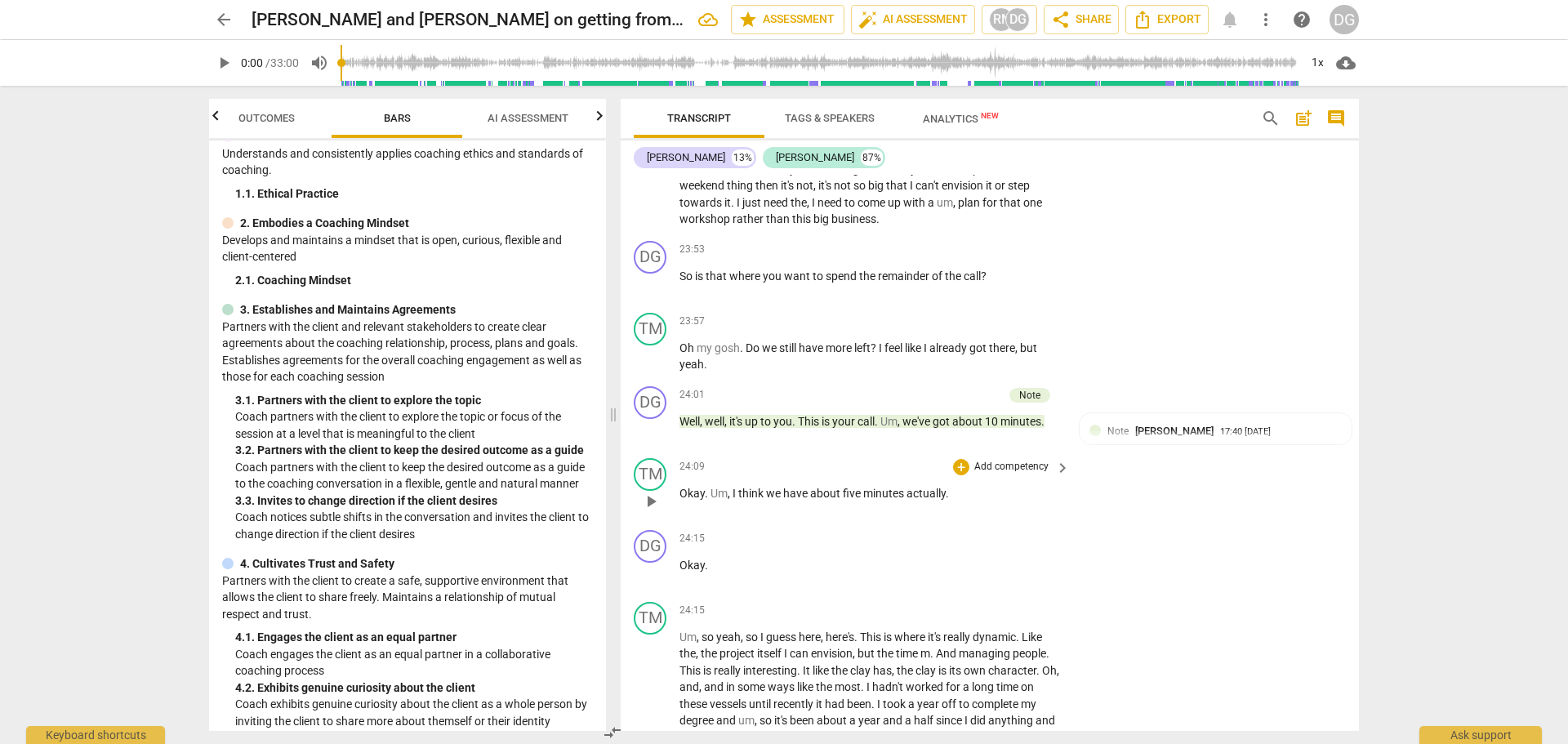
click at [1351, 524] on div "TM play_arrow pause 24:09 + Add competency keyboard_arrow_right Okay . Um , I t…" at bounding box center [990, 487] width 738 height 71
click at [854, 695] on p "Um , so yeah , so I guess here , here's . This is where it's really dynamic . L…" at bounding box center [870, 754] width 382 height 252
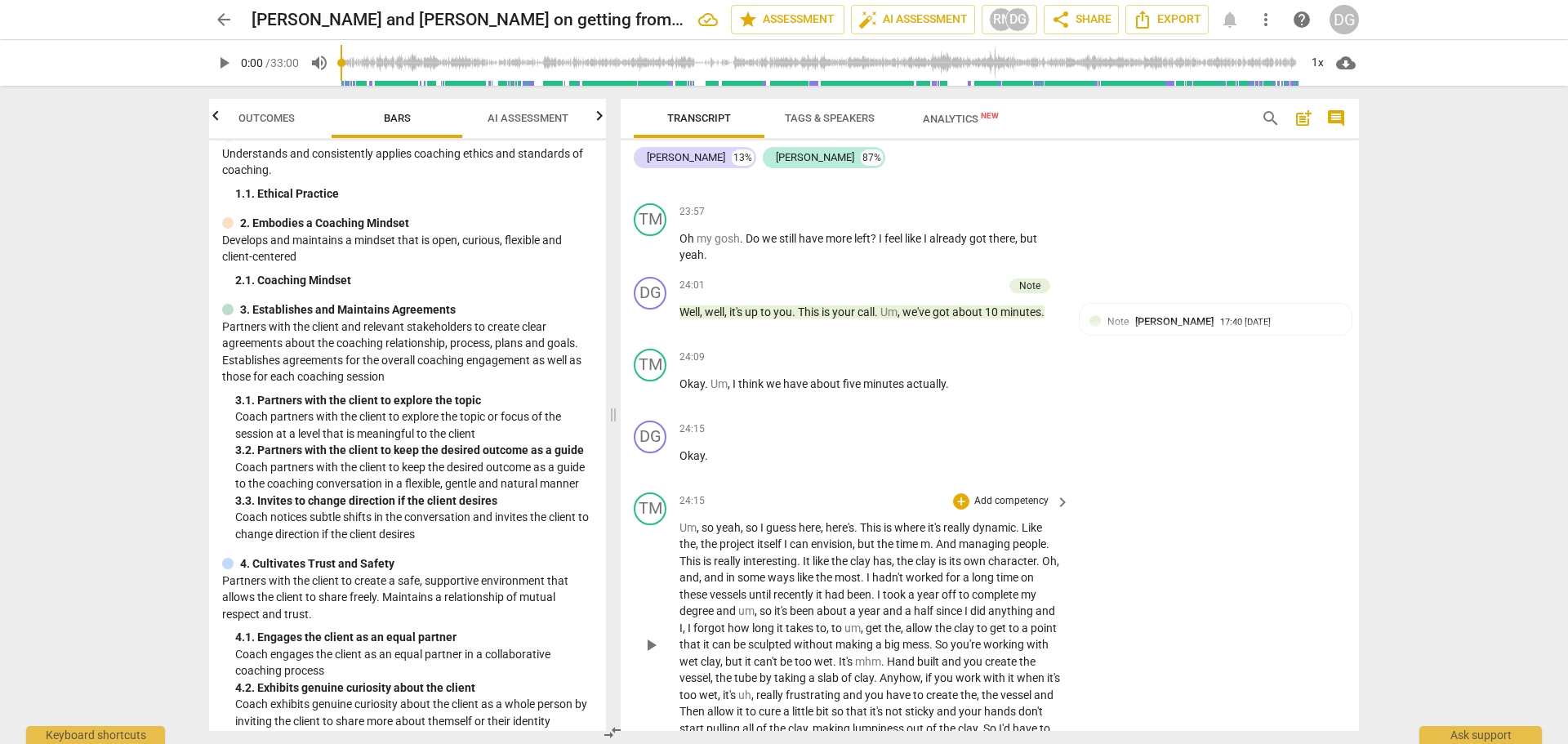
scroll to position [6725, 0]
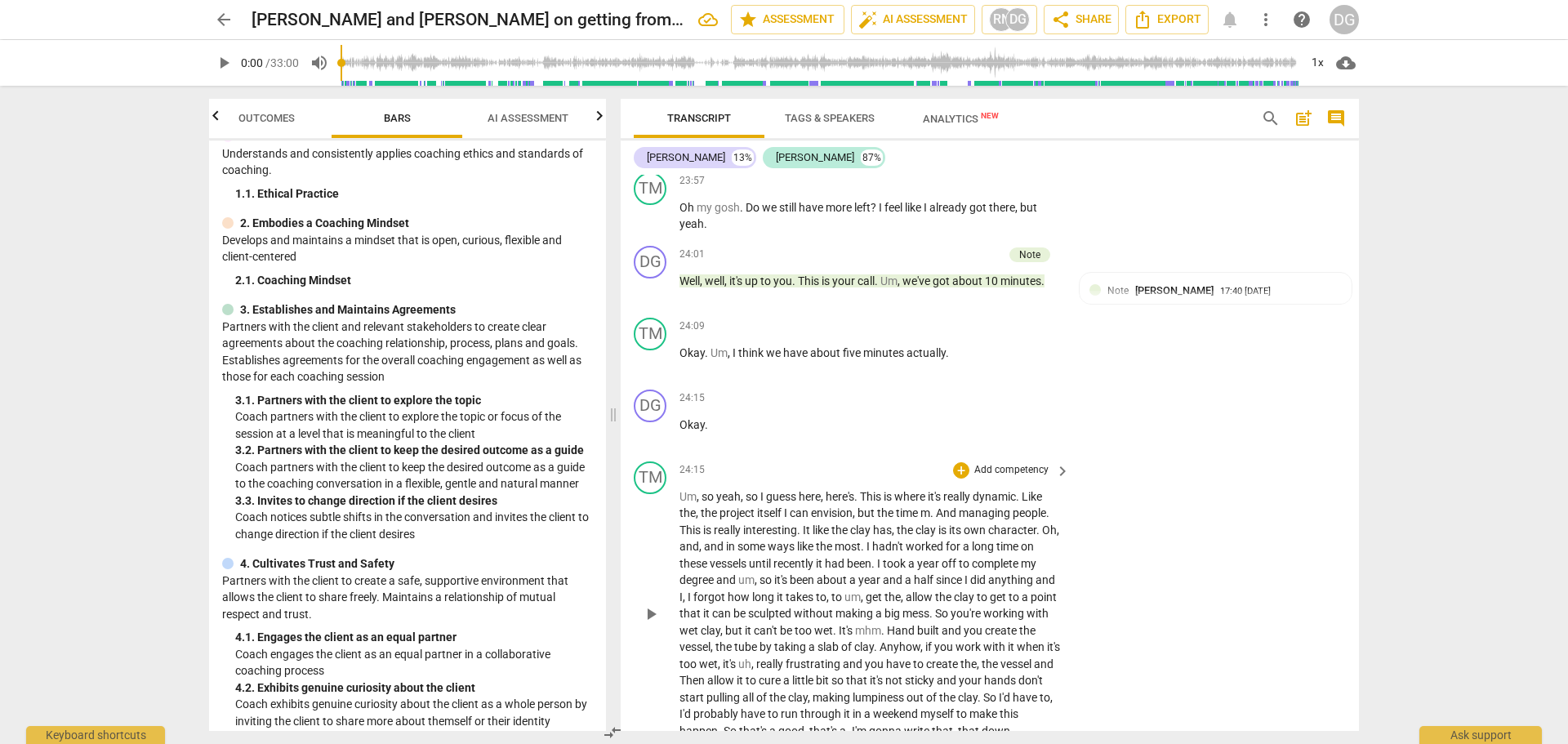
drag, startPoint x: 882, startPoint y: 661, endPoint x: 894, endPoint y: 661, distance: 12.0
click at [881, 637] on span "mhm" at bounding box center [867, 629] width 26 height 13
drag, startPoint x: 908, startPoint y: 664, endPoint x: 881, endPoint y: 664, distance: 27.0
click at [881, 664] on p "Um , so yeah , so I guess here , here's . This is where it's really dynamic . L…" at bounding box center [870, 614] width 382 height 252
click at [854, 637] on span "It's" at bounding box center [847, 629] width 17 height 13
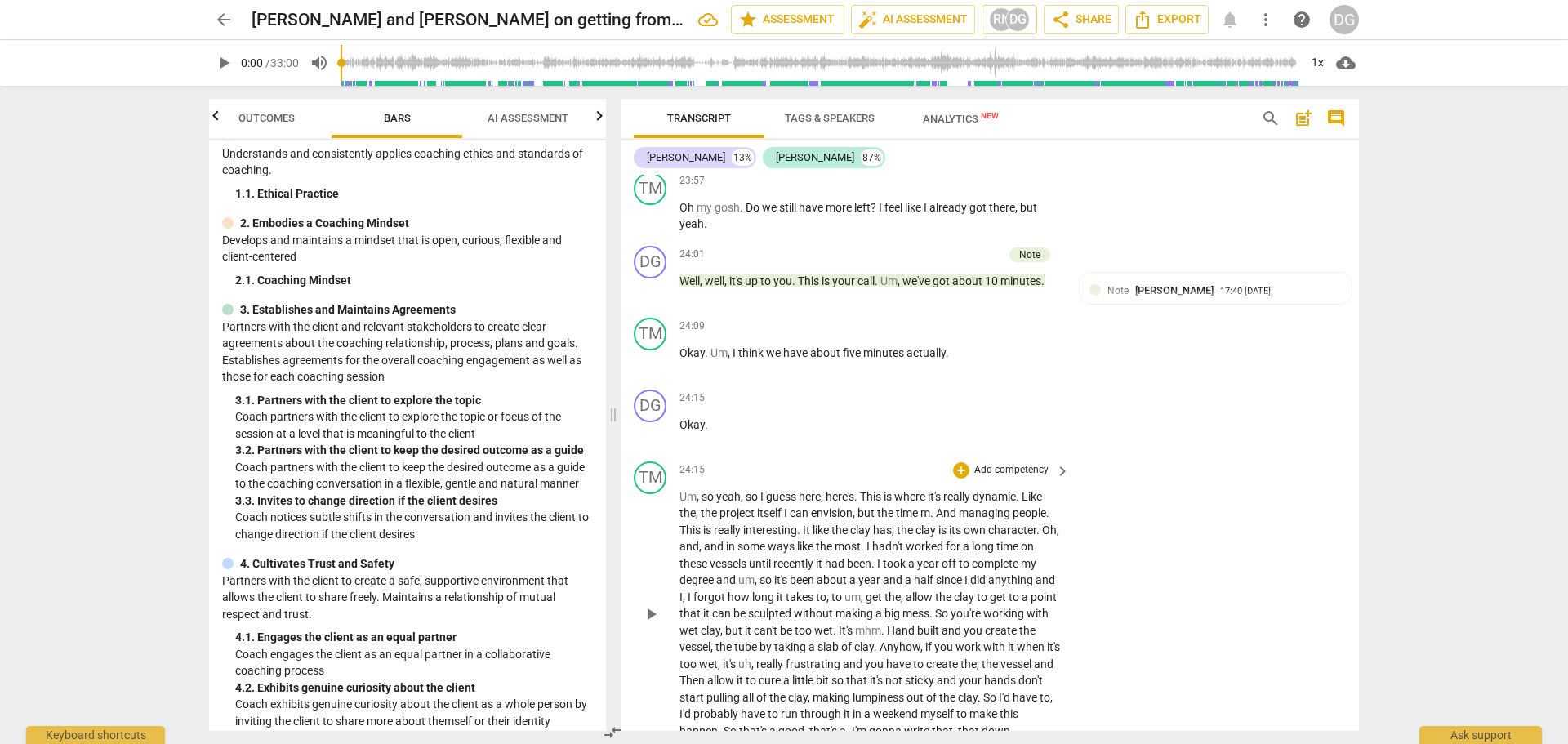
click at [854, 637] on span "It's" at bounding box center [847, 629] width 17 height 13
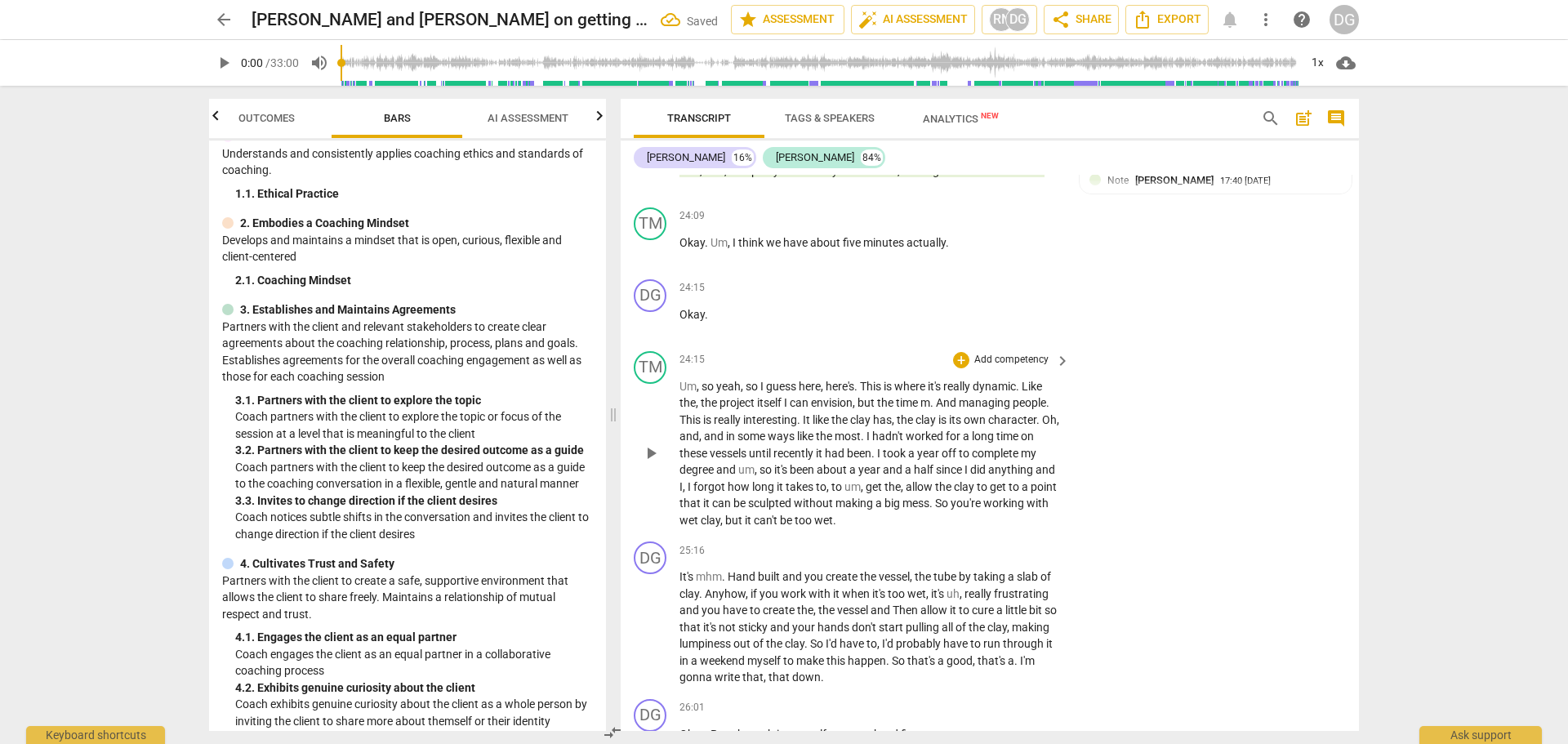
scroll to position [6837, 0]
click at [680, 582] on span "It's" at bounding box center [687, 575] width 17 height 13
paste p
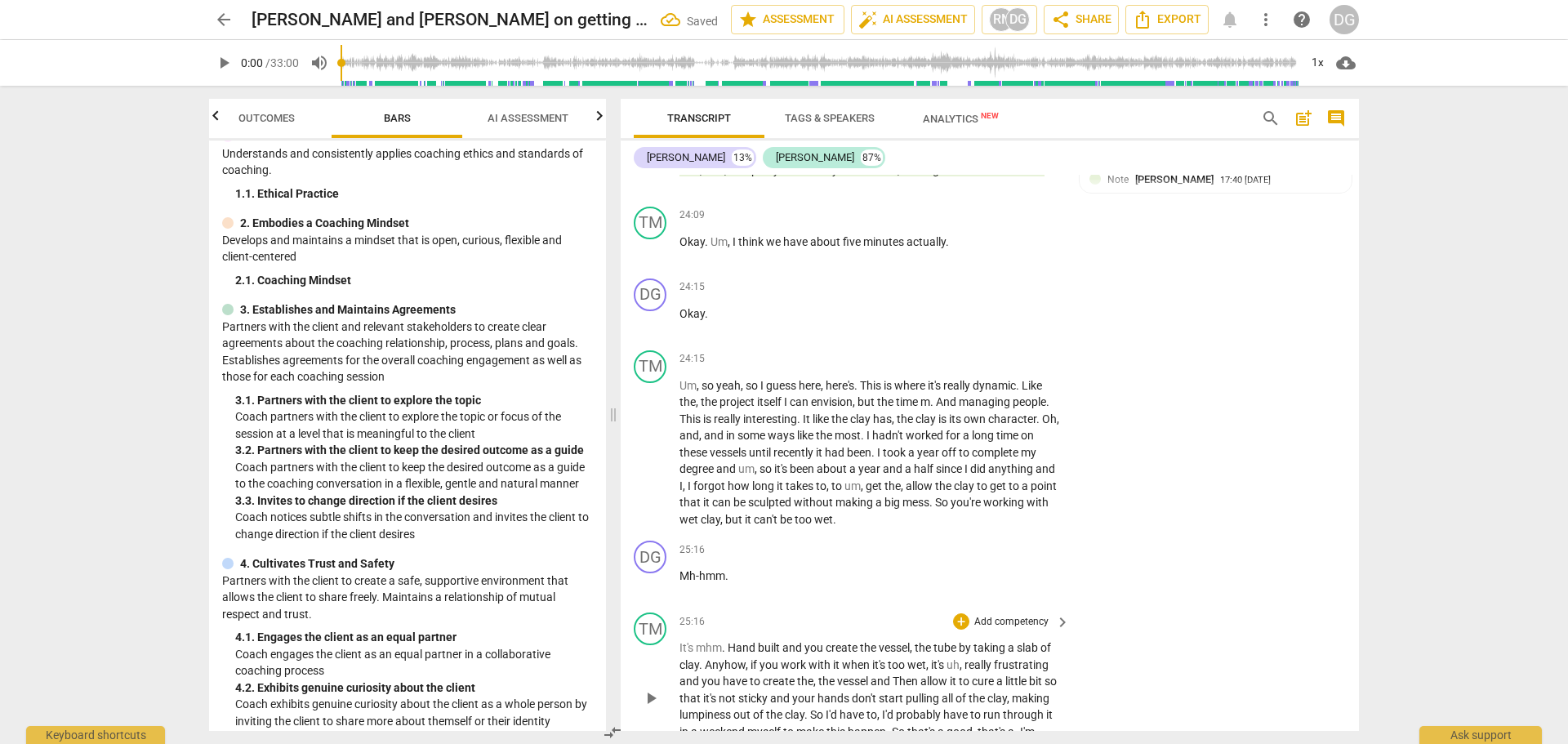
click at [716, 654] on span "mhm" at bounding box center [709, 647] width 26 height 13
drag, startPoint x: 732, startPoint y: 677, endPoint x: 695, endPoint y: 680, distance: 37.1
click at [695, 680] on p "It's mhm . Hand built and you create the vessel , the tube by taking a slab of …" at bounding box center [870, 698] width 382 height 117
drag, startPoint x: 696, startPoint y: 677, endPoint x: 675, endPoint y: 679, distance: 21.1
click at [675, 679] on div "TM play_arrow pause 25:16 + Add competency keyboard_arrow_right It's h and buil…" at bounding box center [990, 684] width 738 height 158
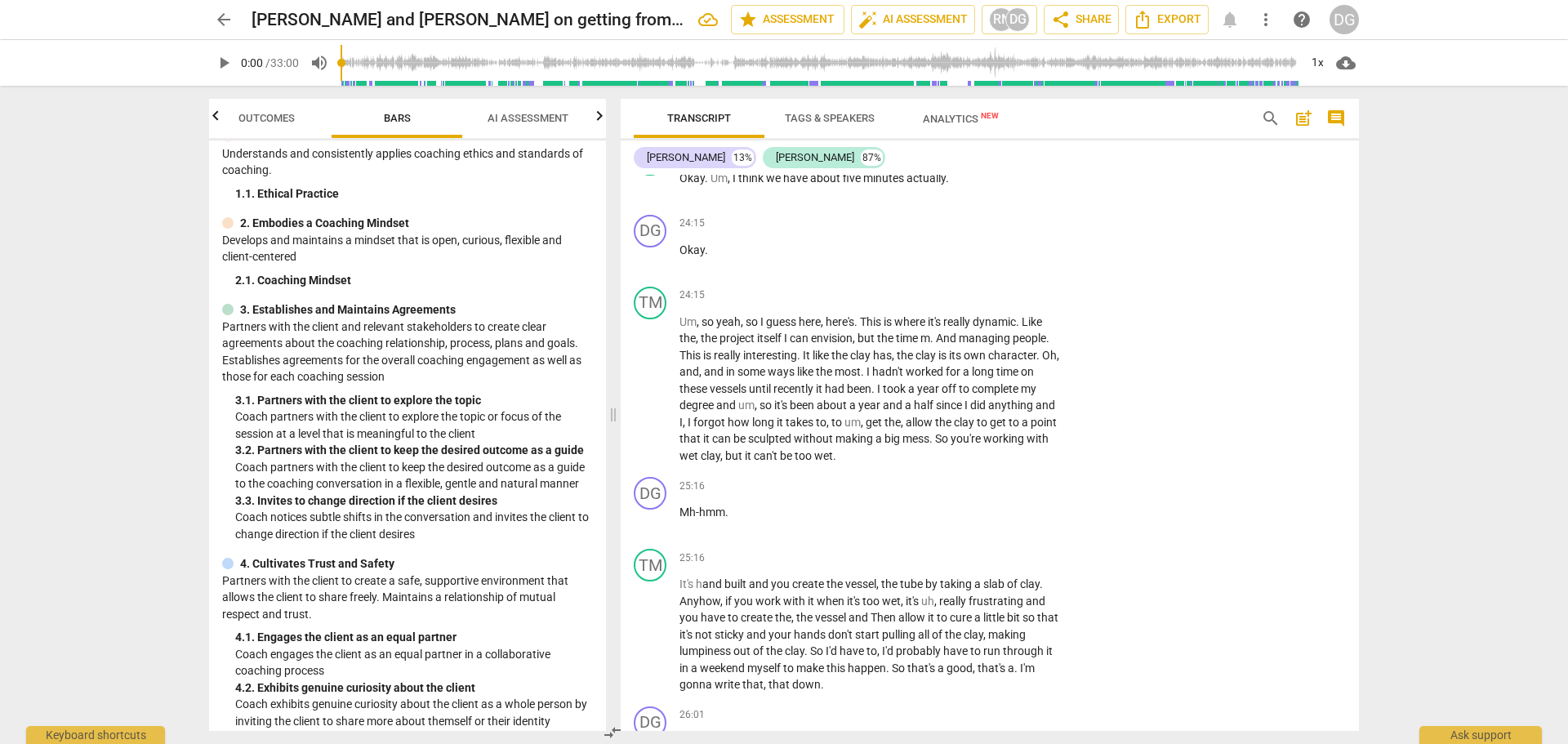
scroll to position [6917, 0]
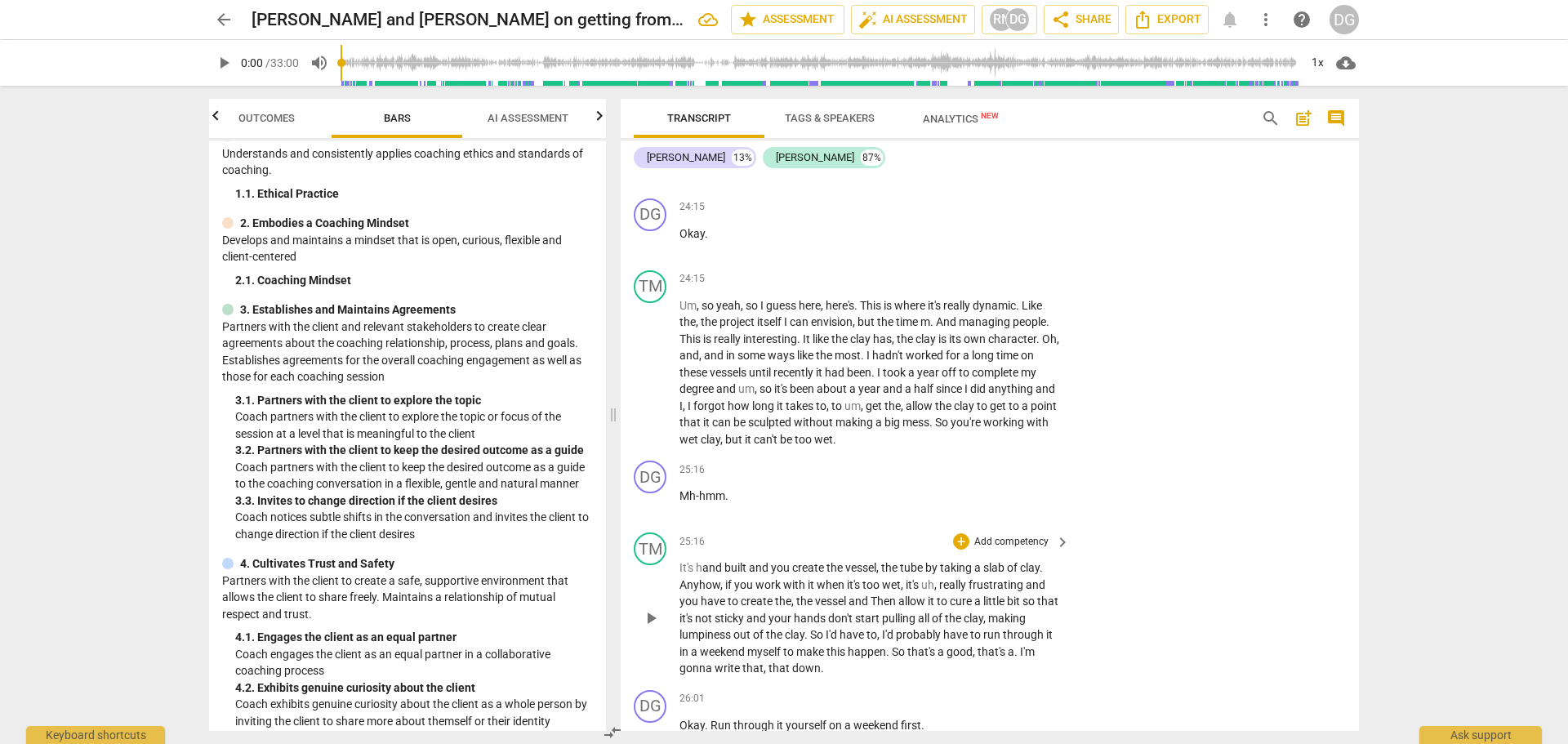
click at [877, 608] on span "Then" at bounding box center [884, 600] width 27 height 13
click at [1023, 658] on span "I'm" at bounding box center [1027, 651] width 15 height 13
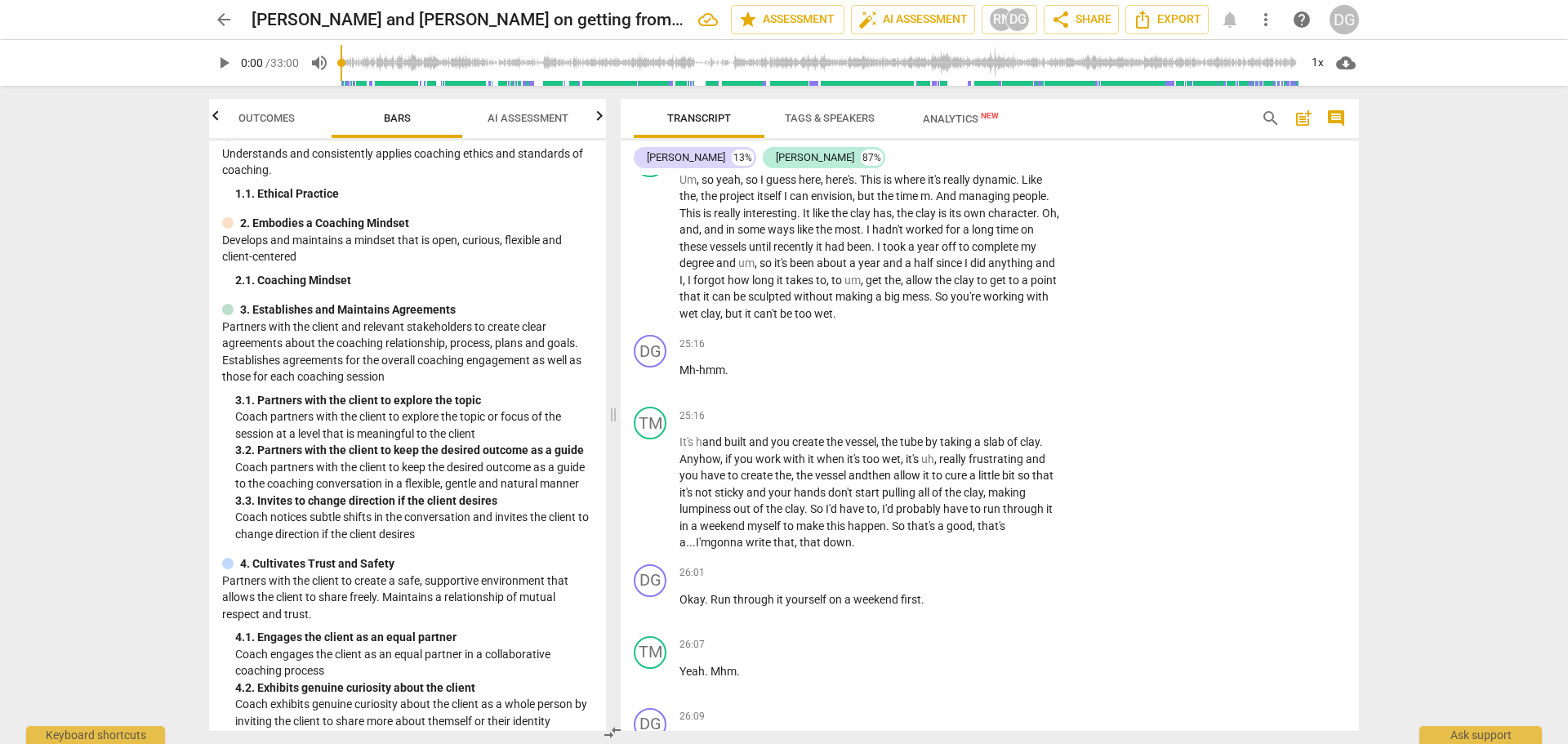
scroll to position [7138, 0]
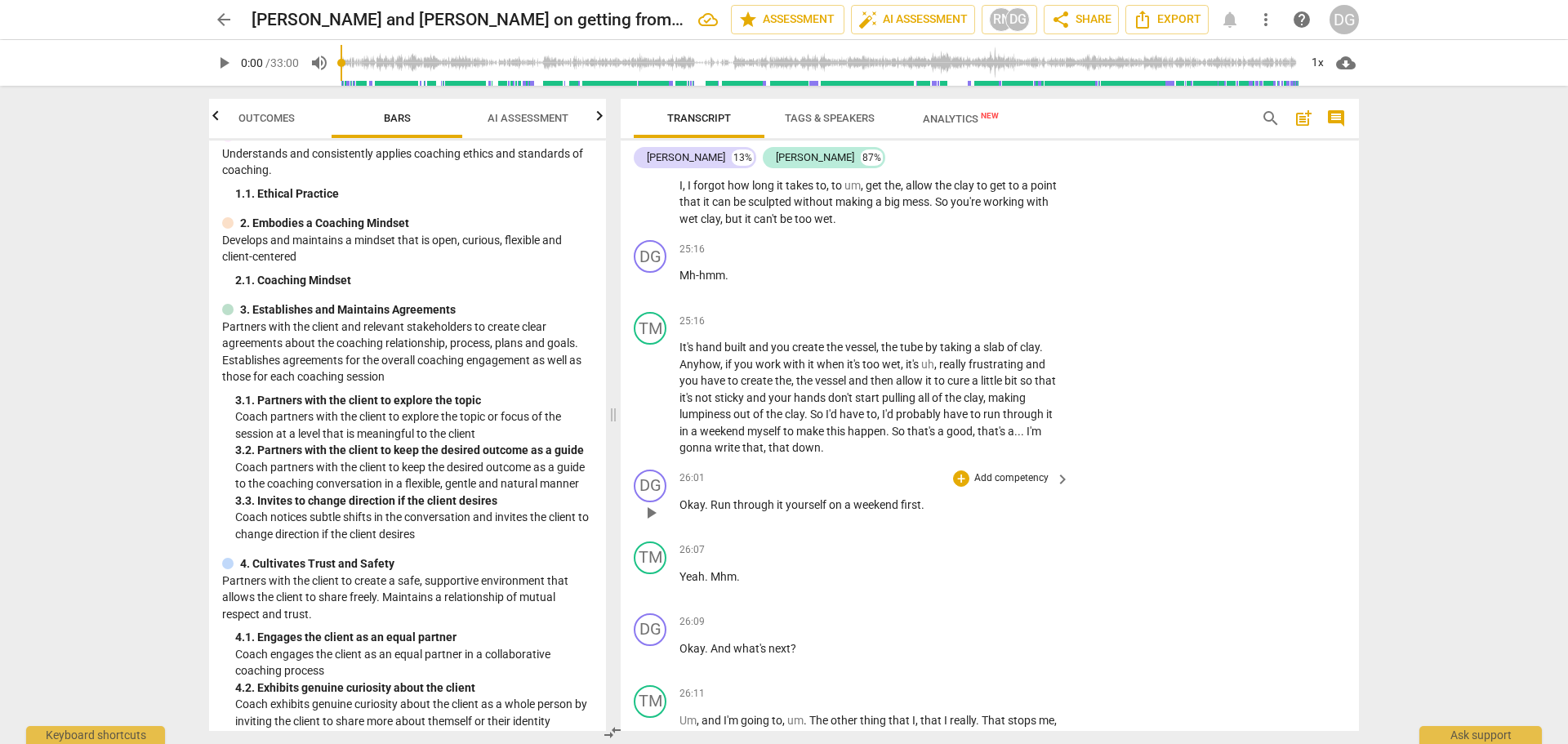
click at [938, 514] on p "Okay . Run through it yourself on a weekend first ." at bounding box center [870, 505] width 382 height 18
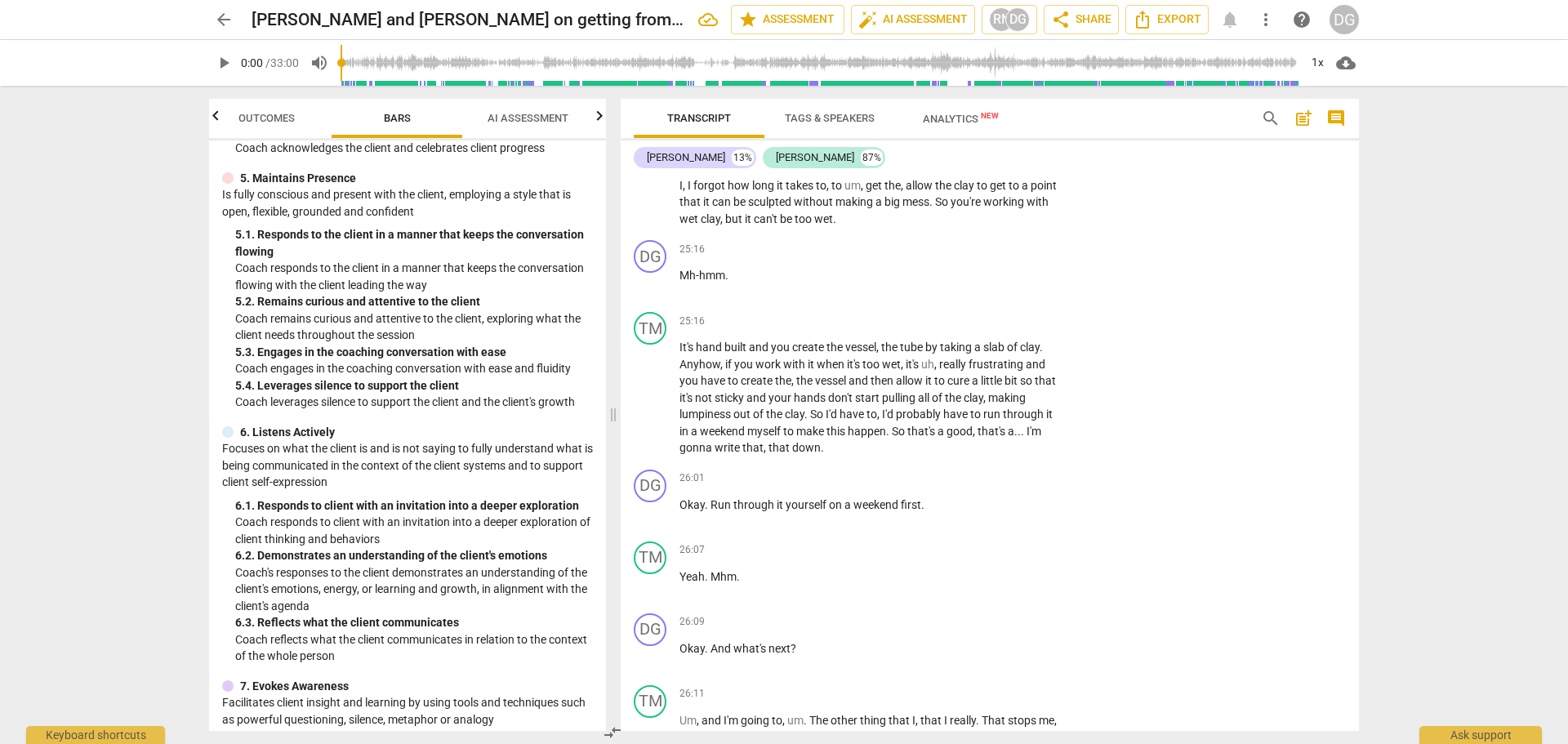
scroll to position [726, 0]
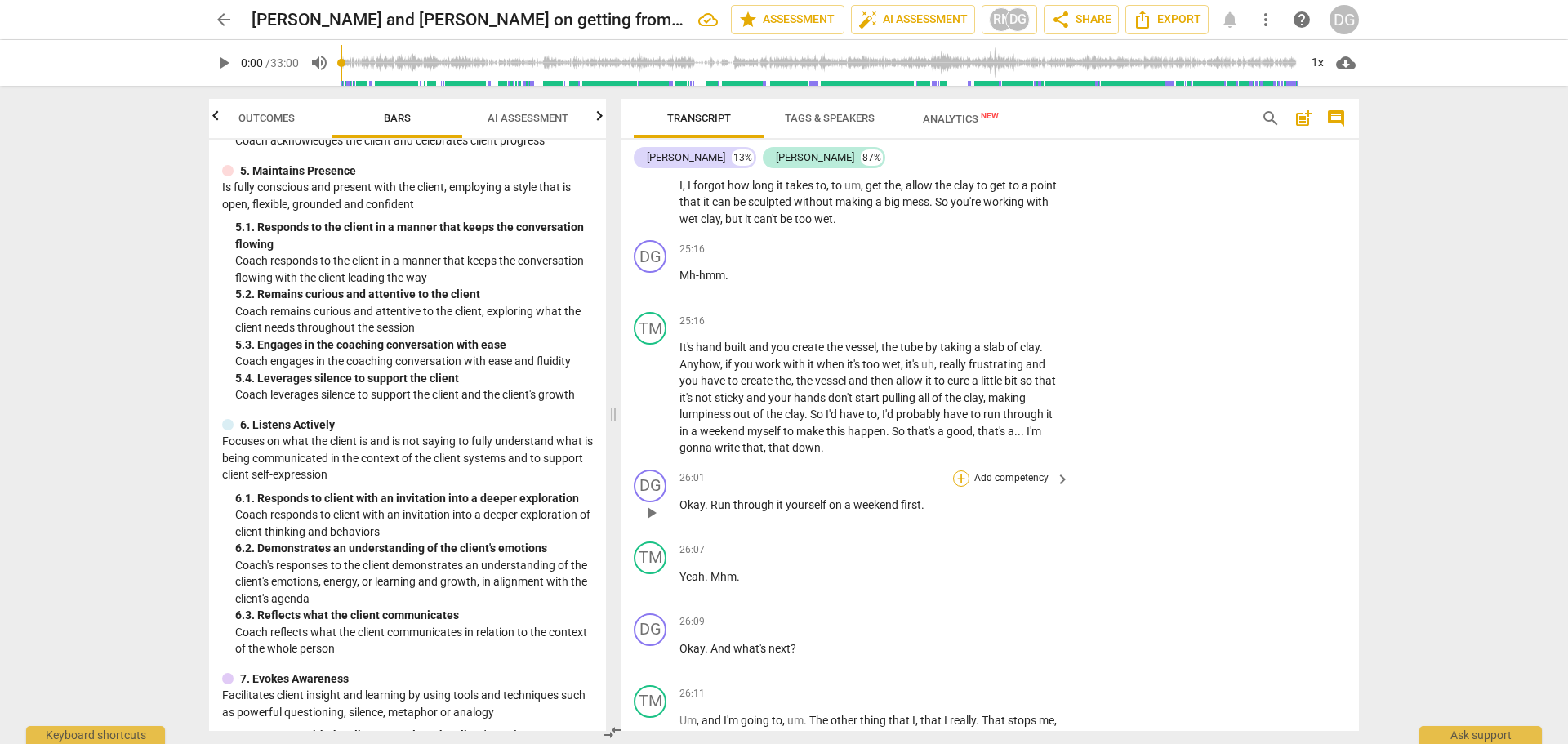
click at [958, 487] on div "+" at bounding box center [961, 479] width 17 height 17
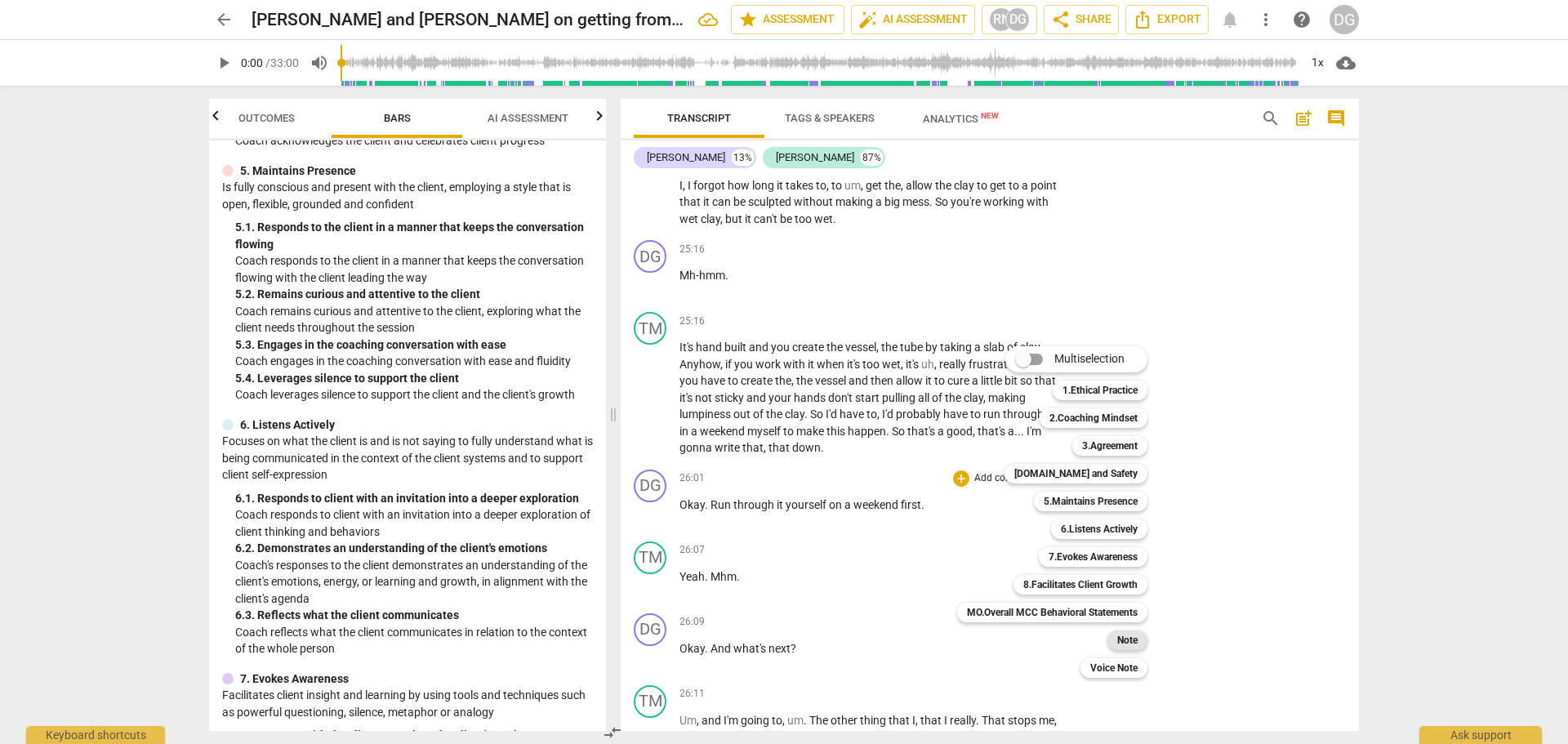
click at [1123, 643] on b "Note" at bounding box center [1127, 640] width 21 height 20
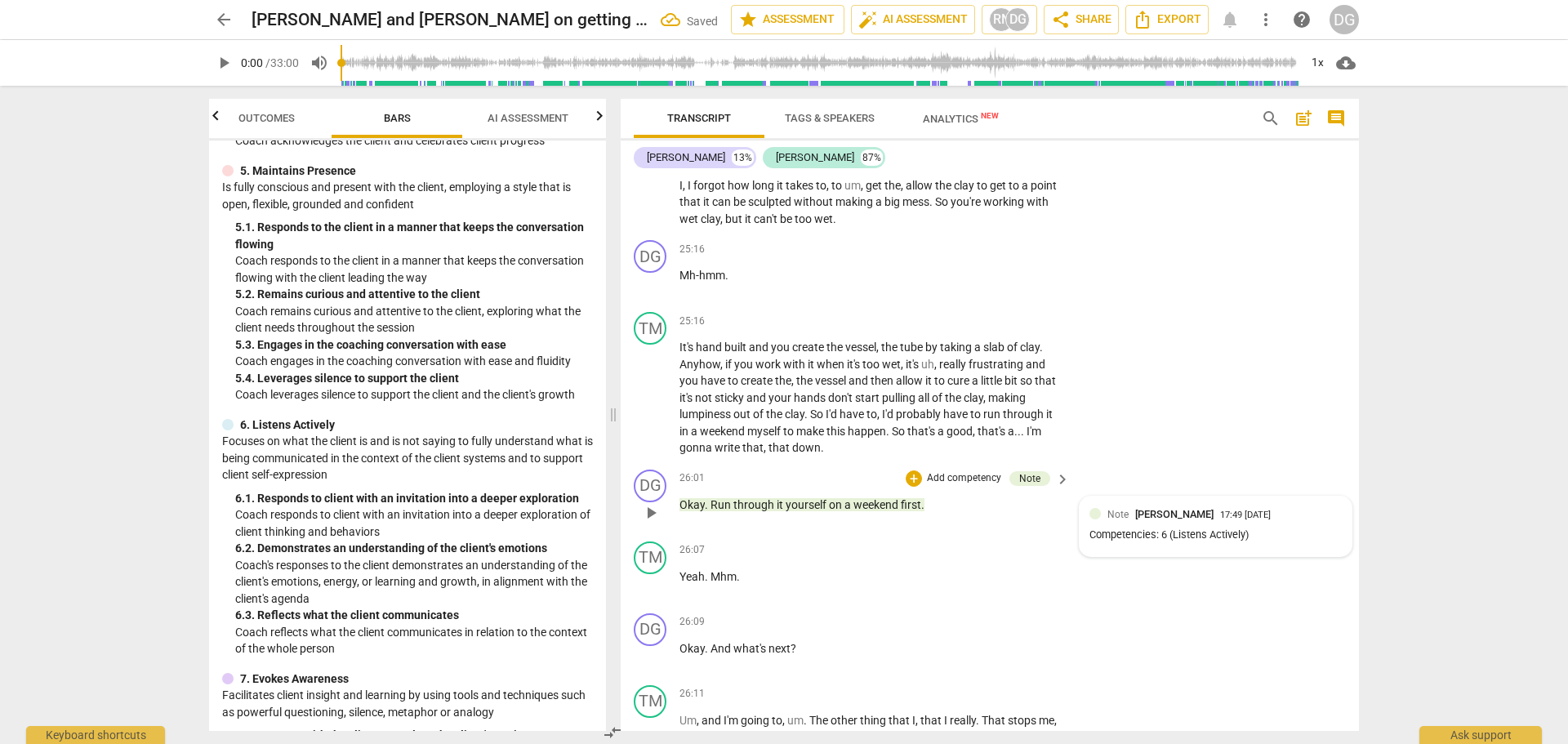
click at [1258, 543] on div "Competencies: 6 (Listens Actively)" at bounding box center [1216, 535] width 253 height 16
click at [1240, 548] on div "Competencies: 6 (Listens Actively)" at bounding box center [1203, 540] width 253 height 16
click at [1315, 526] on span "more_vert" at bounding box center [1318, 516] width 20 height 20
click at [1326, 549] on li "Edit" at bounding box center [1332, 550] width 57 height 31
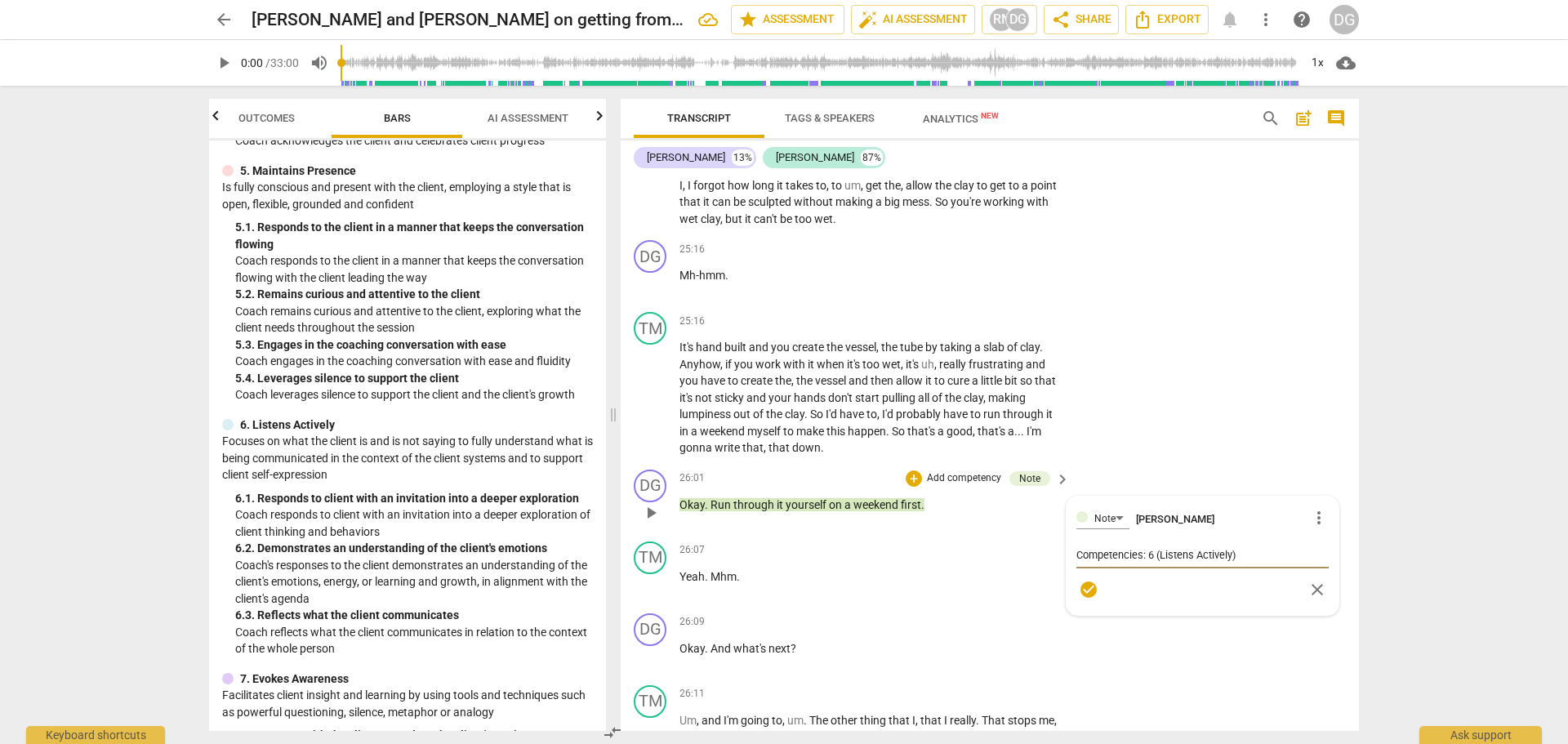
click at [1244, 563] on textarea "Competencies: 6 (Listens Actively)" at bounding box center [1203, 555] width 253 height 16
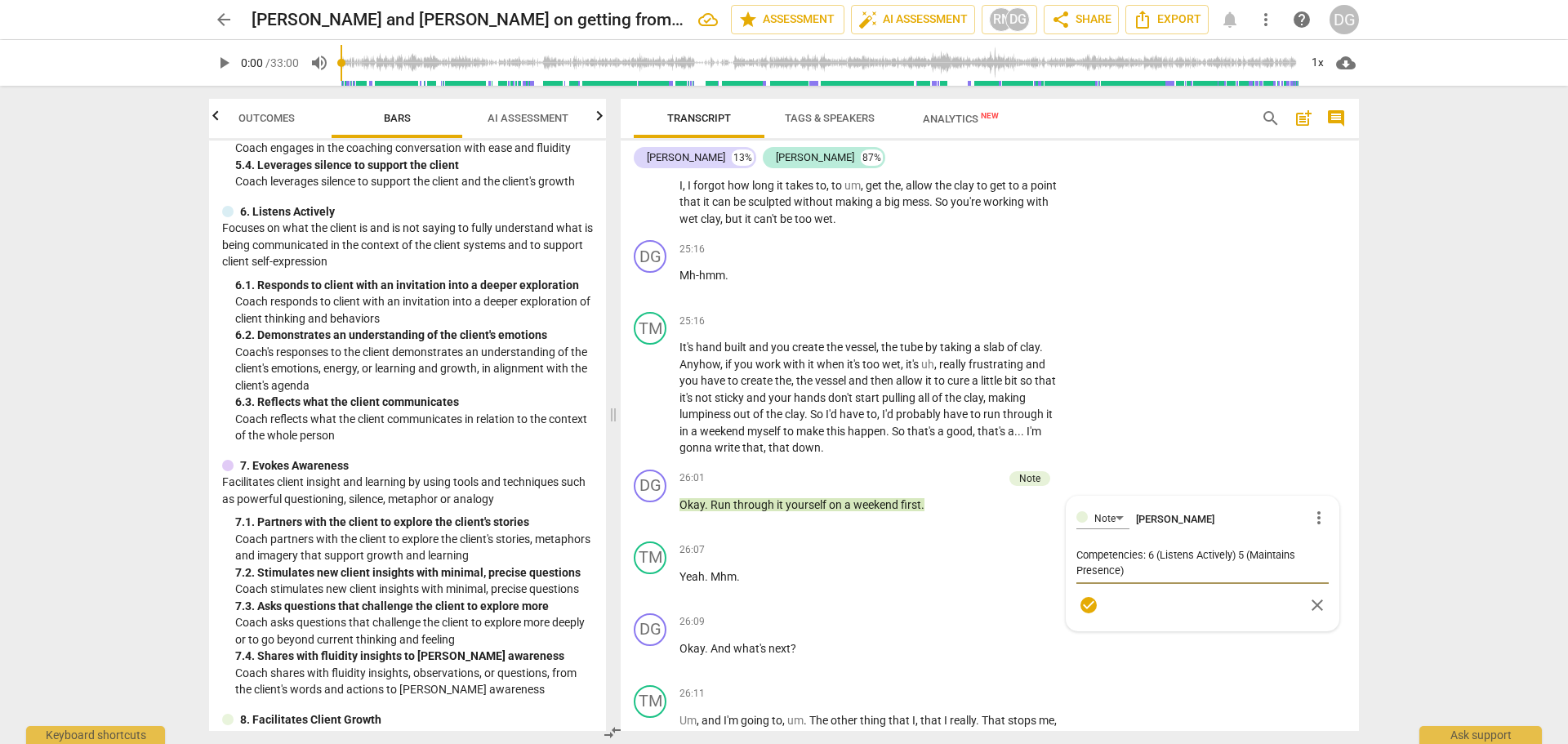
scroll to position [945, 0]
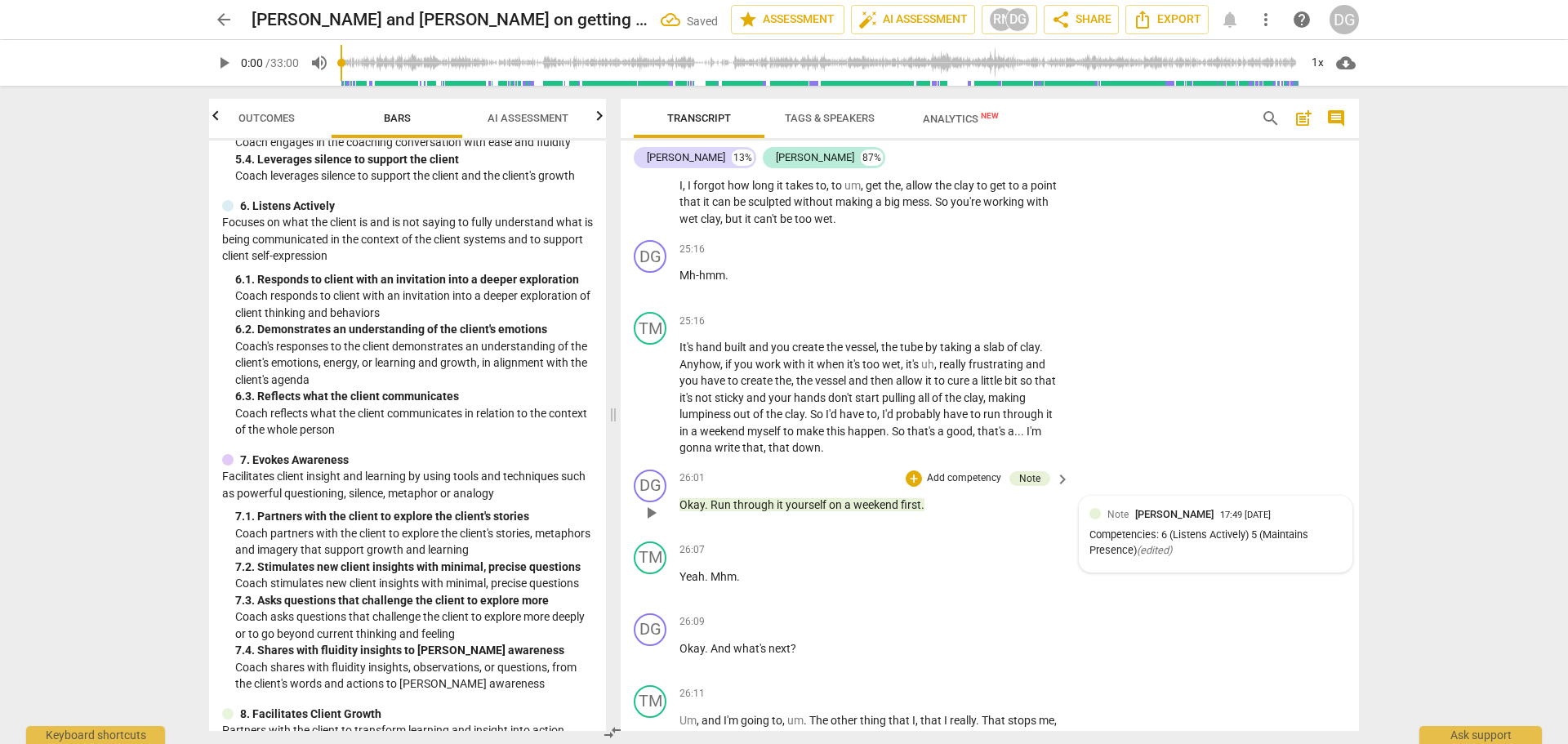
click at [1303, 555] on div "Note [PERSON_NAME] 17:49 [DATE] Competencies: 6 (Listens Actively) 5 (Maintains…" at bounding box center [1216, 534] width 253 height 56
click at [1313, 526] on span "more_vert" at bounding box center [1318, 516] width 20 height 20
click at [1318, 546] on li "Edit" at bounding box center [1332, 550] width 57 height 31
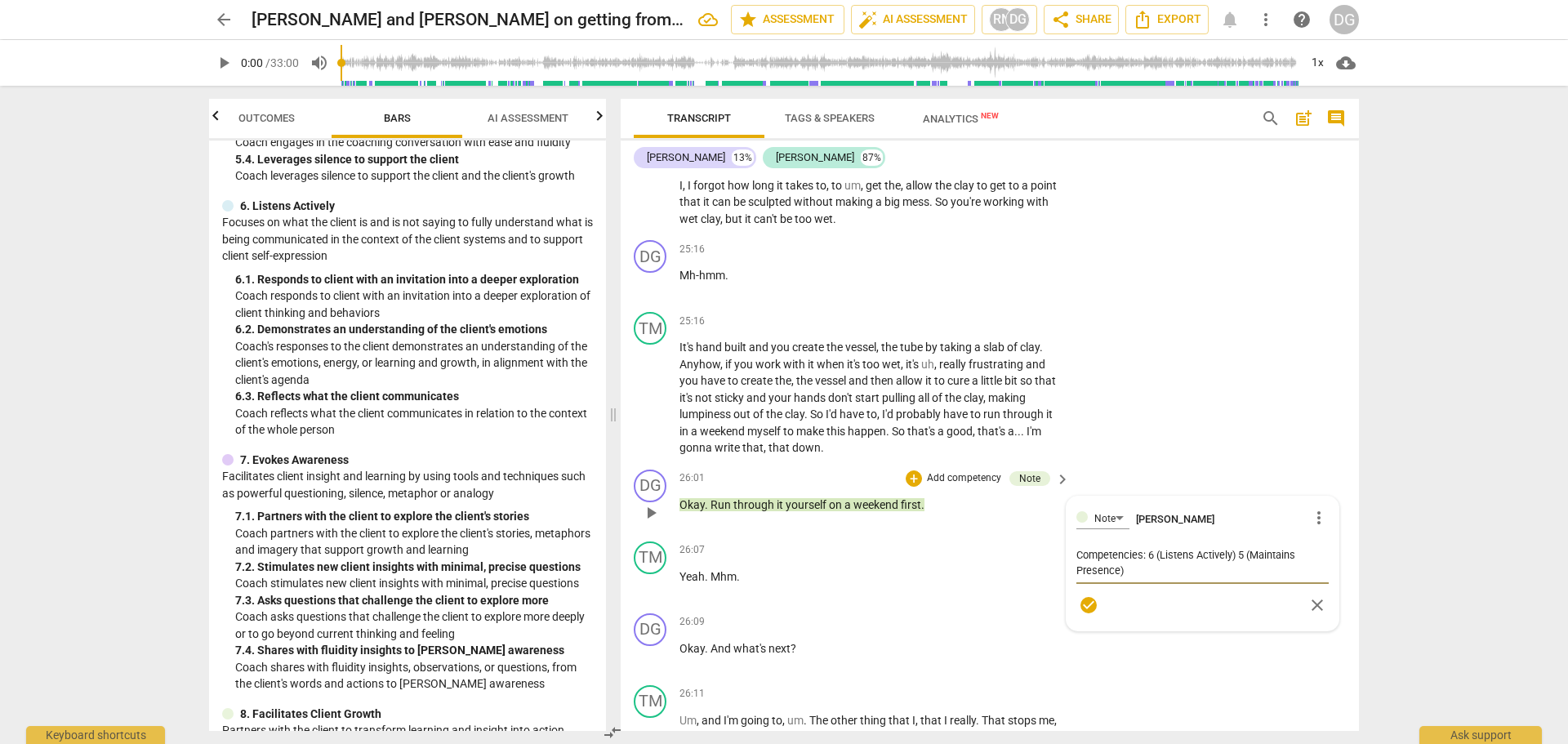
click at [1140, 579] on textarea "Competencies: 6 (Listens Actively) 5 (Maintains Presence)" at bounding box center [1203, 563] width 253 height 31
drag, startPoint x: 1109, startPoint y: 668, endPoint x: 1254, endPoint y: 673, distance: 145.1
click at [1254, 640] on textarea "Competencies: 6 (Listens Actively) 5 (Maintains Presence) 7 (Evokes Awareness) …" at bounding box center [1203, 593] width 253 height 93
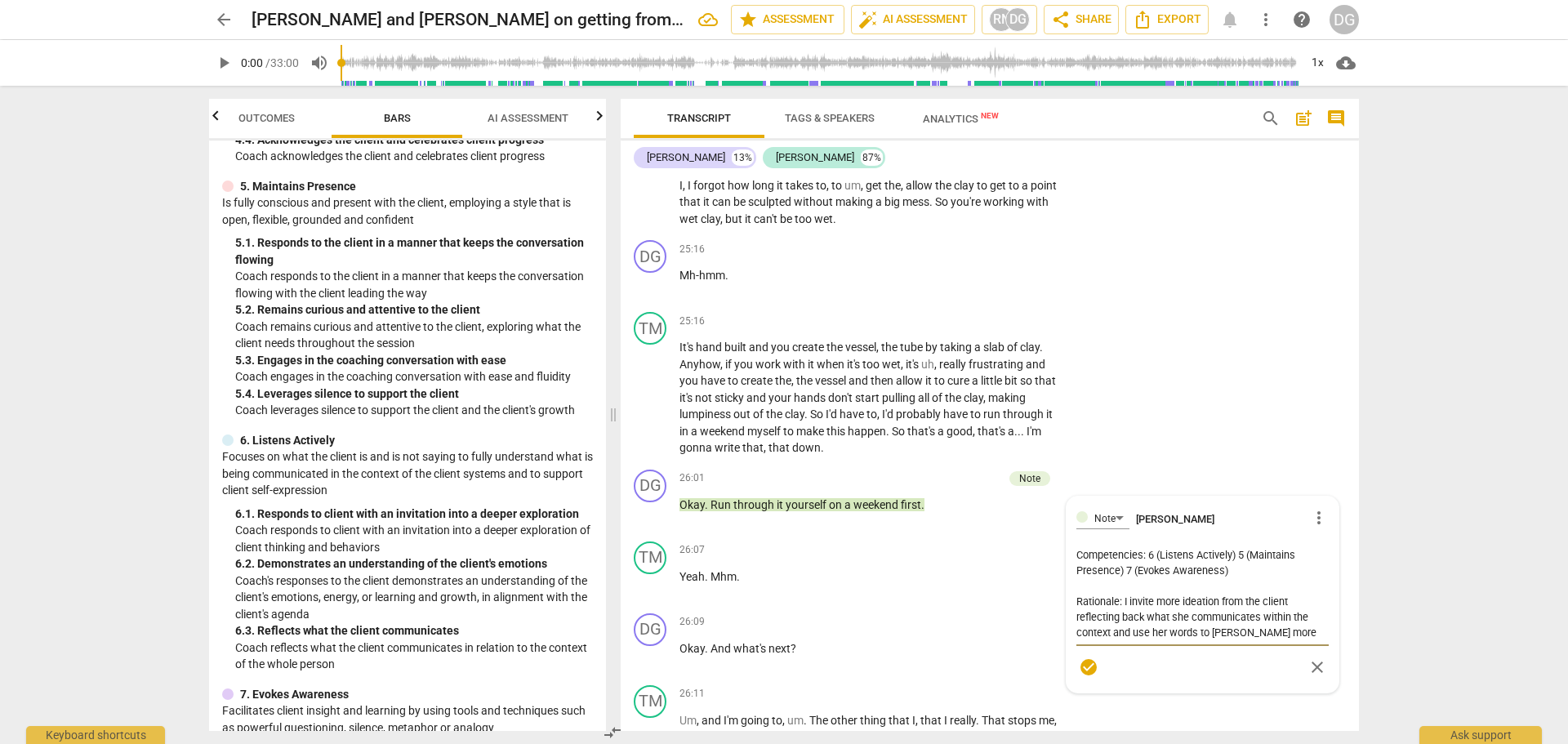
scroll to position [726, 0]
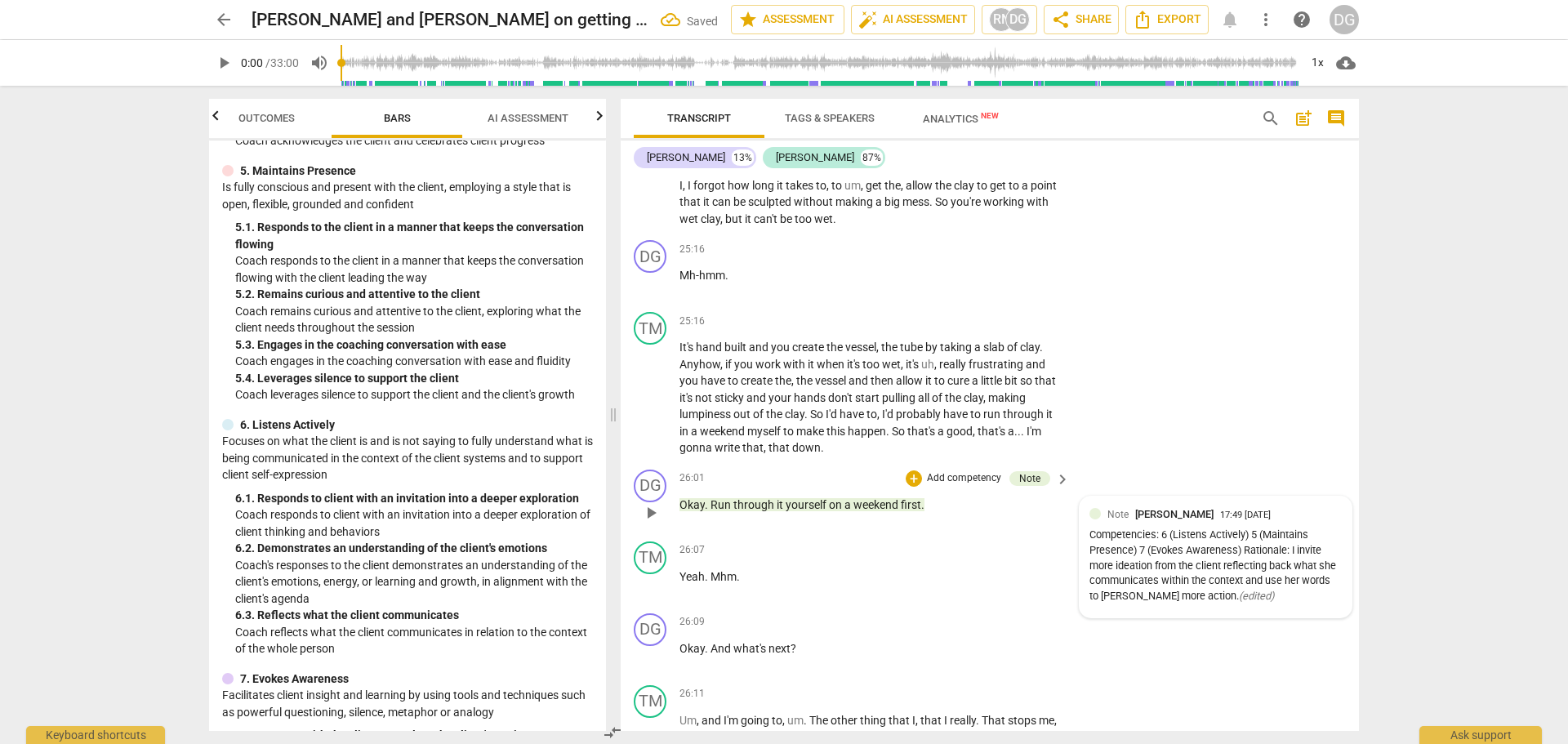
click at [1309, 522] on div "Note [PERSON_NAME] 17:49 [DATE]" at bounding box center [1223, 514] width 234 height 16
click at [1312, 526] on span "more_vert" at bounding box center [1318, 516] width 20 height 20
click at [1318, 544] on li "Edit" at bounding box center [1332, 550] width 57 height 31
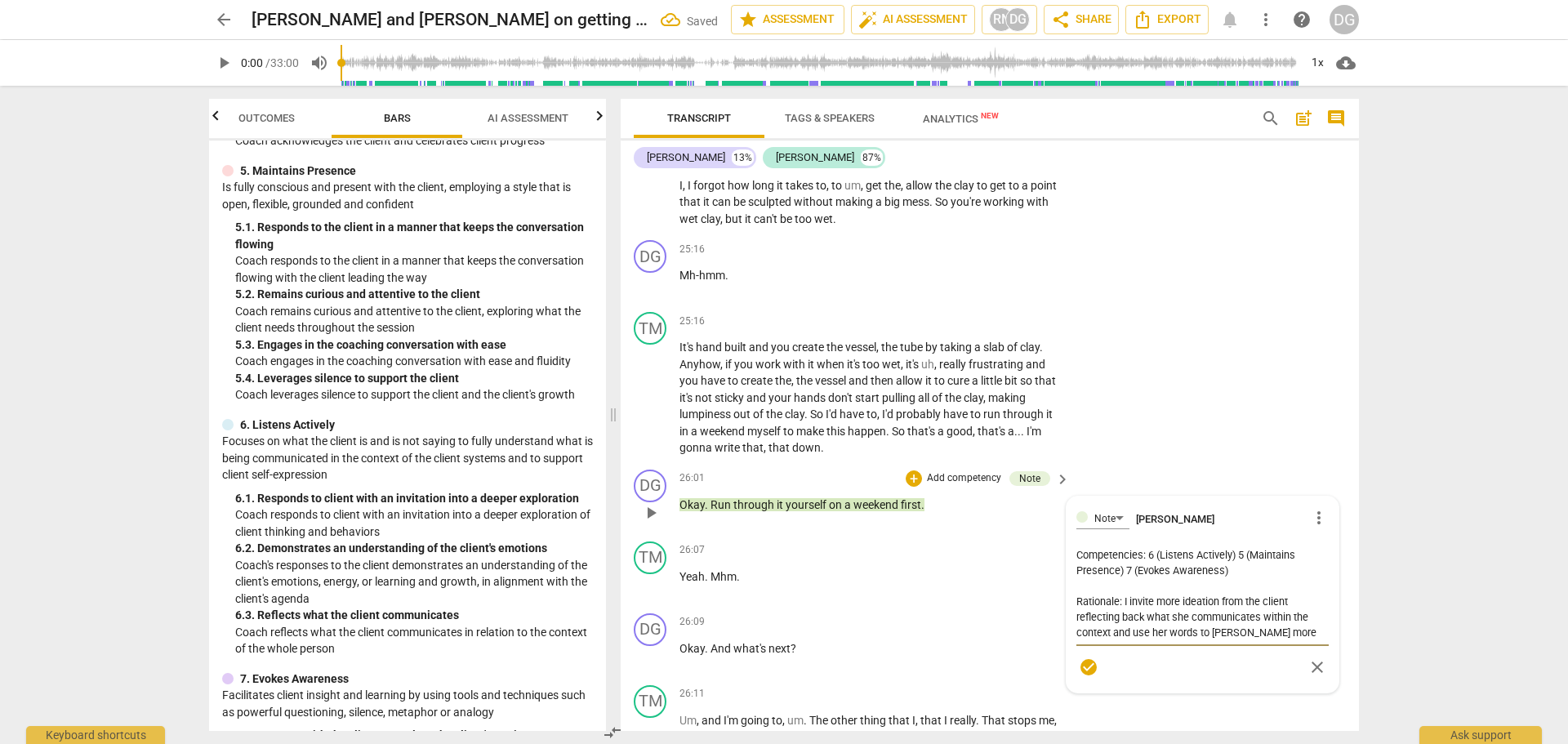
click at [1308, 640] on textarea "Competencies: 6 (Listens Actively) 5 (Maintains Presence) 7 (Evokes Awareness) …" at bounding box center [1203, 593] width 253 height 93
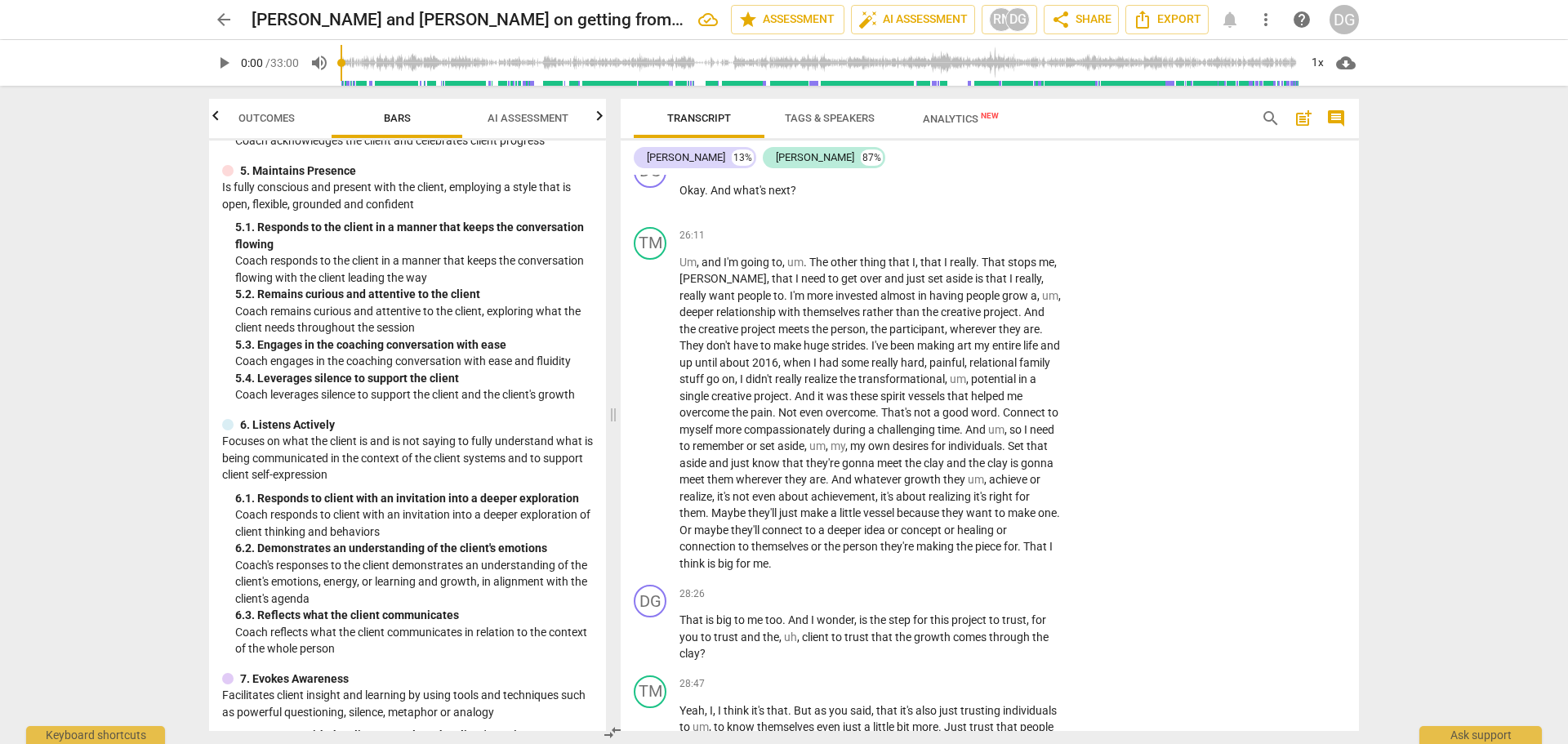
scroll to position [7627, 0]
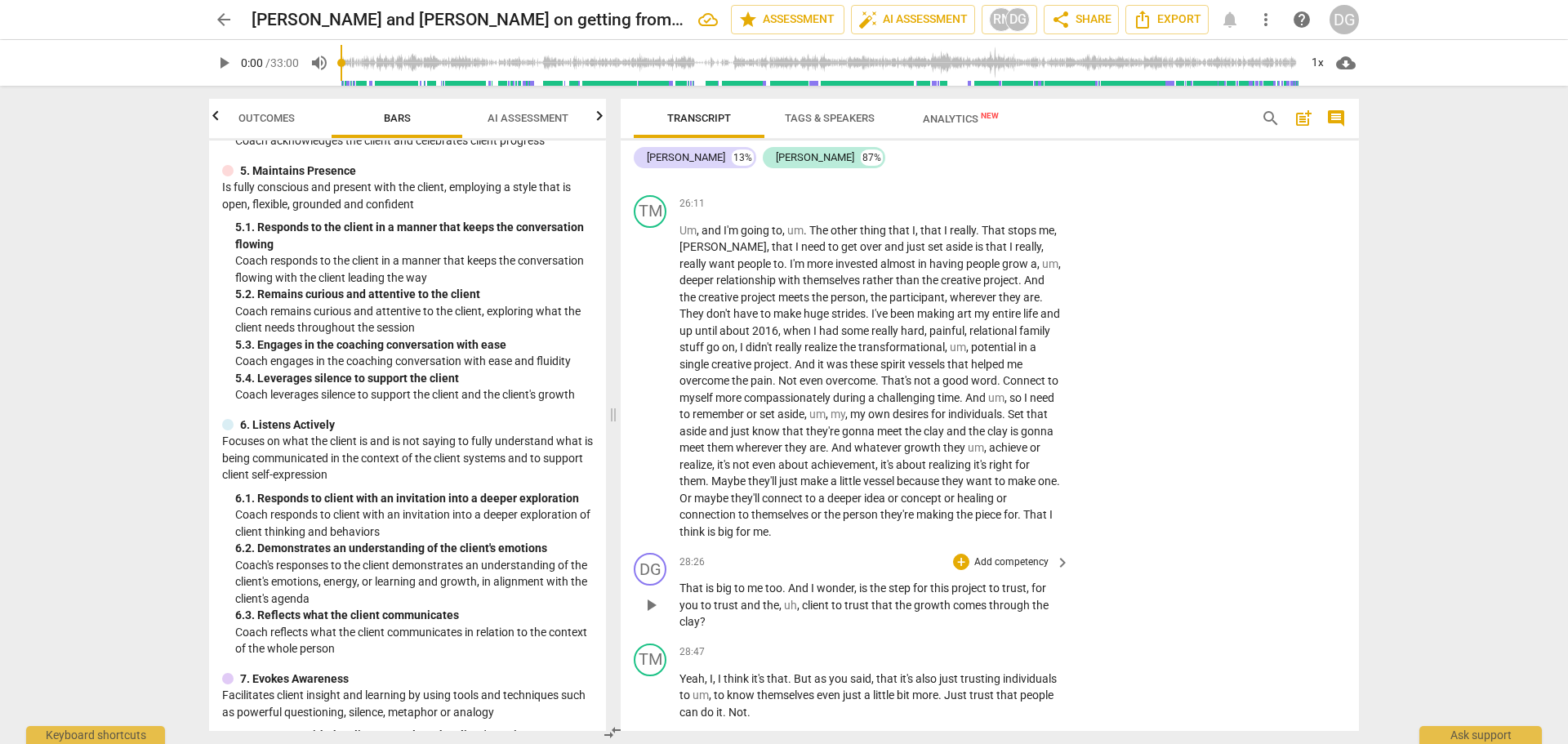
click at [732, 628] on p "That is big to me too . And I wonder , is the step for this project to trust , …" at bounding box center [870, 605] width 382 height 51
click at [785, 594] on span "." at bounding box center [785, 587] width 6 height 13
click at [601, 497] on div "MCC Behaviorally Anchored Rating Scales (BARS) 2022 1. Demonstrates Ethical Pra…" at bounding box center [407, 435] width 396 height 590
drag, startPoint x: 787, startPoint y: 621, endPoint x: 803, endPoint y: 617, distance: 16.5
click at [788, 594] on span "." at bounding box center [785, 587] width 6 height 13
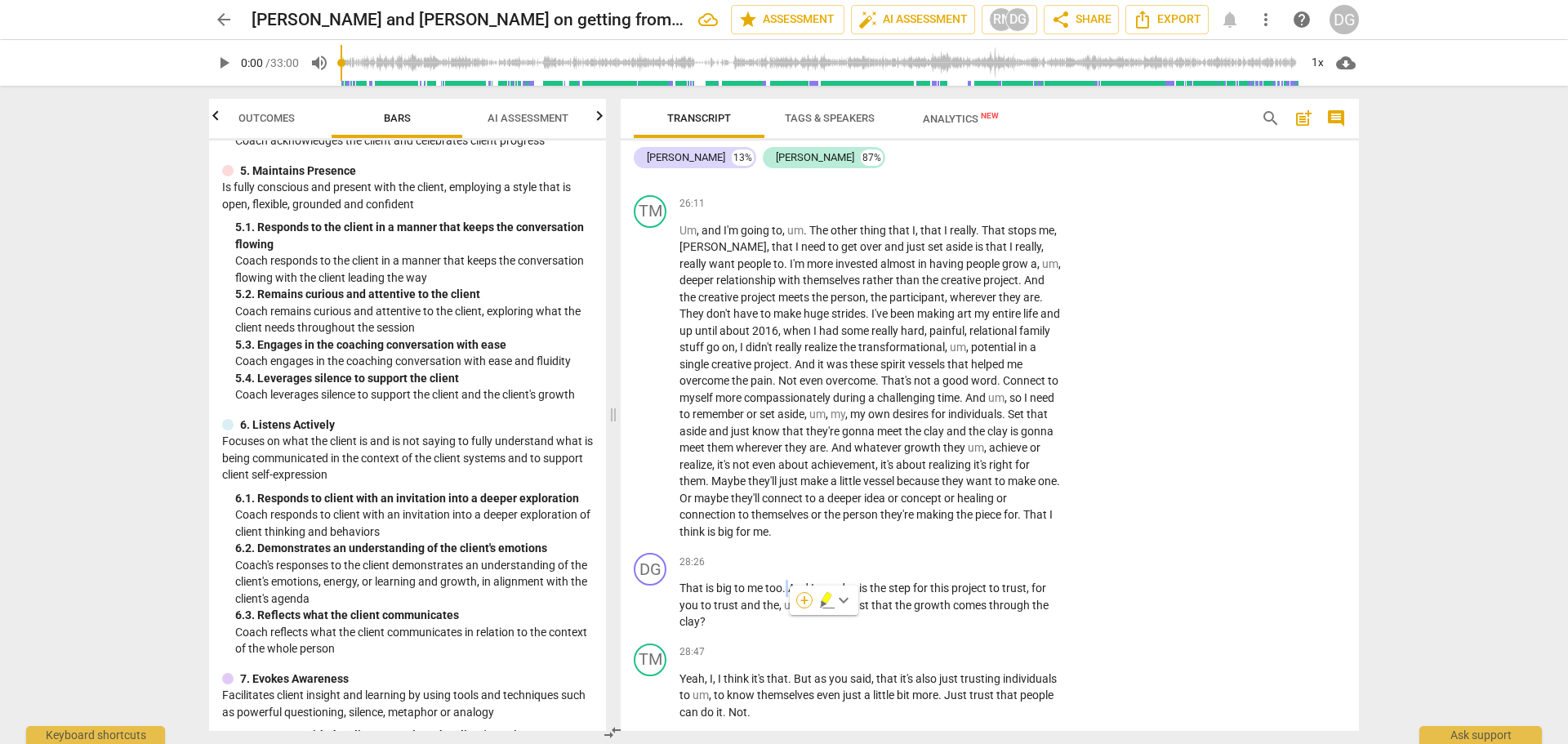
click at [803, 604] on div "+" at bounding box center [804, 600] width 17 height 17
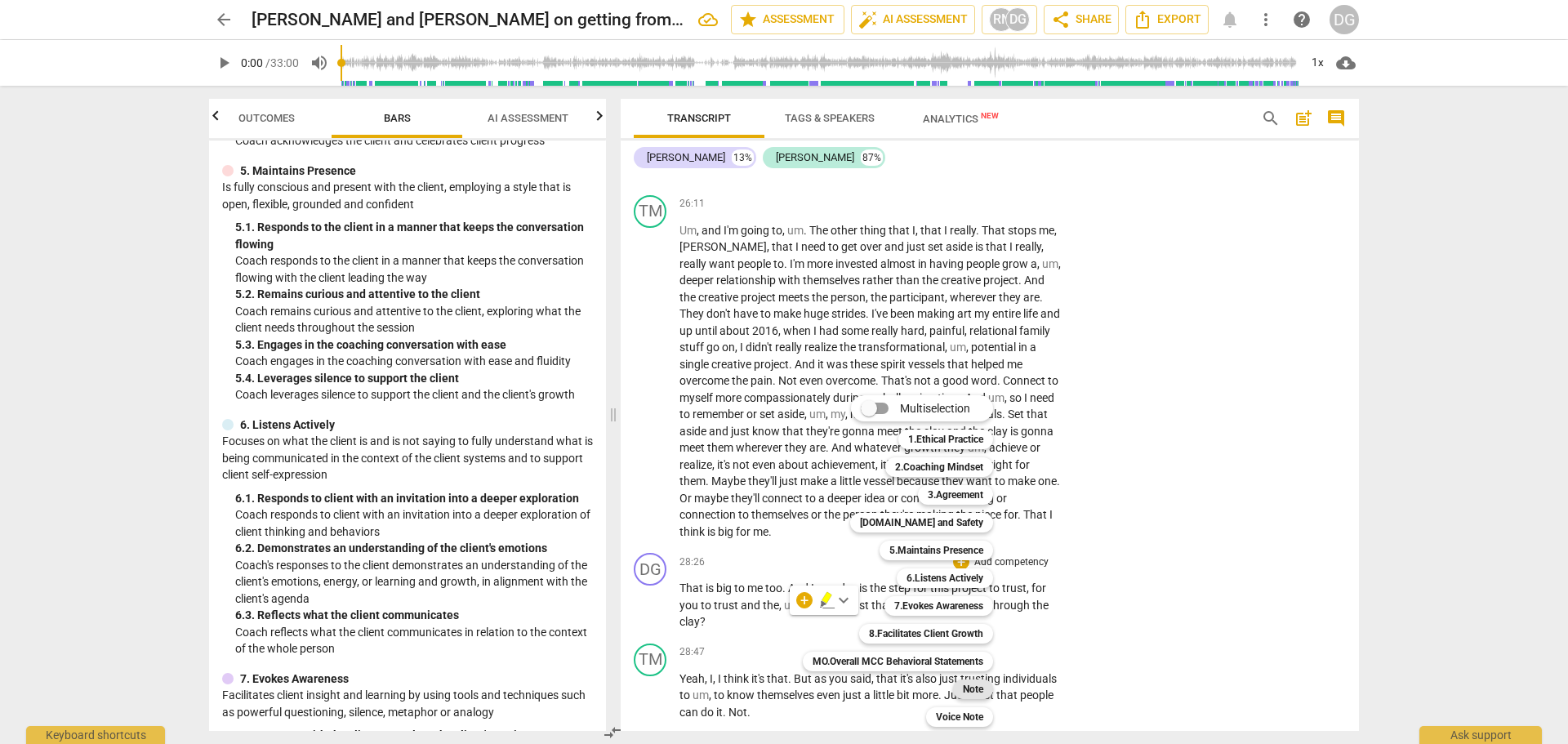
click at [976, 685] on b "Note" at bounding box center [973, 689] width 21 height 20
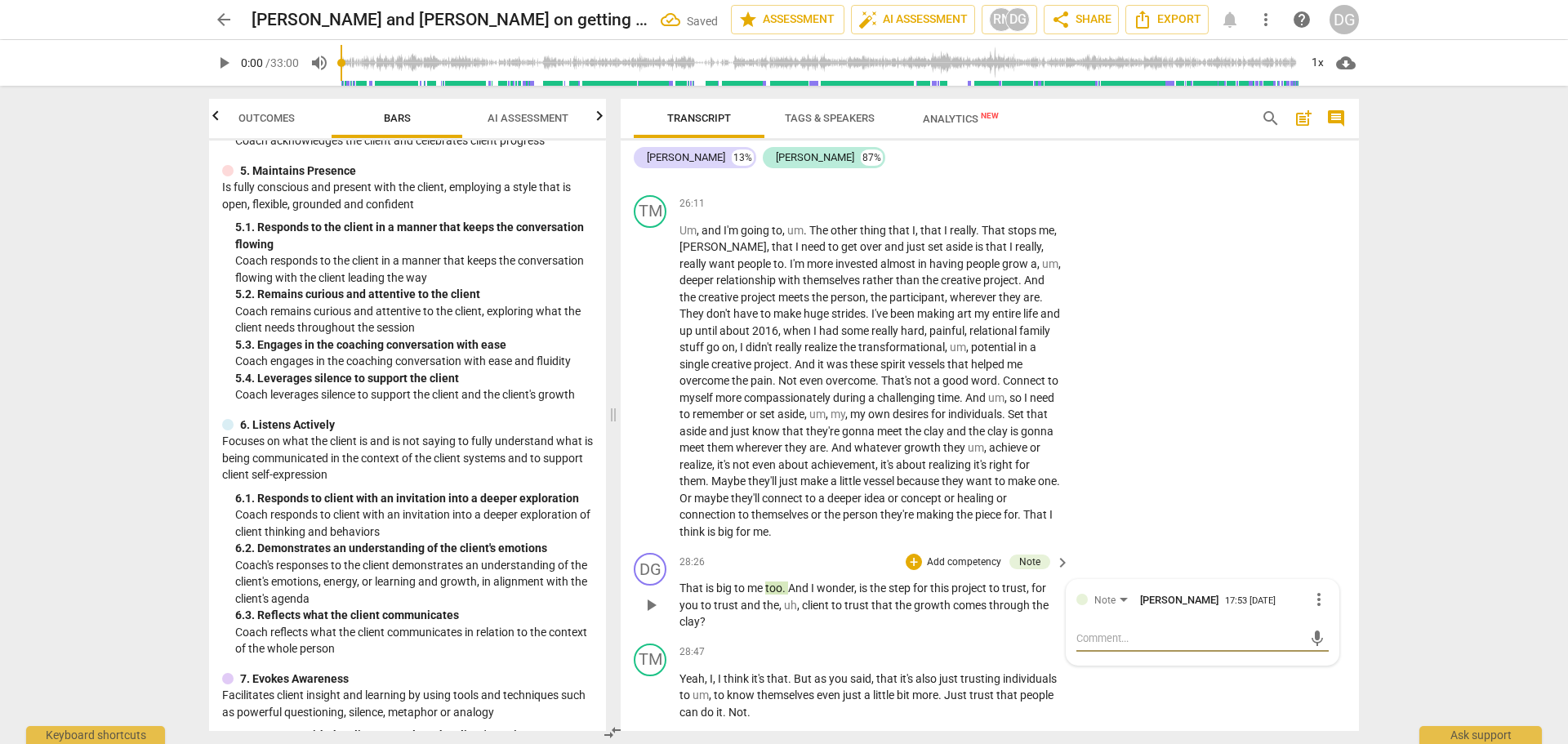
click at [1107, 646] on textarea at bounding box center [1189, 638] width 226 height 16
click at [1268, 674] on textarea "Competencies: 5 (Maintains Presence) Rationale: I respond in ways to keep the c…" at bounding box center [1189, 654] width 226 height 47
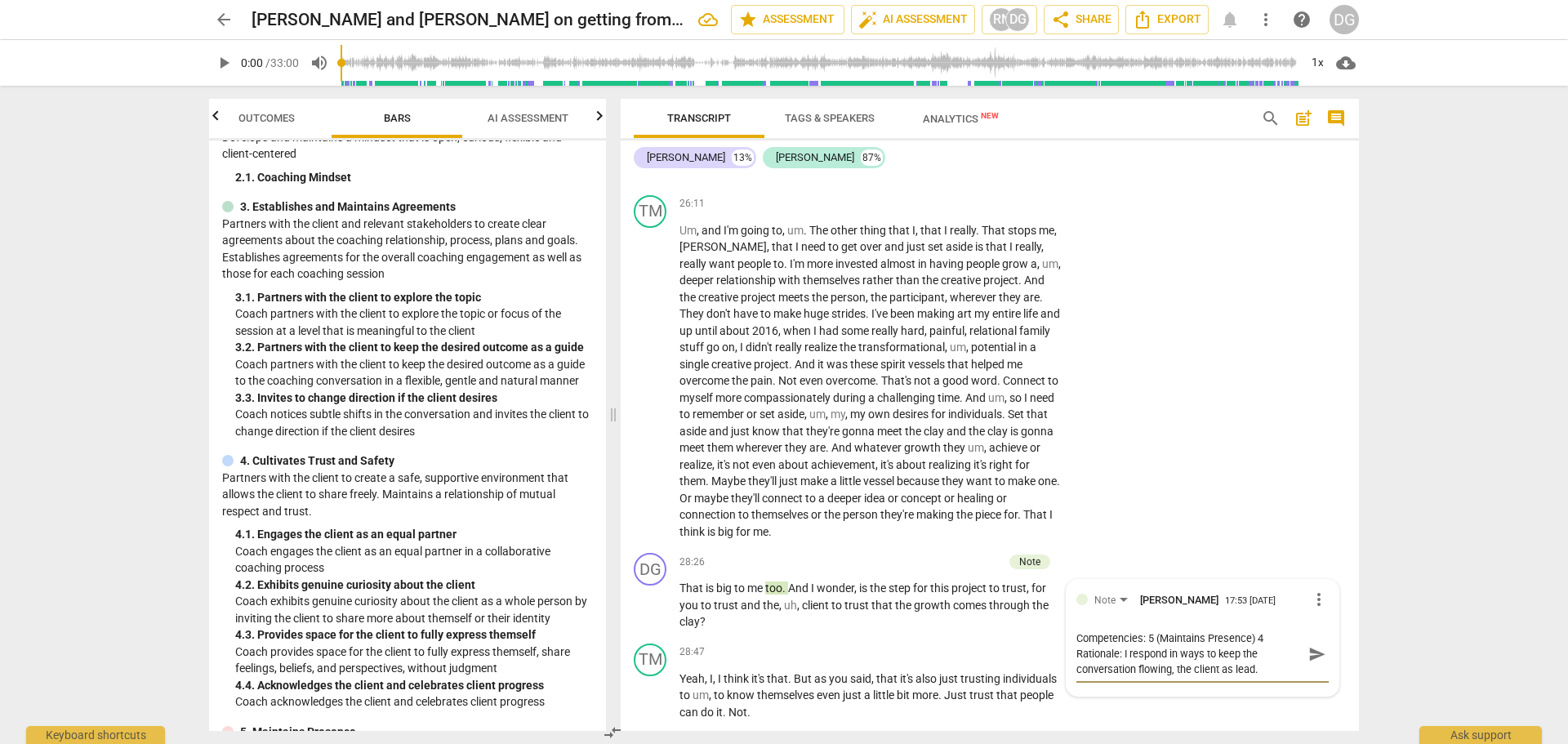
scroll to position [170, 0]
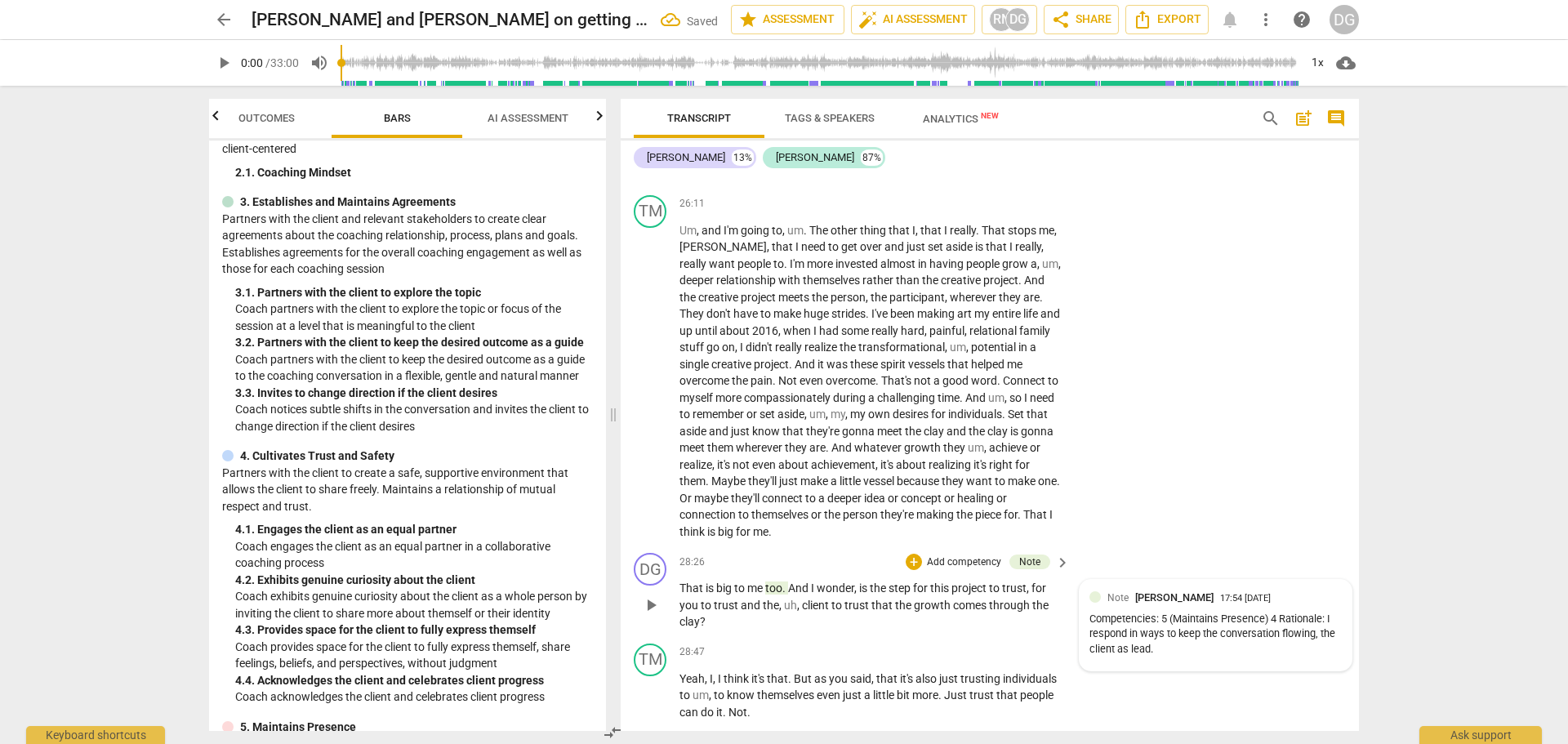
click at [1292, 648] on div "Competencies: 5 (Maintains Presence) 4 Rationale: I respond in ways to keep the…" at bounding box center [1216, 634] width 253 height 46
click at [1315, 609] on span "more_vert" at bounding box center [1318, 599] width 20 height 20
click at [1317, 628] on li "Edit" at bounding box center [1332, 633] width 57 height 31
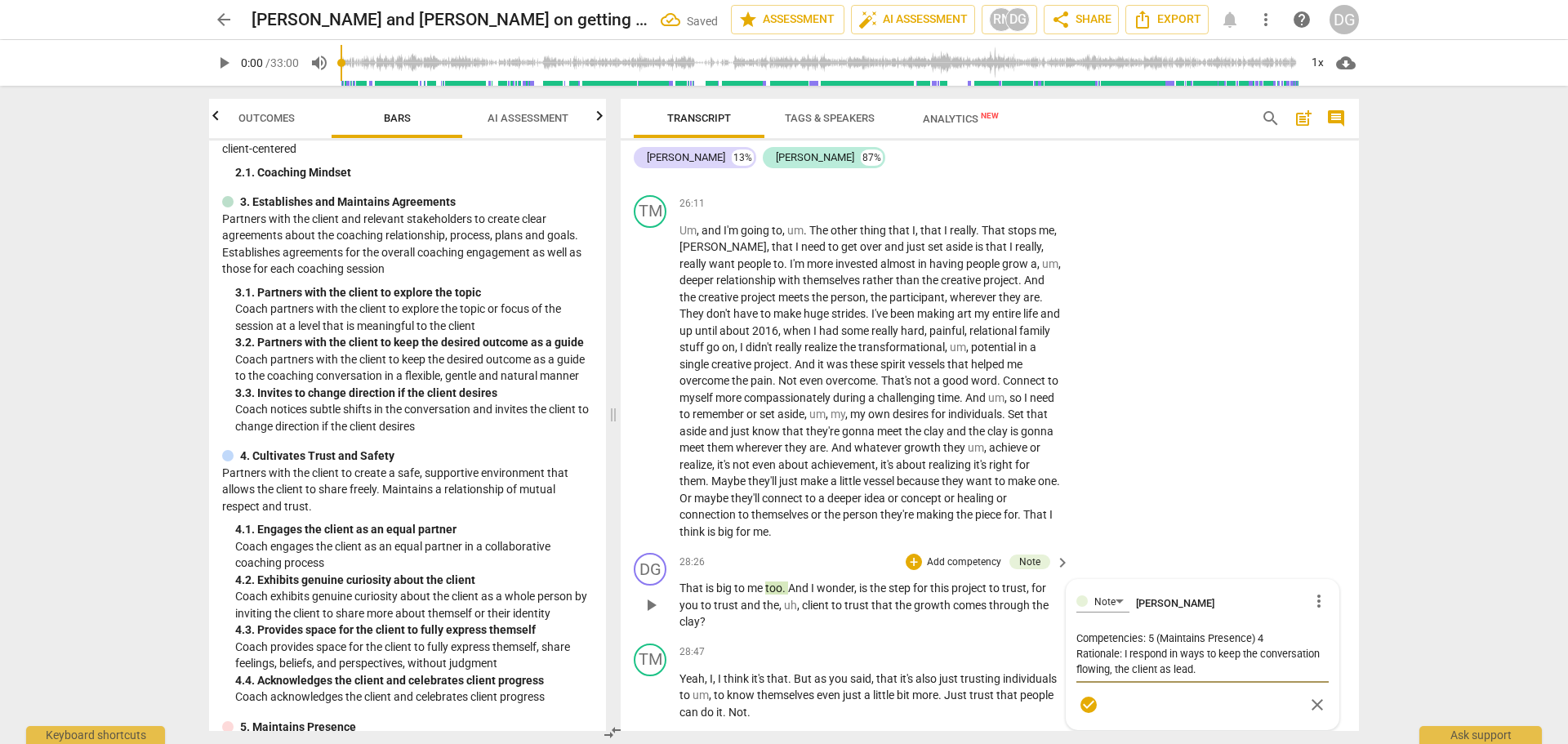
click at [1273, 673] on textarea "Competencies: 5 (Maintains Presence) 4 Rationale: I respond in ways to keep the…" at bounding box center [1203, 654] width 253 height 47
click at [1256, 692] on textarea "Competencies: 5 (Maintains Presence) 4 Cultivates Trust and Safety. Rationale: …" at bounding box center [1203, 661] width 253 height 62
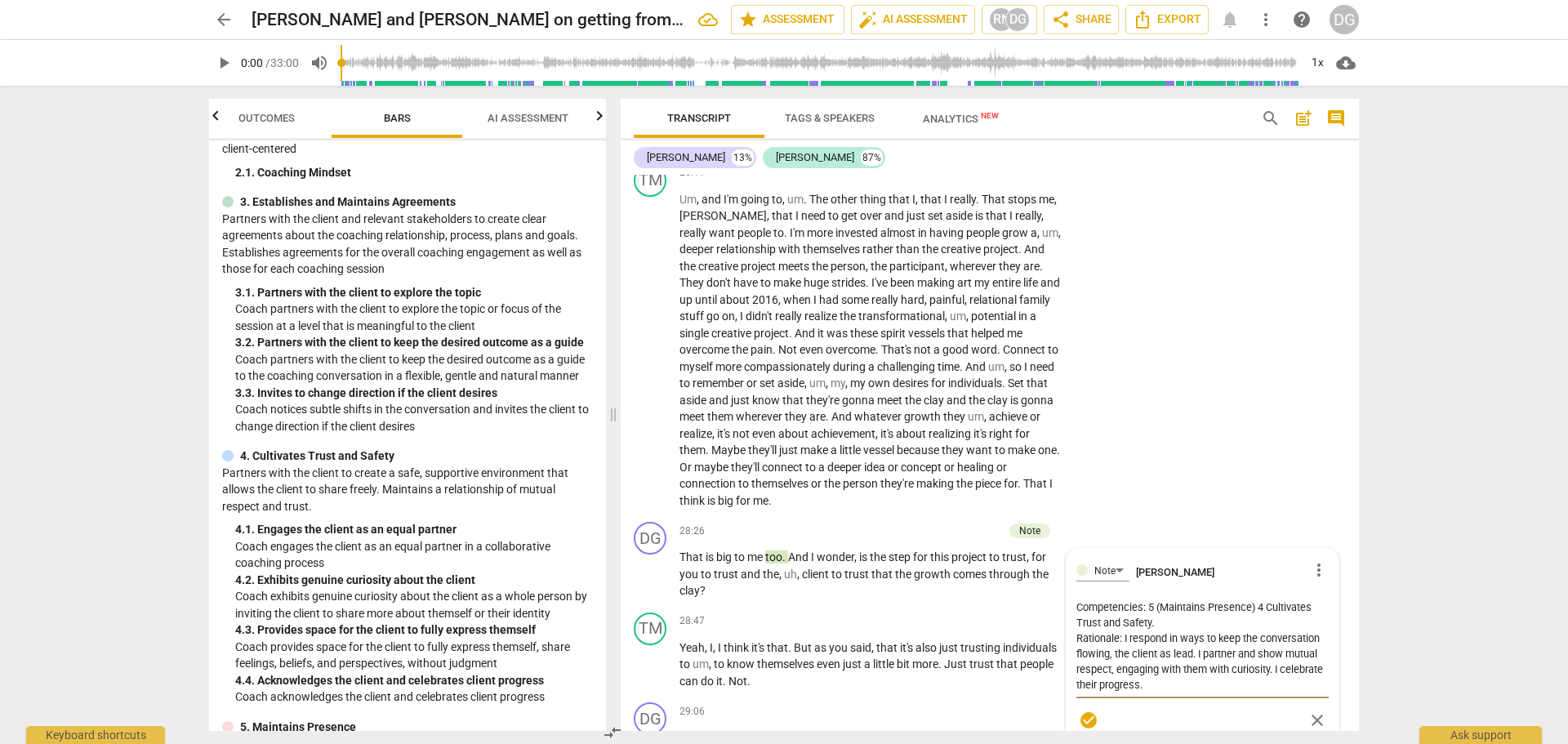
scroll to position [7800, 0]
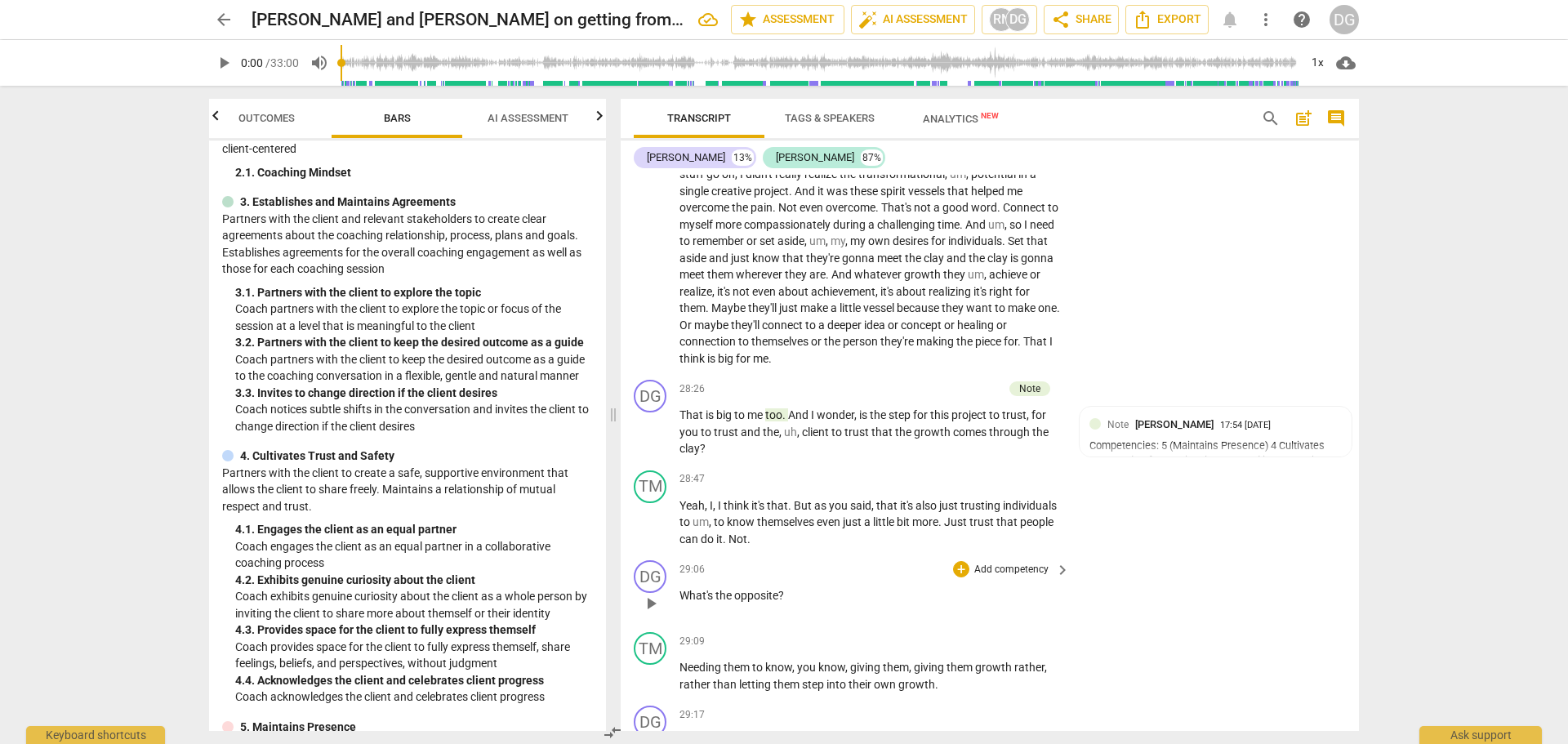
click at [801, 604] on p "What's the opposite ?" at bounding box center [870, 596] width 382 height 18
click at [1358, 594] on div "Transcript Tags & Speakers Analytics New search post_add comment [PERSON_NAME] …" at bounding box center [992, 415] width 758 height 658
click at [817, 548] on p "Yeah , I , I think it's that . But as you said , that it's also just trusting i…" at bounding box center [870, 523] width 382 height 51
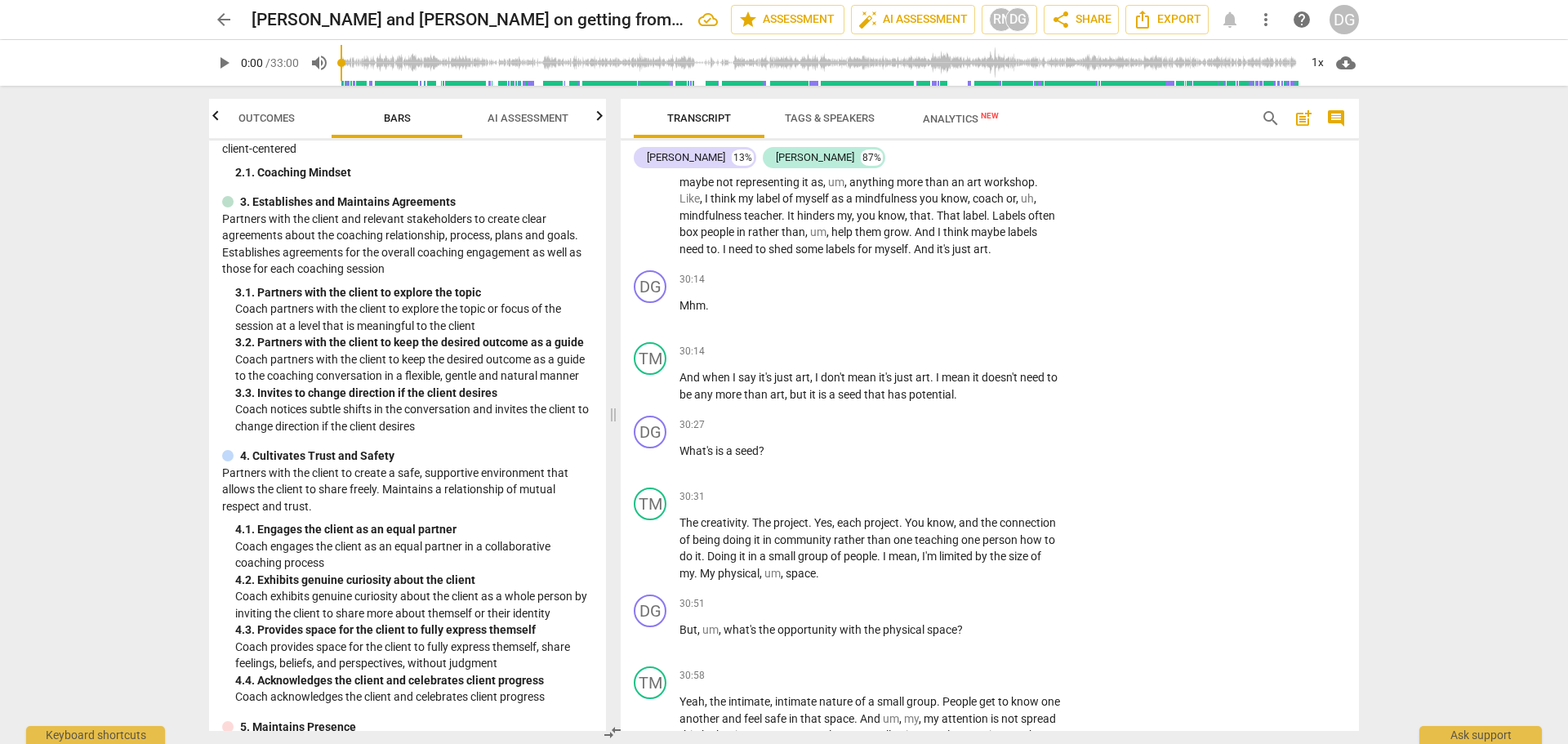
scroll to position [8527, 0]
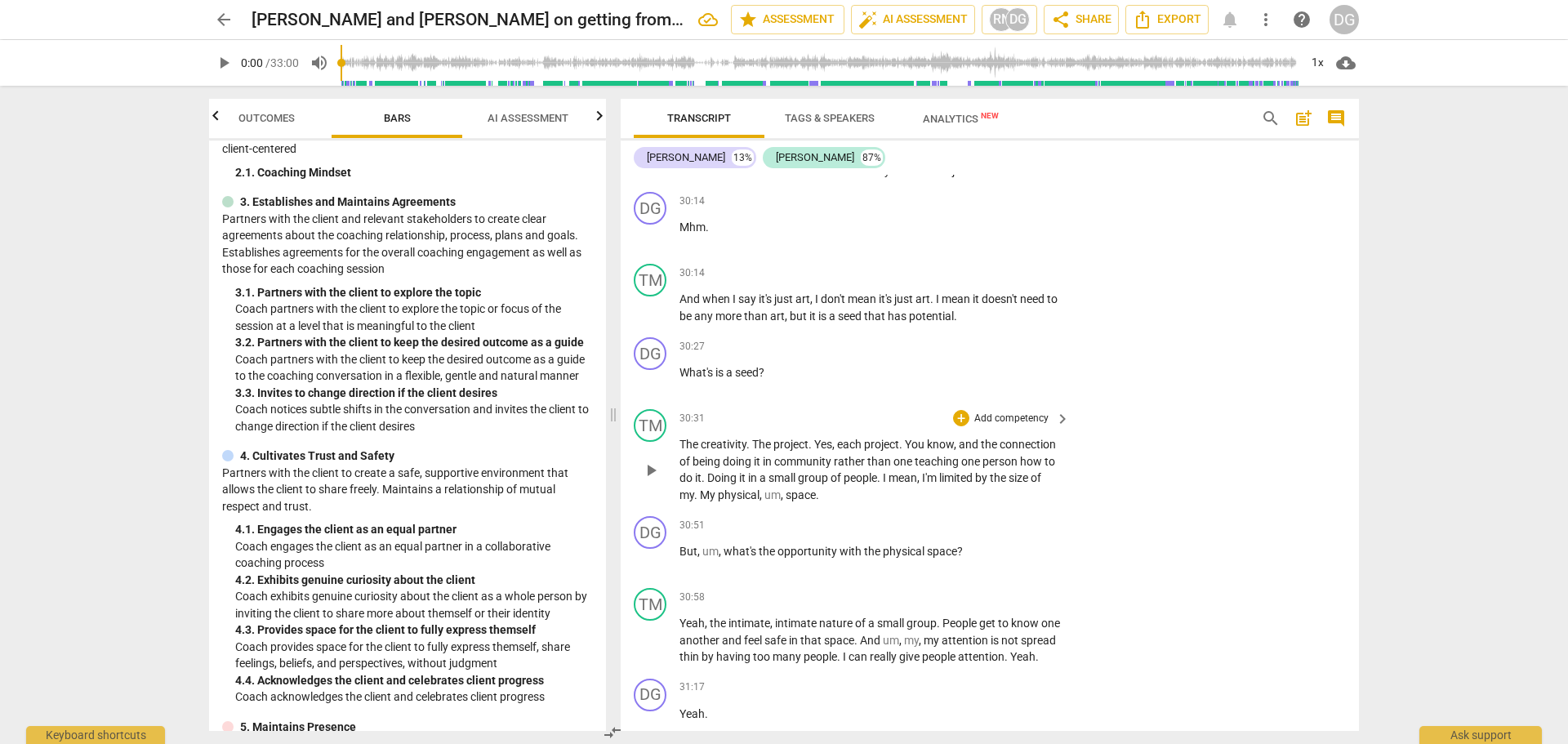
click at [916, 503] on p "The creativity . The project . Yes , each project . You know , and the connecti…" at bounding box center [870, 470] width 382 height 67
drag, startPoint x: 732, startPoint y: 585, endPoint x: 682, endPoint y: 586, distance: 50.0
click at [682, 560] on p "But , um , what's the opportunity with the physical space ?" at bounding box center [870, 552] width 382 height 18
click at [935, 560] on p "What's the opportunity with the physical space ?" at bounding box center [870, 552] width 382 height 18
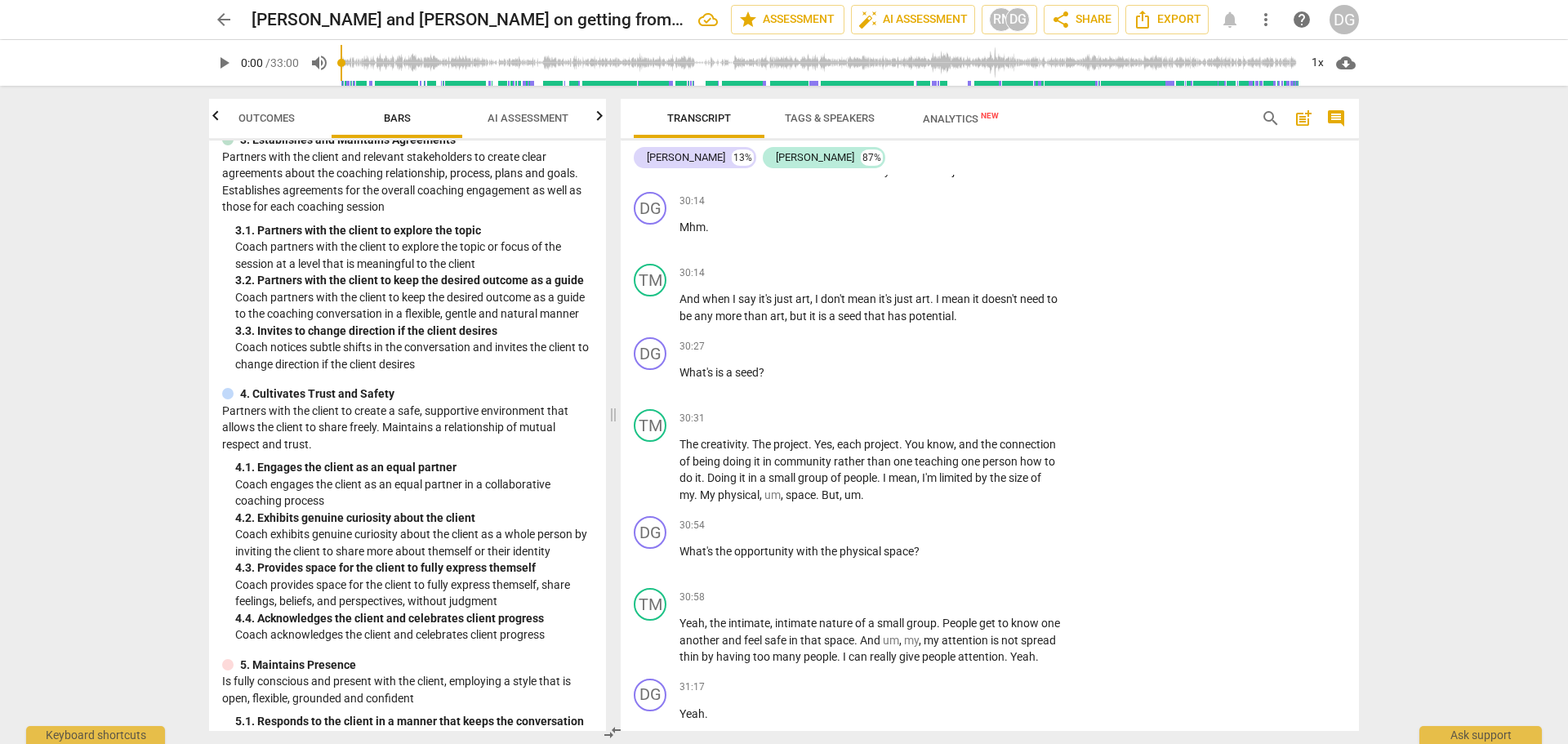
scroll to position [240, 0]
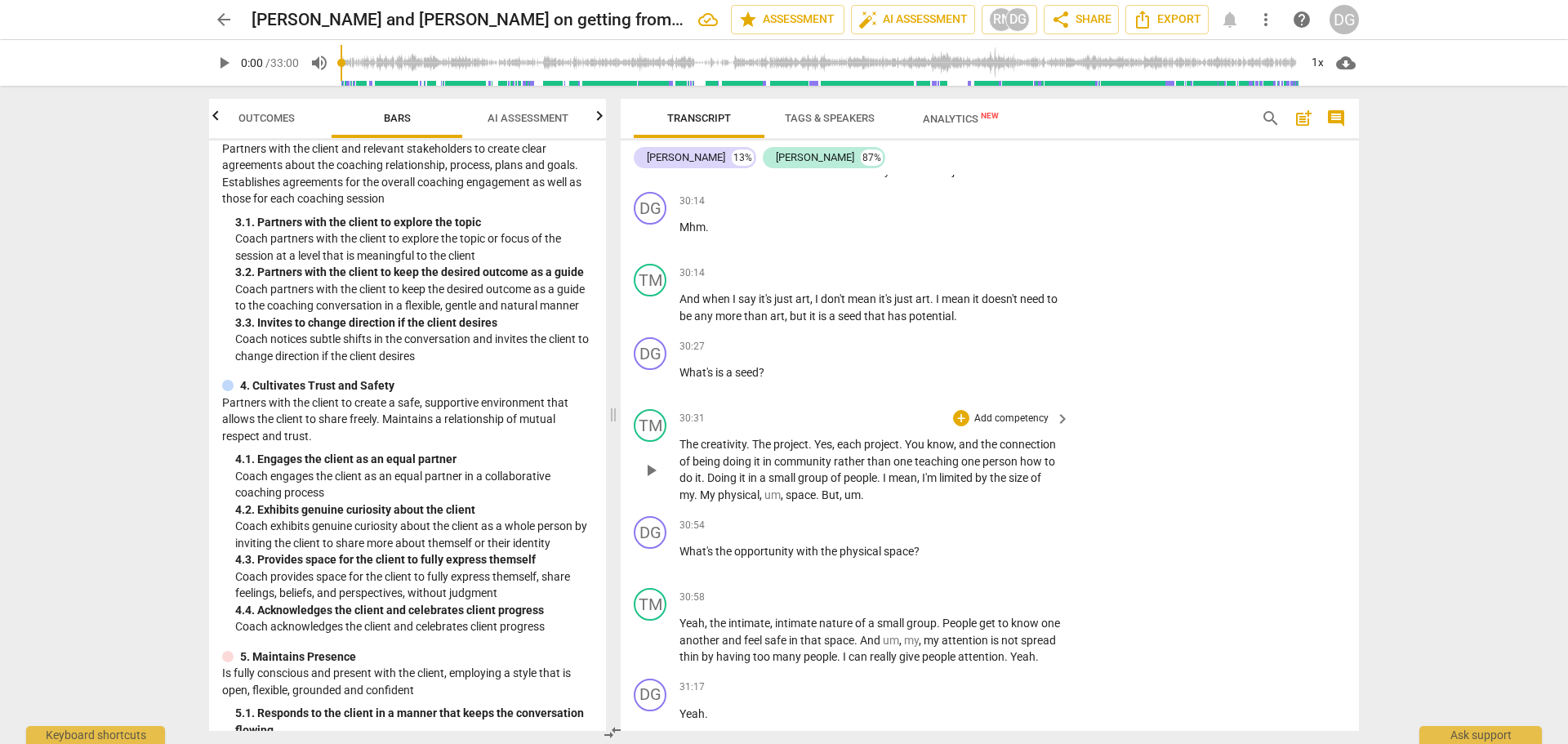
click at [700, 501] on span "." at bounding box center [697, 494] width 6 height 13
click at [962, 503] on p "The creativity . The project . Yes , each project . You know , and the connecti…" at bounding box center [870, 470] width 382 height 67
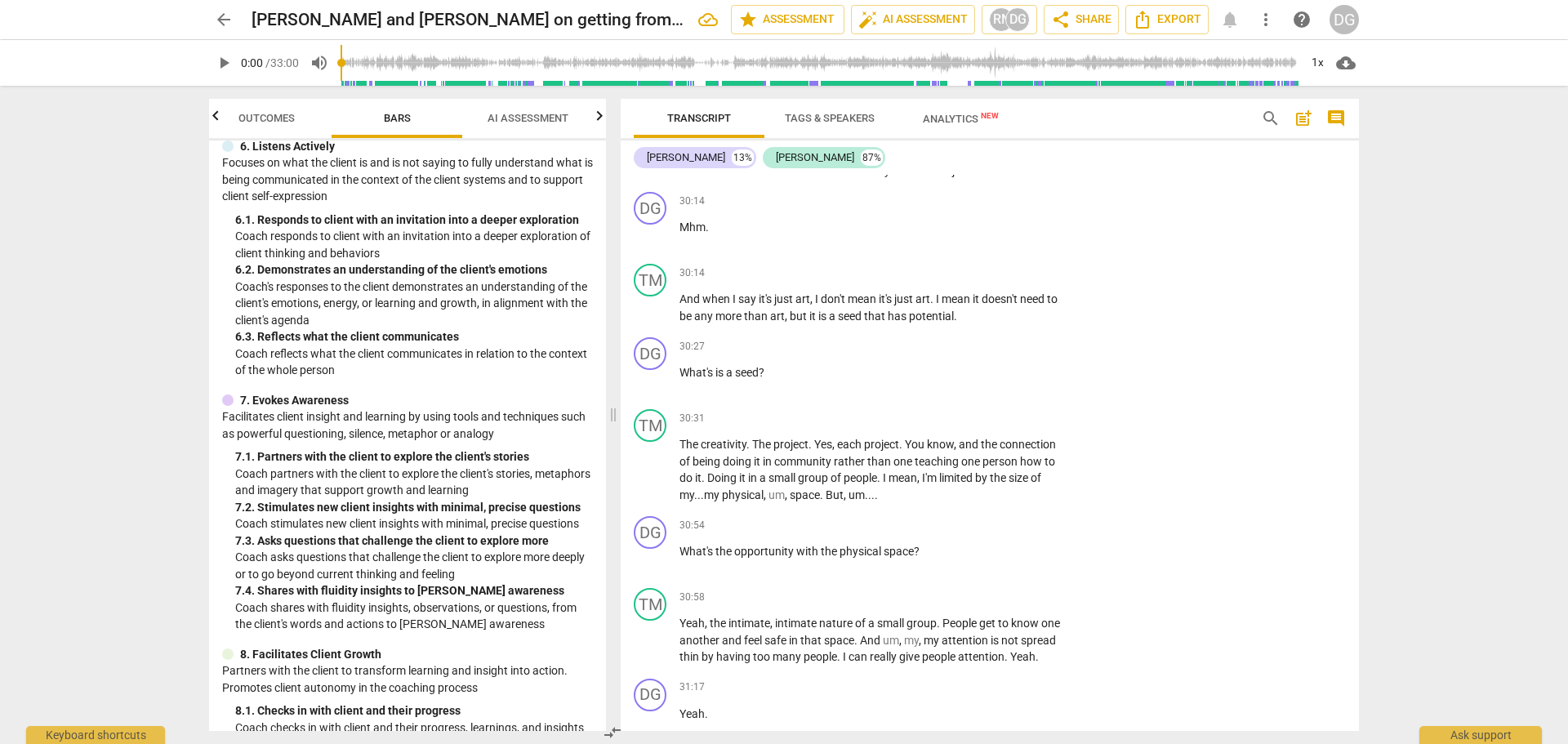
scroll to position [1007, 0]
click at [964, 534] on div "+" at bounding box center [961, 525] width 17 height 17
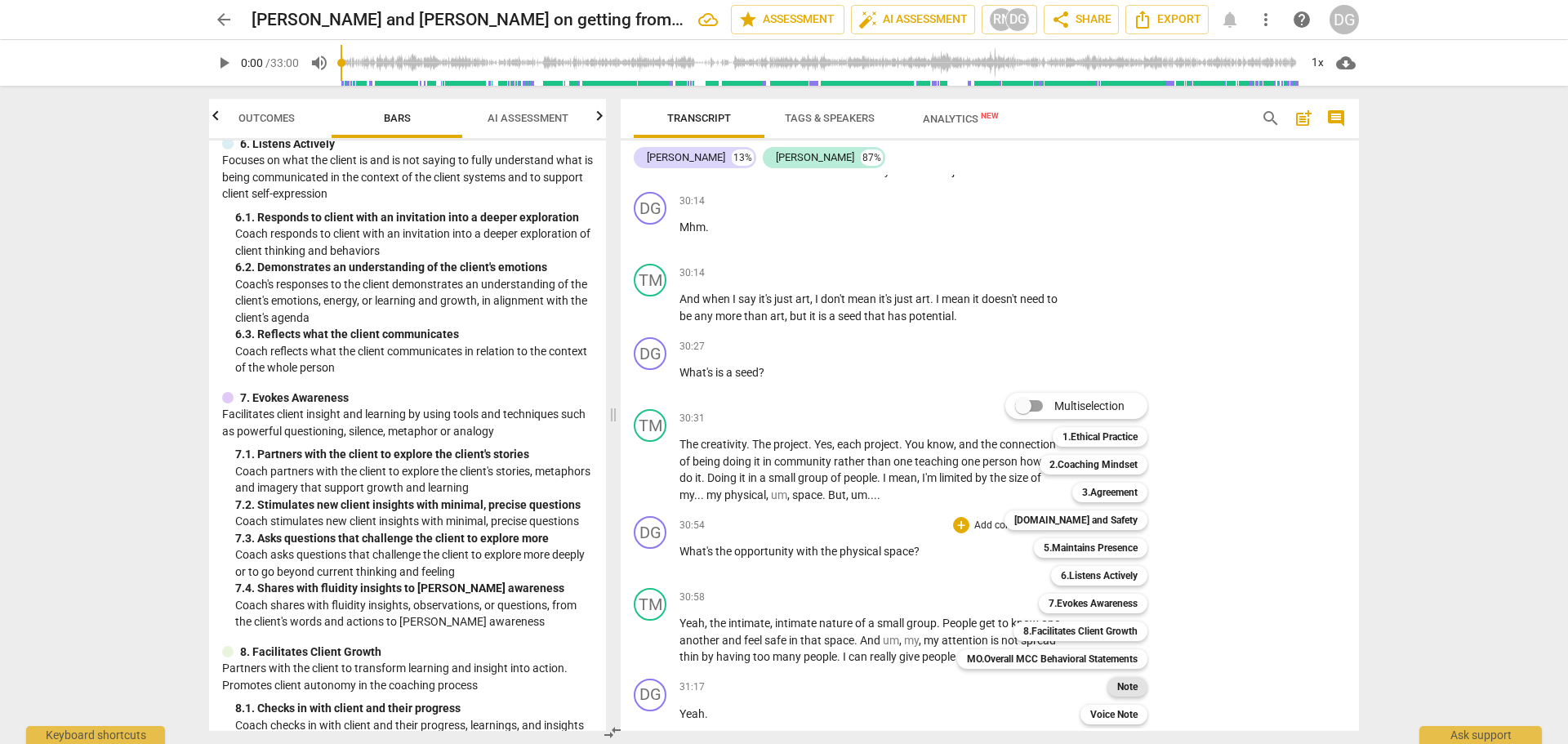
click at [1143, 687] on div "Note" at bounding box center [1127, 687] width 40 height 20
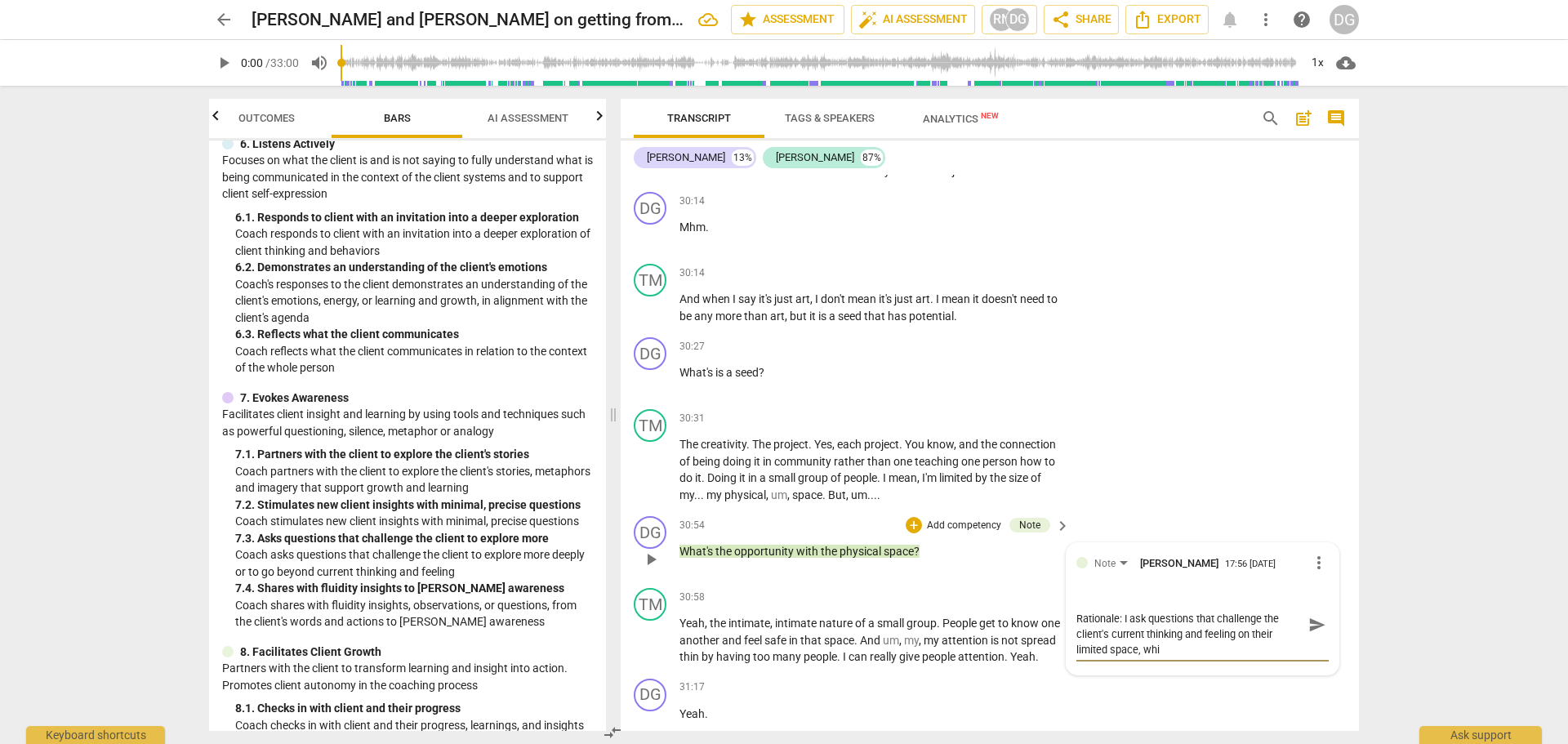
scroll to position [0, 0]
click at [1259, 630] on textarea "Competencies: 7 (Evokes Awareness) Rationale: I ask questions that challenge th…" at bounding box center [1189, 632] width 226 height 77
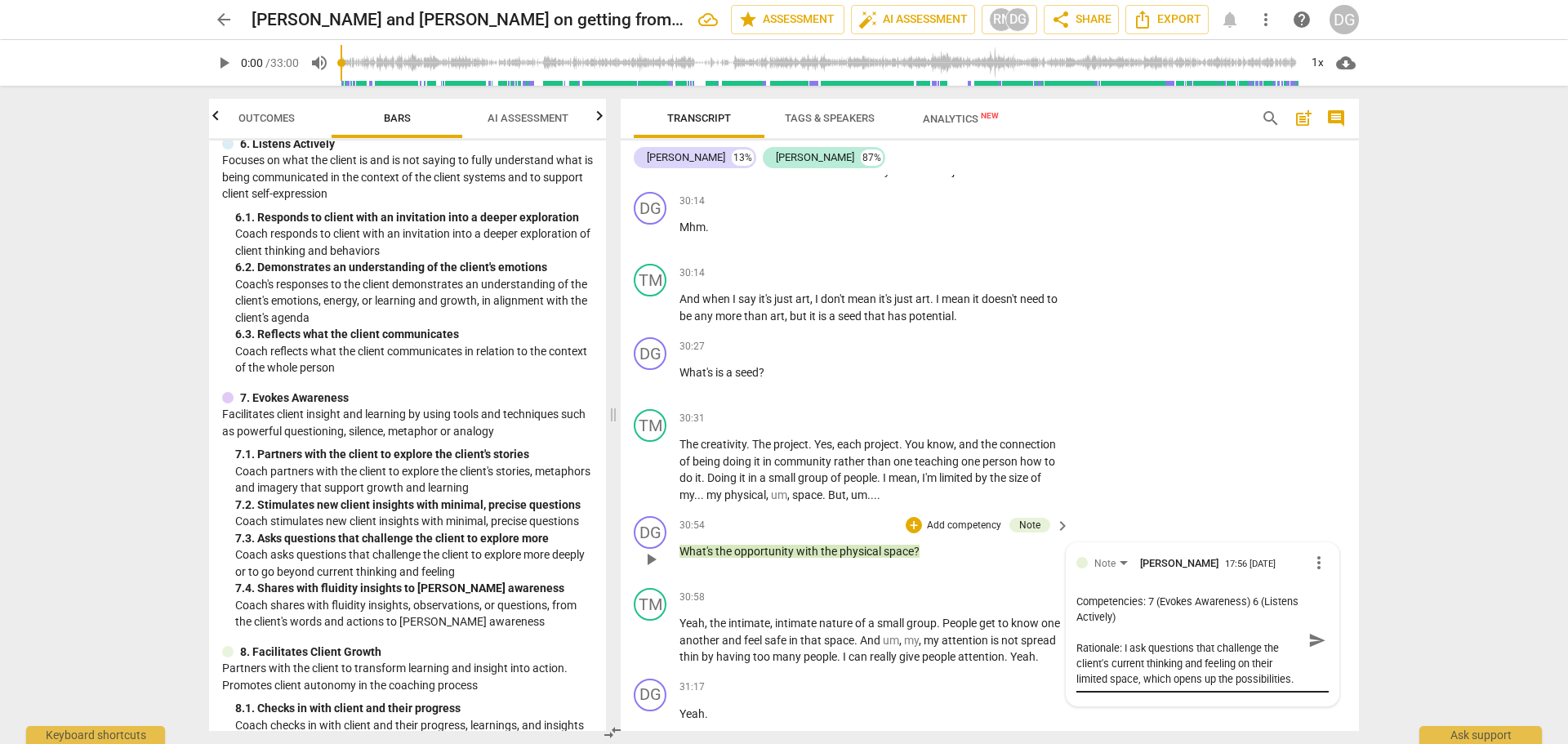
click at [1298, 687] on div "Competencies: 7 (Evokes Awareness) 6 (Listens Actively) Rationale: I ask questi…" at bounding box center [1203, 640] width 253 height 93
click at [1176, 687] on textarea "Competencies: 7 (Evokes Awareness) 6 (Listens Actively) Rationale: I ask questi…" at bounding box center [1189, 640] width 226 height 93
click at [856, 663] on p "Yeah , the intimate , intimate nature of a small group . People get to know one…" at bounding box center [870, 637] width 382 height 51
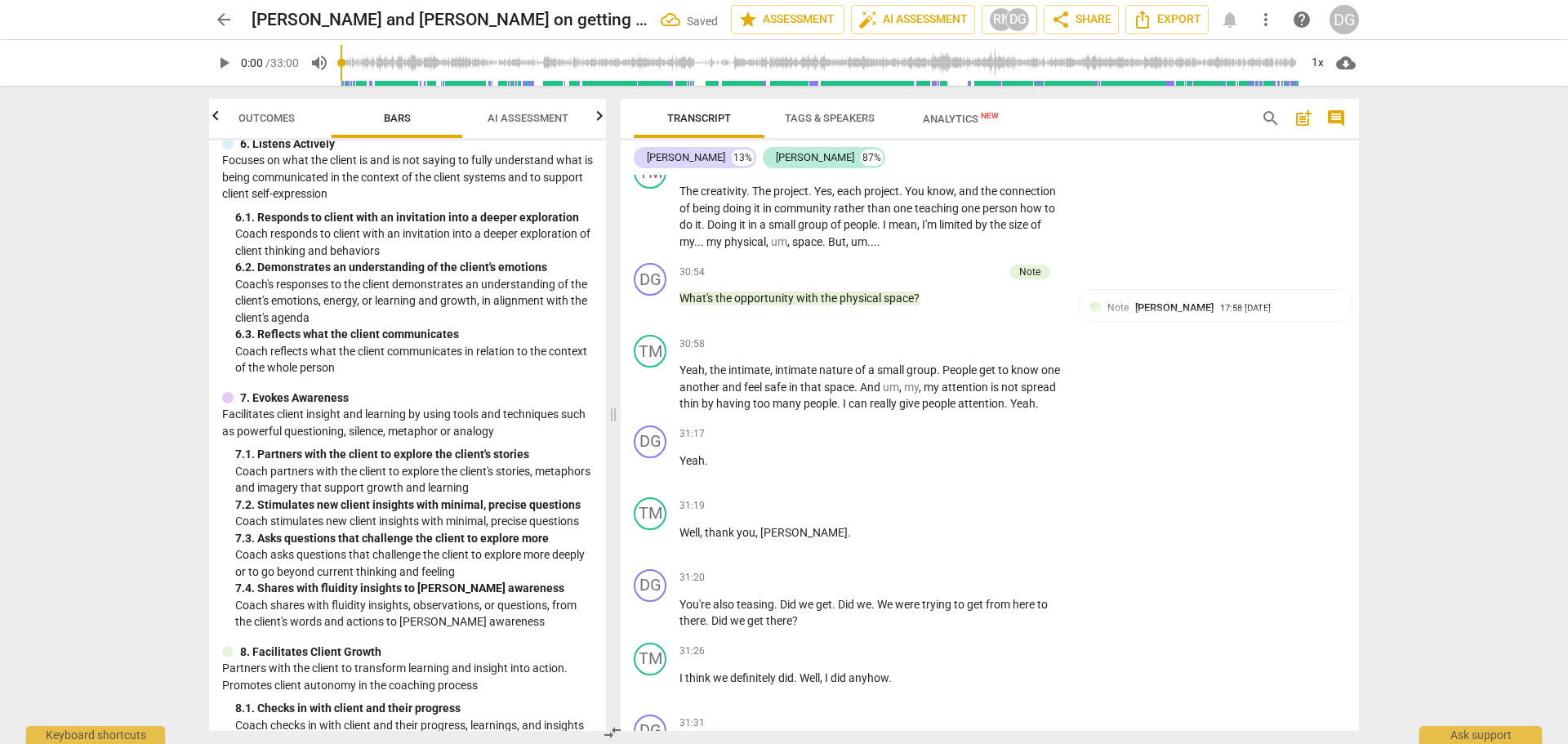
scroll to position [8812, 0]
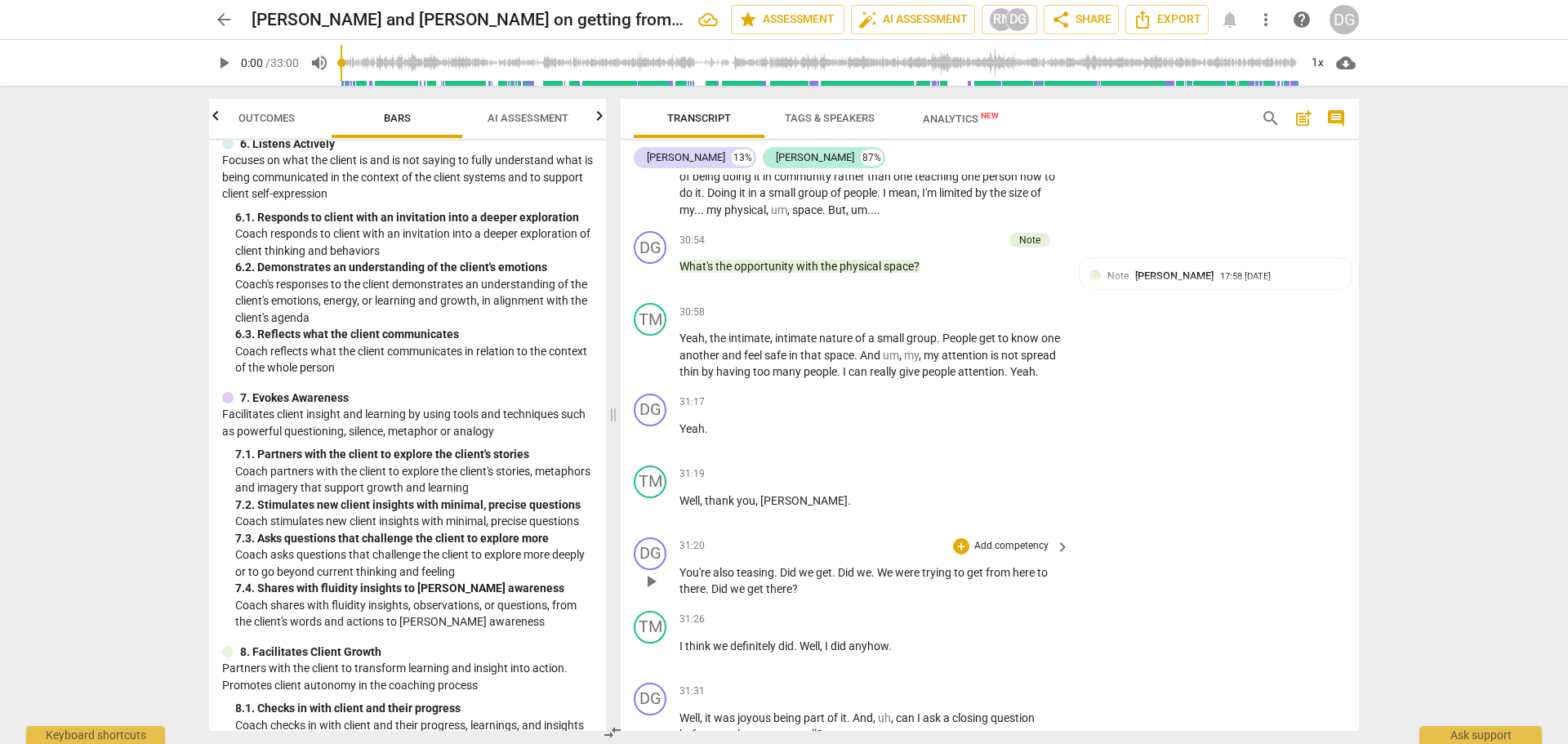
click at [761, 580] on span "teasing" at bounding box center [756, 572] width 37 height 13
drag, startPoint x: 715, startPoint y: 624, endPoint x: 777, endPoint y: 624, distance: 62.0
click at [777, 598] on p "You're also teasing . Did we get . Did we . We were trying to get from here to …" at bounding box center [870, 581] width 382 height 33
drag, startPoint x: 891, startPoint y: 621, endPoint x: 820, endPoint y: 623, distance: 71.0
click at [820, 598] on p "You're welcome, [PERSON_NAME]. Did we get . Did we . We were trying to get from…" at bounding box center [870, 581] width 382 height 33
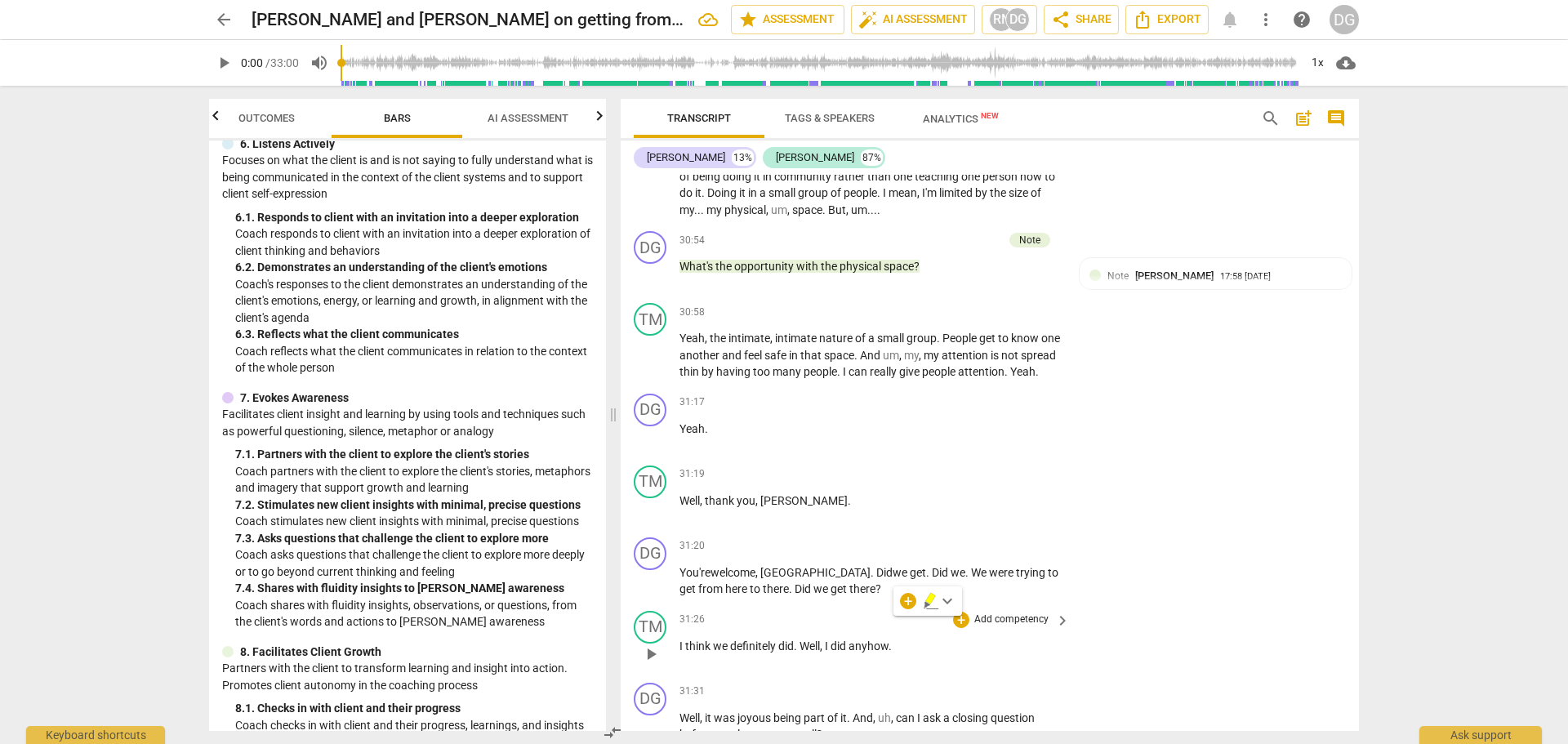
click at [883, 656] on div "TM play_arrow pause 31:26 + Add competency keyboard_arrow_right I think we defi…" at bounding box center [990, 639] width 738 height 71
click at [854, 580] on span "Did" at bounding box center [858, 572] width 19 height 13
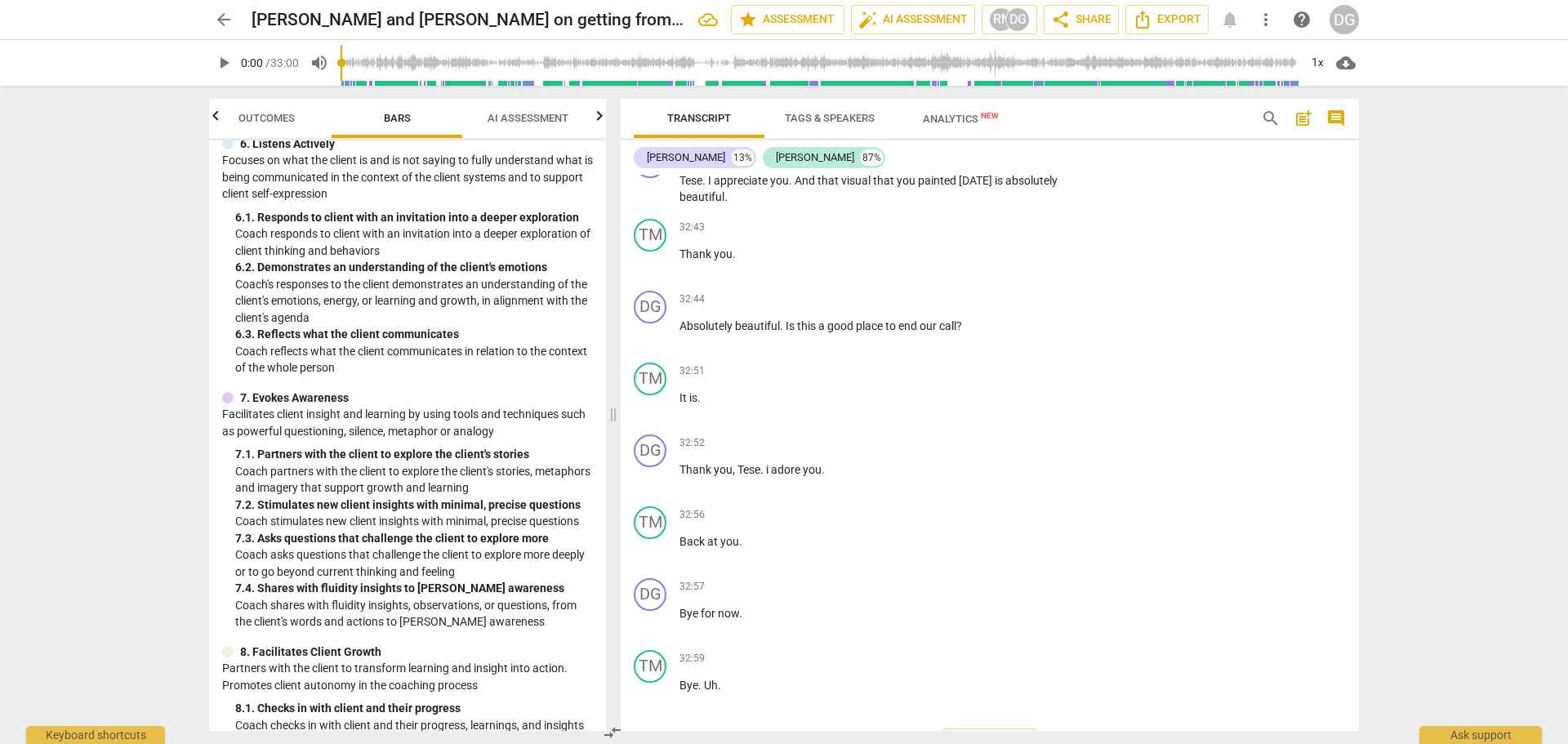
scroll to position [10201, 0]
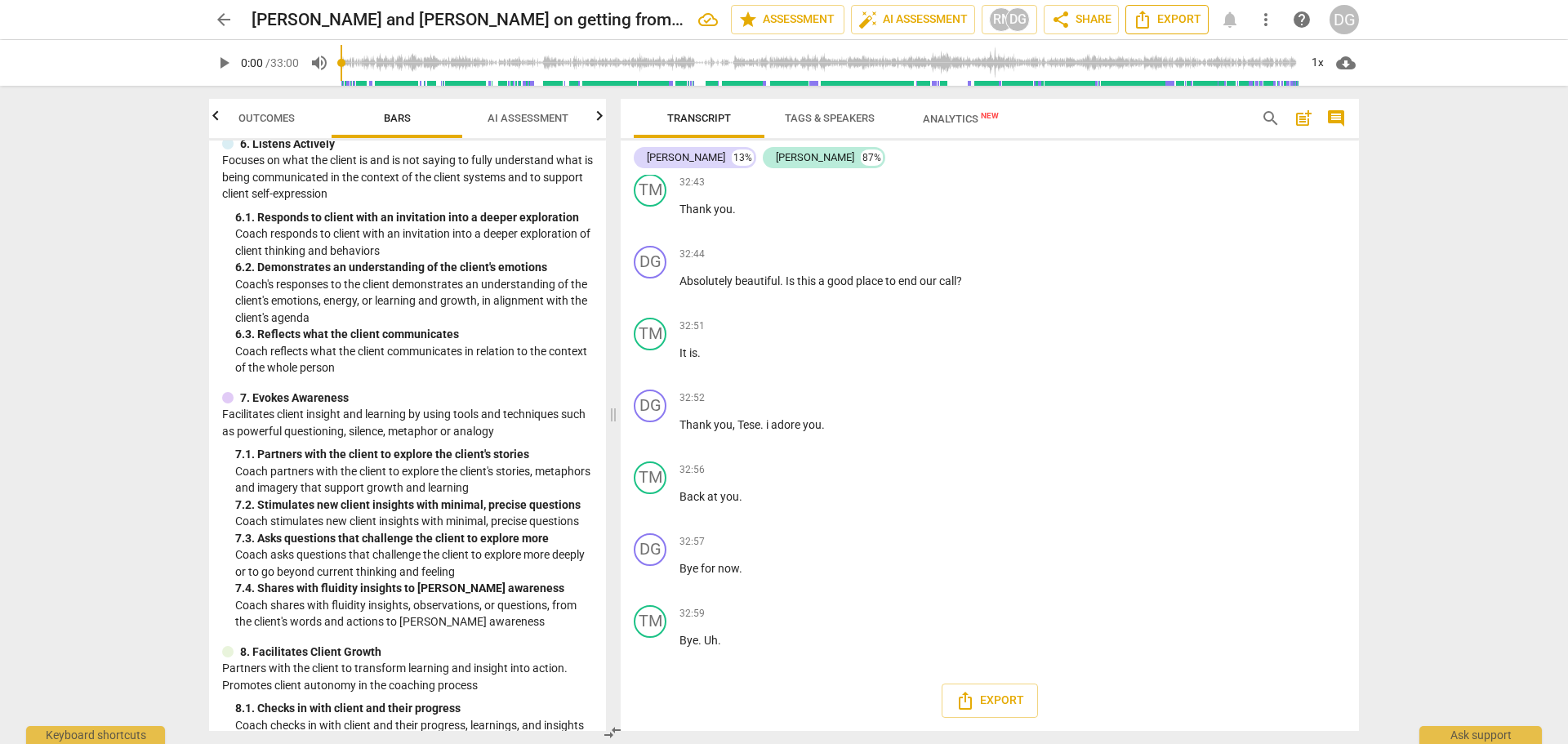
click at [1156, 23] on span "Export" at bounding box center [1167, 20] width 69 height 20
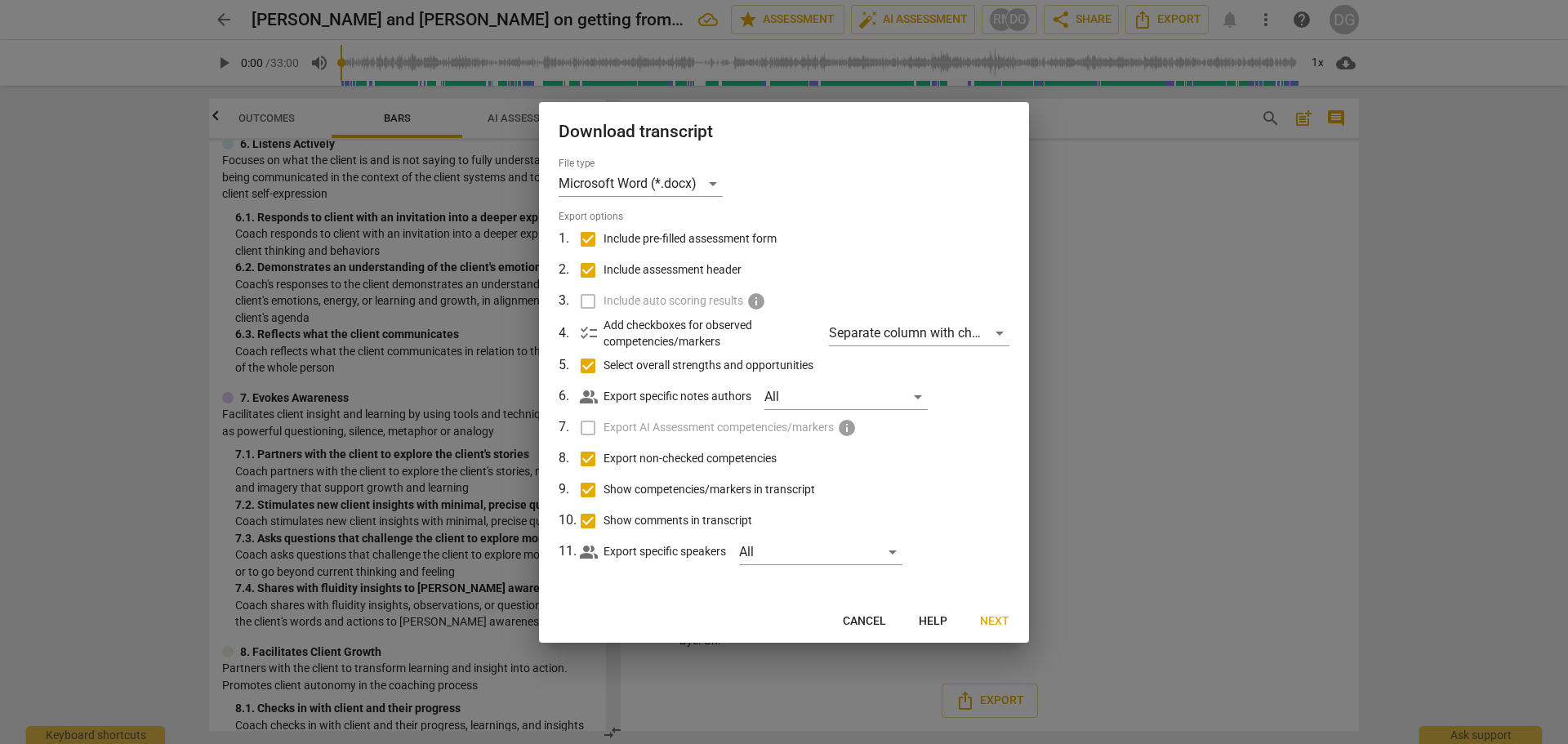
click at [1188, 331] on div at bounding box center [784, 372] width 1568 height 744
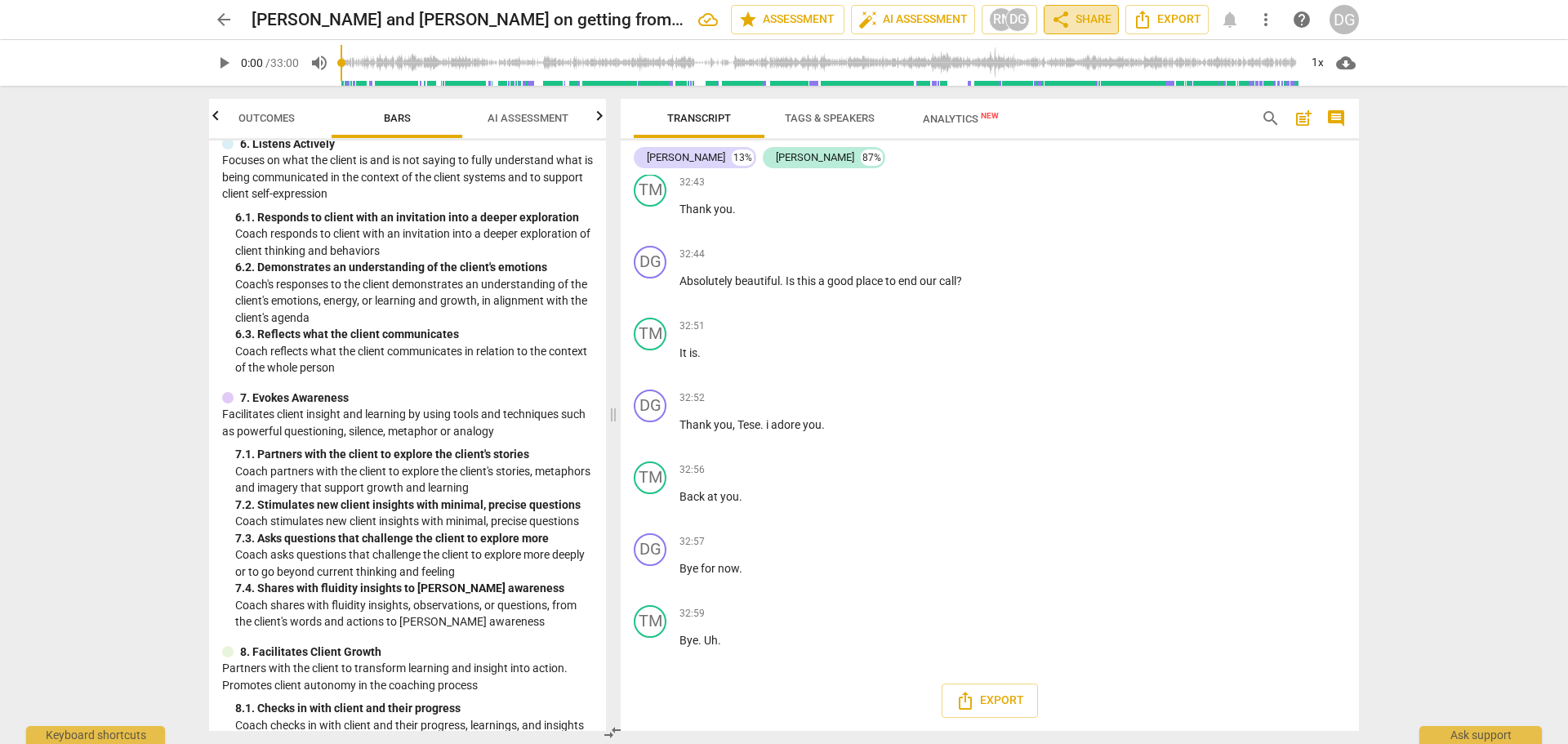
click at [1081, 20] on span "share Share" at bounding box center [1082, 20] width 61 height 20
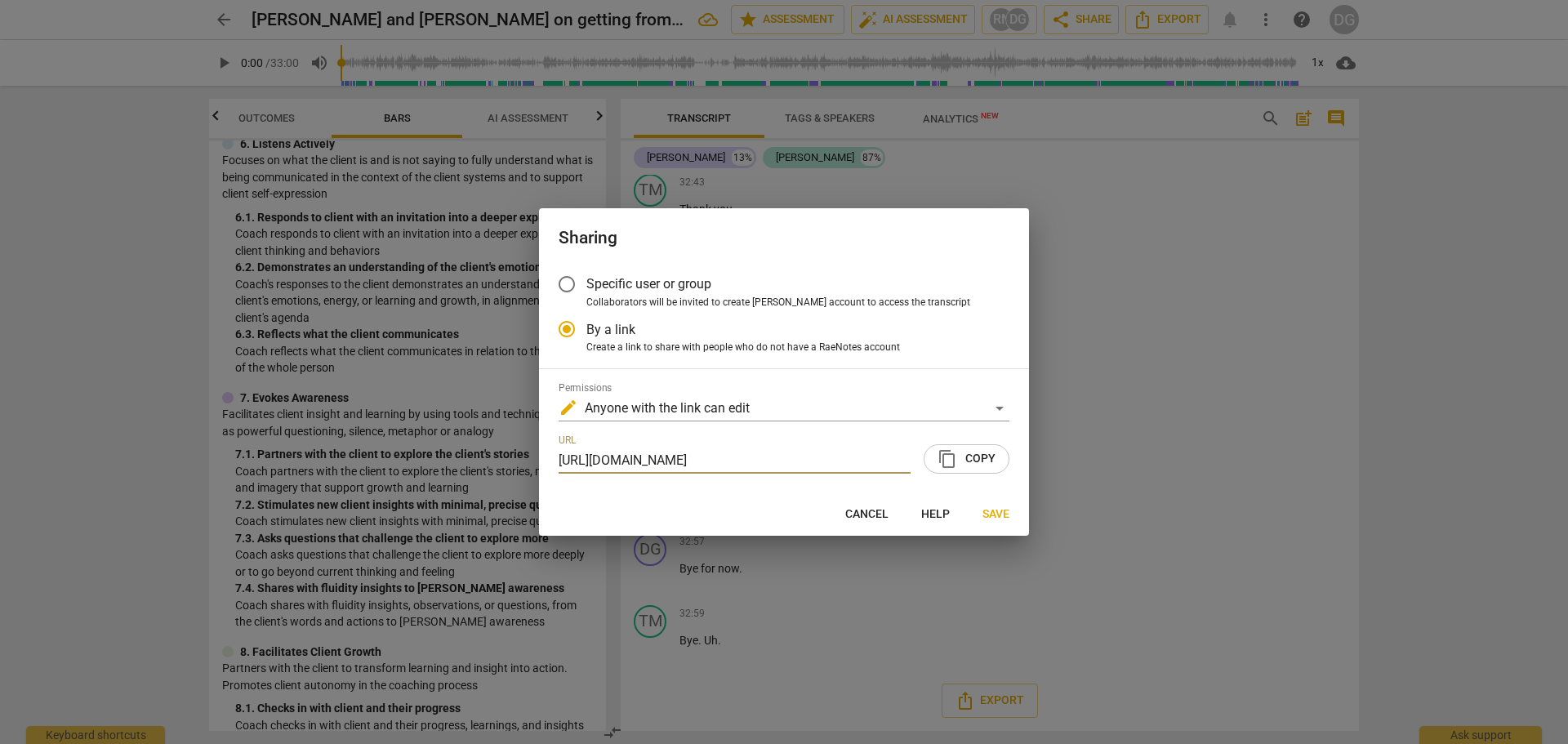
scroll to position [0, 0]
click at [977, 462] on span "content_copy Copy" at bounding box center [966, 459] width 58 height 20
click at [994, 520] on span "Save" at bounding box center [996, 514] width 27 height 17
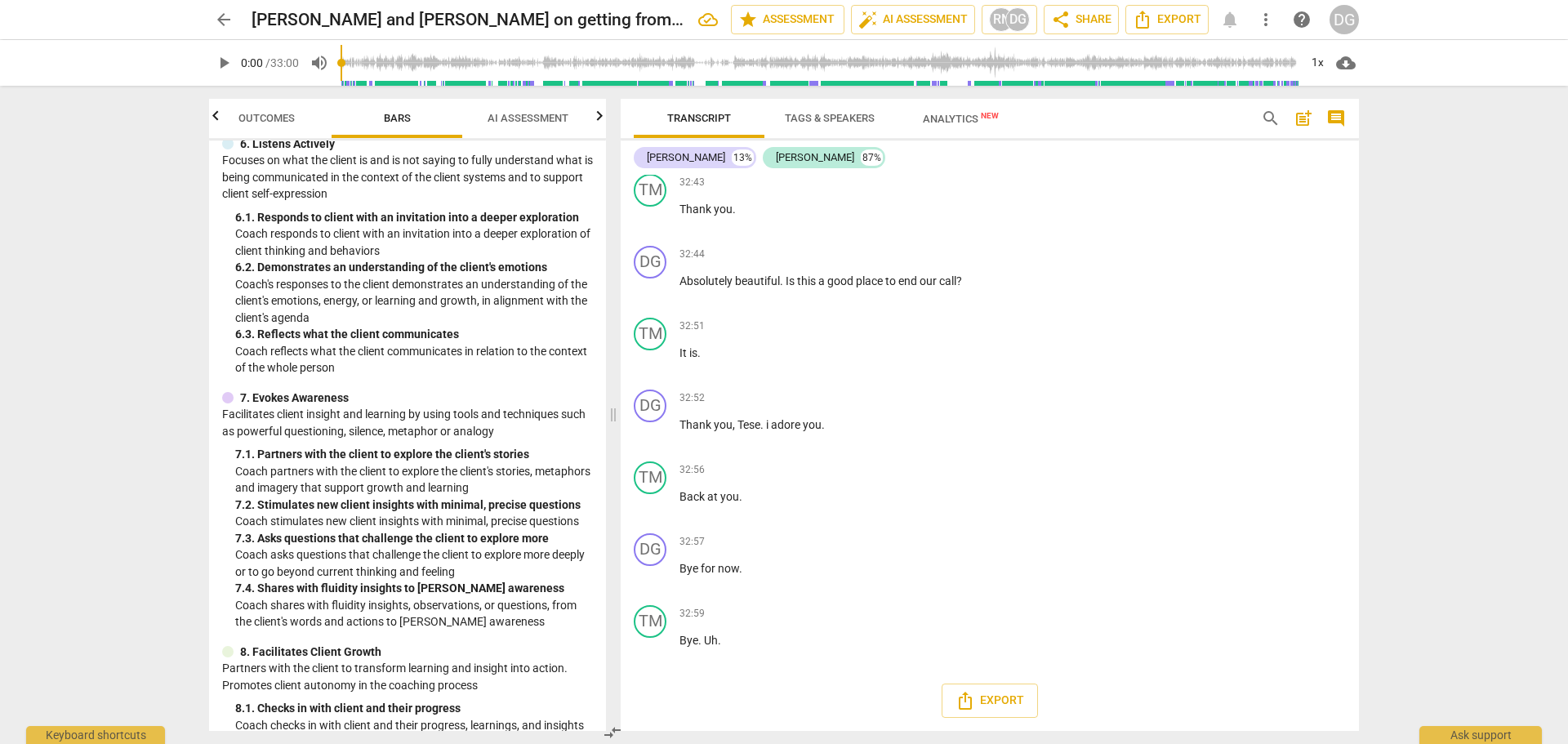
drag, startPoint x: 1353, startPoint y: 712, endPoint x: 1371, endPoint y: 620, distance: 93.7
click at [1371, 620] on div "Transcript Tags & Speakers Analytics New search post_add comment [PERSON_NAME] …" at bounding box center [992, 415] width 758 height 658
drag, startPoint x: 1353, startPoint y: 711, endPoint x: 1361, endPoint y: 686, distance: 26.2
click at [1361, 686] on div "Transcript Tags & Speakers Analytics New search post_add comment [PERSON_NAME] …" at bounding box center [992, 415] width 758 height 658
click at [1078, 22] on span "share Share" at bounding box center [1082, 20] width 61 height 20
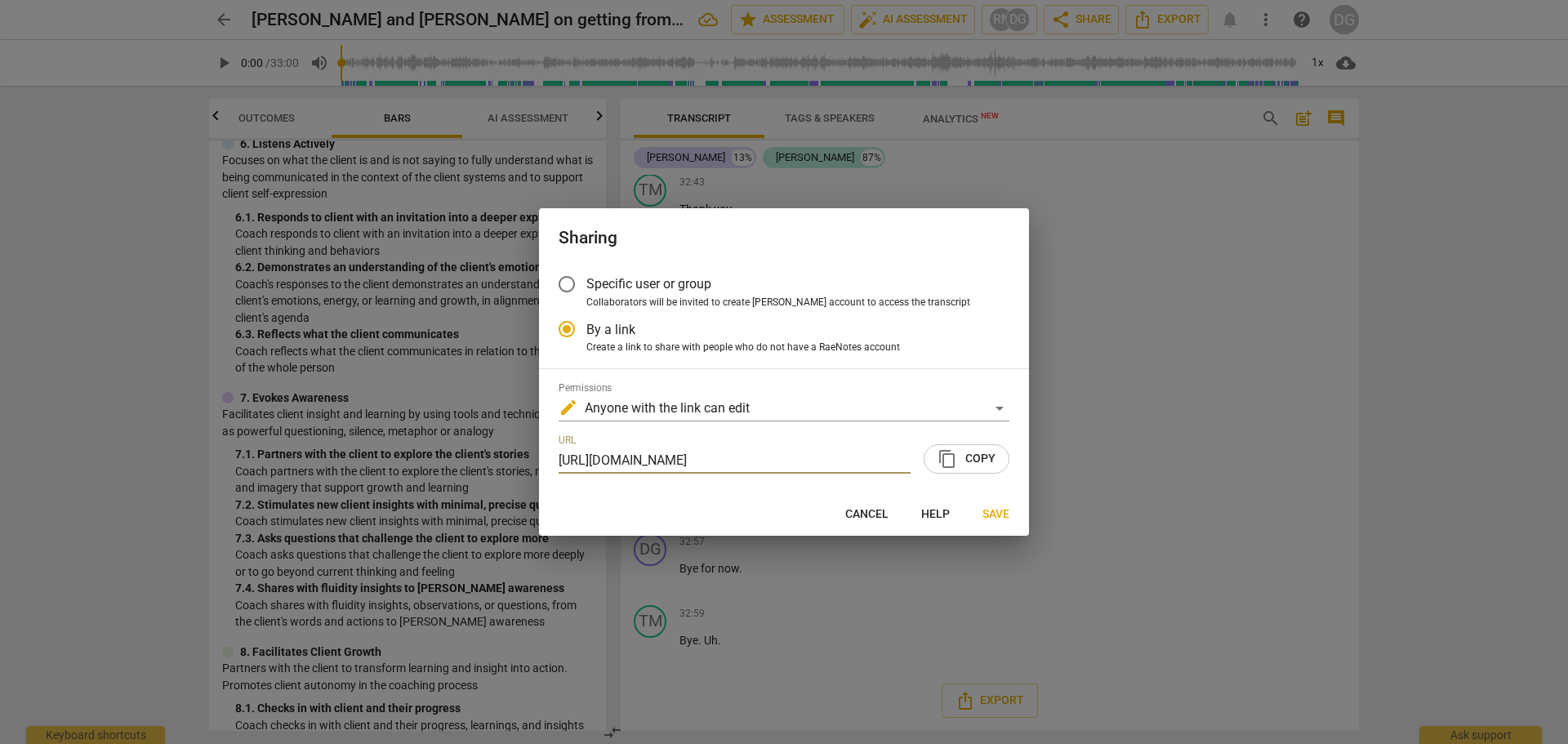
click at [992, 515] on span "Save" at bounding box center [996, 514] width 27 height 17
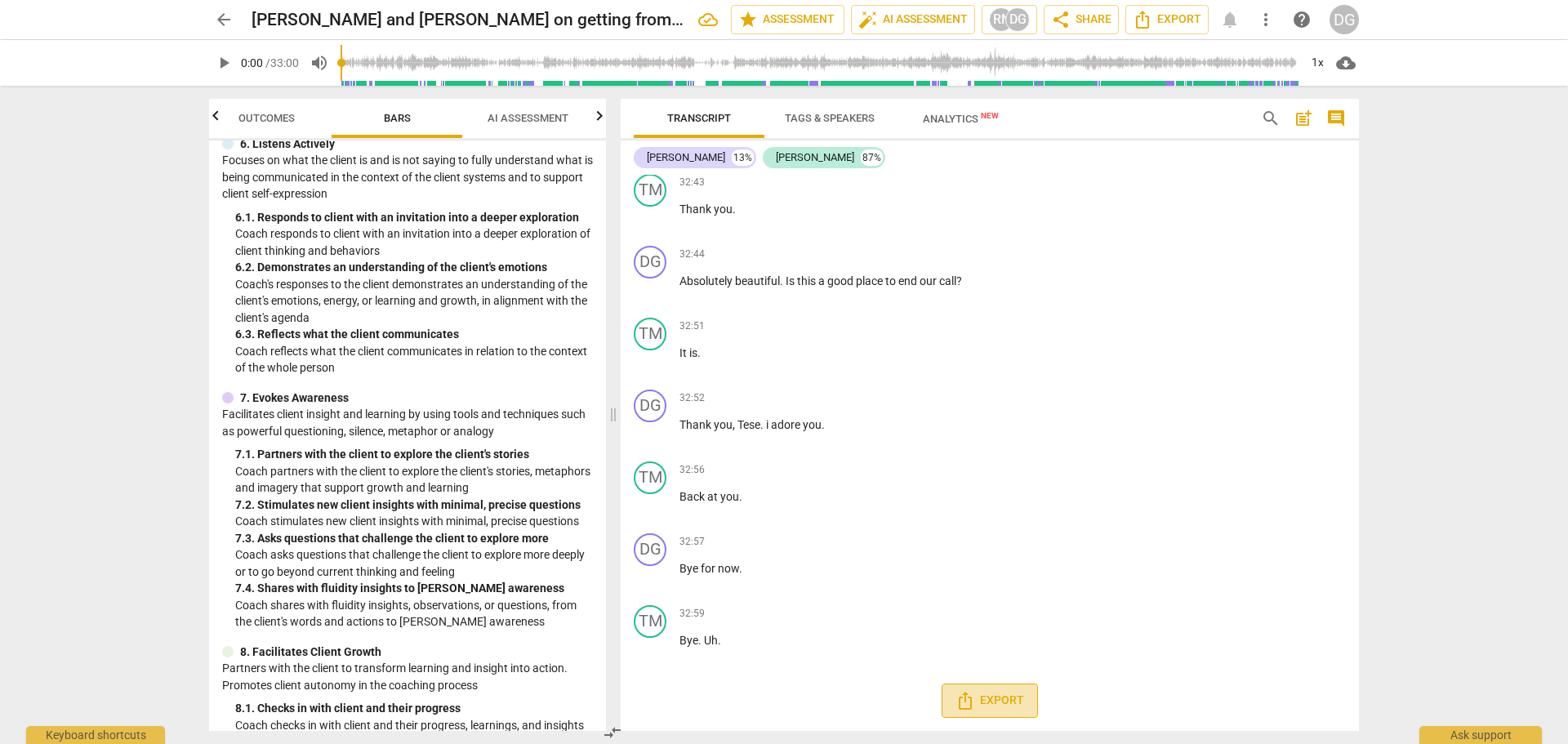
click at [971, 695] on icon "Export" at bounding box center [965, 701] width 20 height 20
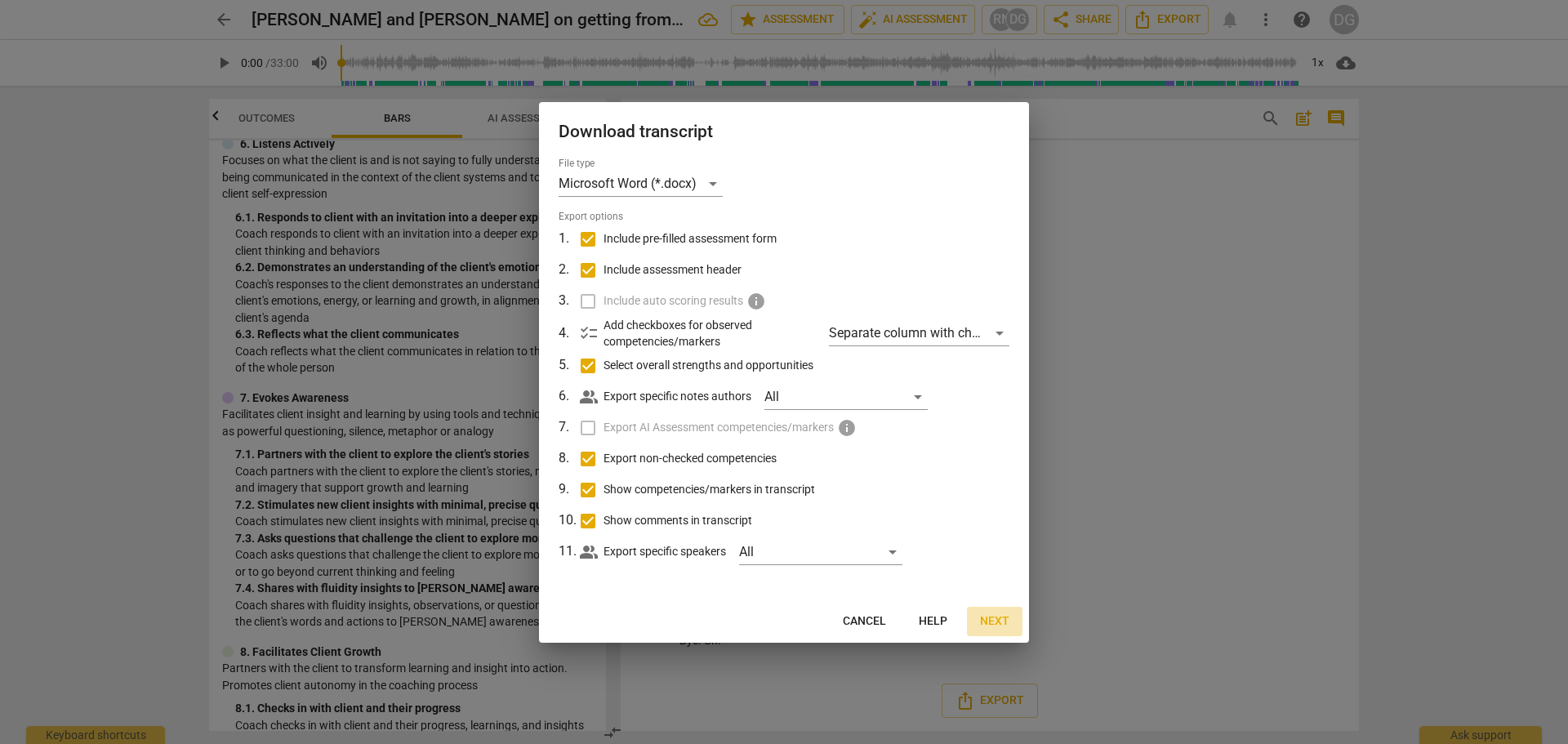
click at [998, 620] on span "Next" at bounding box center [994, 622] width 29 height 17
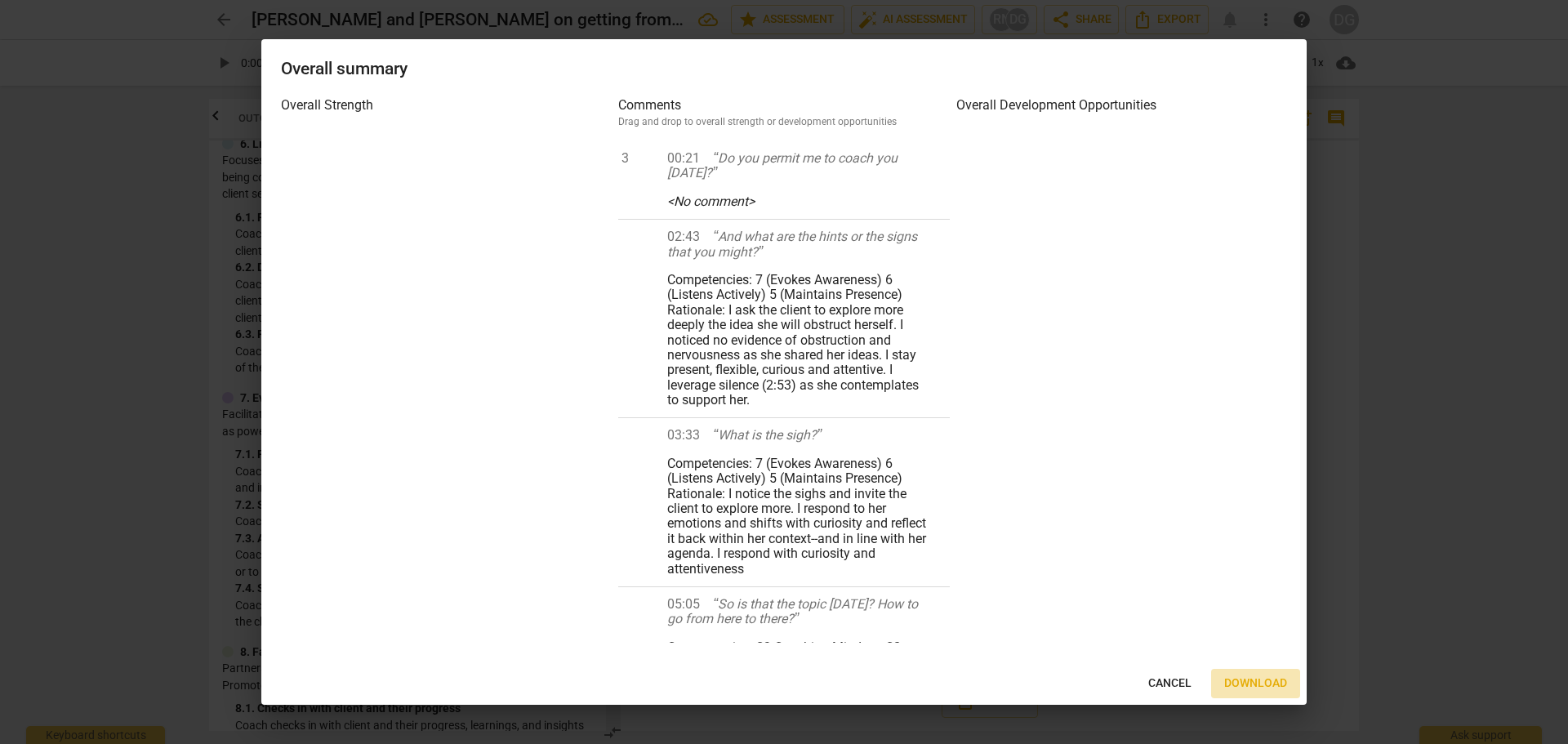
click at [1265, 676] on span "Download" at bounding box center [1256, 683] width 63 height 17
